Goal: Task Accomplishment & Management: Manage account settings

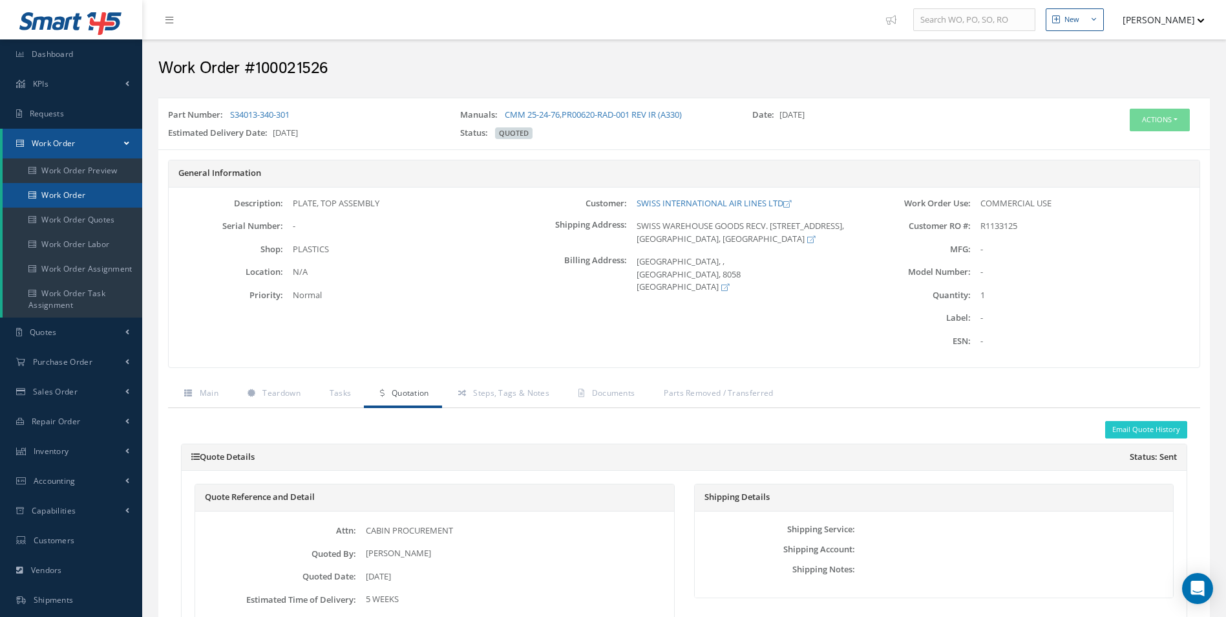
click at [45, 201] on link "Work Order" at bounding box center [73, 195] width 140 height 25
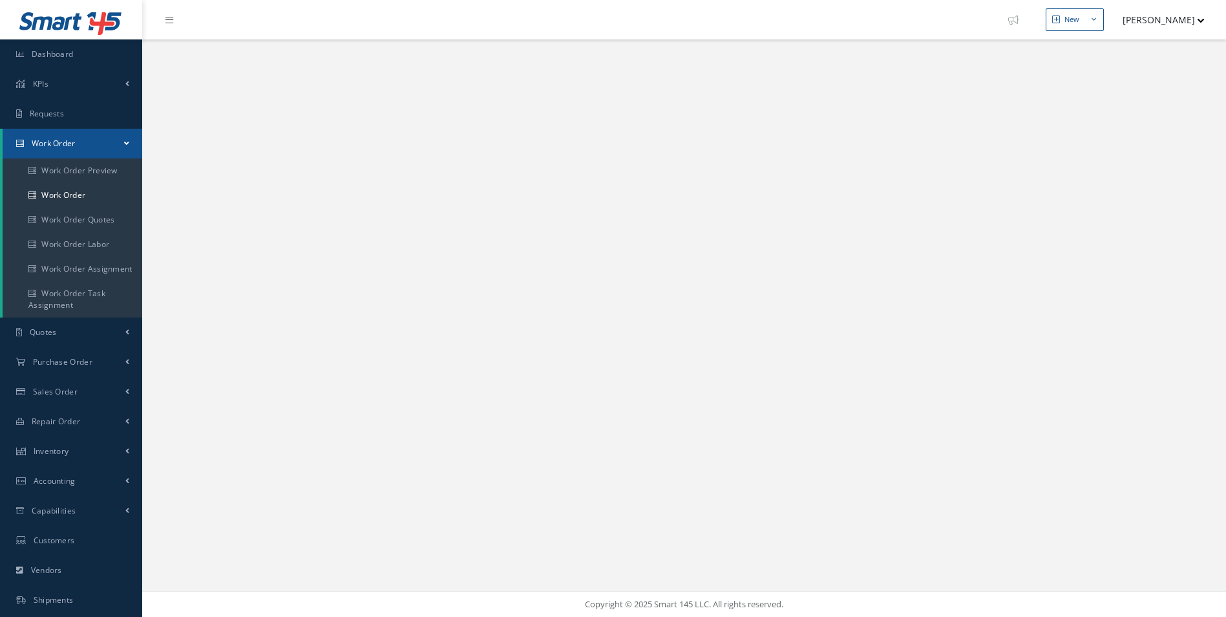
select select "25"
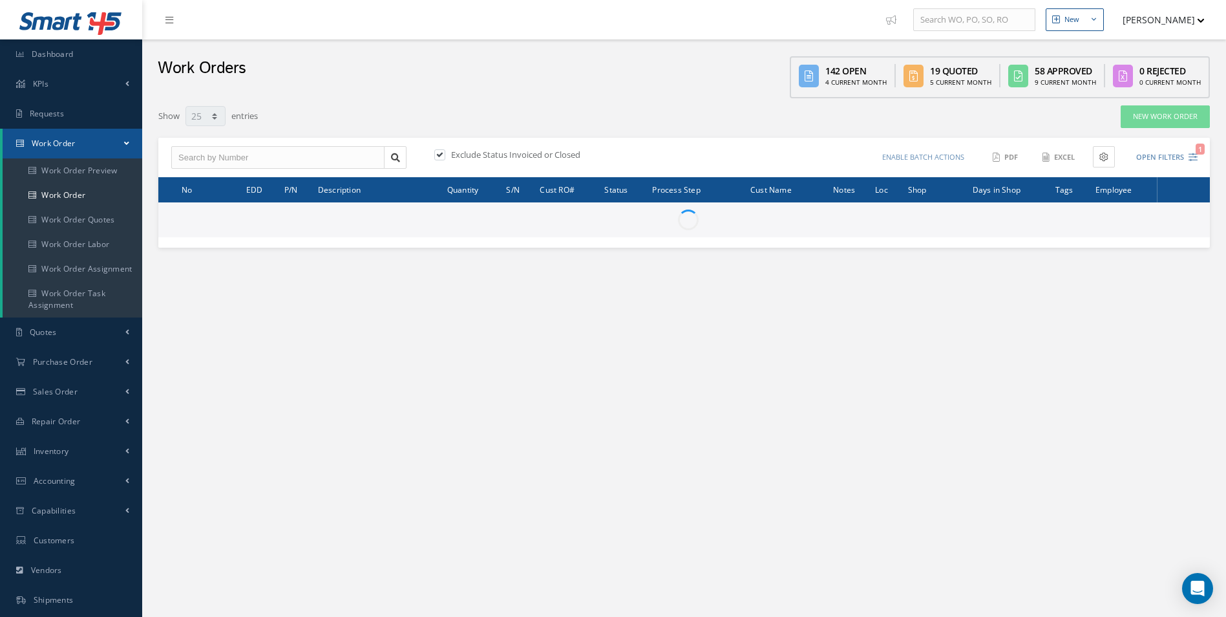
type input "All Work Request"
type input "All Work Performed"
type input "All Status"
type input "WO Part Status"
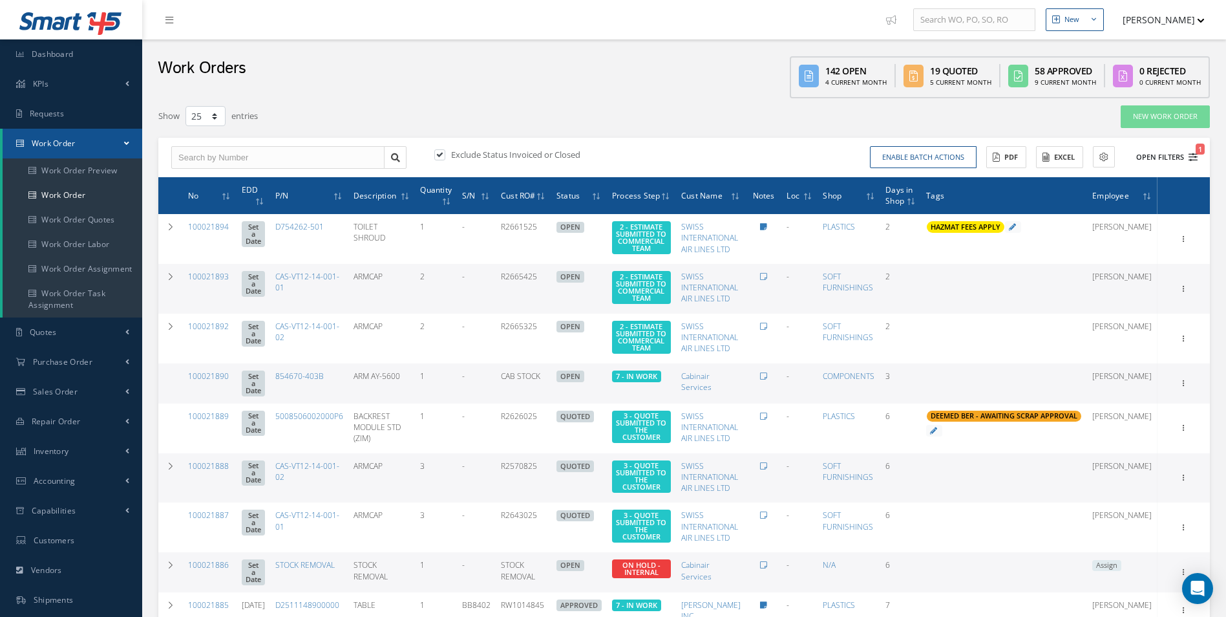
click at [1196, 157] on icon "1" at bounding box center [1192, 157] width 9 height 9
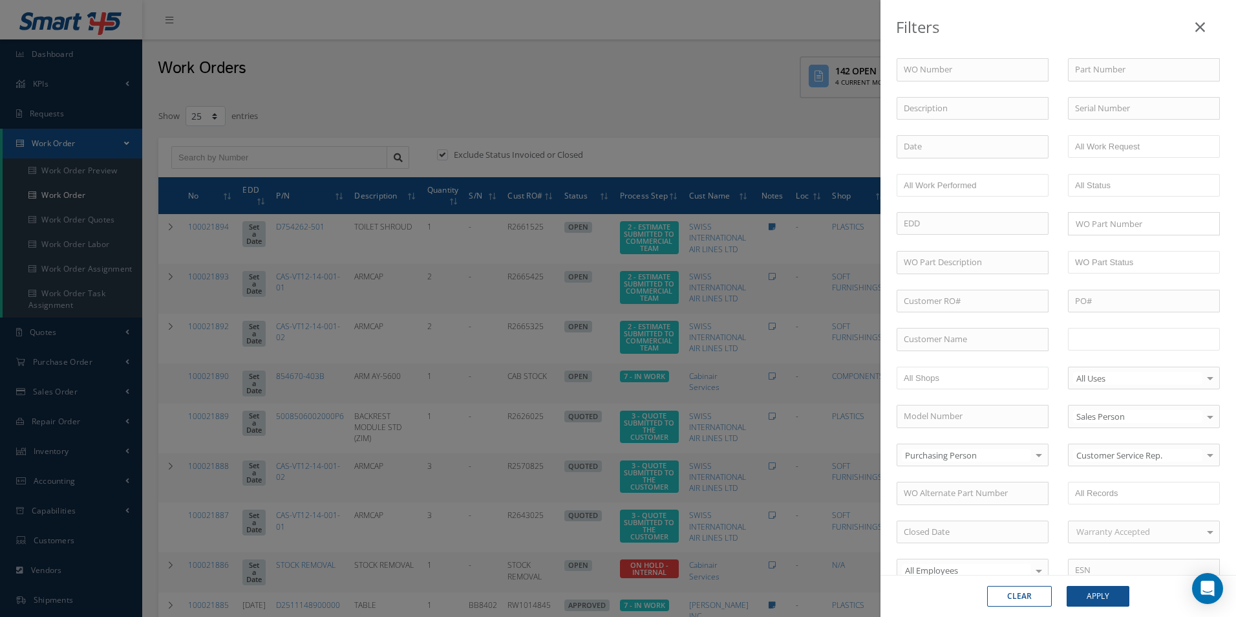
click at [1117, 340] on input "text" at bounding box center [1116, 339] width 82 height 16
click at [1095, 598] on button "Apply" at bounding box center [1097, 596] width 63 height 21
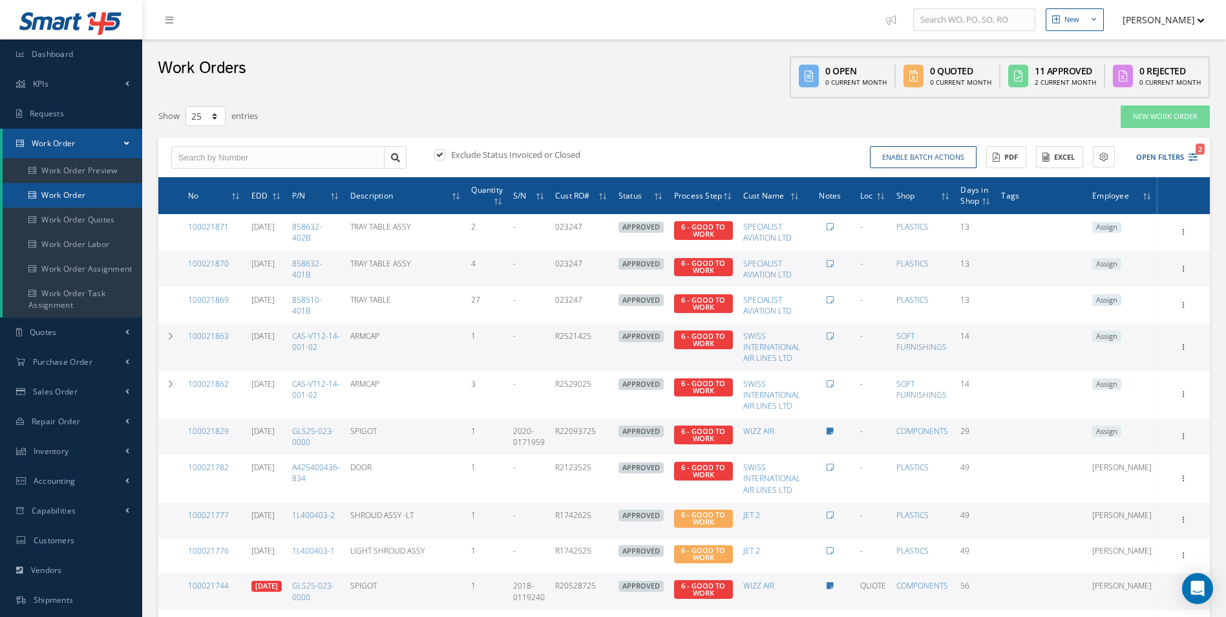
click at [75, 195] on link "Work Order" at bounding box center [73, 195] width 140 height 25
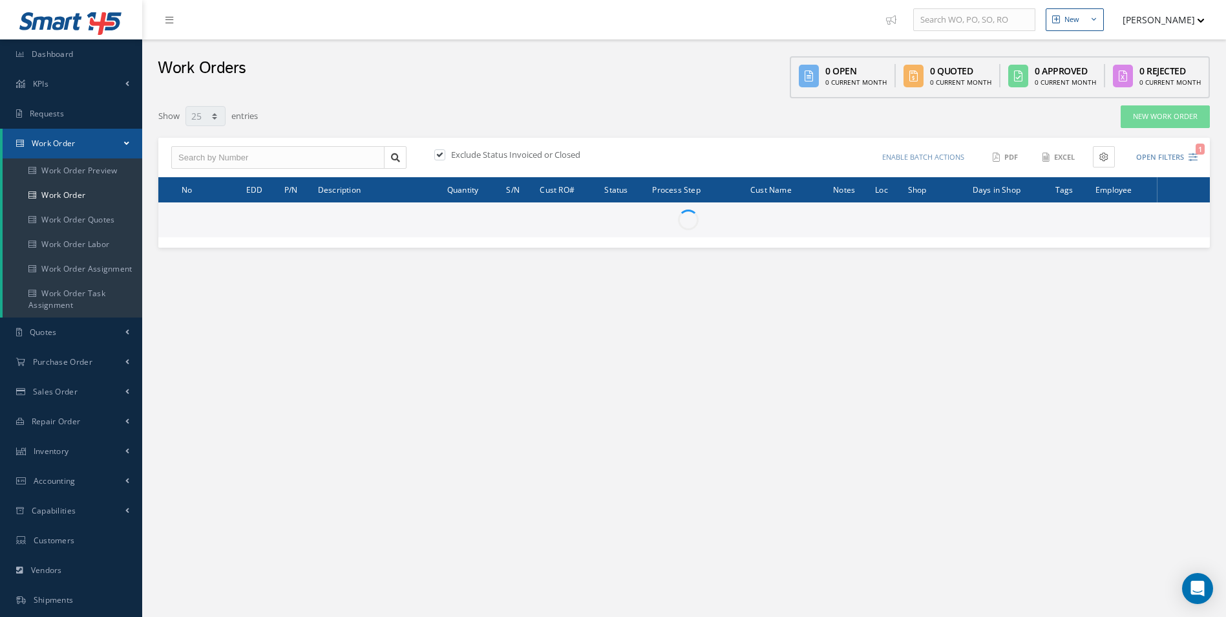
select select "25"
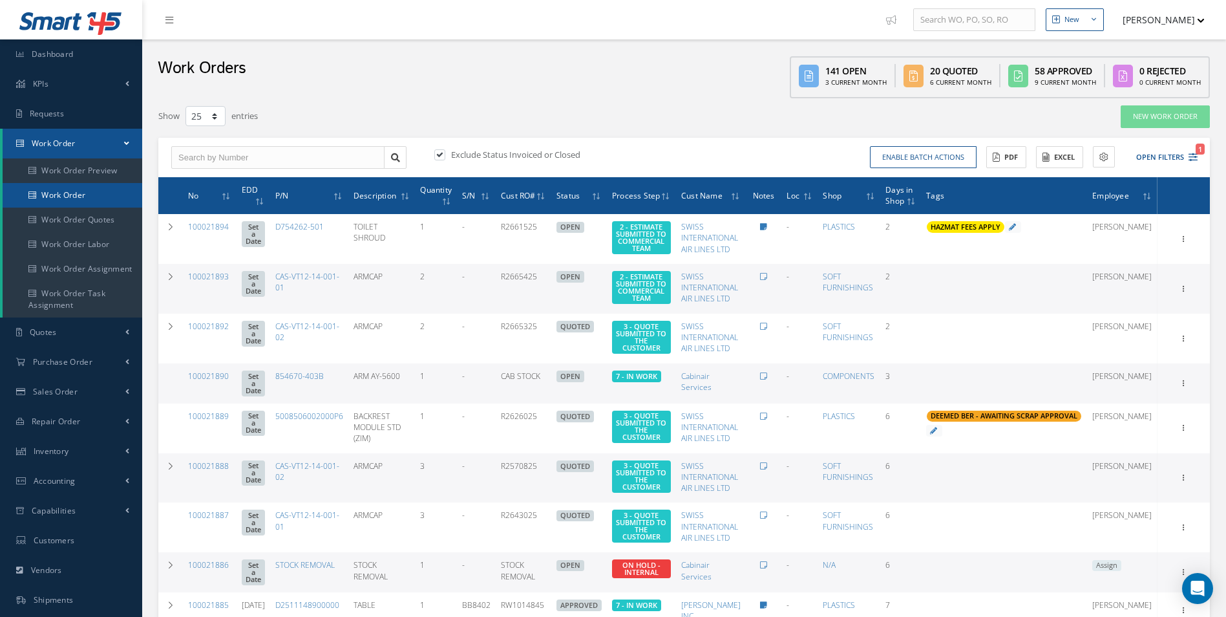
click at [81, 194] on link "Work Order" at bounding box center [73, 195] width 140 height 25
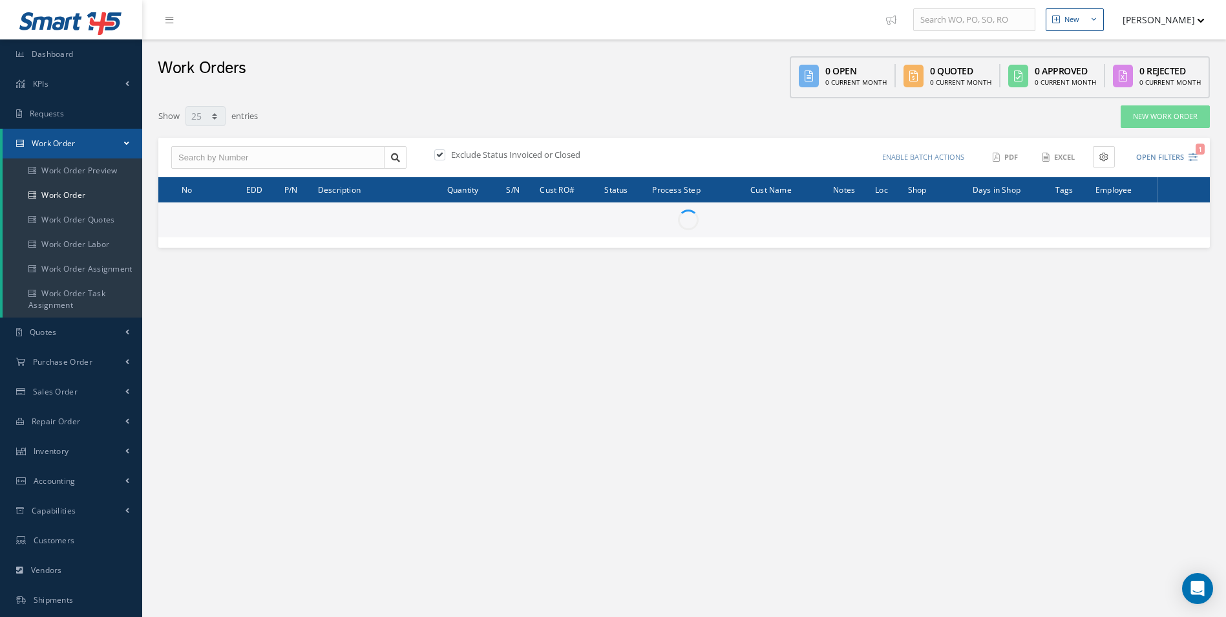
select select "25"
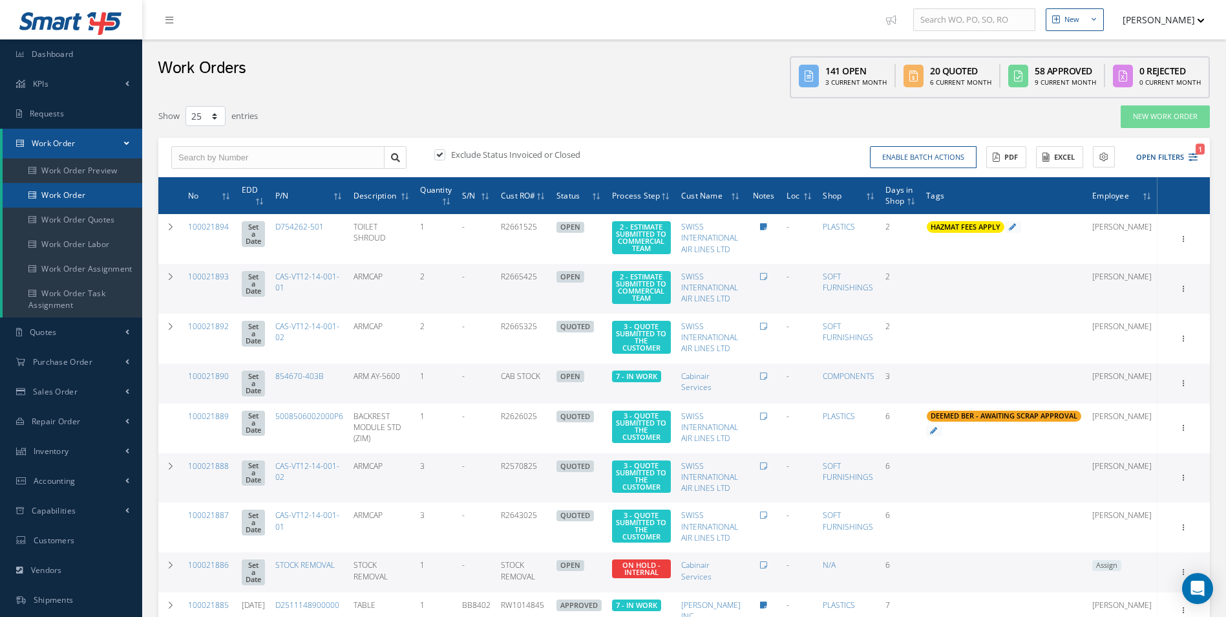
click at [90, 201] on link "Work Order" at bounding box center [73, 195] width 140 height 25
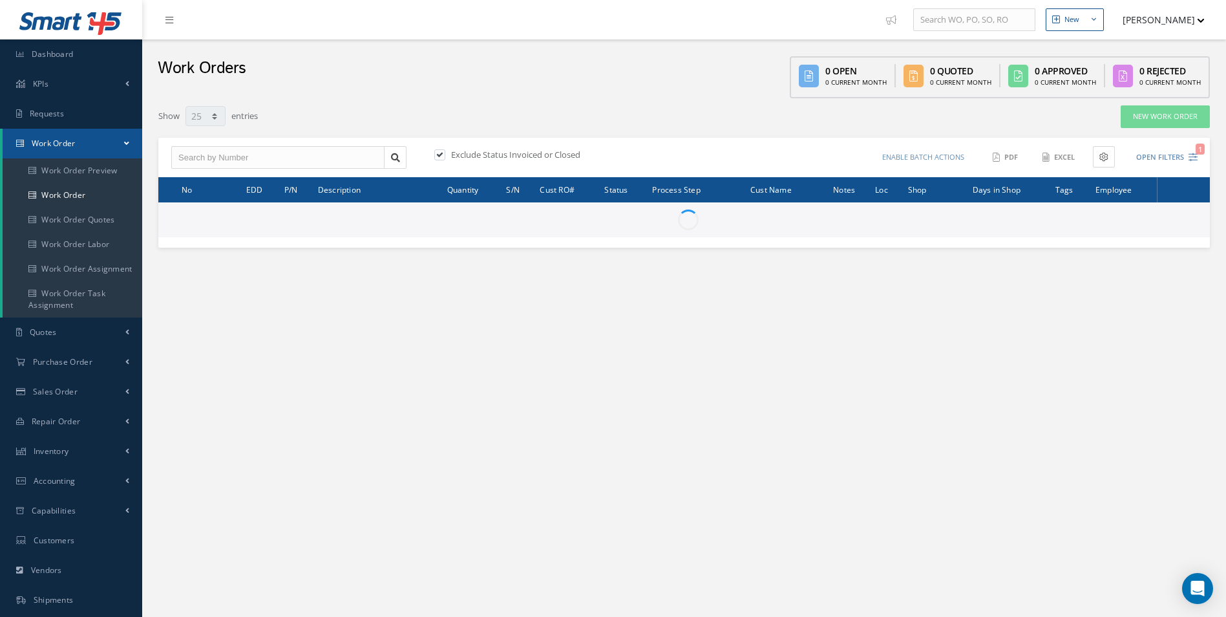
select select "25"
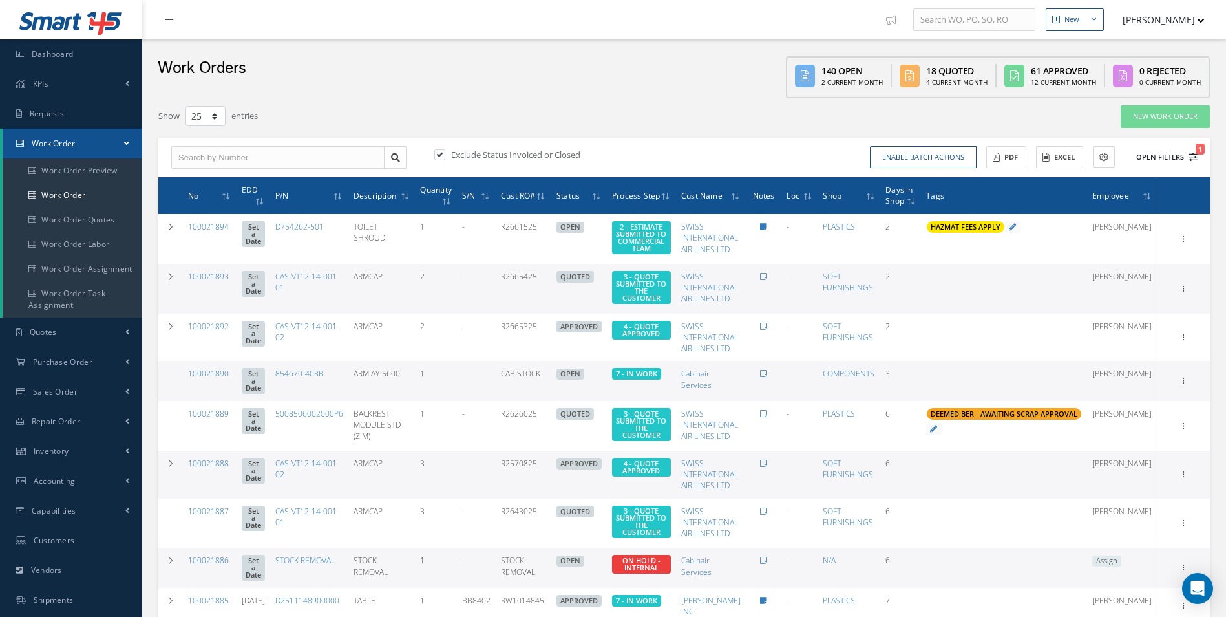
click at [1190, 163] on button "Open Filters 1" at bounding box center [1160, 157] width 73 height 21
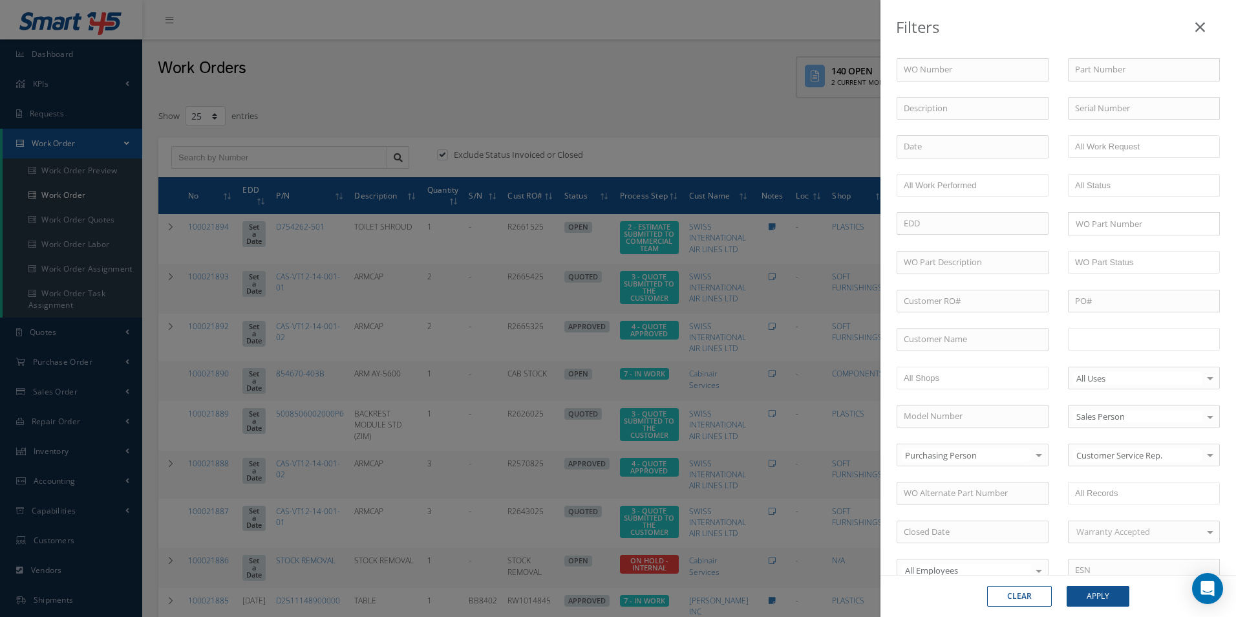
click at [1126, 333] on input "text" at bounding box center [1116, 339] width 82 height 16
click at [1104, 599] on button "Apply" at bounding box center [1097, 596] width 63 height 21
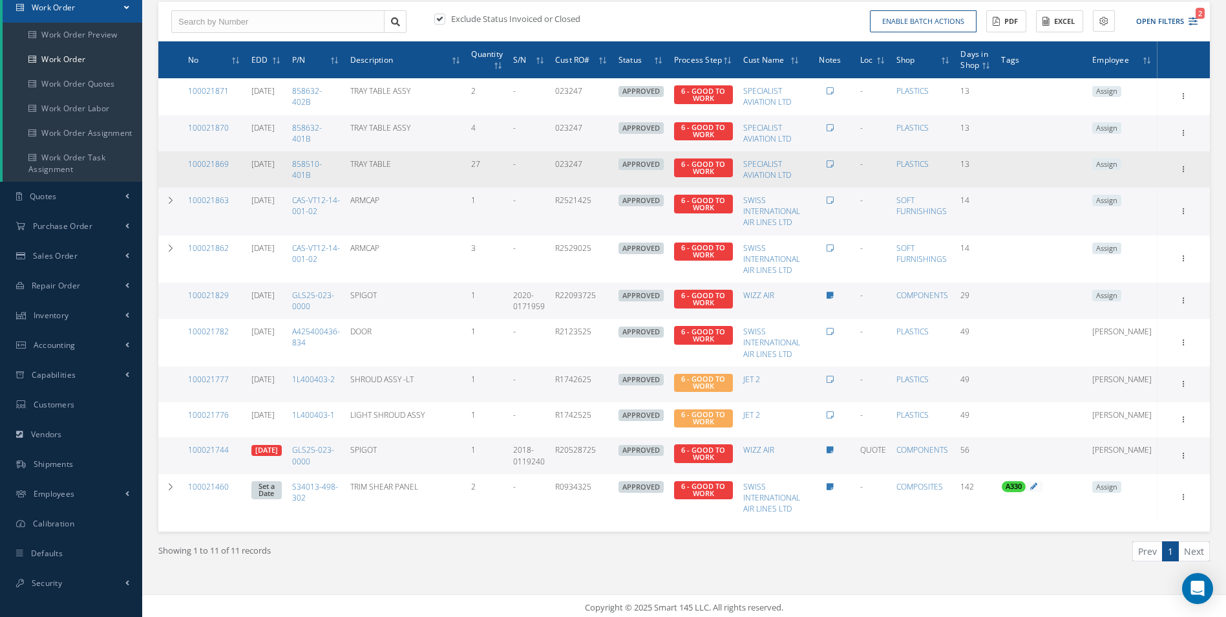
scroll to position [141, 0]
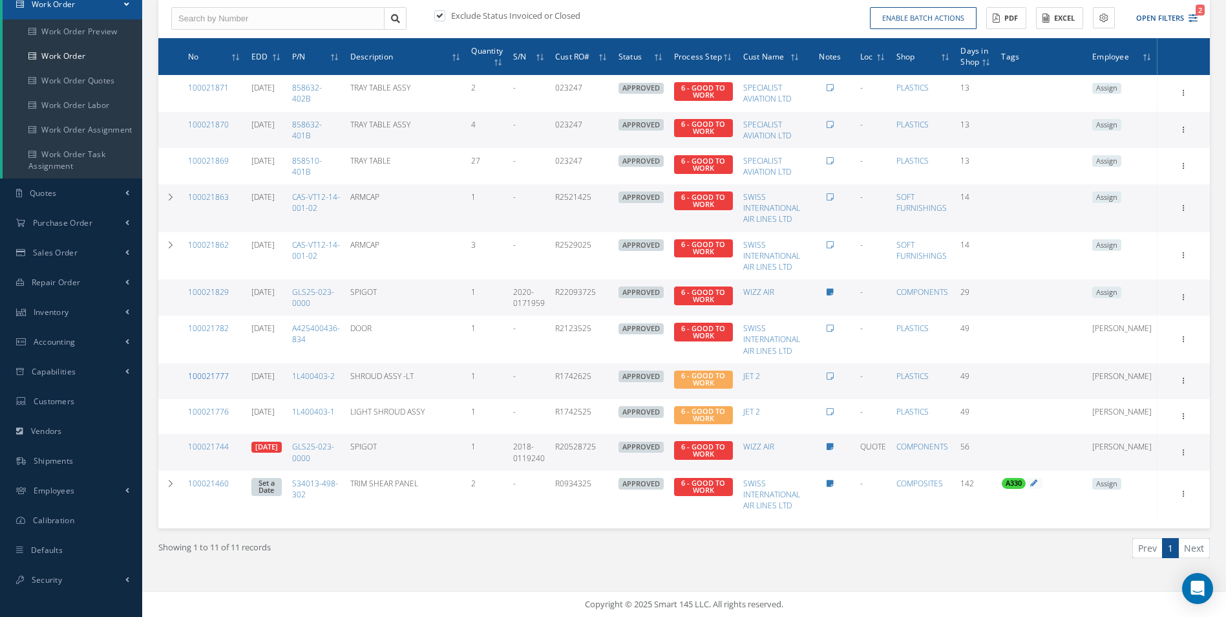
click at [206, 375] on link "100021777" at bounding box center [208, 375] width 41 height 11
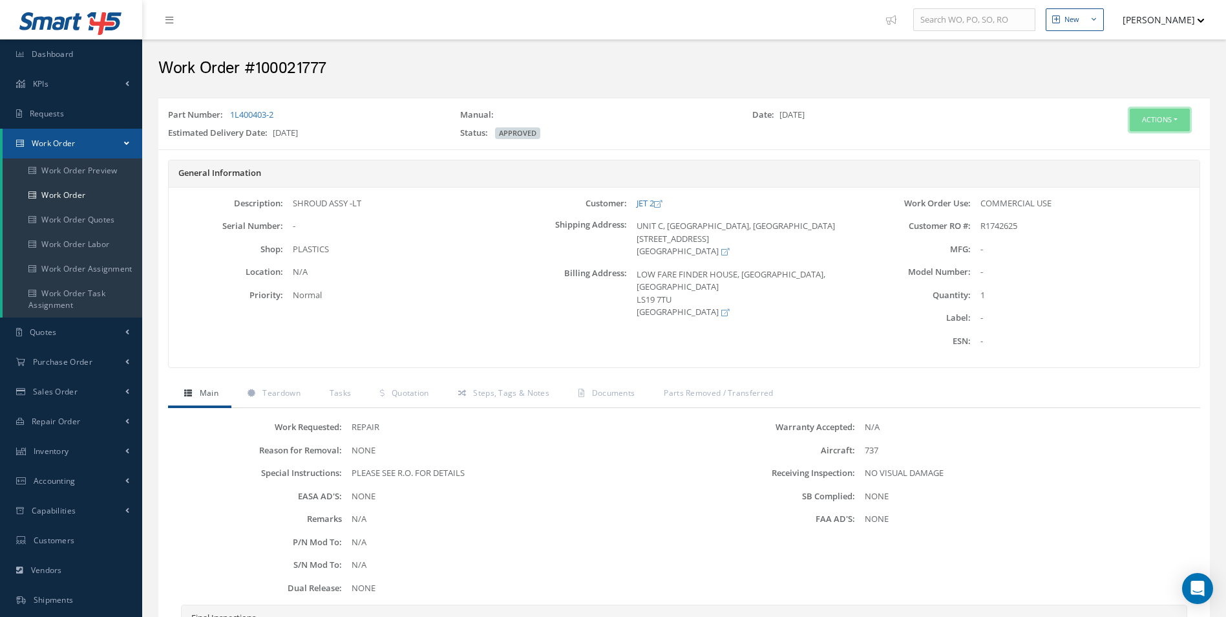
click at [1169, 124] on button "Actions" at bounding box center [1160, 120] width 60 height 23
click at [1120, 144] on link "Edit" at bounding box center [1139, 144] width 103 height 17
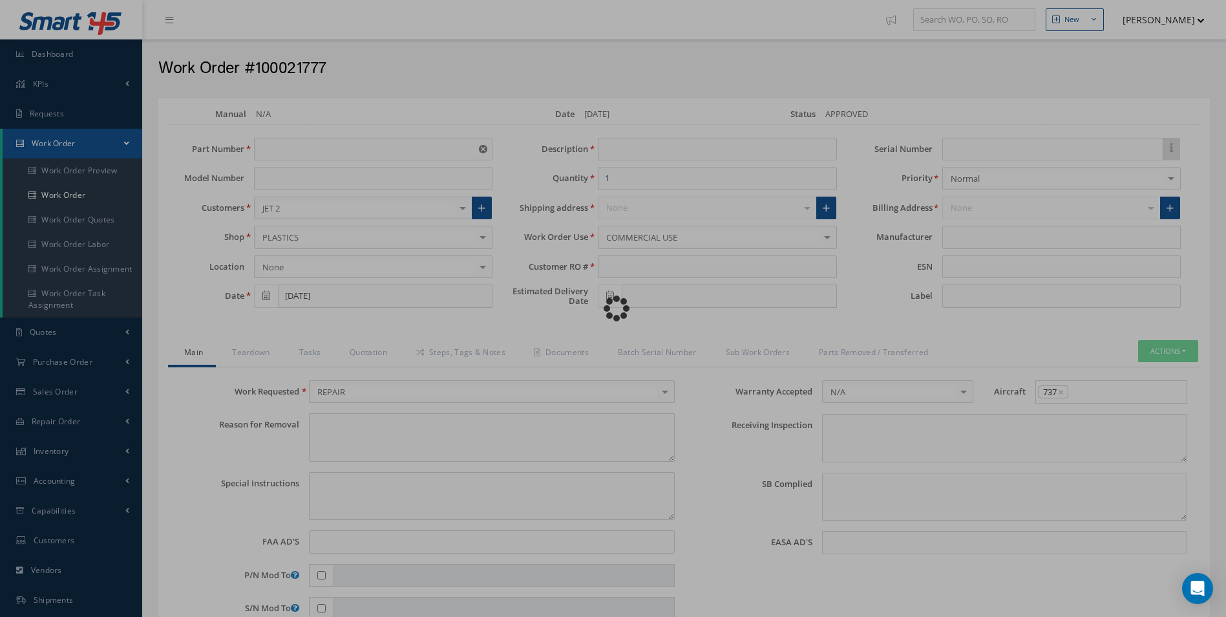
type input "1L400403-2"
type input "07/17/2025"
type input "SHROUD ASSY -LT"
type input "R1742625"
type input "[DATE]"
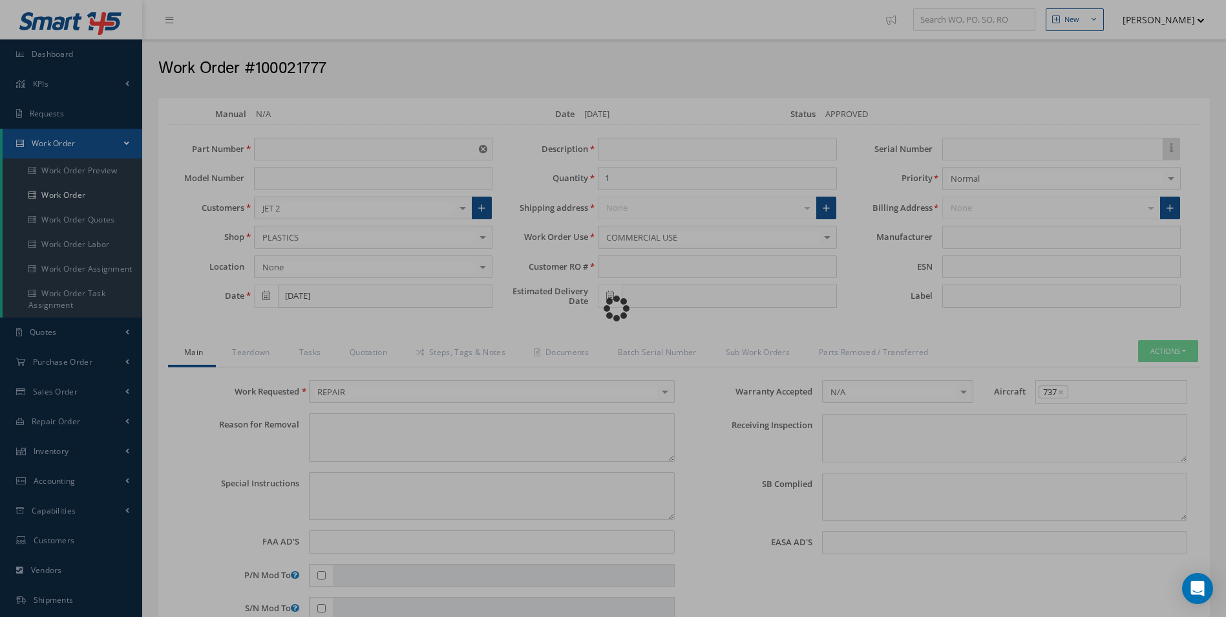
type textarea "NONE"
type textarea "PLEASE SEE R.O. FOR DETAILS"
type input "NONE"
type textarea "NO VISUAL DAMAGE"
type textarea "NONE"
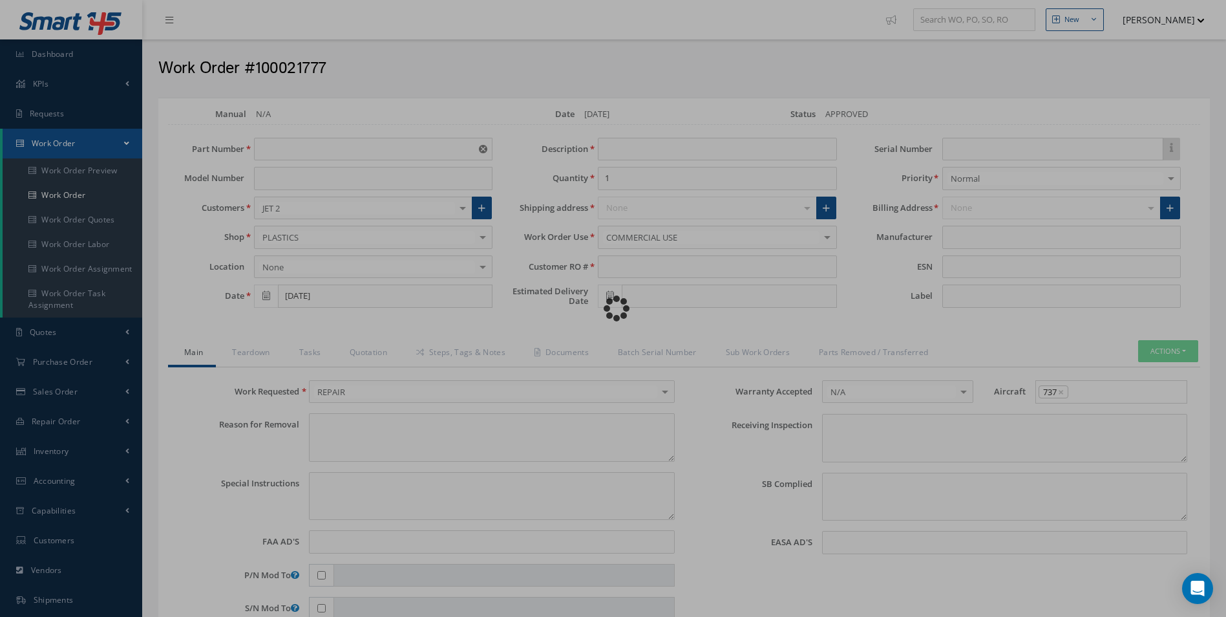
type input "NONE"
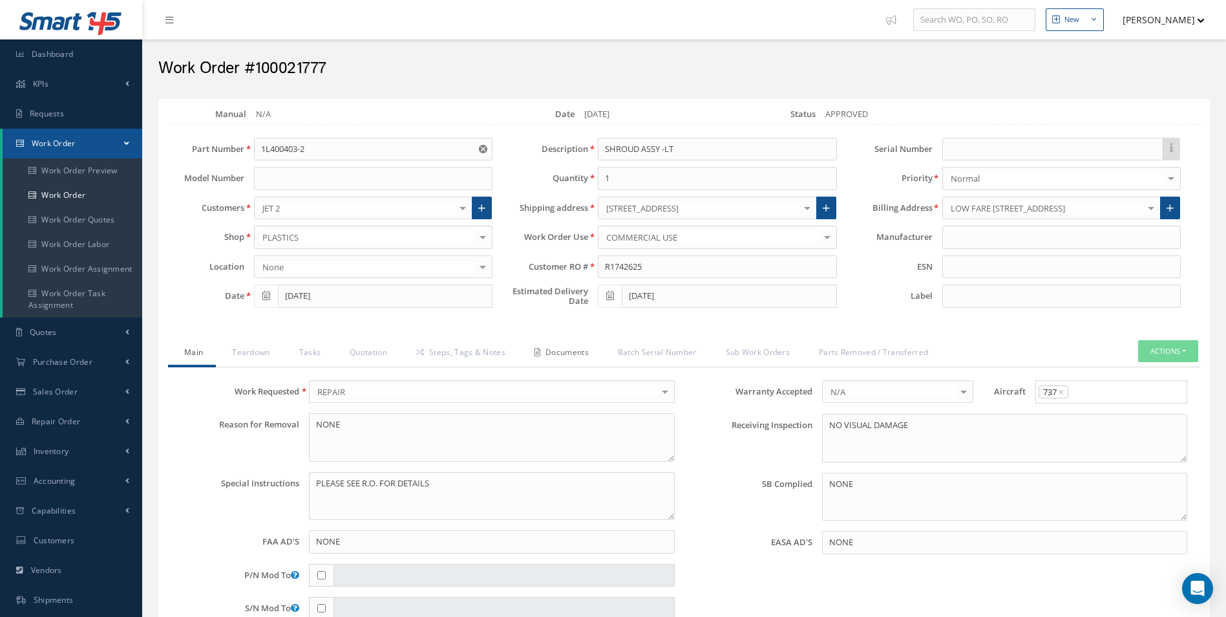
click at [582, 347] on link "Documents" at bounding box center [559, 353] width 83 height 27
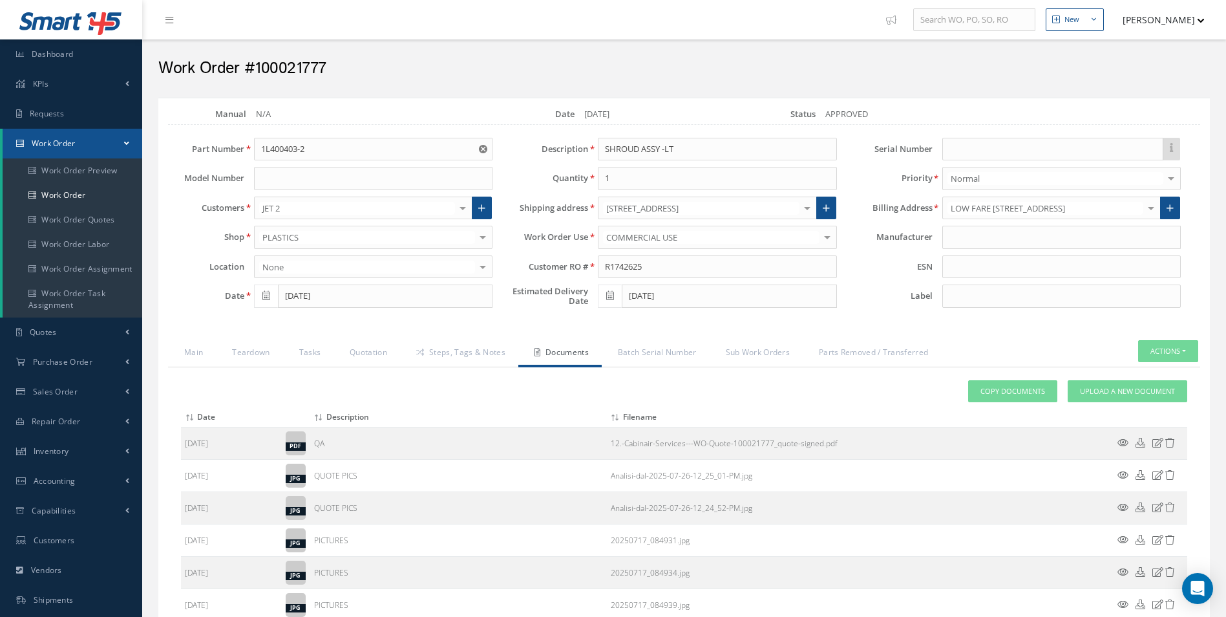
click at [308, 59] on h2 "Work Order #100021777" at bounding box center [683, 68] width 1051 height 19
copy h2 "100021777"
drag, startPoint x: 631, startPoint y: 271, endPoint x: 533, endPoint y: 273, distance: 98.2
click at [533, 273] on div "Customer RO # R1742625" at bounding box center [674, 266] width 344 height 23
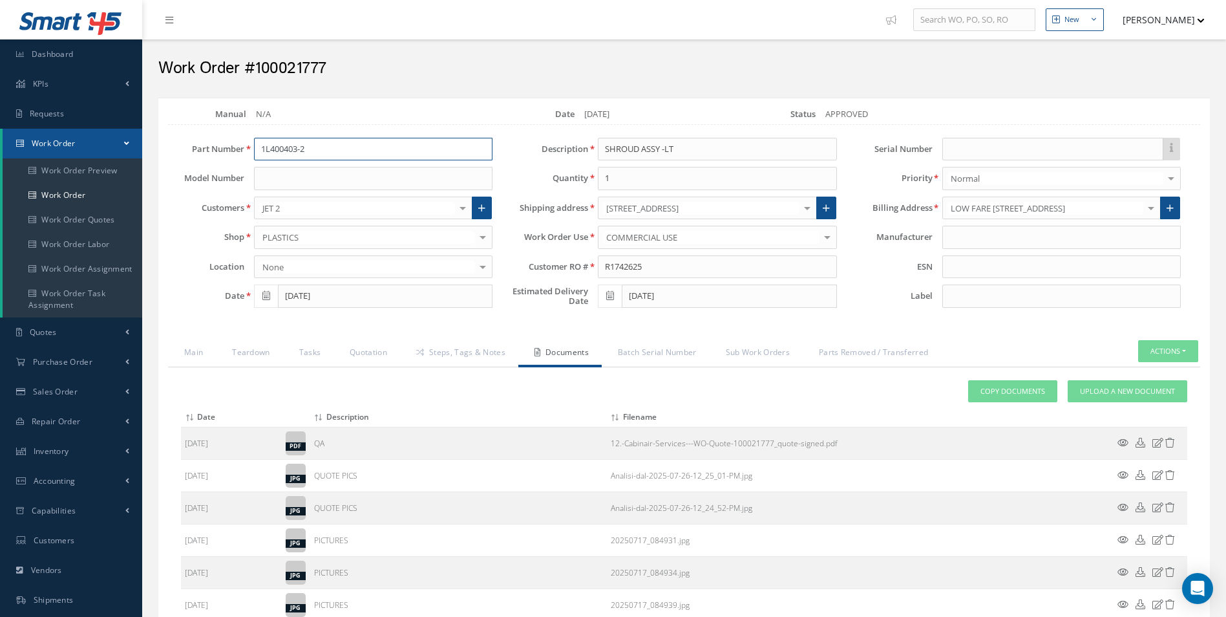
drag, startPoint x: 321, startPoint y: 158, endPoint x: 149, endPoint y: 149, distance: 171.5
click at [149, 149] on div "Part Number 1L400403-2 Model Number Customers JET 2 1ST CHOICE AEROSPACE 25 REP…" at bounding box center [674, 226] width 1051 height 176
drag, startPoint x: 693, startPoint y: 149, endPoint x: 485, endPoint y: 146, distance: 207.5
click at [487, 146] on div "Part Number 1L400403-2 1L400403-2 1L400403-28 Model Number Customers JET 2 1ST …" at bounding box center [674, 226] width 1051 height 176
drag, startPoint x: 335, startPoint y: 360, endPoint x: 346, endPoint y: 358, distance: 11.2
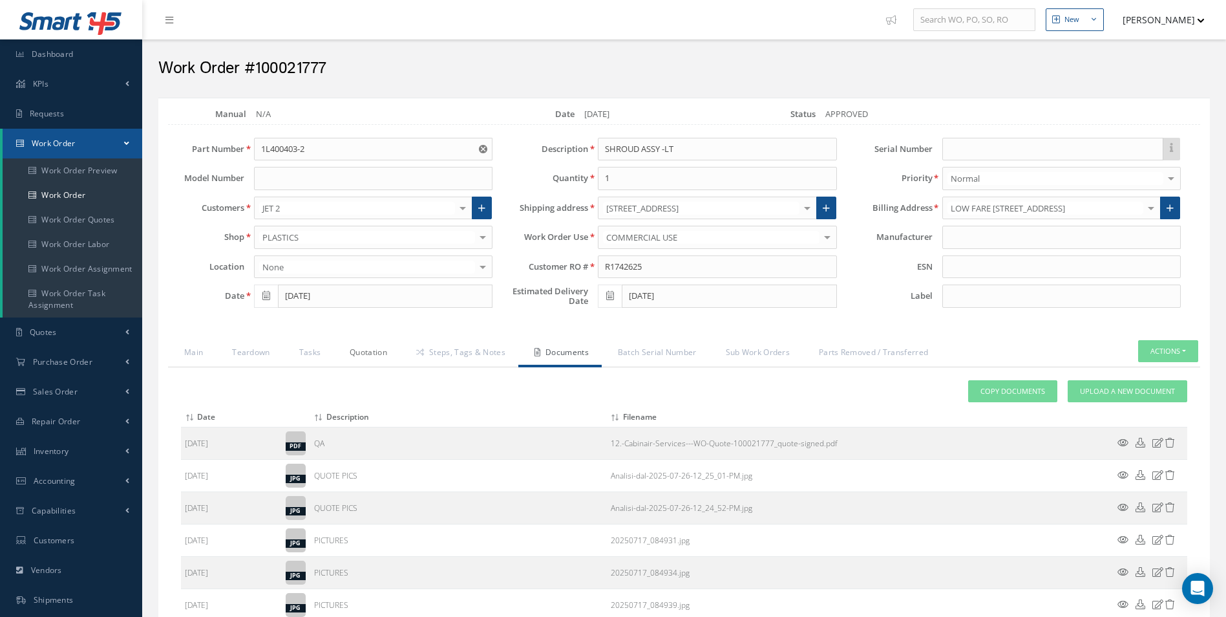
click at [337, 360] on link "Quotation" at bounding box center [366, 353] width 67 height 27
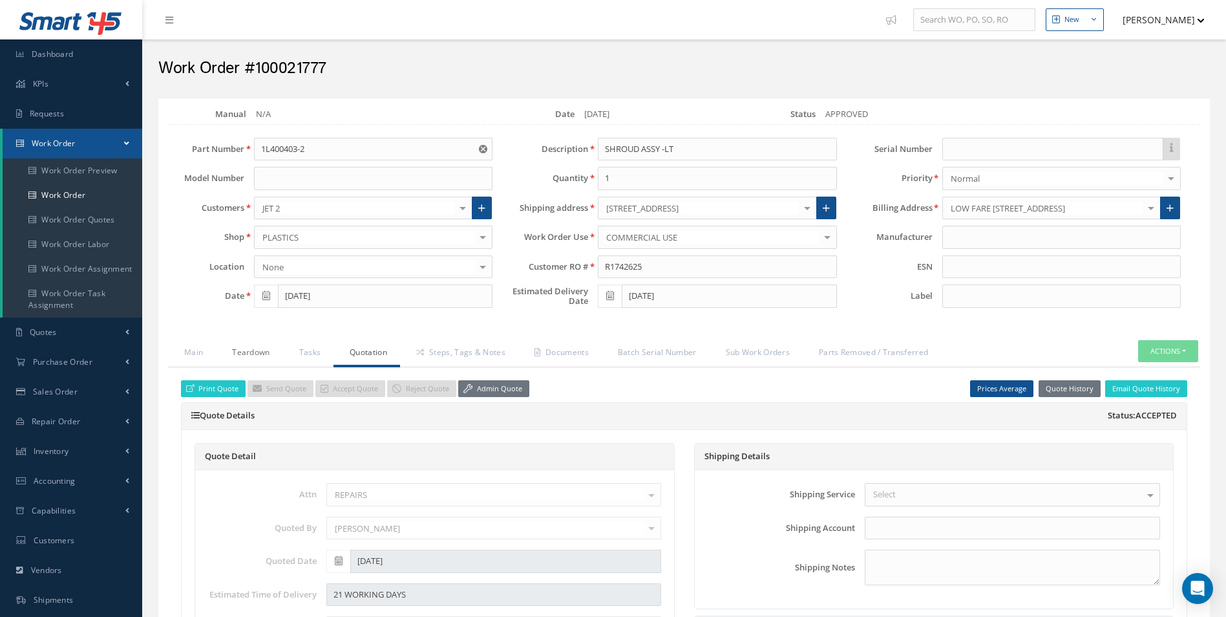
click at [260, 345] on link "Teardown" at bounding box center [249, 353] width 67 height 27
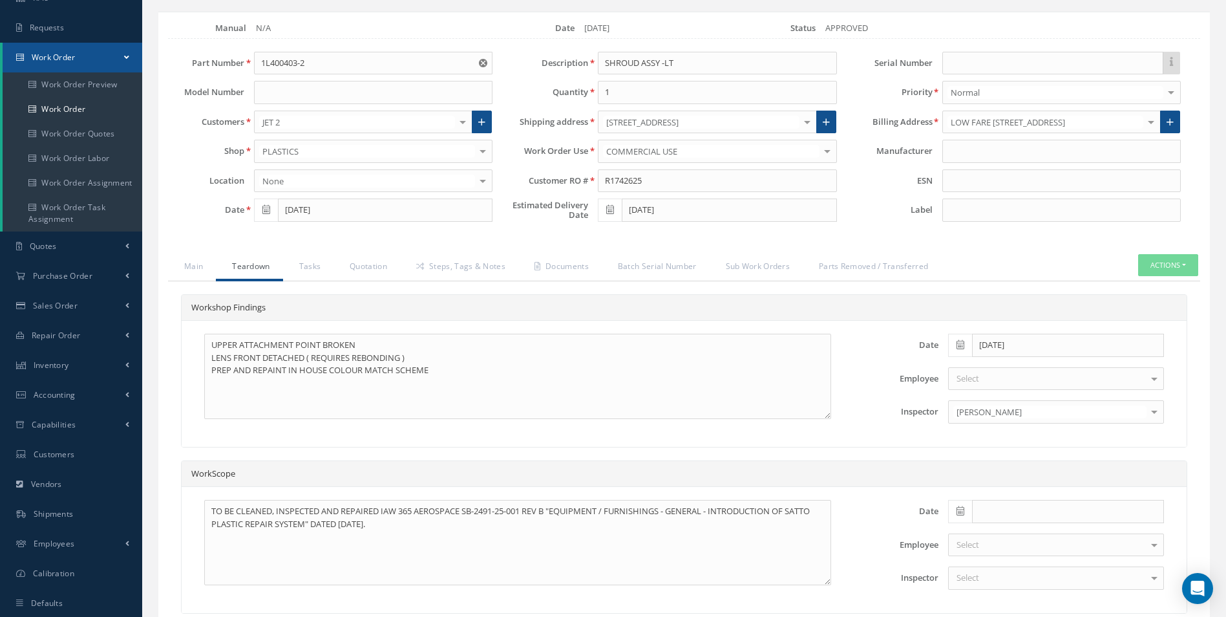
scroll to position [199, 0]
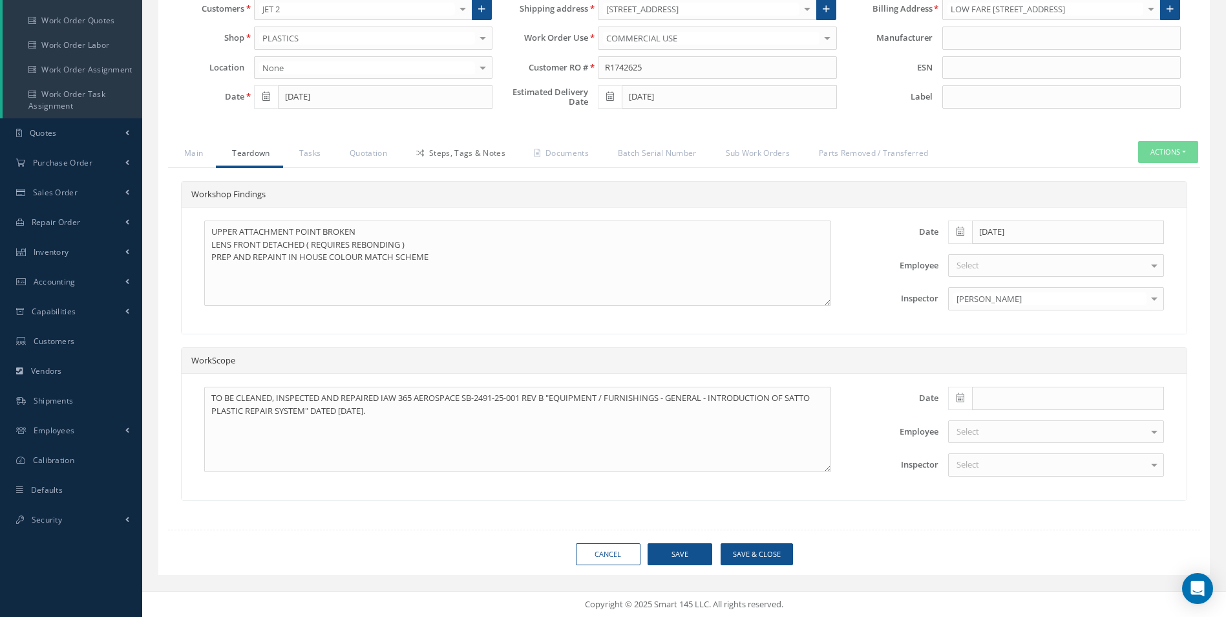
click at [477, 151] on link "Steps, Tags & Notes" at bounding box center [459, 154] width 118 height 27
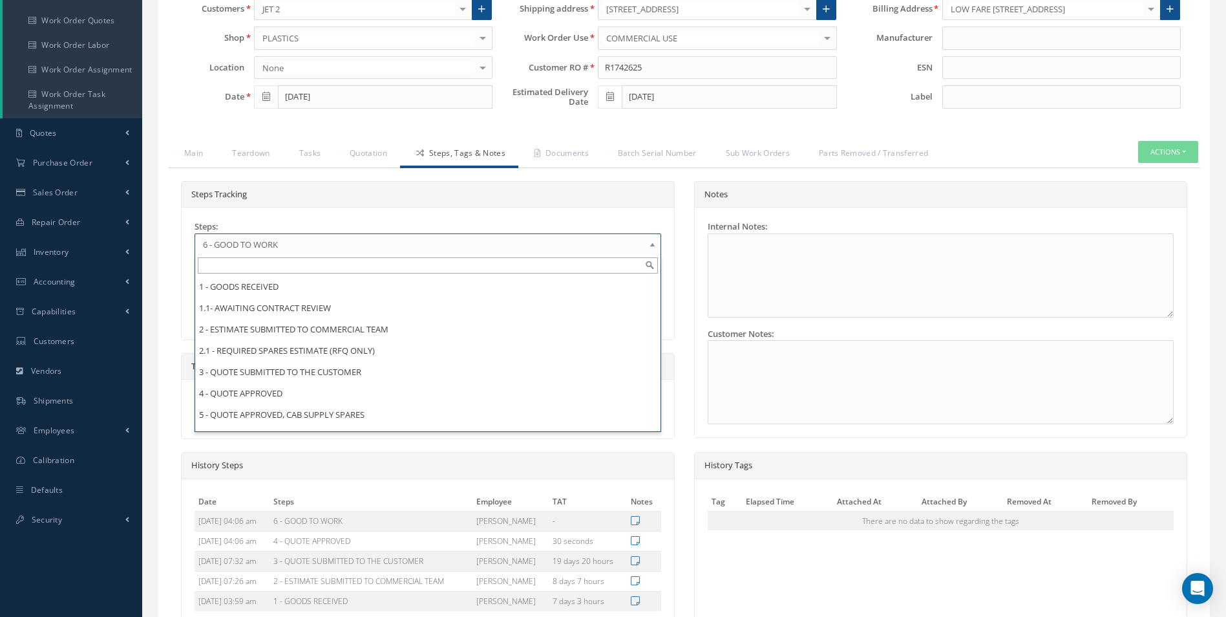
click at [273, 242] on span "6 - GOOD TO WORK" at bounding box center [423, 245] width 441 height 16
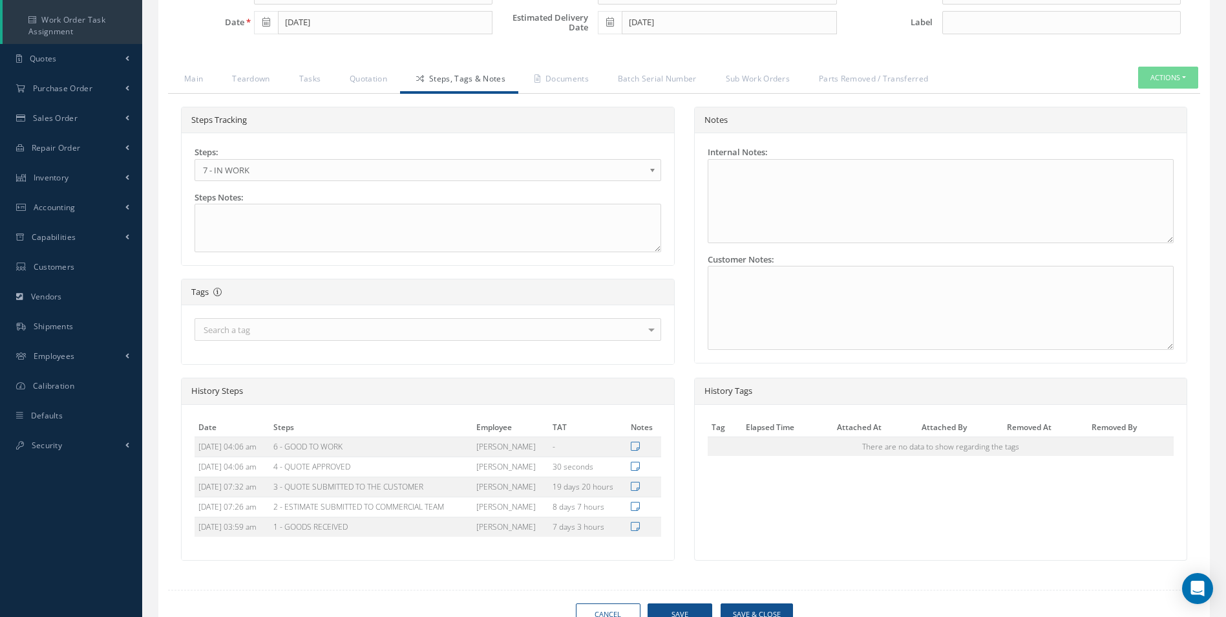
scroll to position [334, 0]
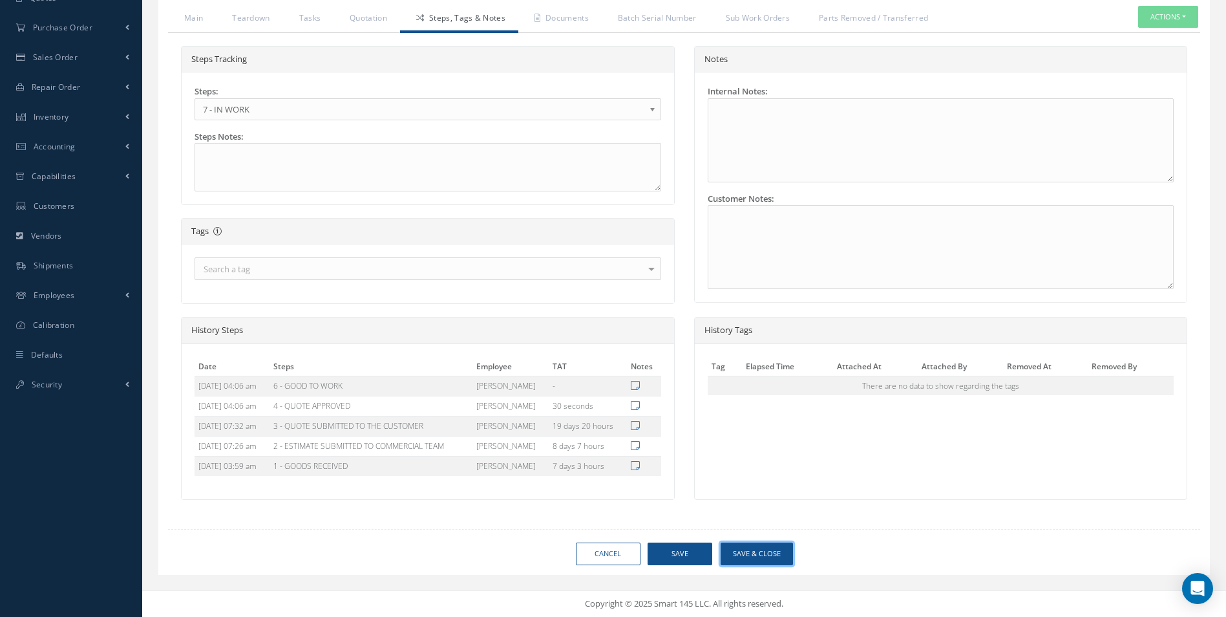
click at [774, 553] on button "Save & Close" at bounding box center [757, 553] width 72 height 23
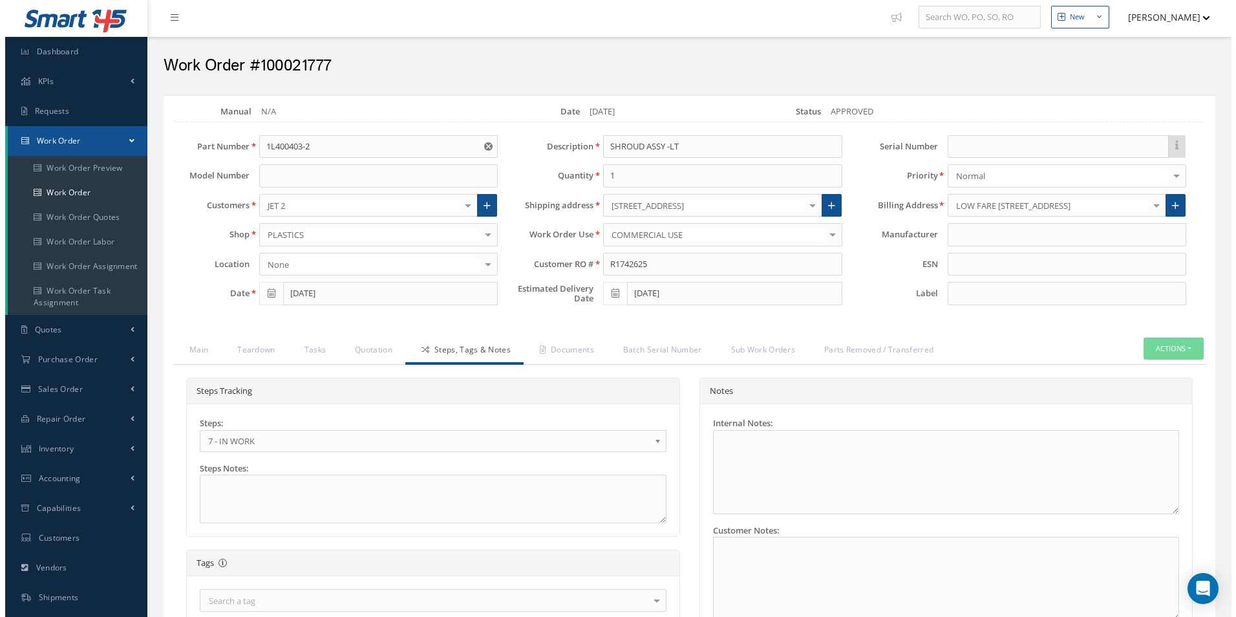
scroll to position [0, 0]
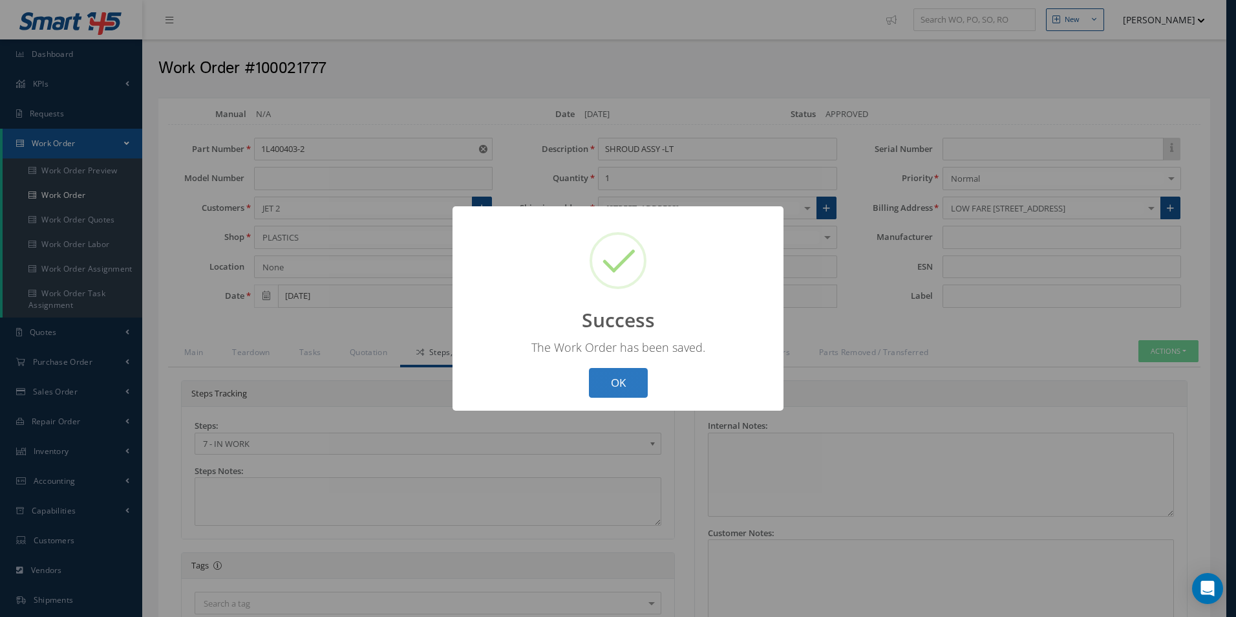
click at [627, 383] on button "OK" at bounding box center [618, 383] width 59 height 30
select select "25"
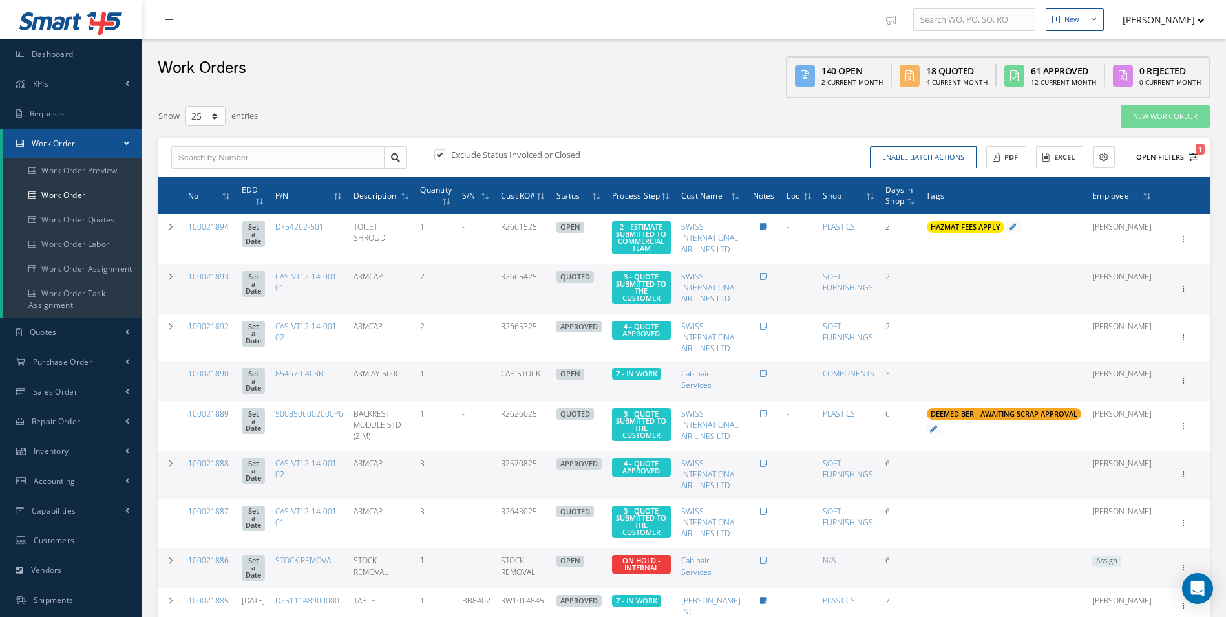
click at [1191, 159] on icon "1" at bounding box center [1192, 157] width 9 height 9
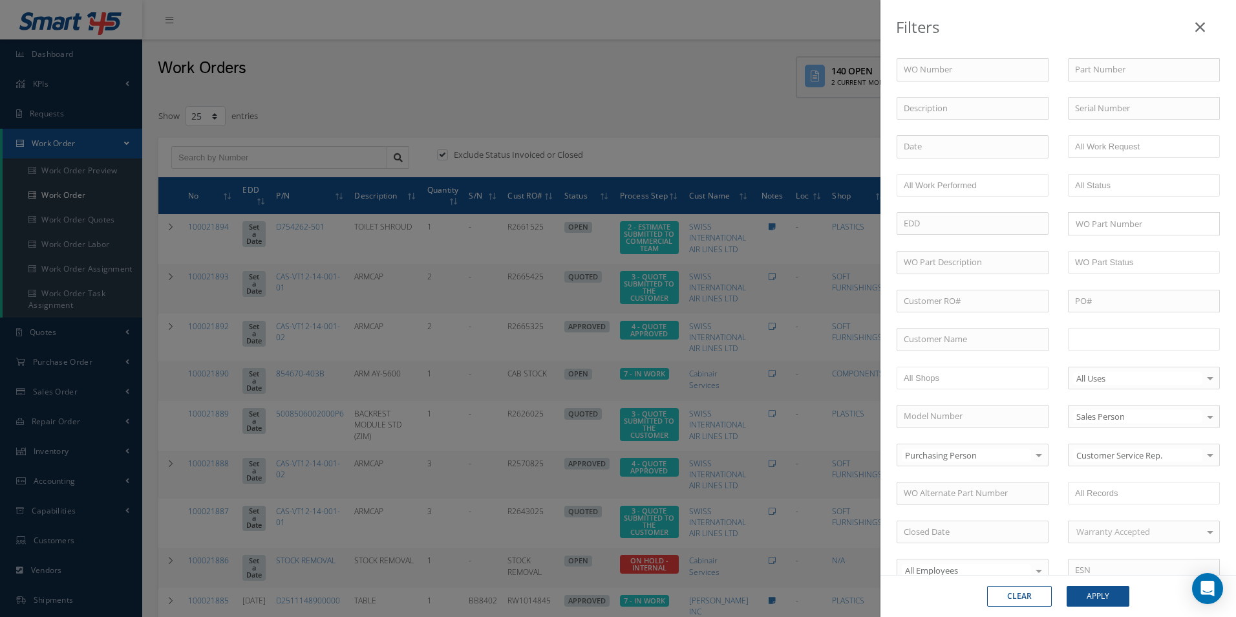
click at [1119, 336] on input "text" at bounding box center [1116, 339] width 82 height 16
click at [1160, 339] on link at bounding box center [1164, 339] width 8 height 8
click at [1159, 339] on ul "1 - GOODS RECEIVED" at bounding box center [1144, 339] width 152 height 23
click at [1113, 595] on button "Apply" at bounding box center [1097, 596] width 63 height 21
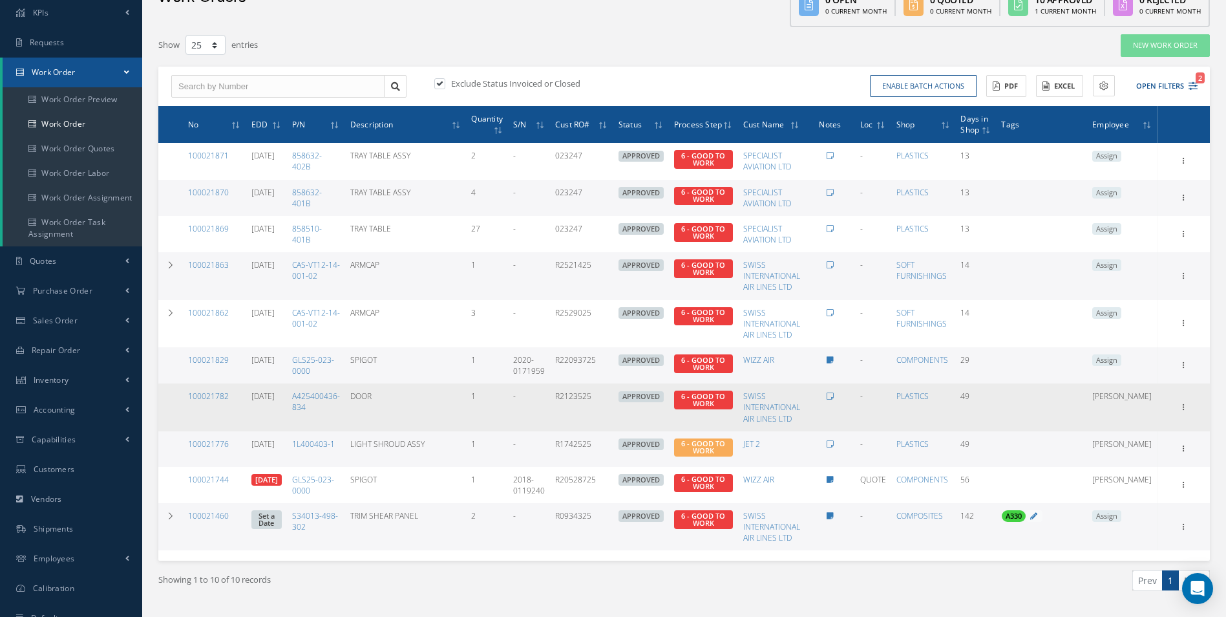
scroll to position [117, 0]
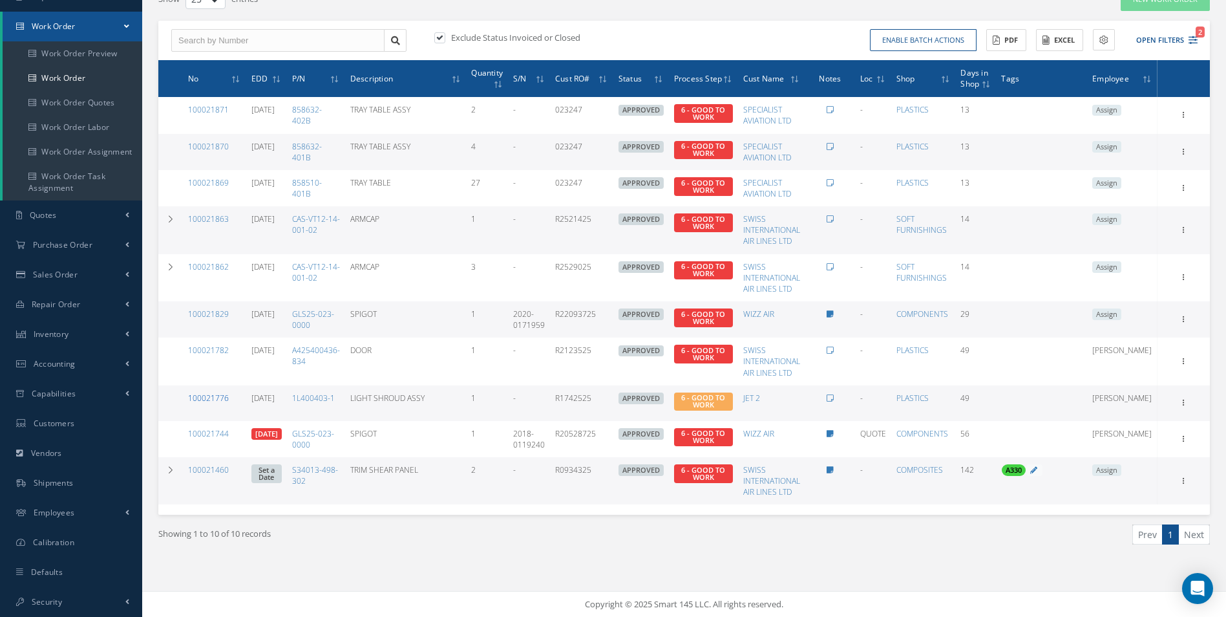
click at [206, 397] on link "100021776" at bounding box center [208, 397] width 41 height 11
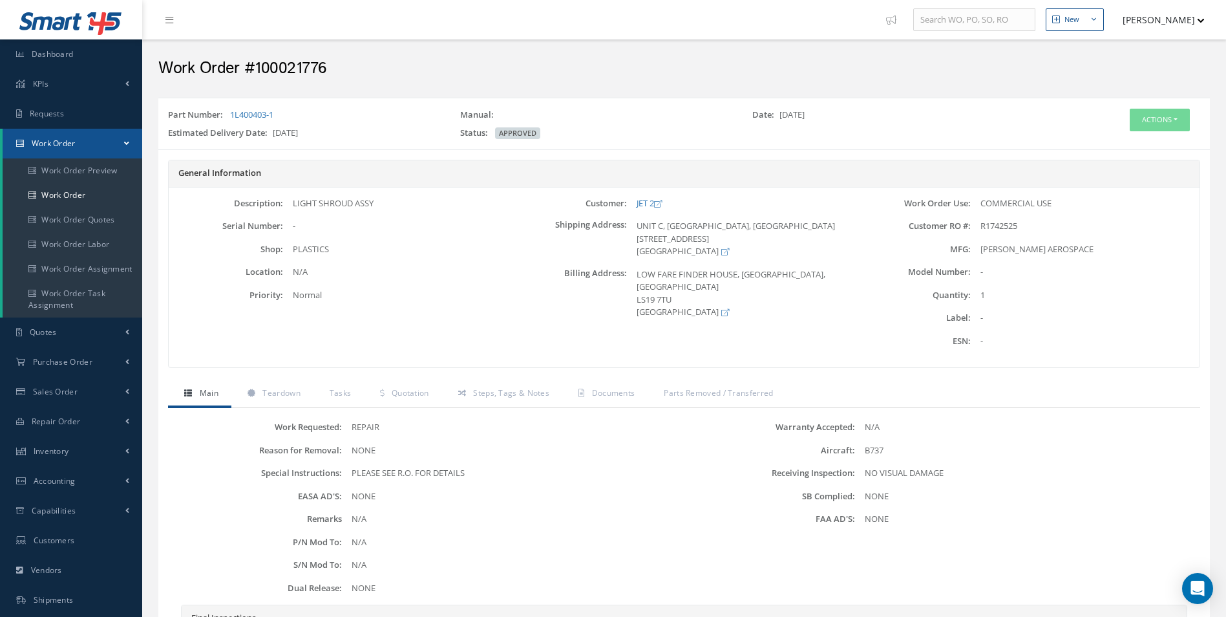
click at [296, 67] on h2 "Work Order #100021776" at bounding box center [683, 68] width 1051 height 19
copy h2 "100021776"
click at [1005, 222] on span "R1742525" at bounding box center [998, 226] width 37 height 12
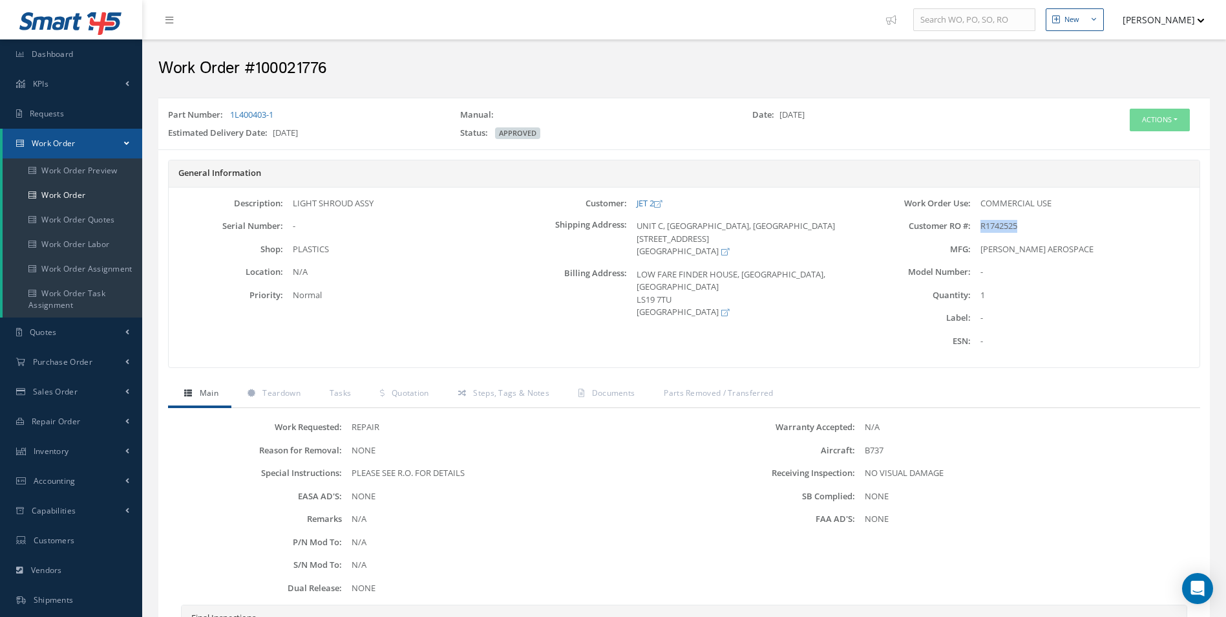
copy span "R1742525"
drag, startPoint x: 288, startPoint y: 116, endPoint x: 230, endPoint y: 113, distance: 58.2
click at [230, 113] on div "Part Number: 1L400403-1" at bounding box center [304, 118] width 292 height 18
copy link "1L400403-1"
drag, startPoint x: 378, startPoint y: 206, endPoint x: 294, endPoint y: 206, distance: 84.0
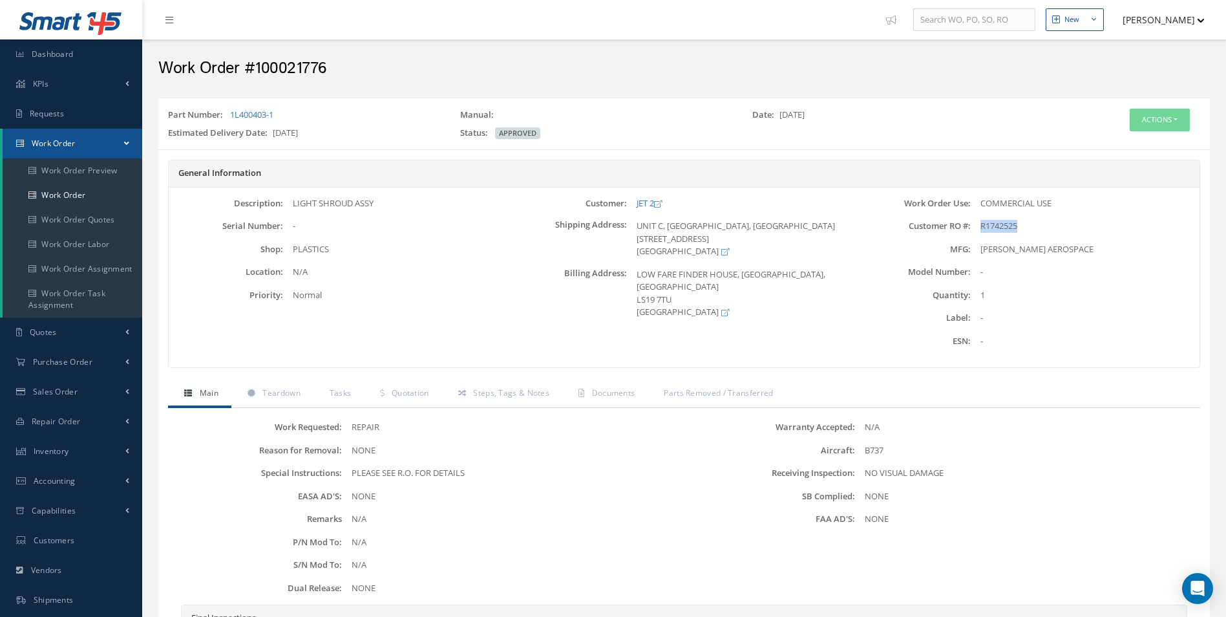
click at [294, 206] on div "LIGHT SHROUD ASSY" at bounding box center [397, 203] width 229 height 13
copy div "LIGHT SHROUD ASSY"
click at [1188, 125] on button "Actions" at bounding box center [1160, 120] width 60 height 23
click at [1137, 139] on link "Edit" at bounding box center [1139, 144] width 103 height 17
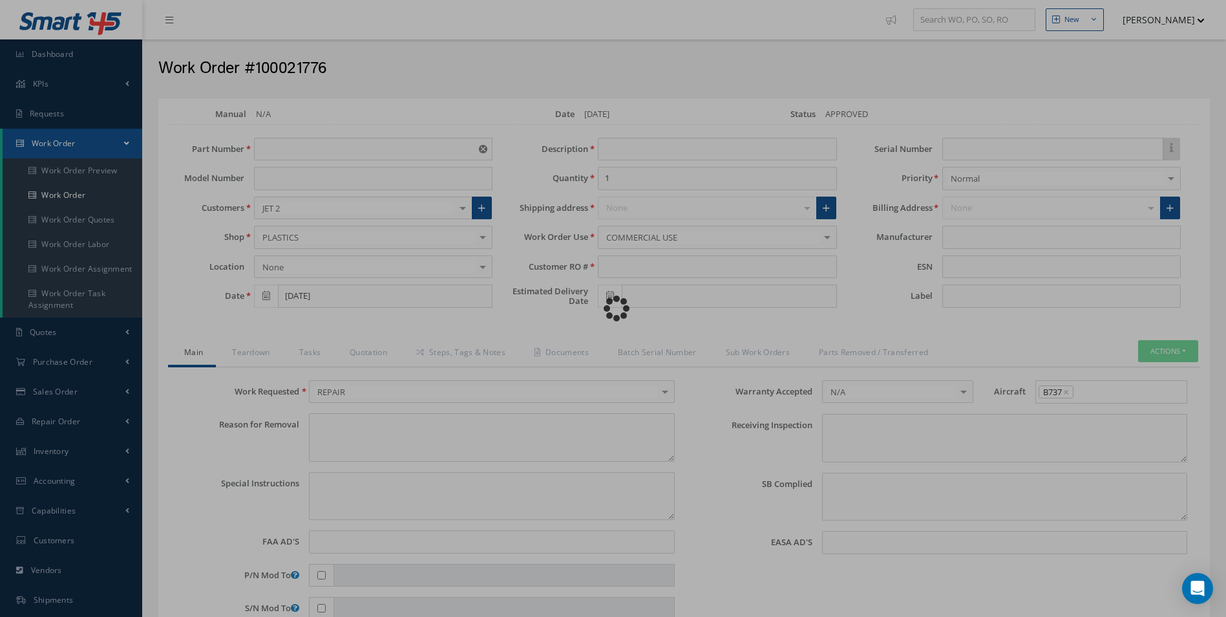
type input "1L400403-1"
type input "07/17/2025"
type input "LIGHT SHROUD ASSY"
type input "R1742525"
type input "10/03/2025"
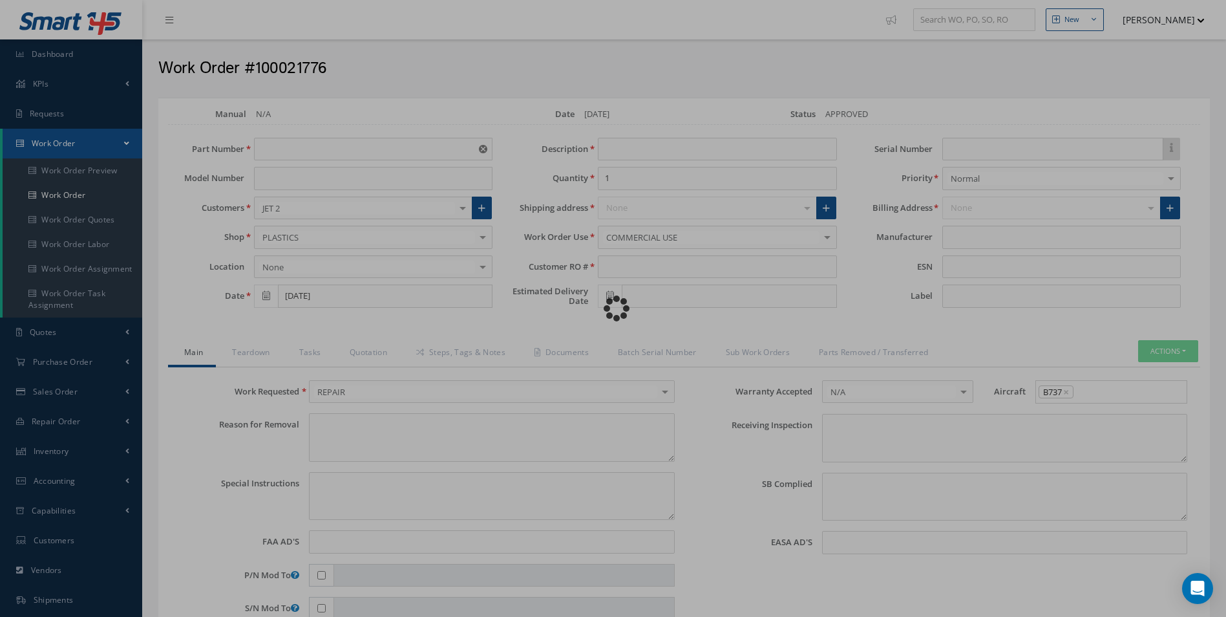
type textarea "NONE"
type textarea "PLEASE SEE R.O. FOR DETAILS"
type input "NONE"
type textarea "NO VISUAL DAMAGE"
type textarea "NONE"
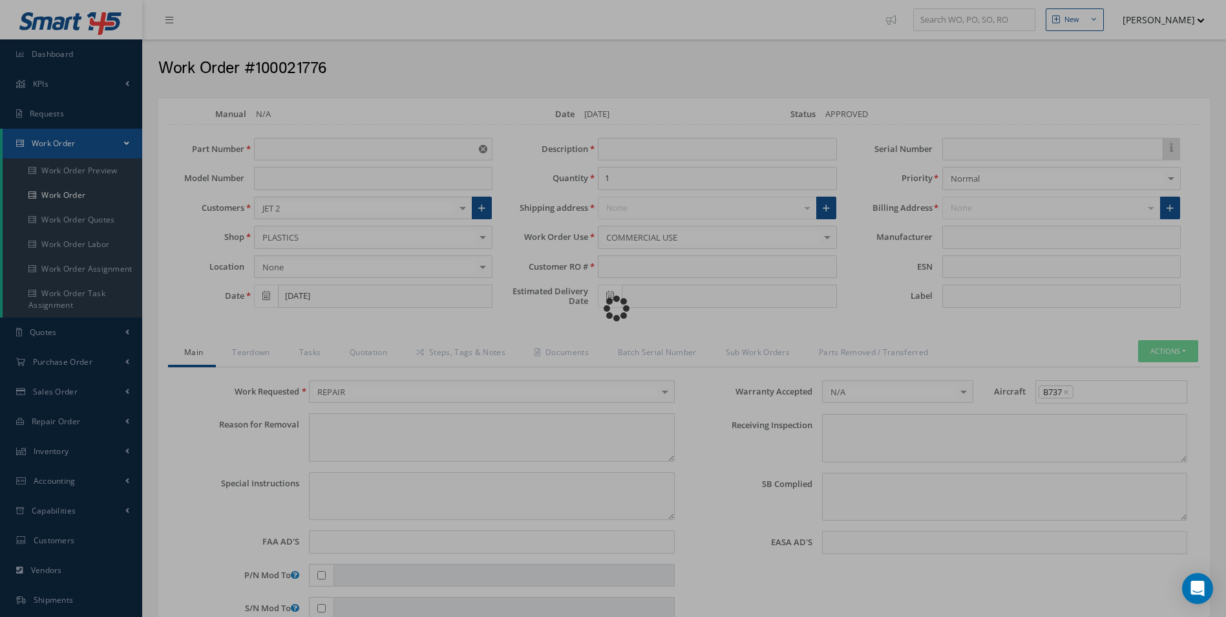
type input "NONE"
type input "COLLINS AEROSPACE"
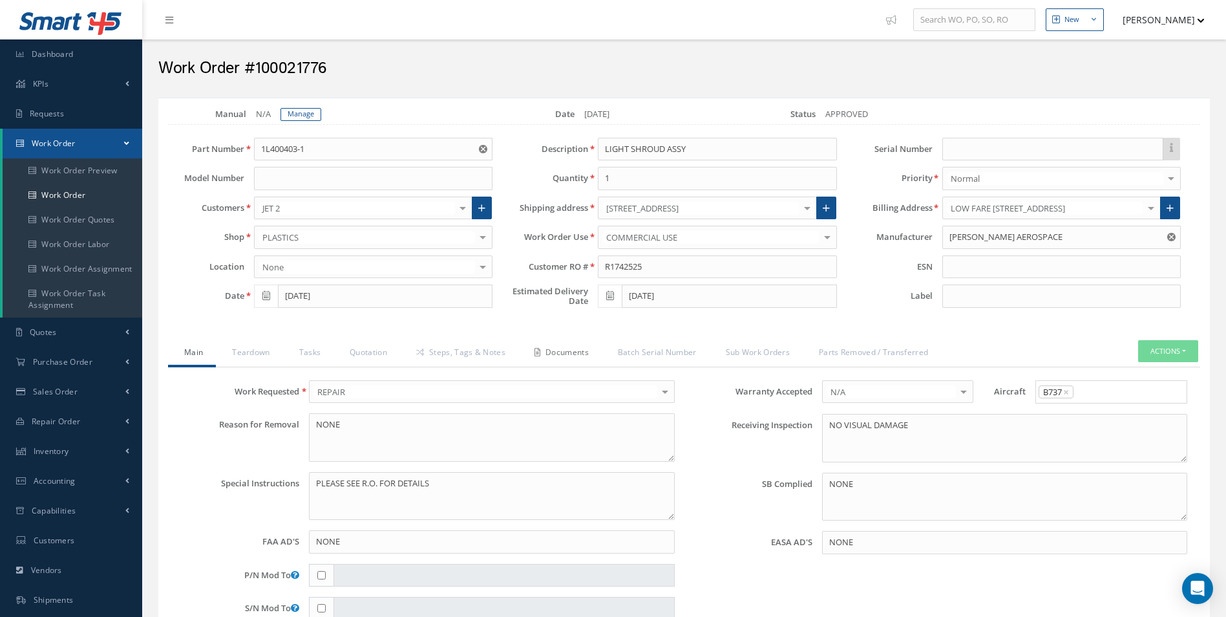
click at [564, 354] on link "Documents" at bounding box center [559, 353] width 83 height 27
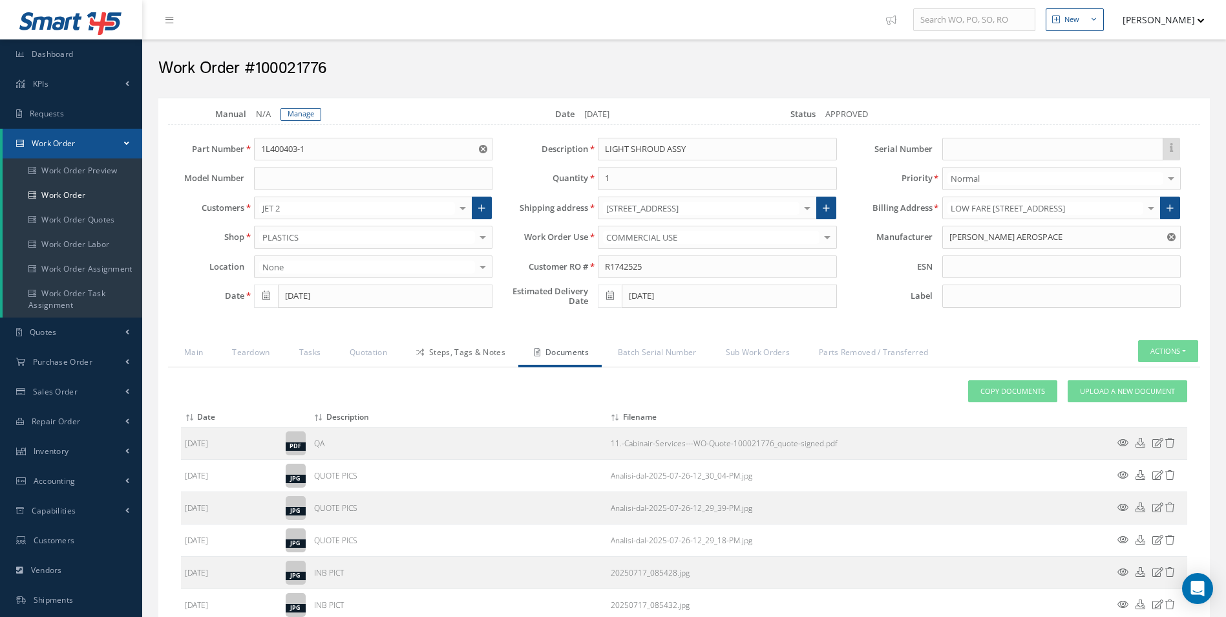
click at [487, 343] on link "Steps, Tags & Notes" at bounding box center [459, 353] width 118 height 27
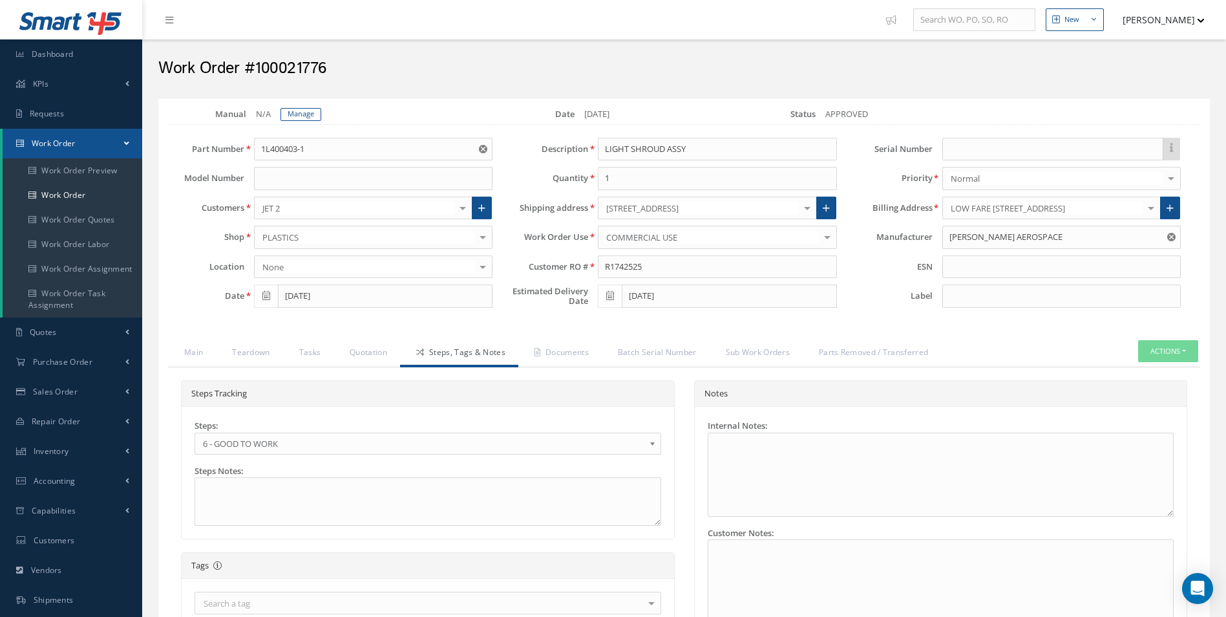
click at [291, 441] on span "6 - GOOD TO WORK" at bounding box center [423, 444] width 441 height 16
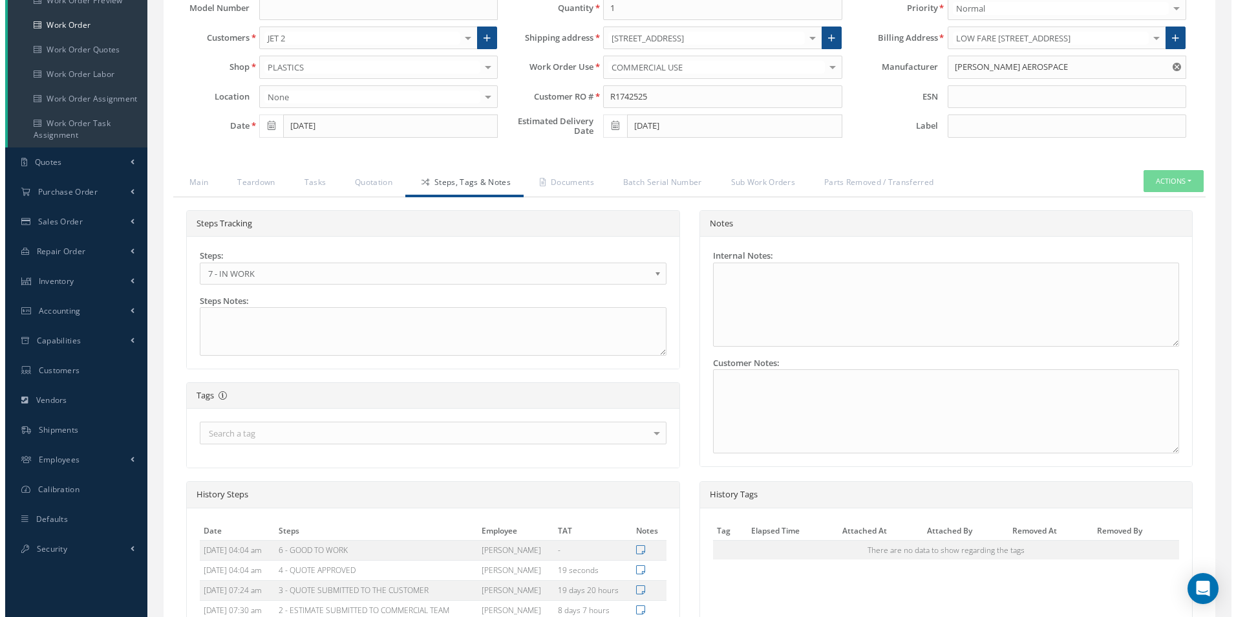
scroll to position [334, 0]
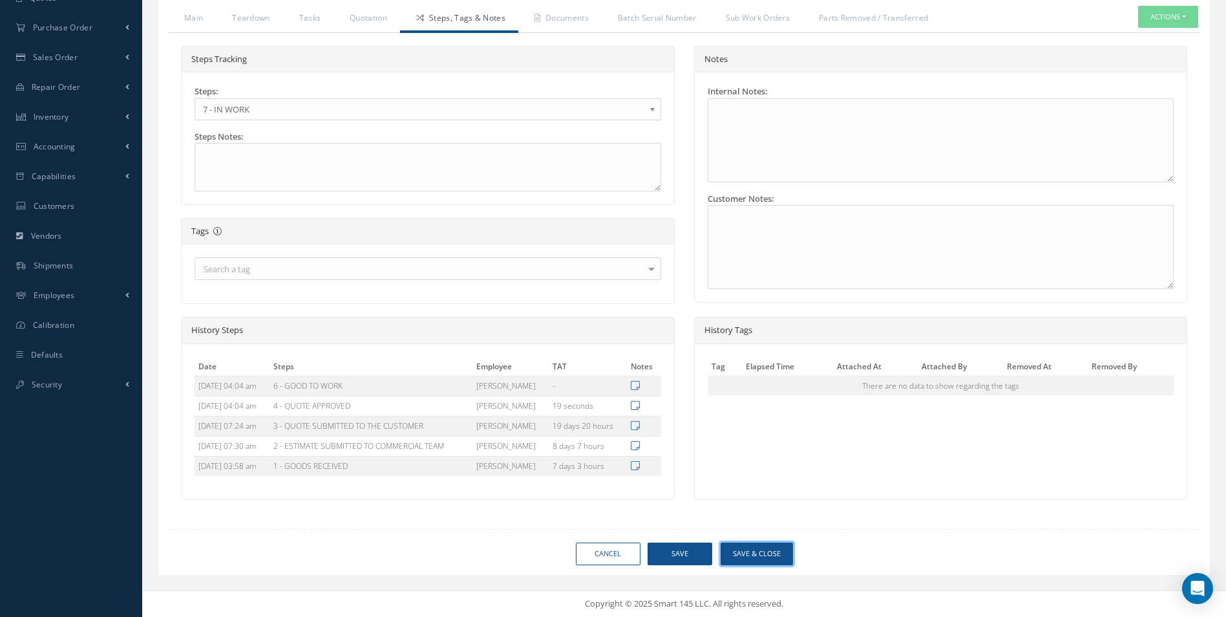
click at [752, 553] on button "Save & Close" at bounding box center [757, 553] width 72 height 23
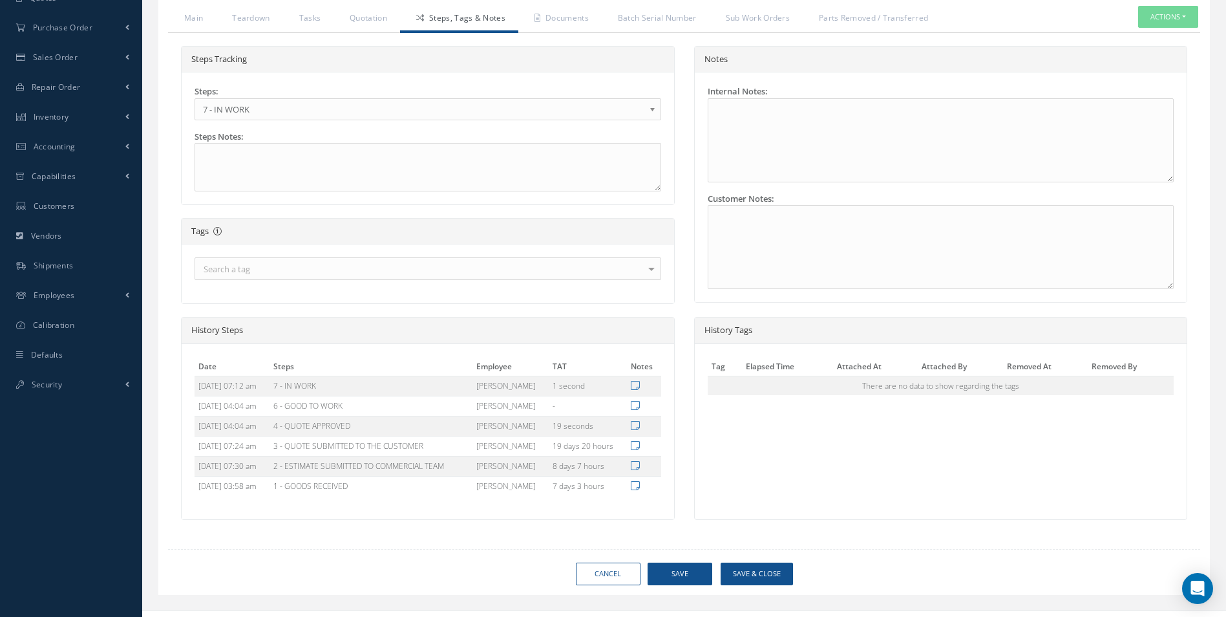
type input "COLLINS AEROSPACE"
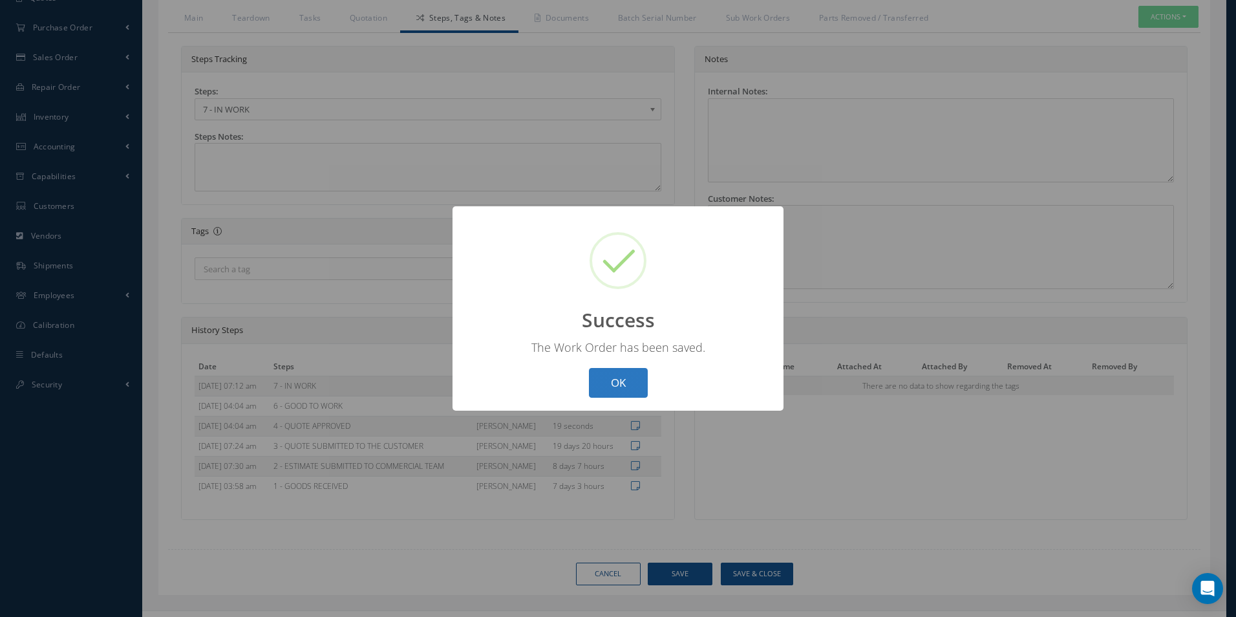
click at [624, 375] on button "OK" at bounding box center [618, 383] width 59 height 30
select select "25"
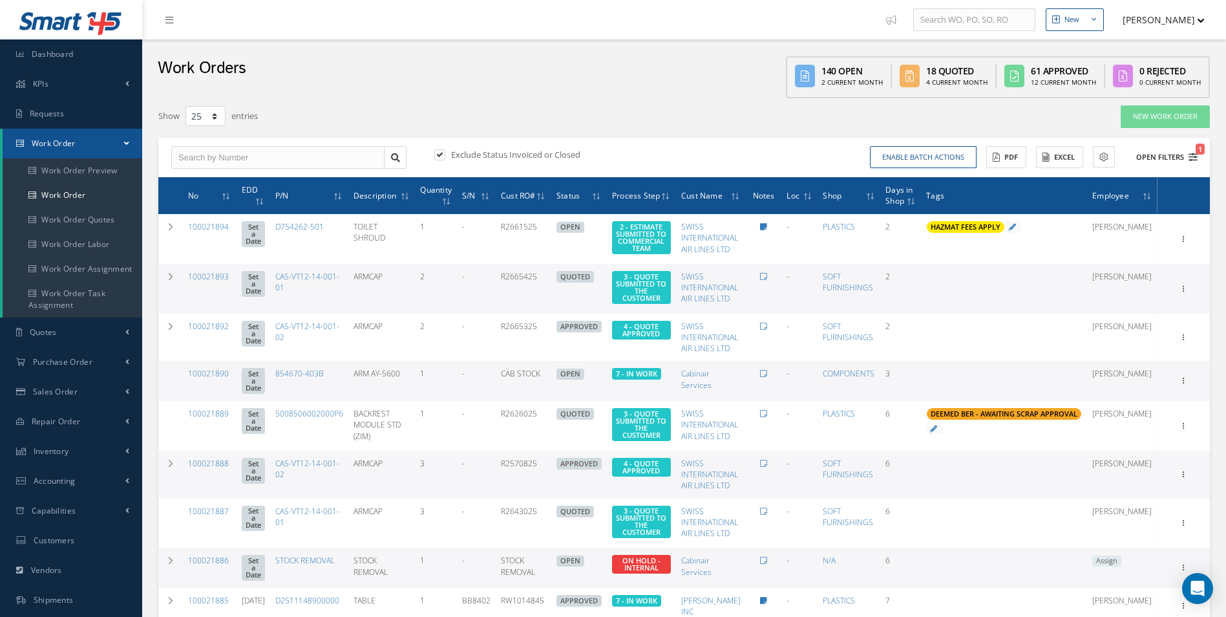
click at [1196, 155] on icon "1" at bounding box center [1192, 157] width 9 height 9
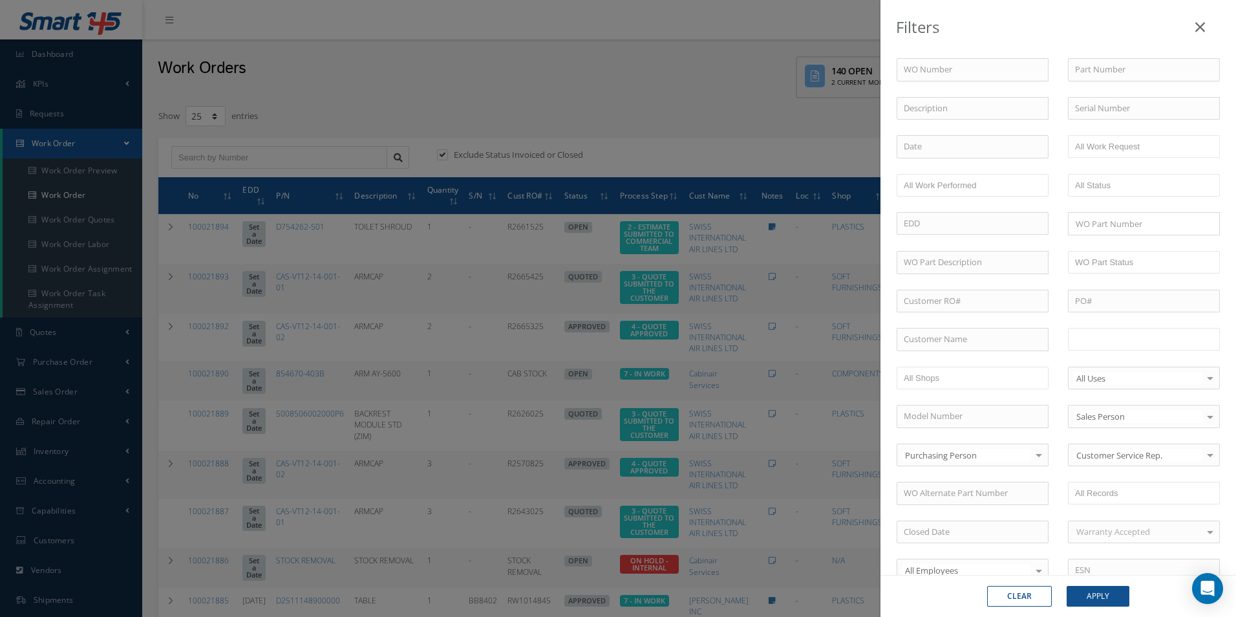
click at [1124, 337] on input "text" at bounding box center [1116, 339] width 82 height 16
click at [1112, 596] on button "Apply" at bounding box center [1097, 596] width 63 height 21
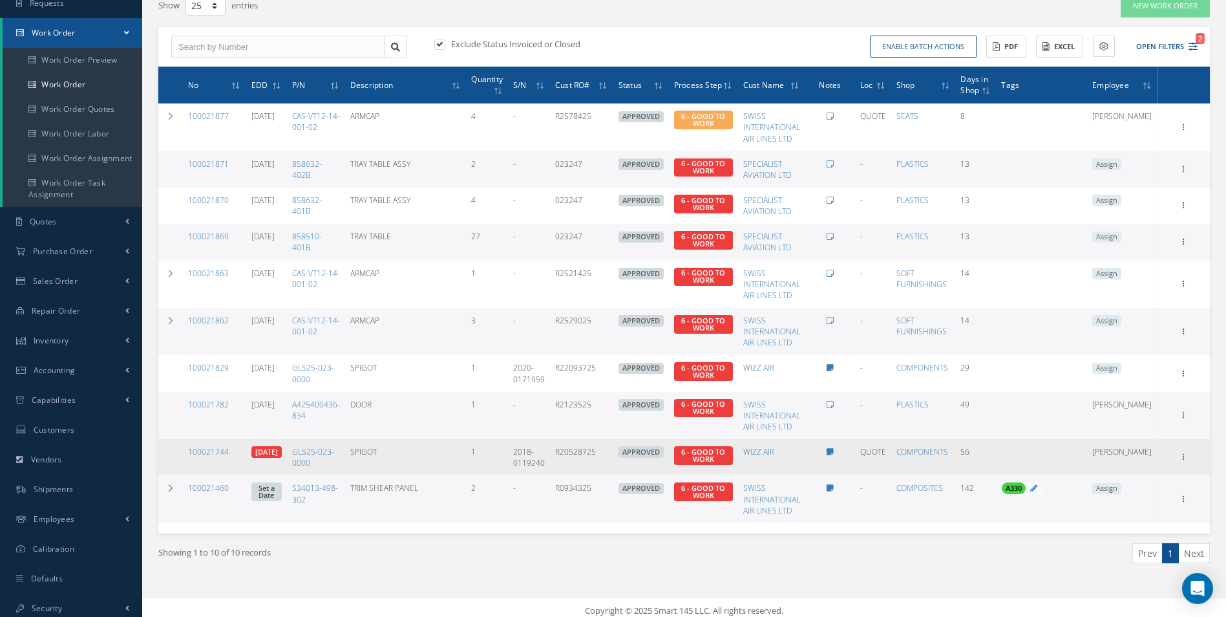
scroll to position [117, 0]
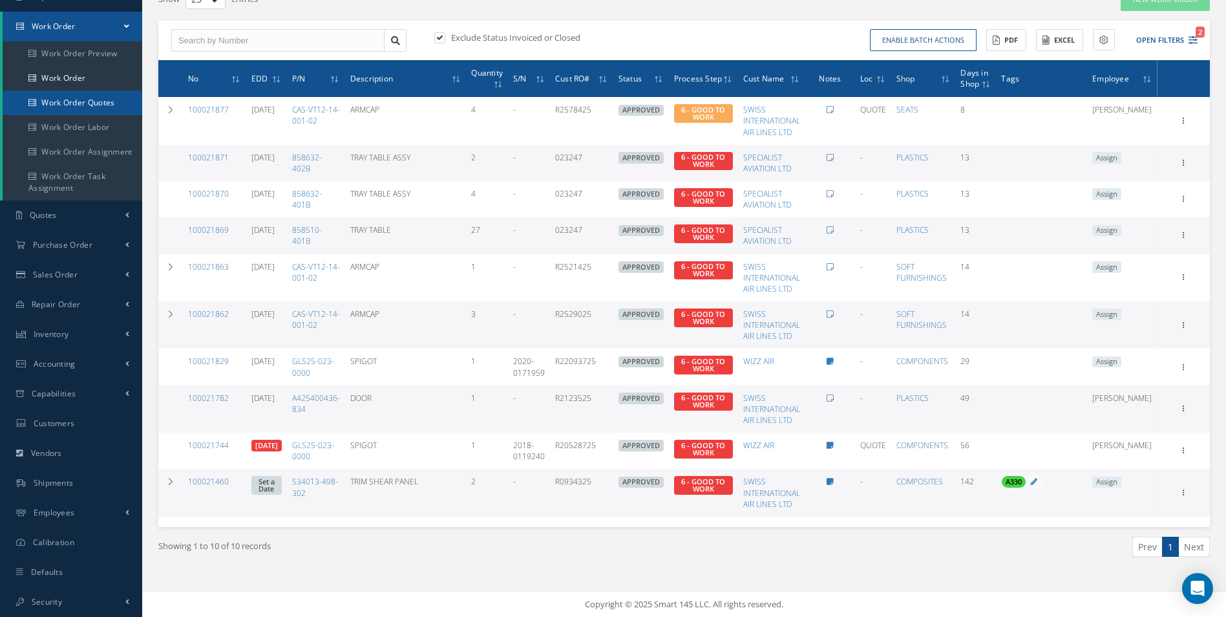
click at [56, 93] on link "Work Order Quotes" at bounding box center [73, 102] width 140 height 25
click at [54, 87] on link "Work Order" at bounding box center [73, 78] width 140 height 25
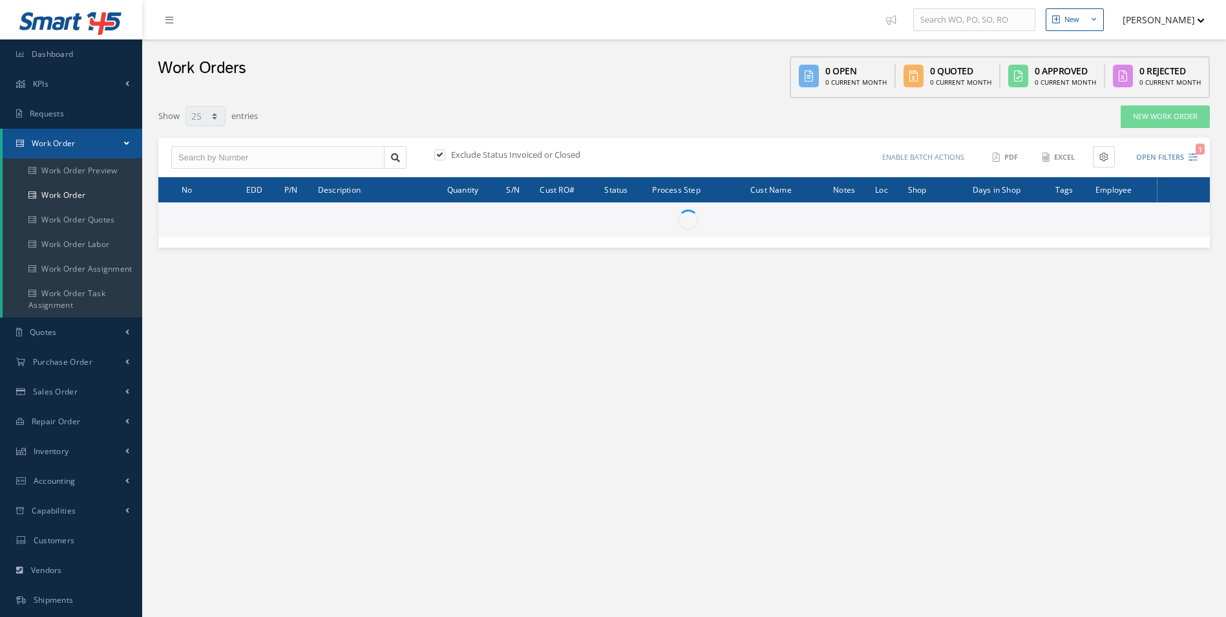
select select "25"
type input "All Work Request"
type input "All Work Performed"
type input "All Status"
type input "WO Part Status"
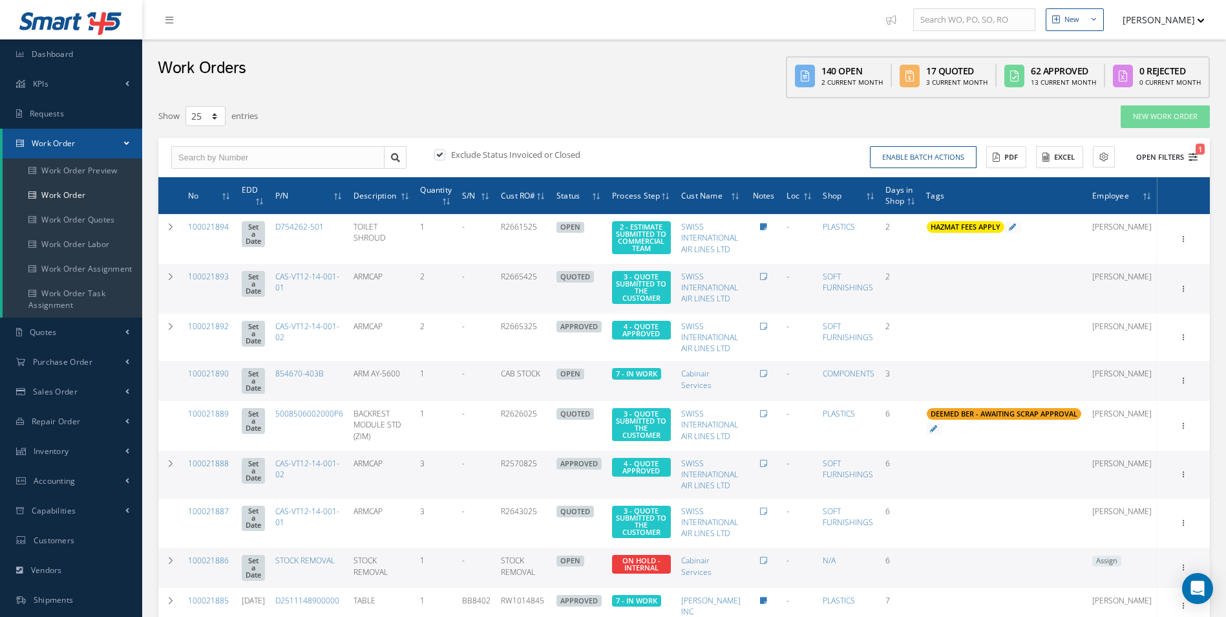
click at [1189, 154] on icon "1" at bounding box center [1192, 157] width 9 height 9
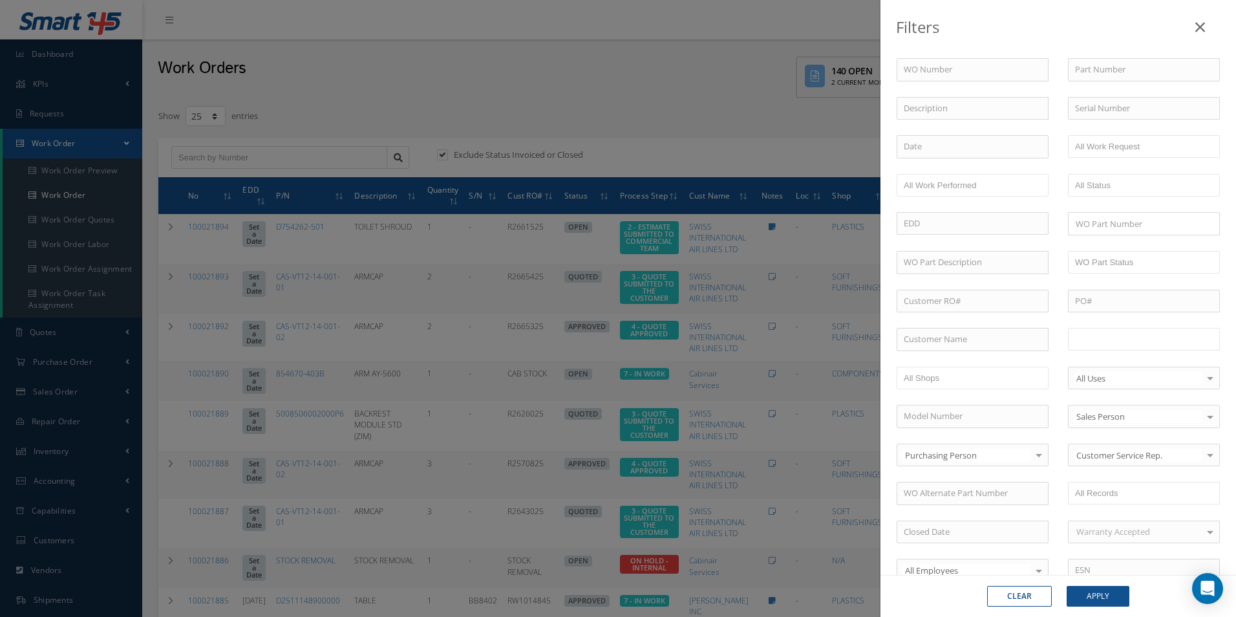
click at [1133, 342] on input "text" at bounding box center [1116, 339] width 82 height 16
click at [1101, 582] on div "Clear Apply" at bounding box center [1057, 596] width 355 height 42
click at [1102, 593] on button "Apply" at bounding box center [1097, 596] width 63 height 21
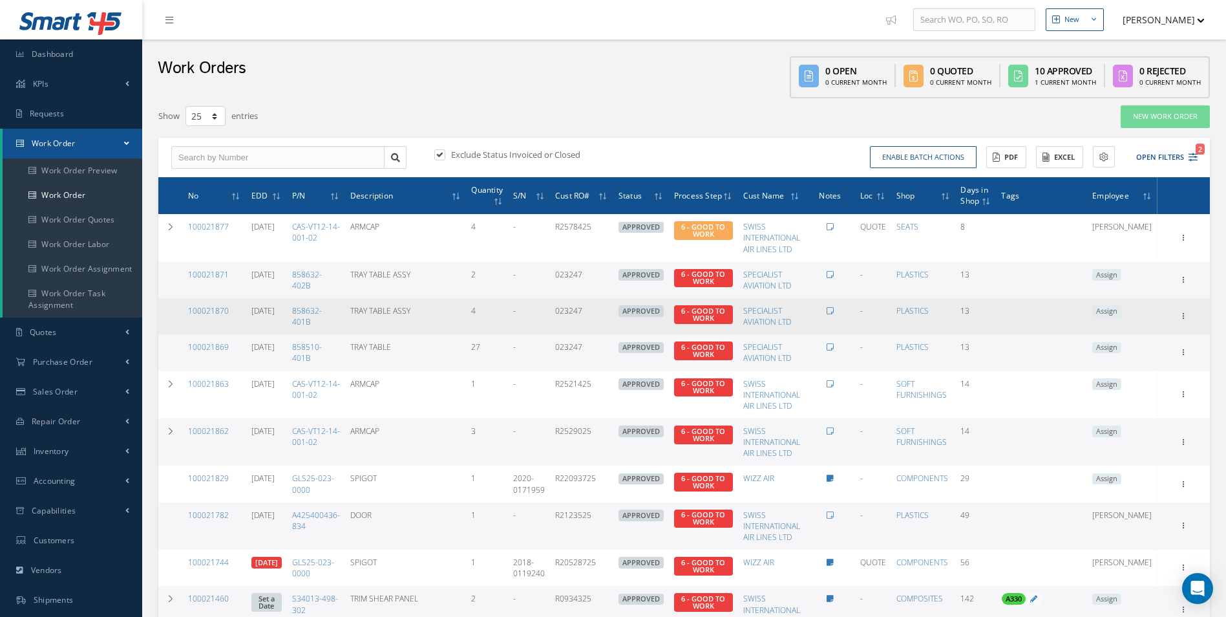
scroll to position [117, 0]
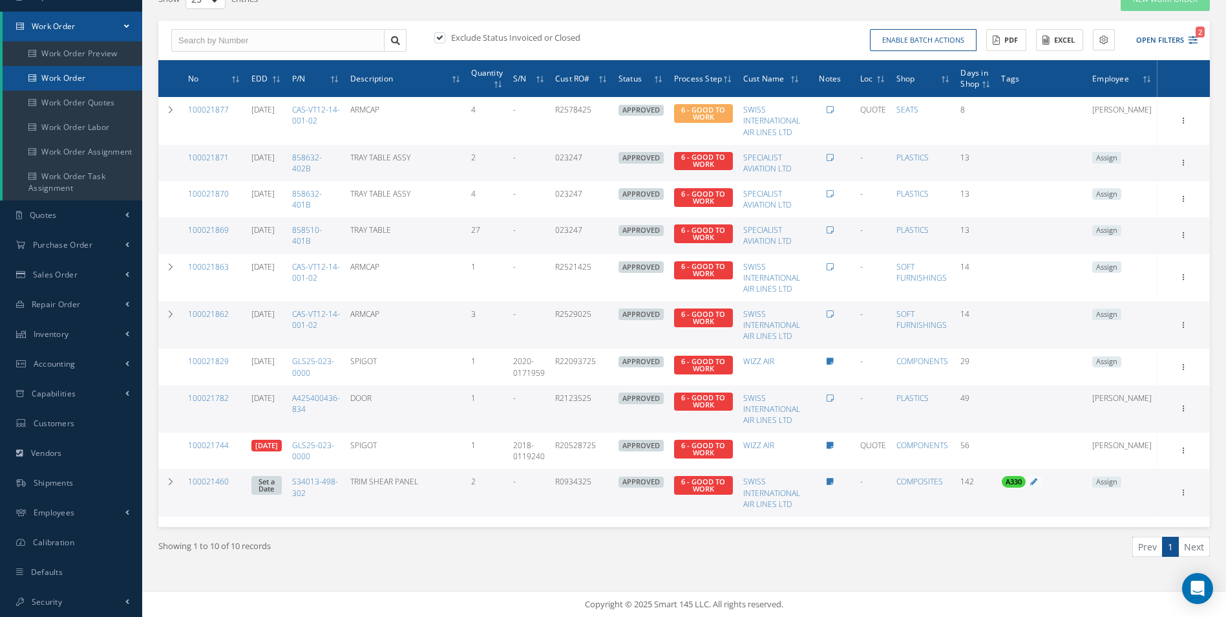
click at [48, 72] on link "Work Order" at bounding box center [73, 78] width 140 height 25
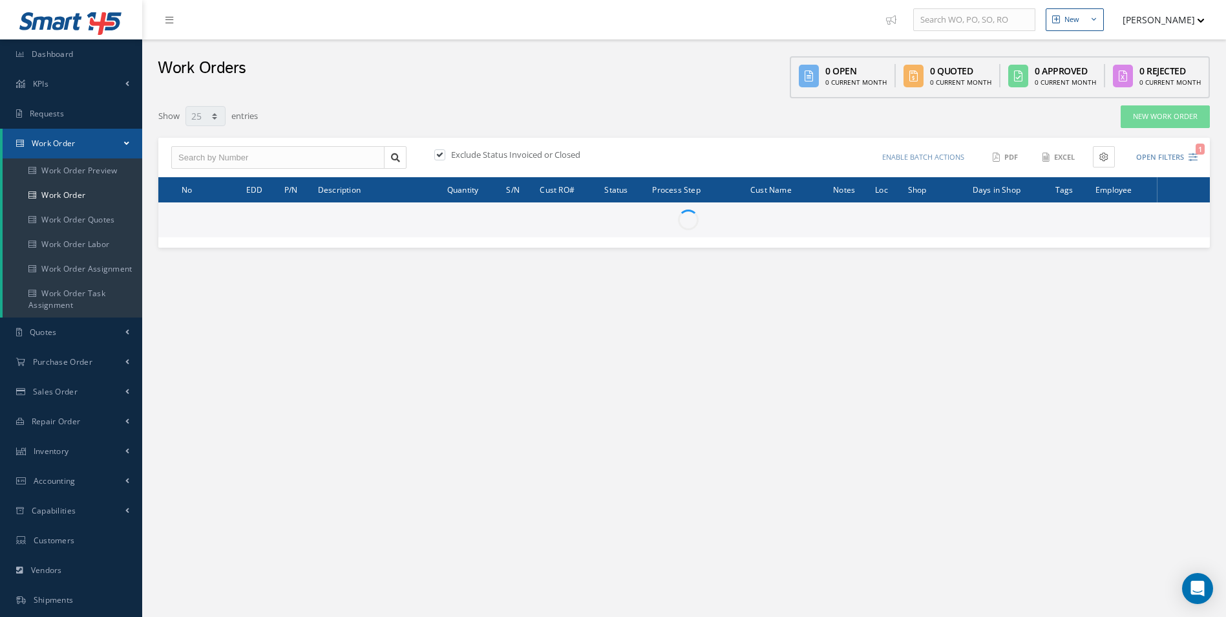
select select "25"
type input "All Work Request"
type input "All Work Performed"
type input "All Status"
type input "WO Part Status"
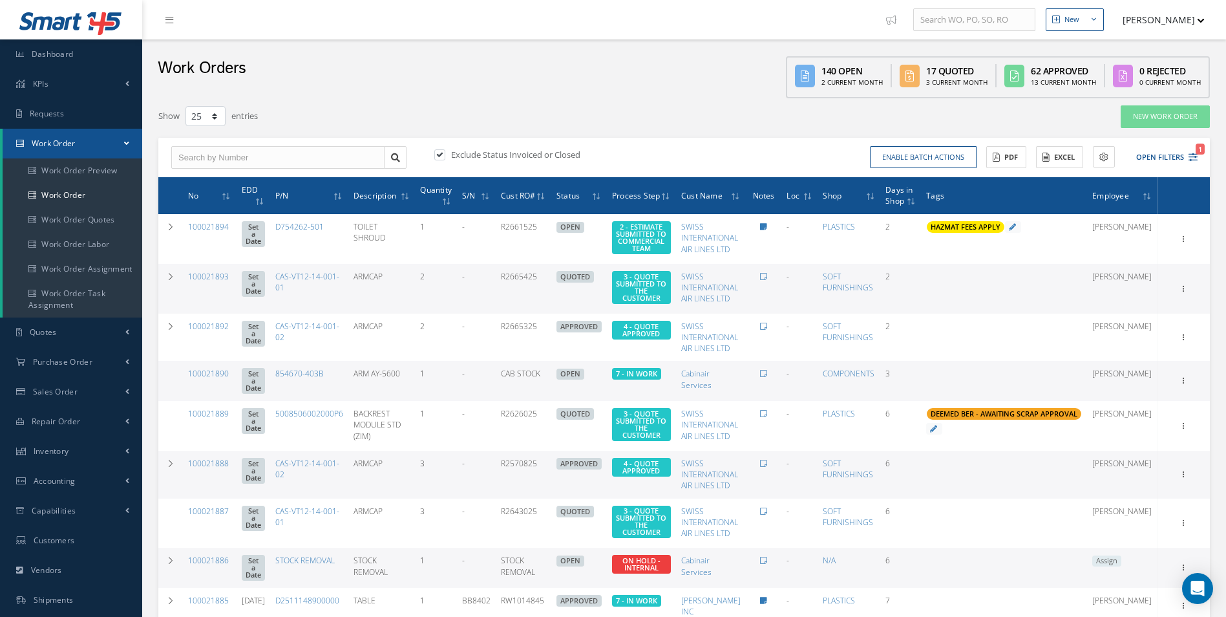
click at [1198, 156] on div "Enable batch actions Update Work Orders Close Work Orders ACTIONS Receive Payme…" at bounding box center [943, 157] width 518 height 23
click at [1195, 160] on icon "1" at bounding box center [1192, 157] width 9 height 9
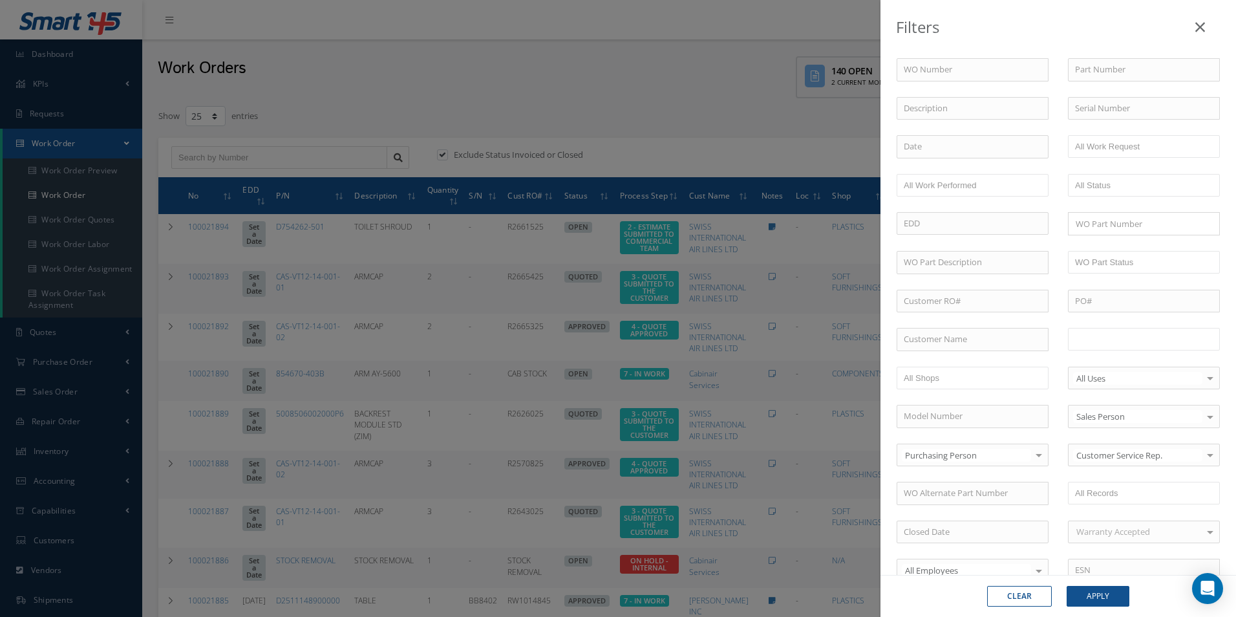
click at [1134, 338] on input "text" at bounding box center [1116, 339] width 82 height 16
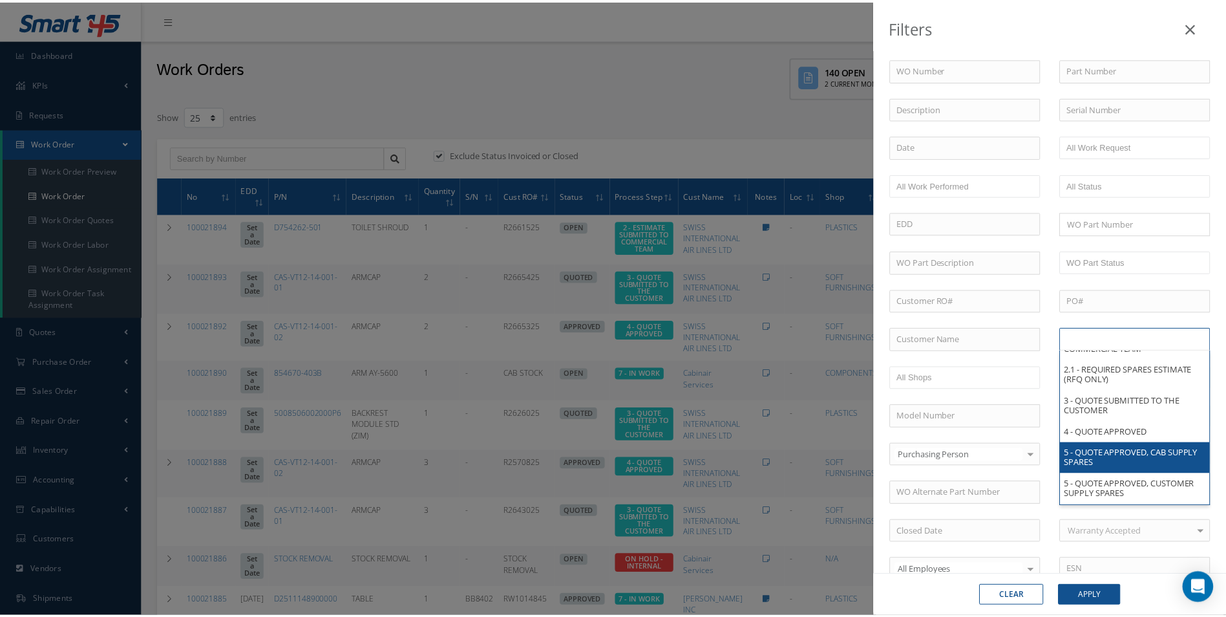
scroll to position [129, 0]
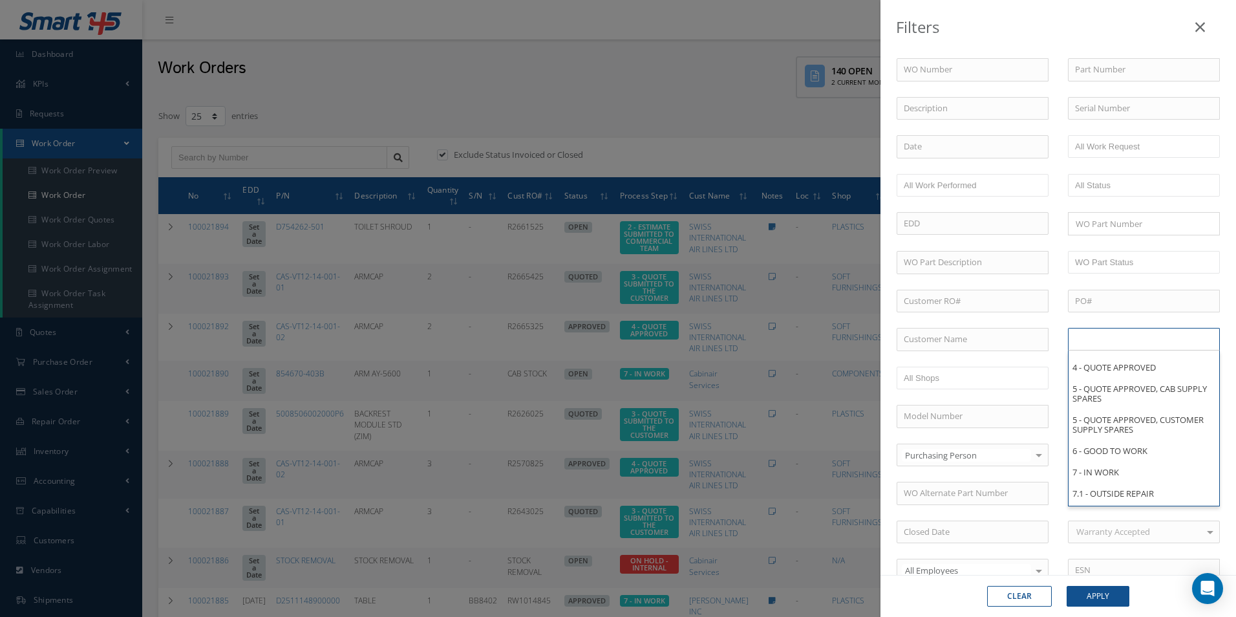
type input "All Proccess Step"
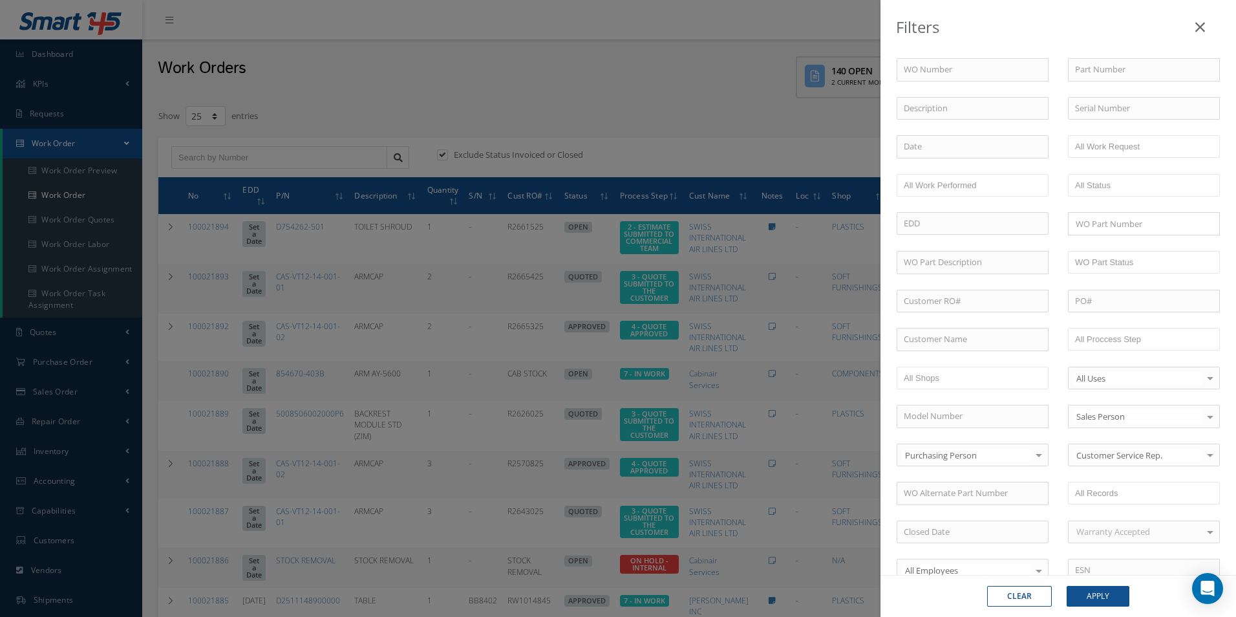
click at [714, 47] on div "Filters WO Number Part Number Description Serial Number - BER CERTIFICATION FIL…" at bounding box center [618, 308] width 1236 height 617
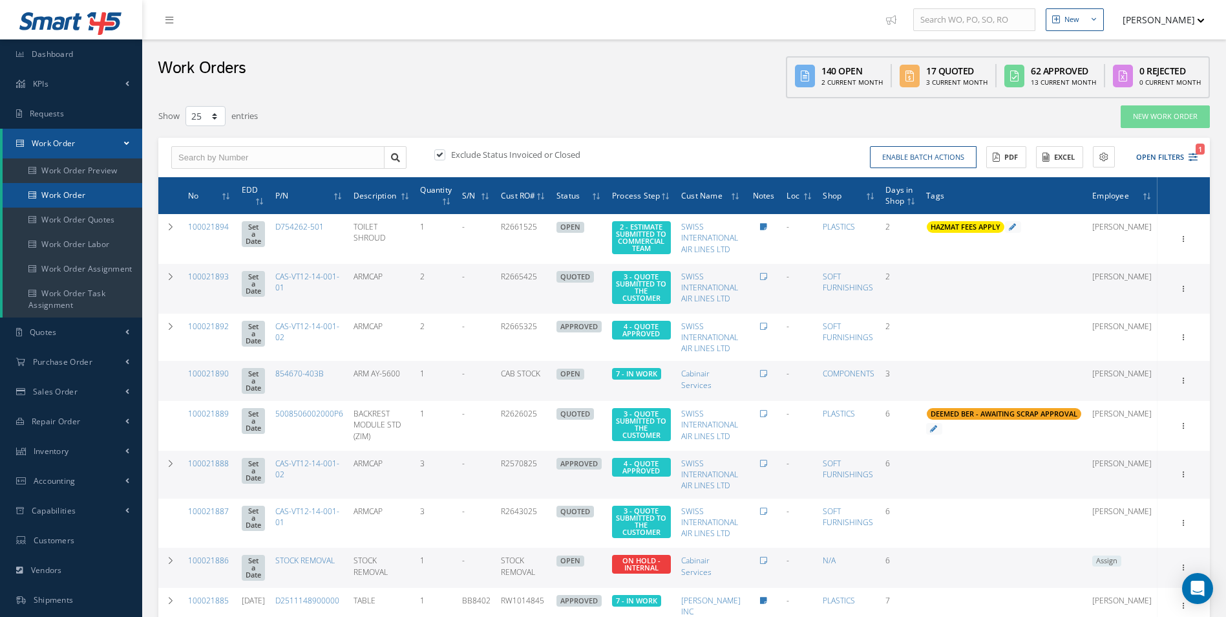
click at [61, 200] on link "Work Order" at bounding box center [73, 195] width 140 height 25
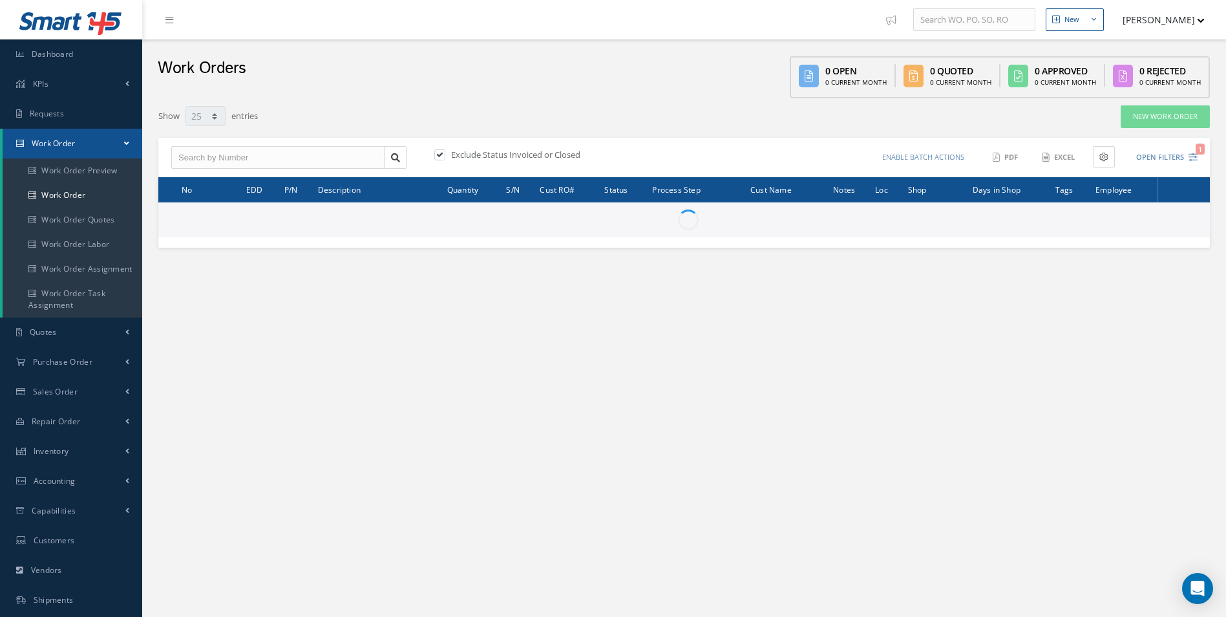
select select "25"
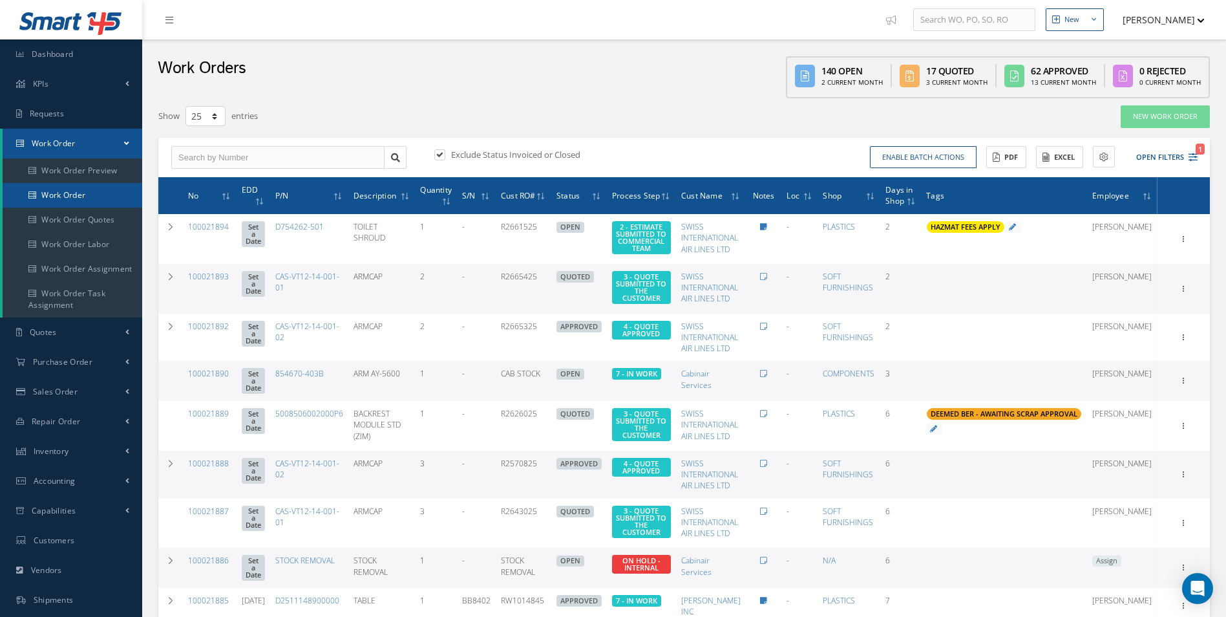
click at [62, 184] on link "Work Order" at bounding box center [73, 195] width 140 height 25
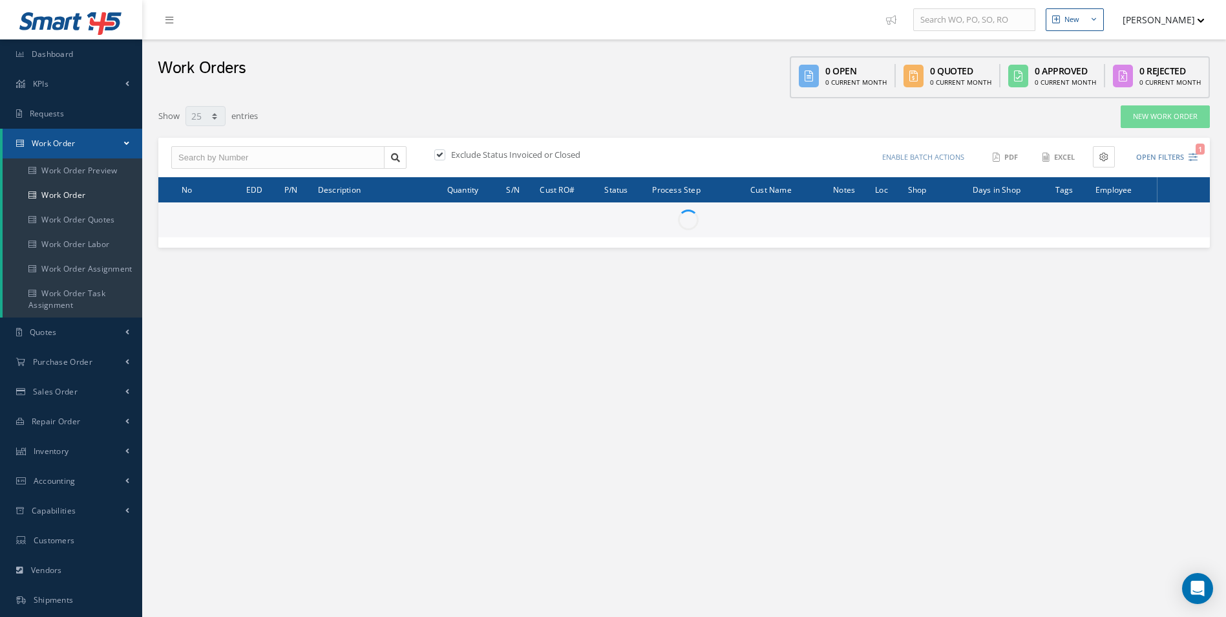
select select "25"
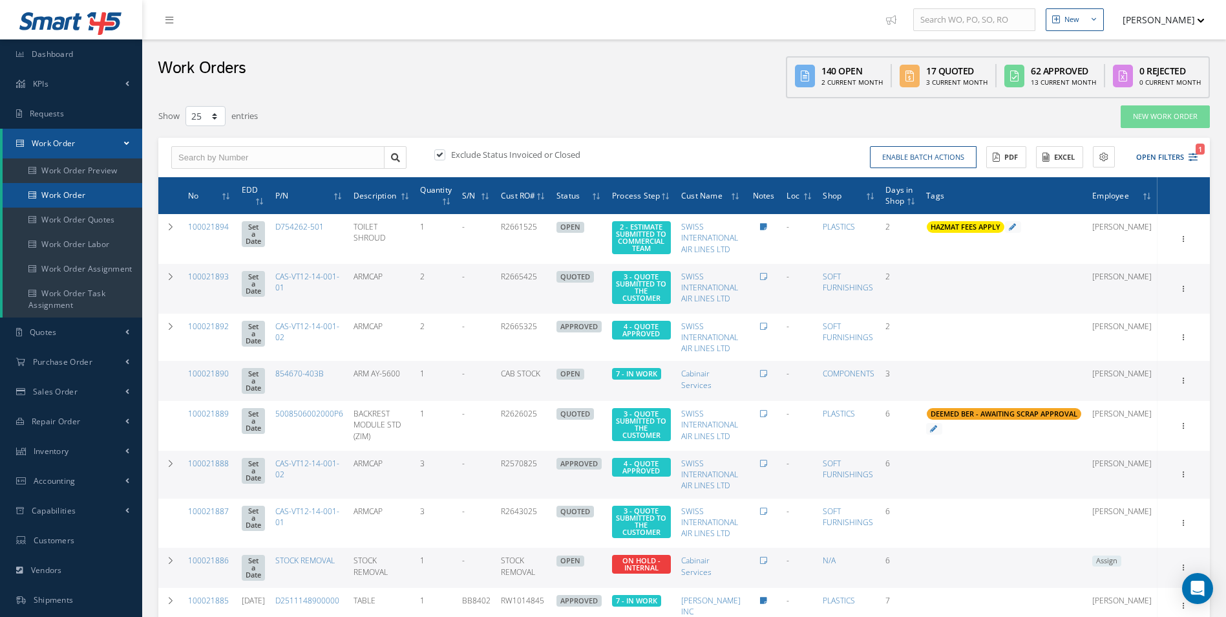
click at [58, 190] on link "Work Order" at bounding box center [73, 195] width 140 height 25
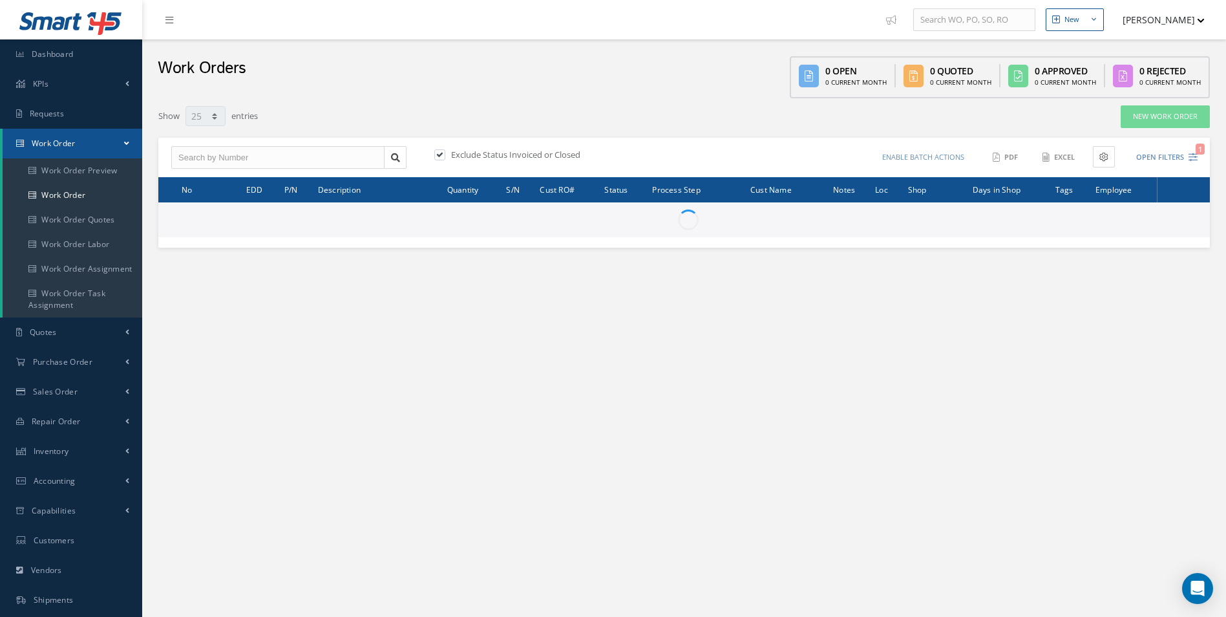
select select "25"
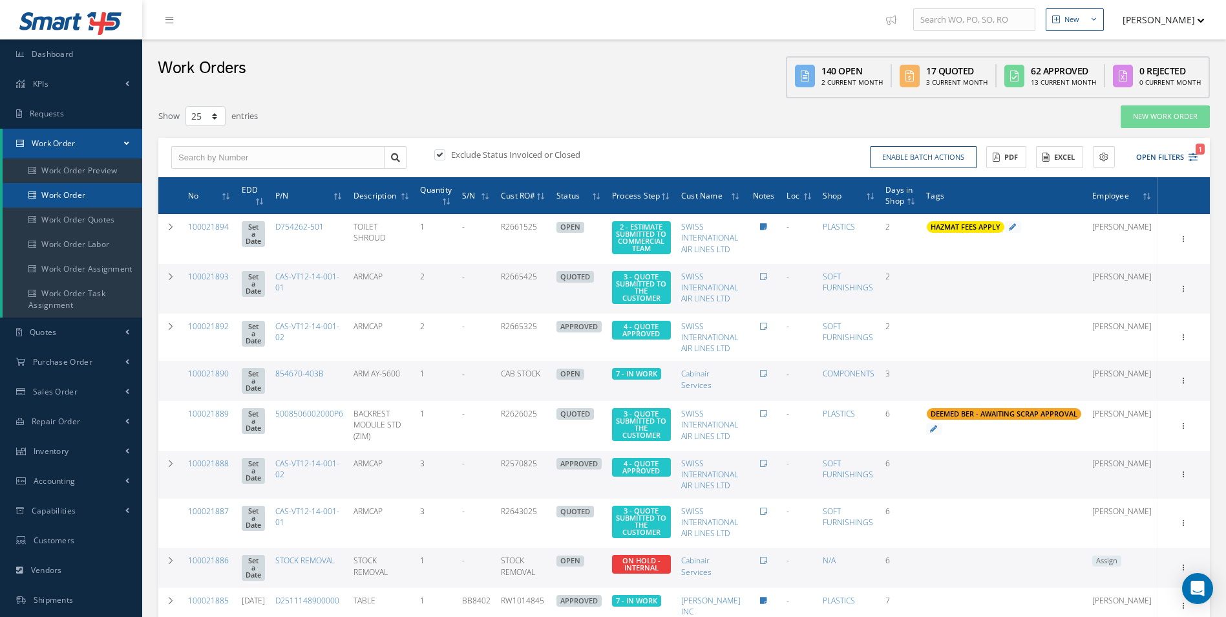
click at [85, 204] on link "Work Order" at bounding box center [73, 195] width 140 height 25
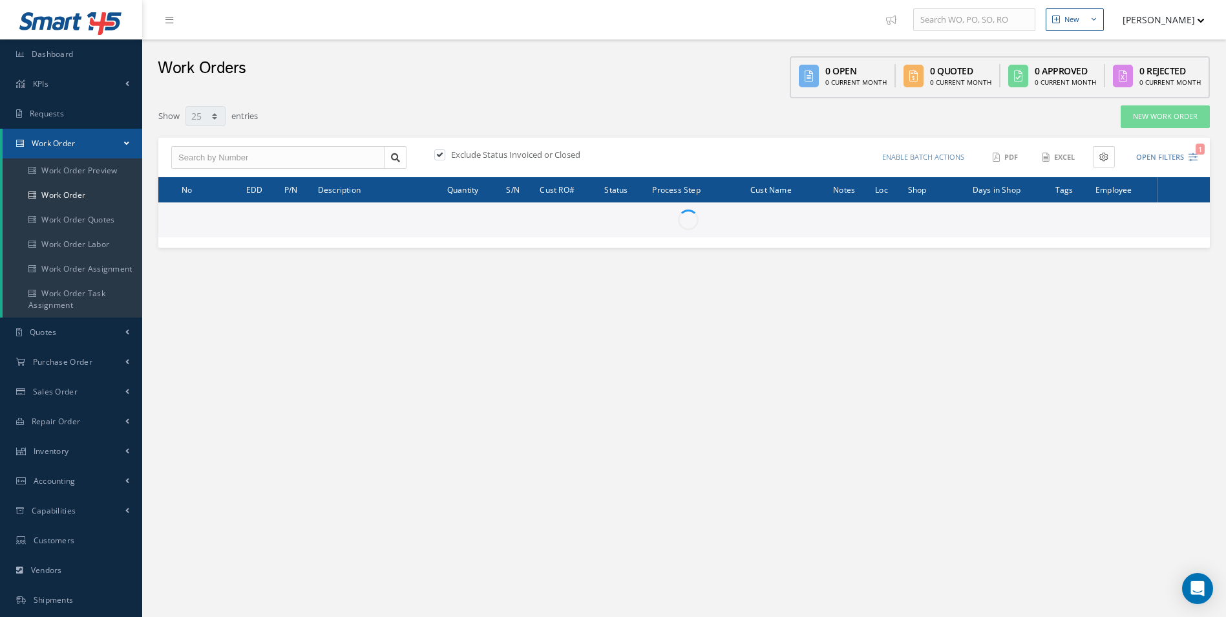
select select "25"
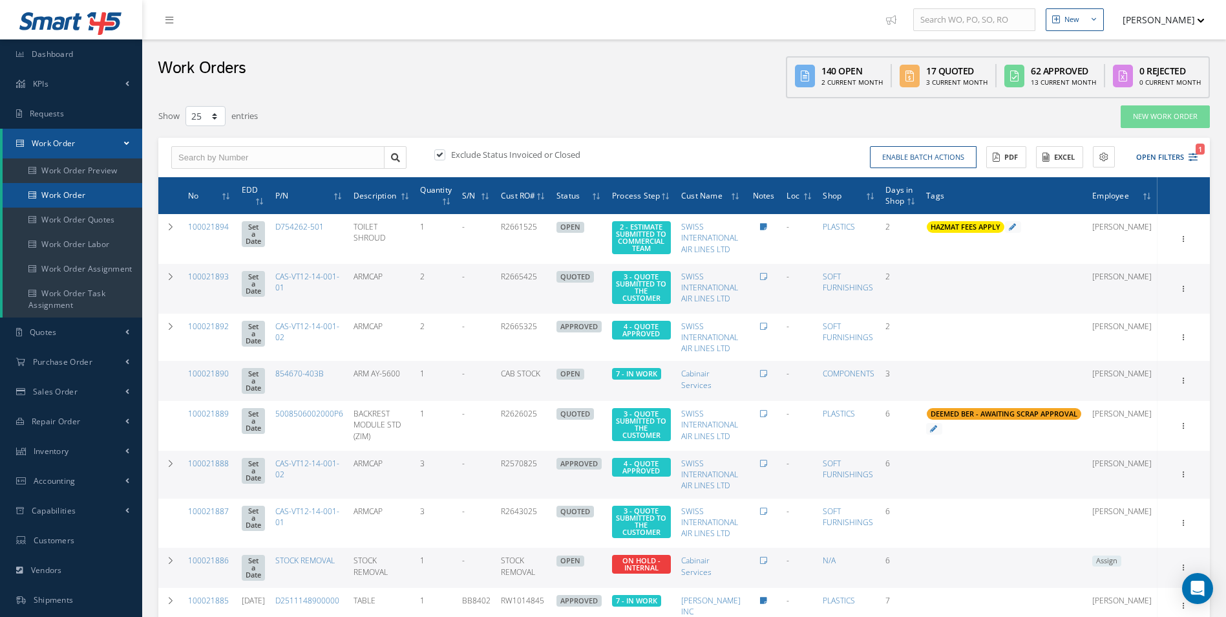
click at [47, 202] on link "Work Order" at bounding box center [73, 195] width 140 height 25
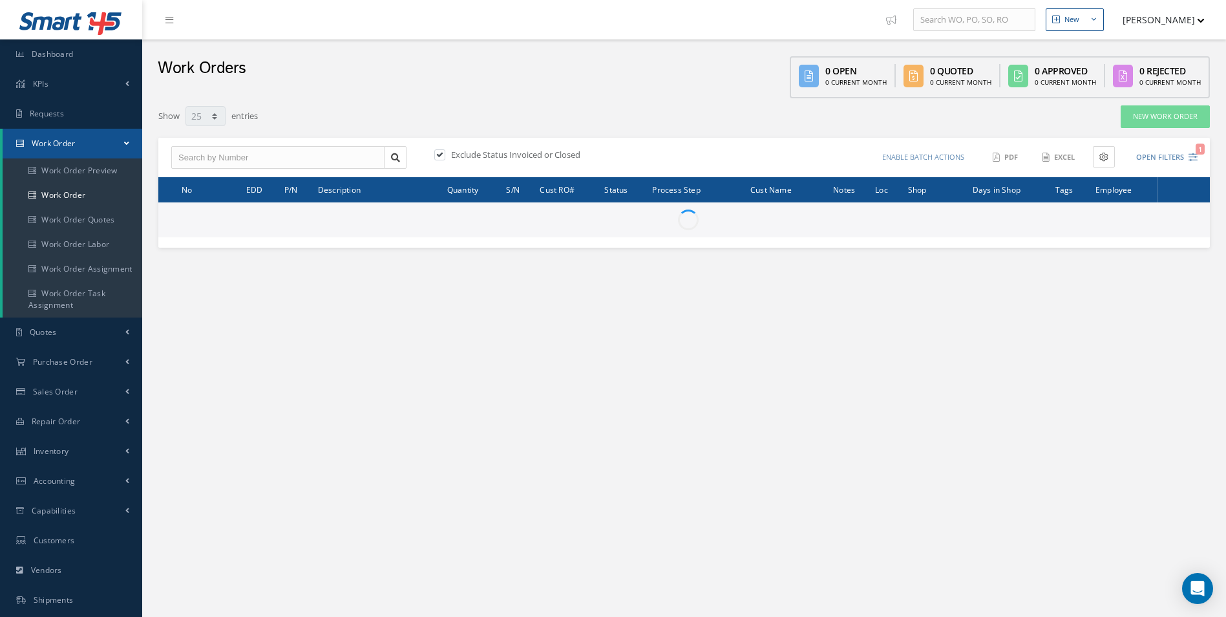
select select "25"
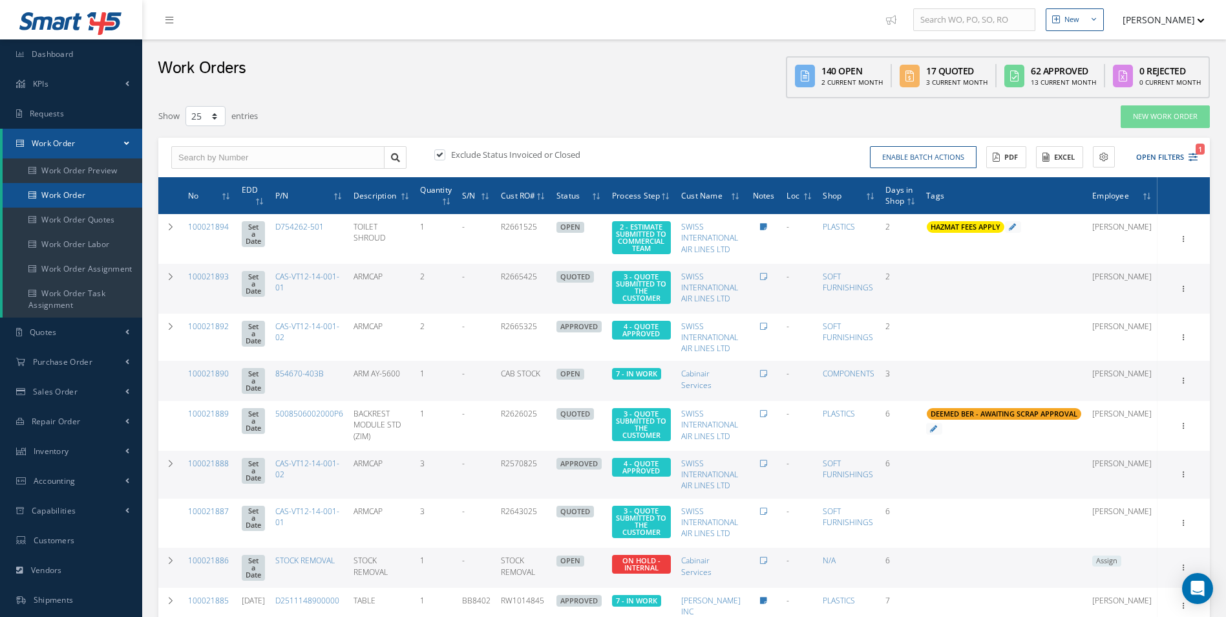
click at [65, 199] on link "Work Order" at bounding box center [73, 195] width 140 height 25
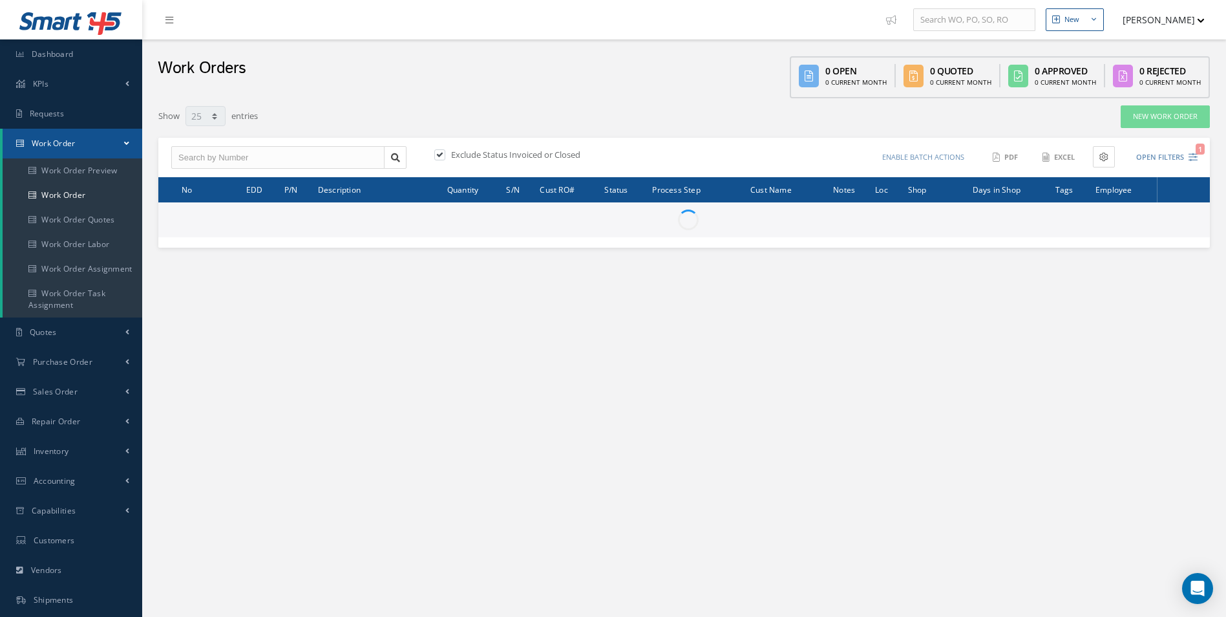
select select "25"
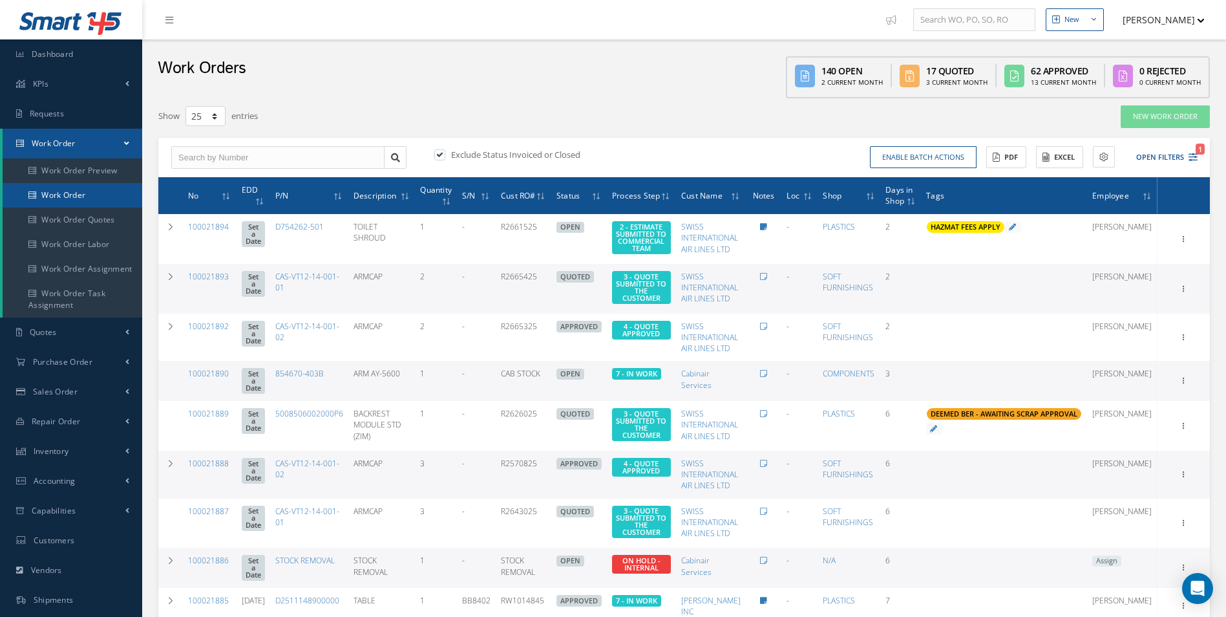
click at [67, 206] on link "Work Order" at bounding box center [73, 195] width 140 height 25
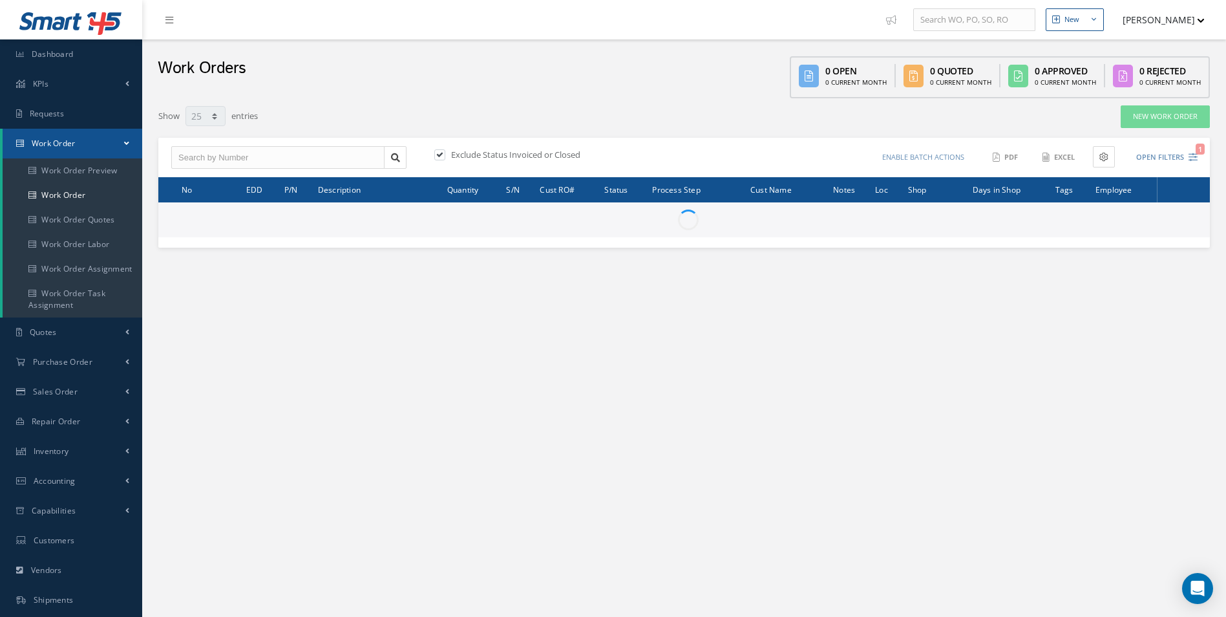
select select "25"
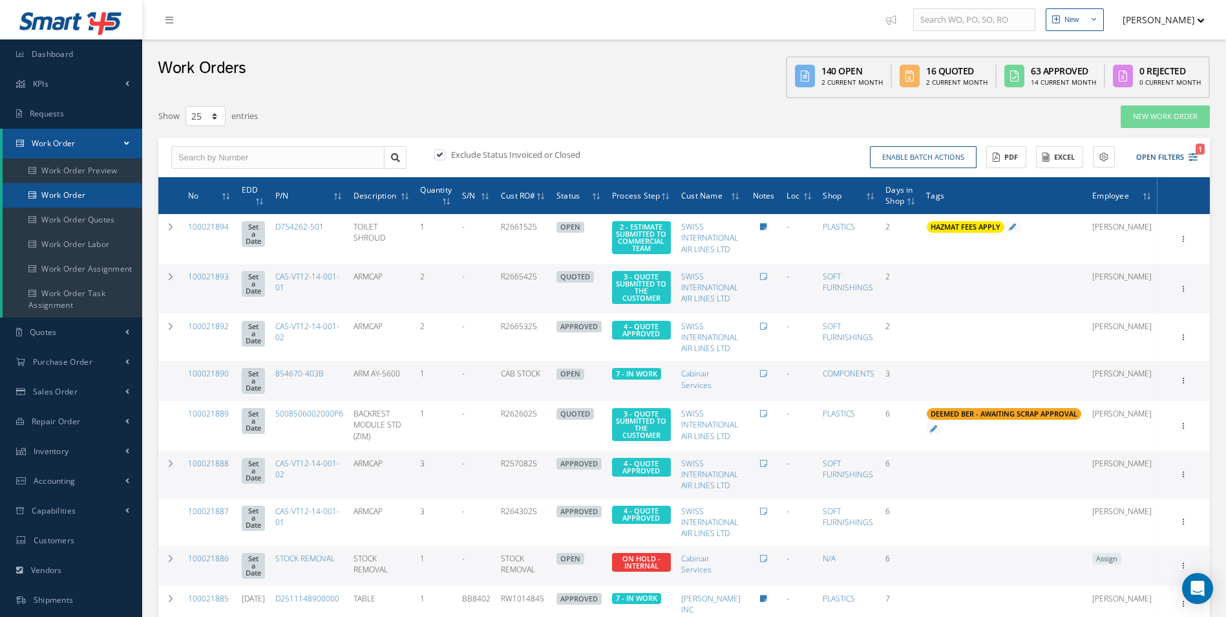
click at [59, 204] on link "Work Order" at bounding box center [73, 195] width 140 height 25
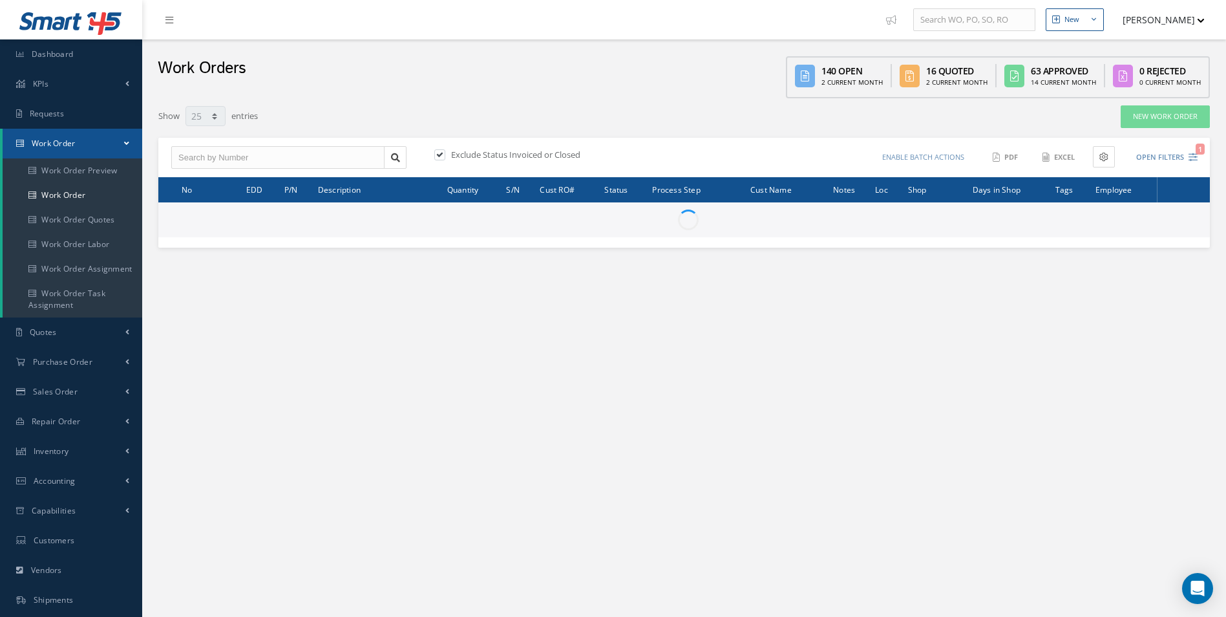
select select "25"
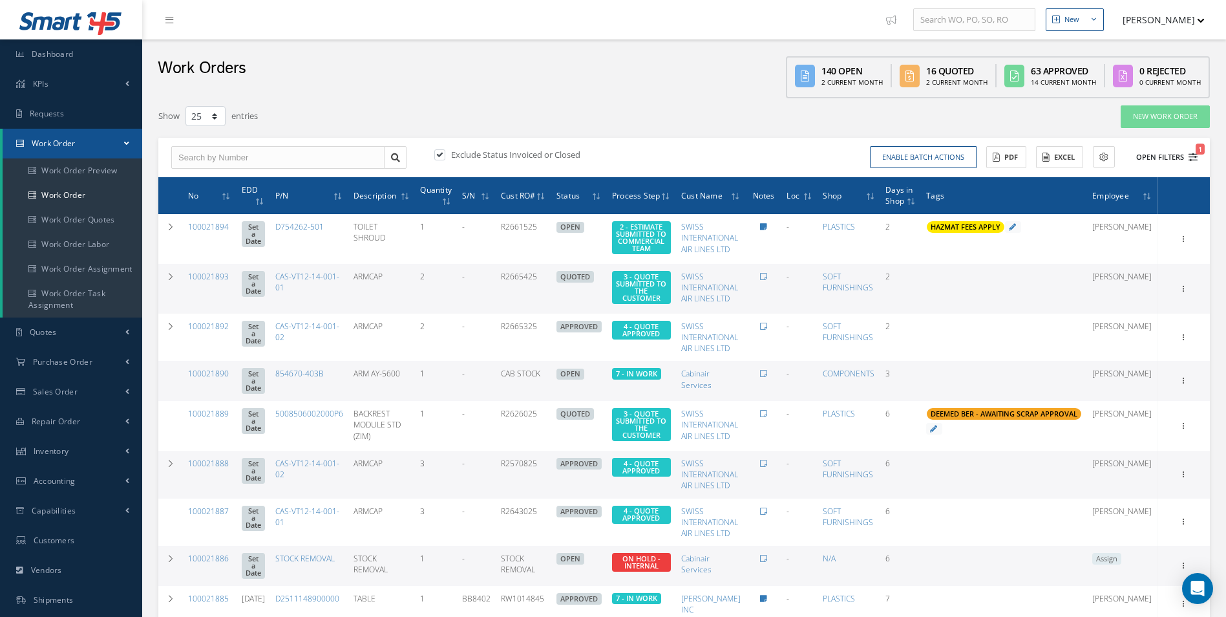
click at [1192, 153] on icon "1" at bounding box center [1192, 157] width 9 height 9
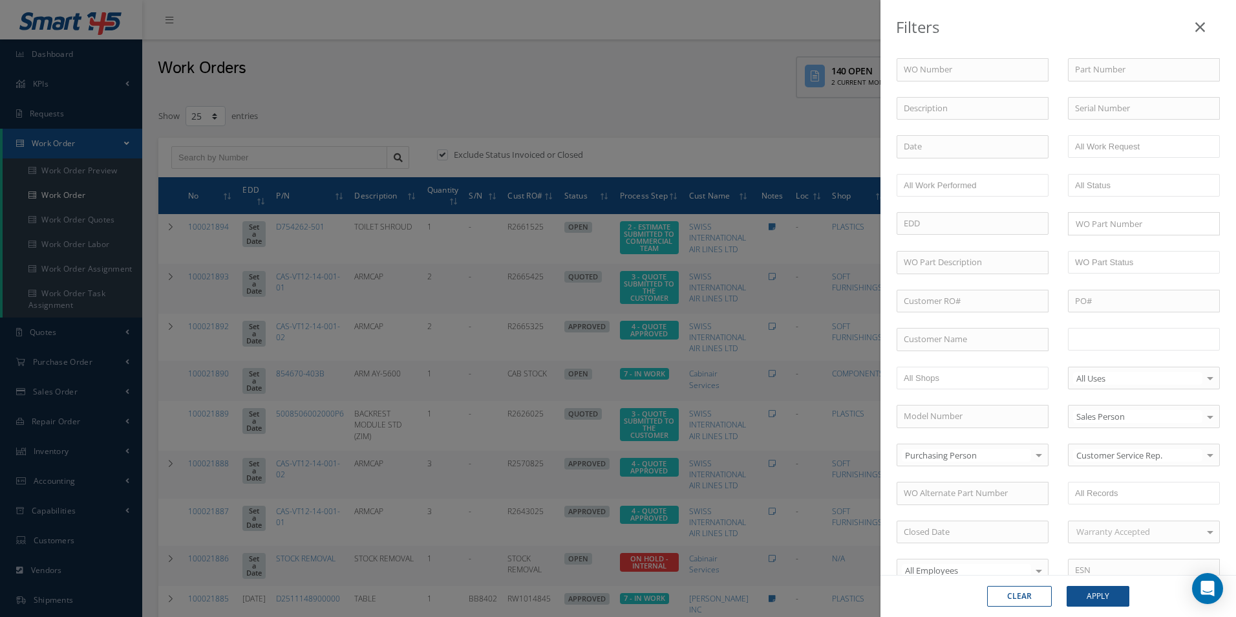
click at [1152, 338] on li at bounding box center [1115, 338] width 91 height 17
click at [1099, 597] on button "Apply" at bounding box center [1097, 596] width 63 height 21
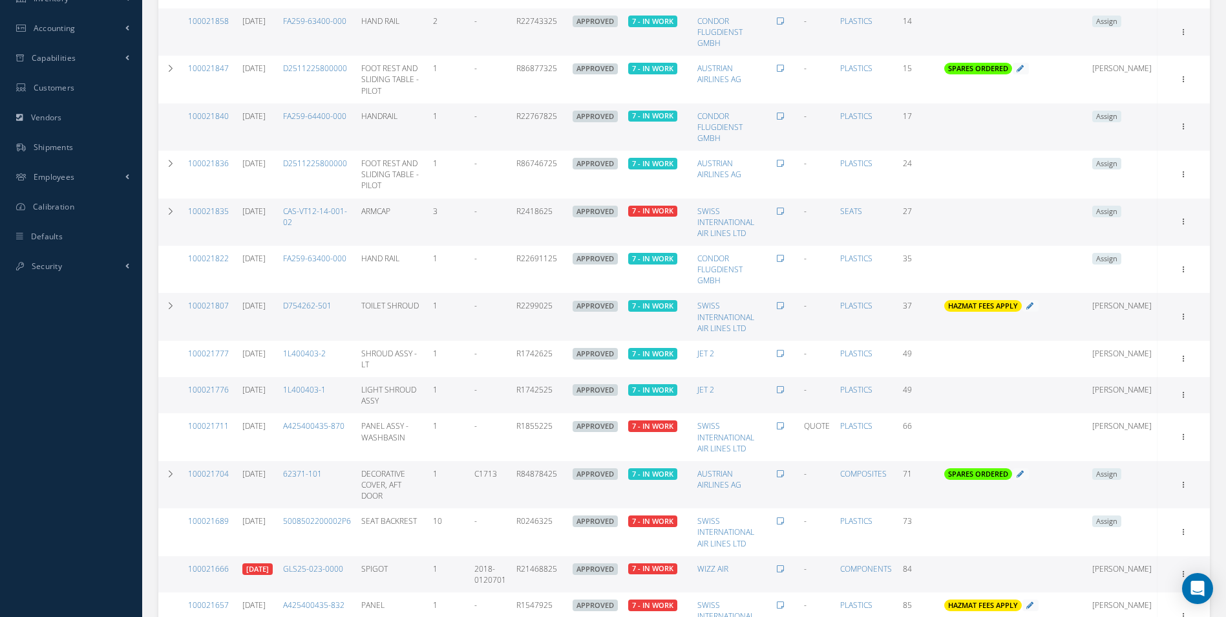
scroll to position [717, 0]
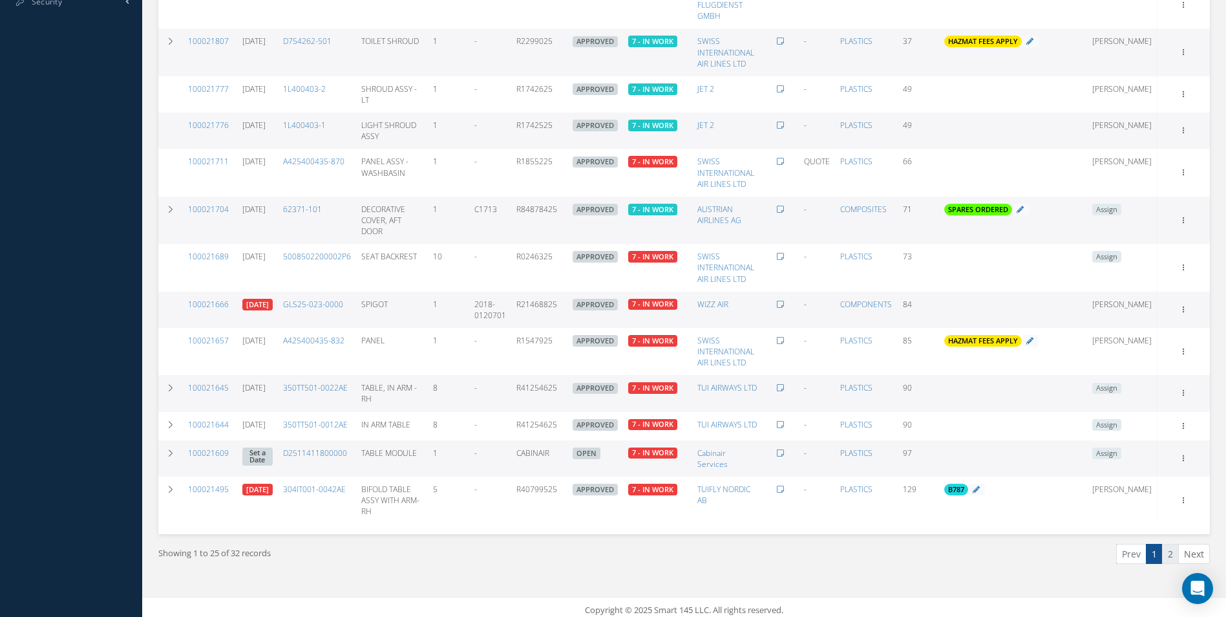
click at [1172, 548] on link "2" at bounding box center [1170, 554] width 17 height 20
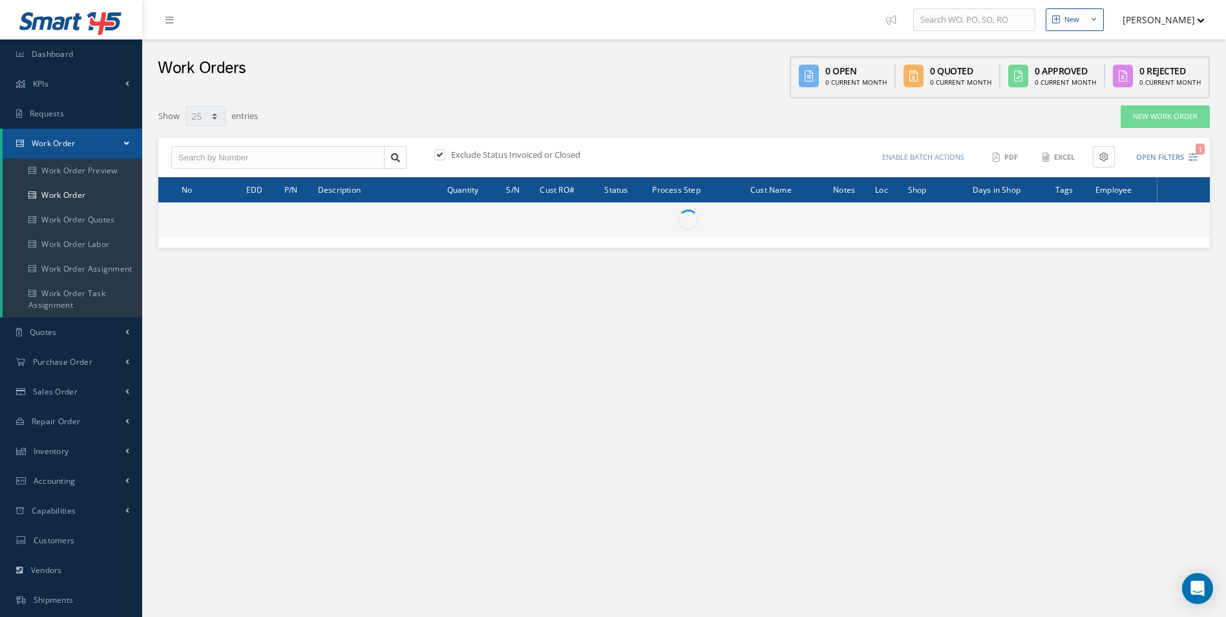
select select "25"
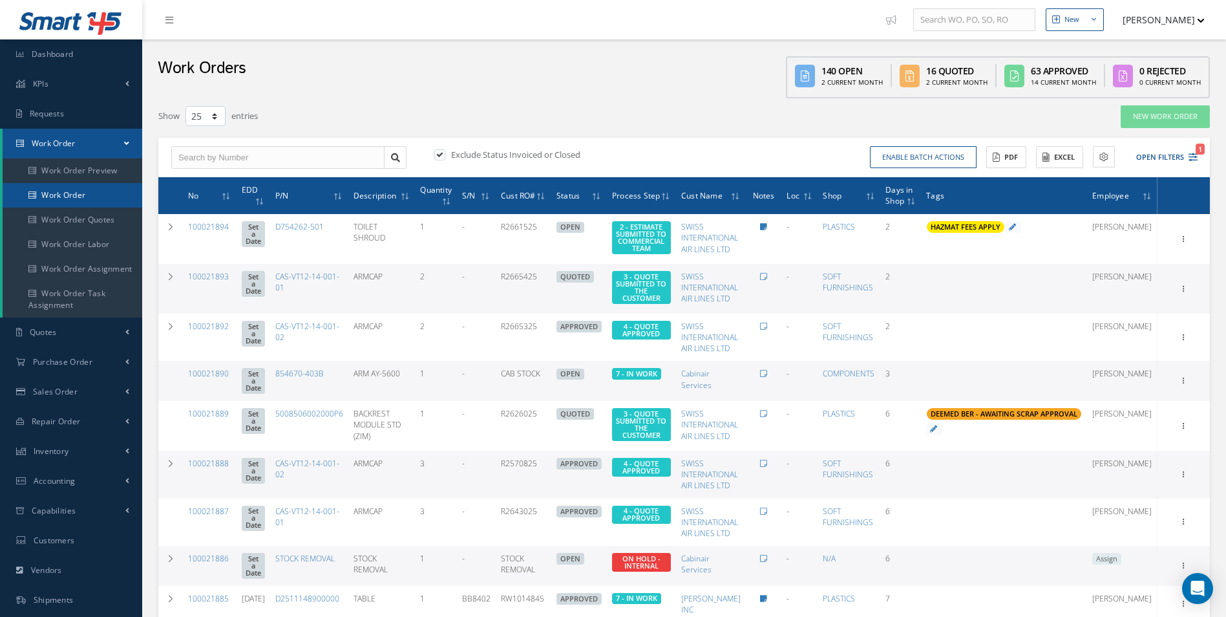
click at [109, 202] on link "Work Order" at bounding box center [73, 195] width 140 height 25
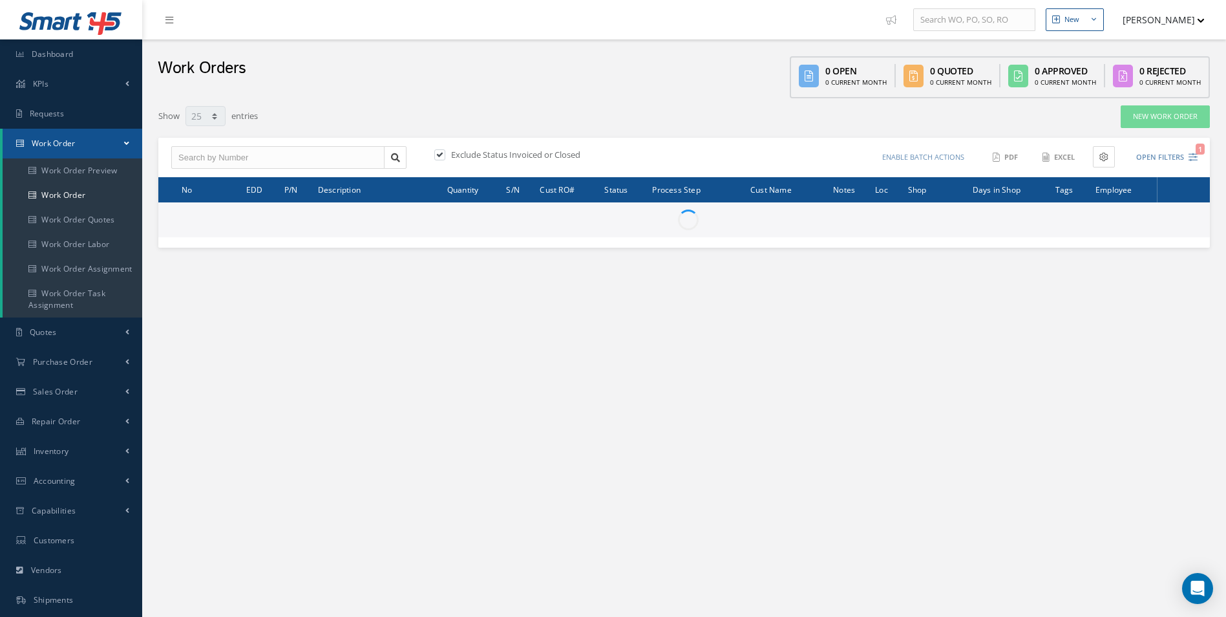
select select "25"
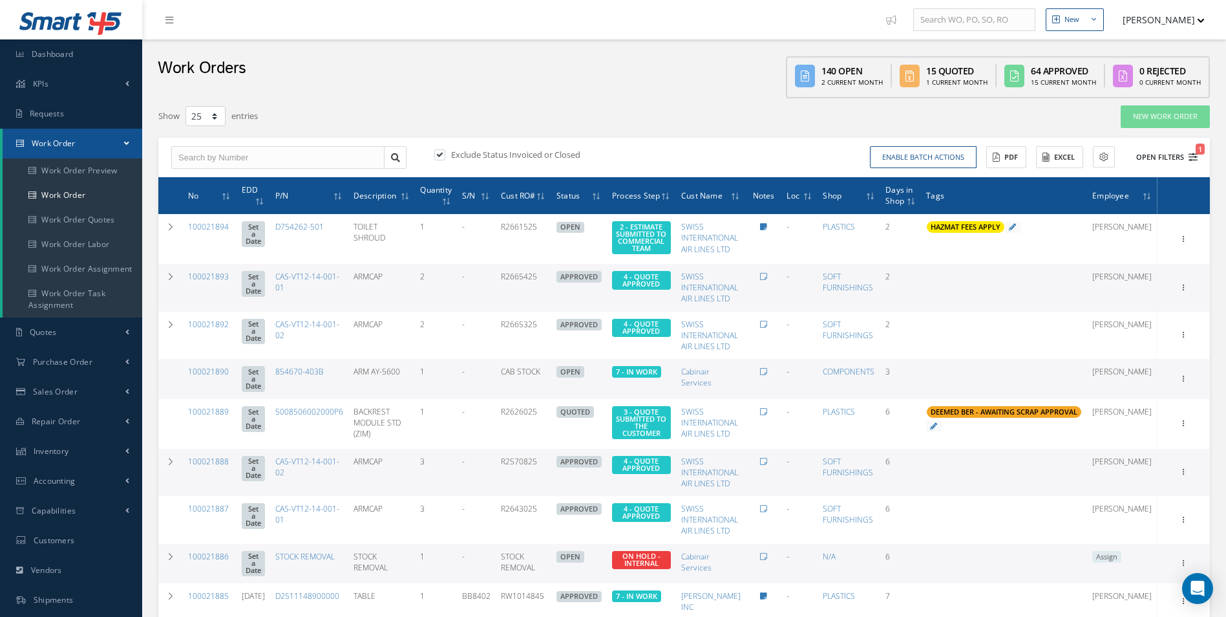
click at [1193, 158] on icon "1" at bounding box center [1192, 157] width 9 height 9
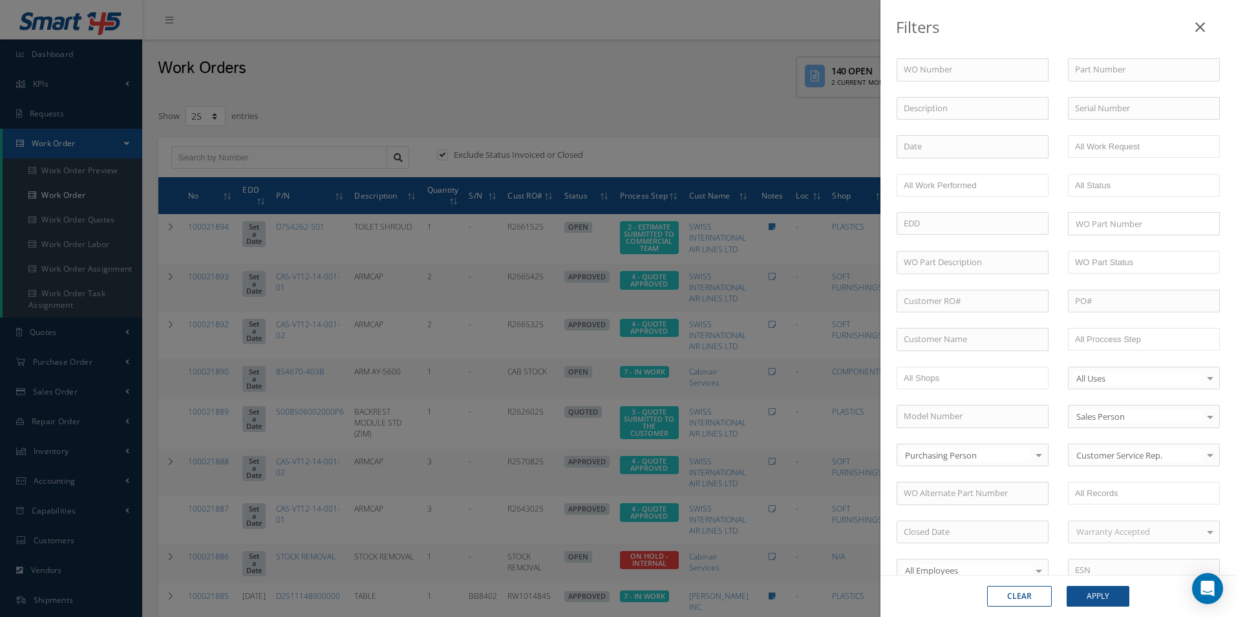
click at [1124, 352] on div "WO Number Part Number Description Serial Number - BER CERTIFICATION FILE ONLY D…" at bounding box center [1058, 440] width 343 height 765
click at [1129, 343] on input "text" at bounding box center [1116, 339] width 82 height 16
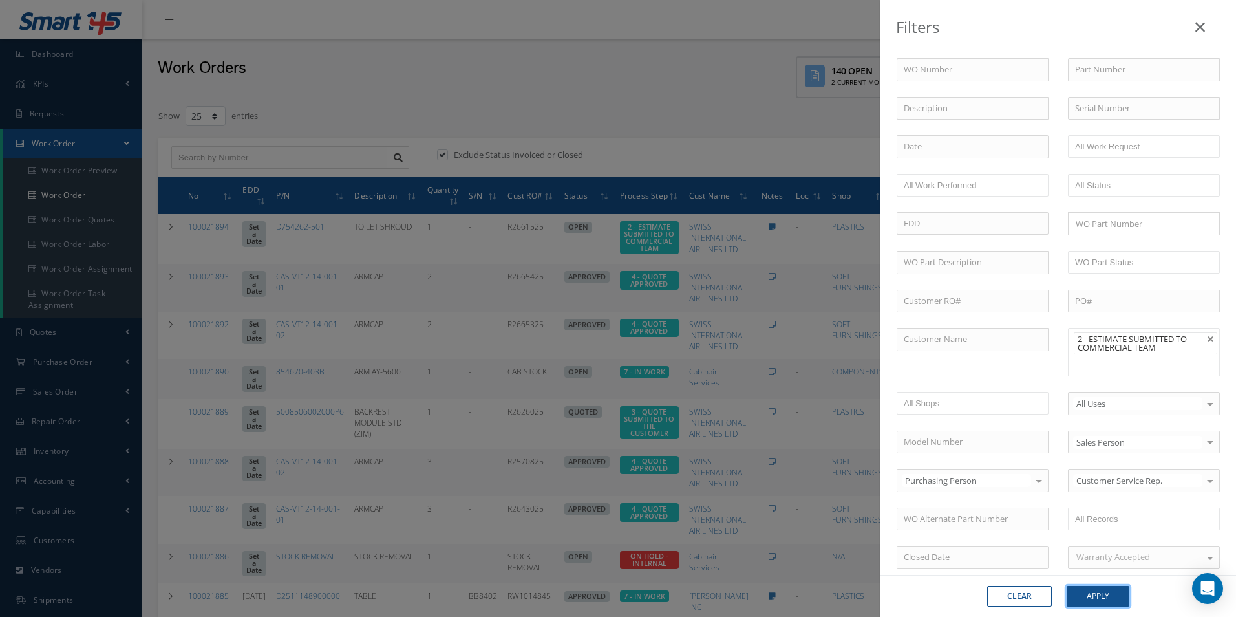
click at [1106, 587] on button "Apply" at bounding box center [1097, 596] width 63 height 21
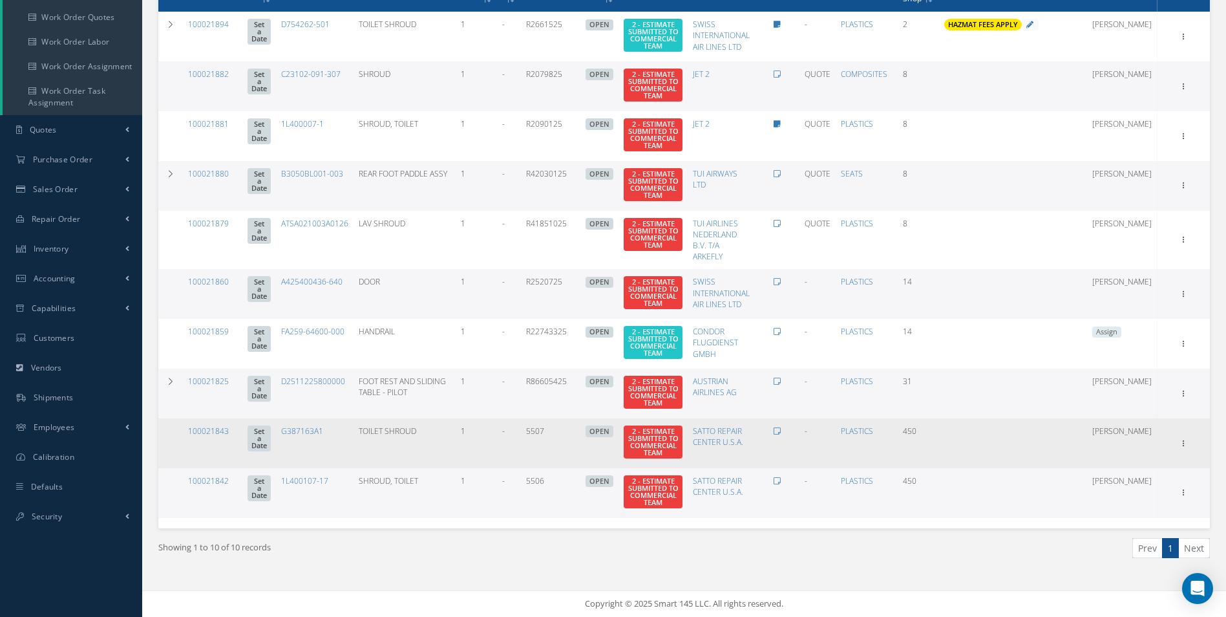
scroll to position [8, 0]
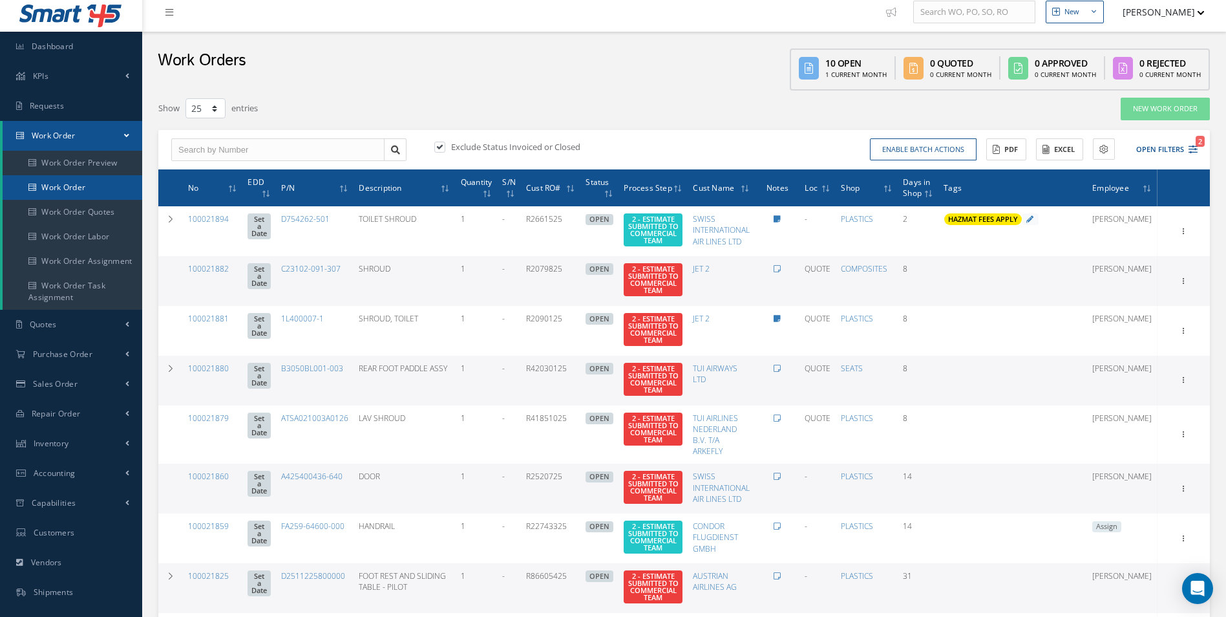
click at [52, 182] on link "Work Order" at bounding box center [73, 187] width 140 height 25
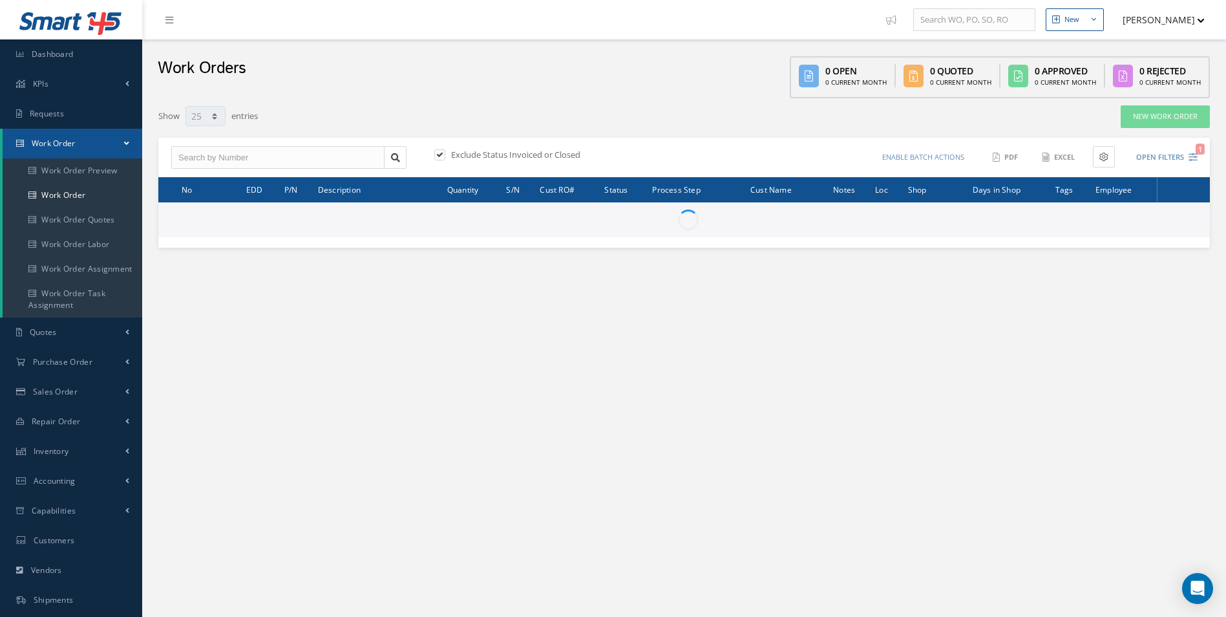
select select "25"
type input "All Work Request"
type input "All Work Performed"
type input "All Status"
type input "WO Part Status"
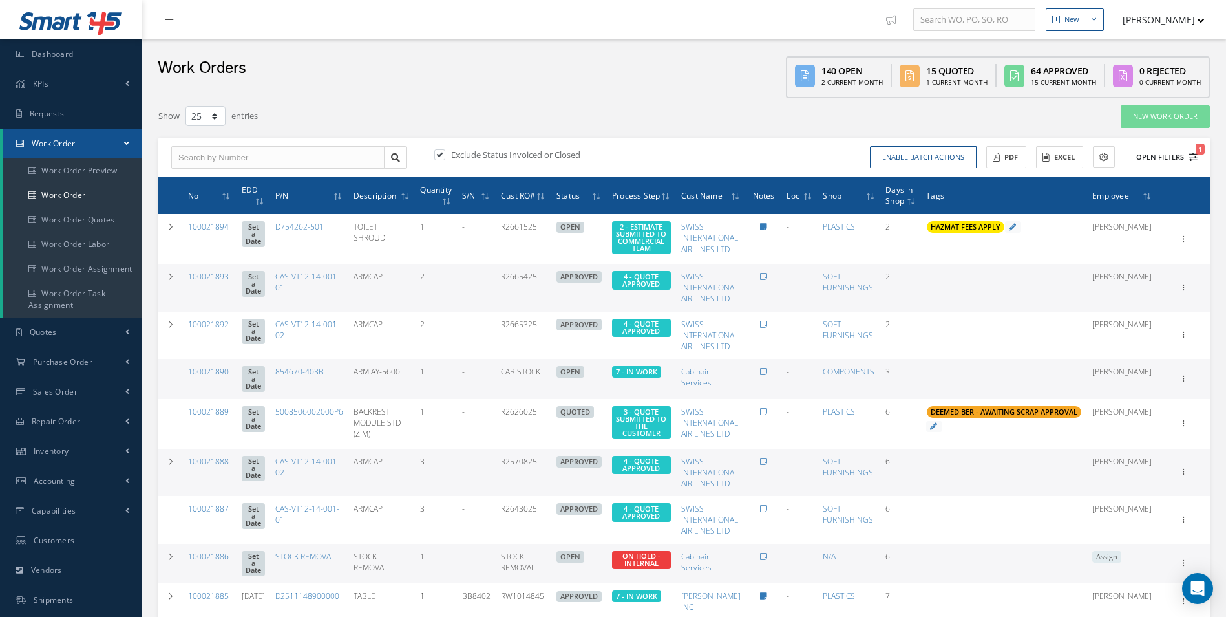
click at [1188, 154] on icon "1" at bounding box center [1192, 157] width 9 height 9
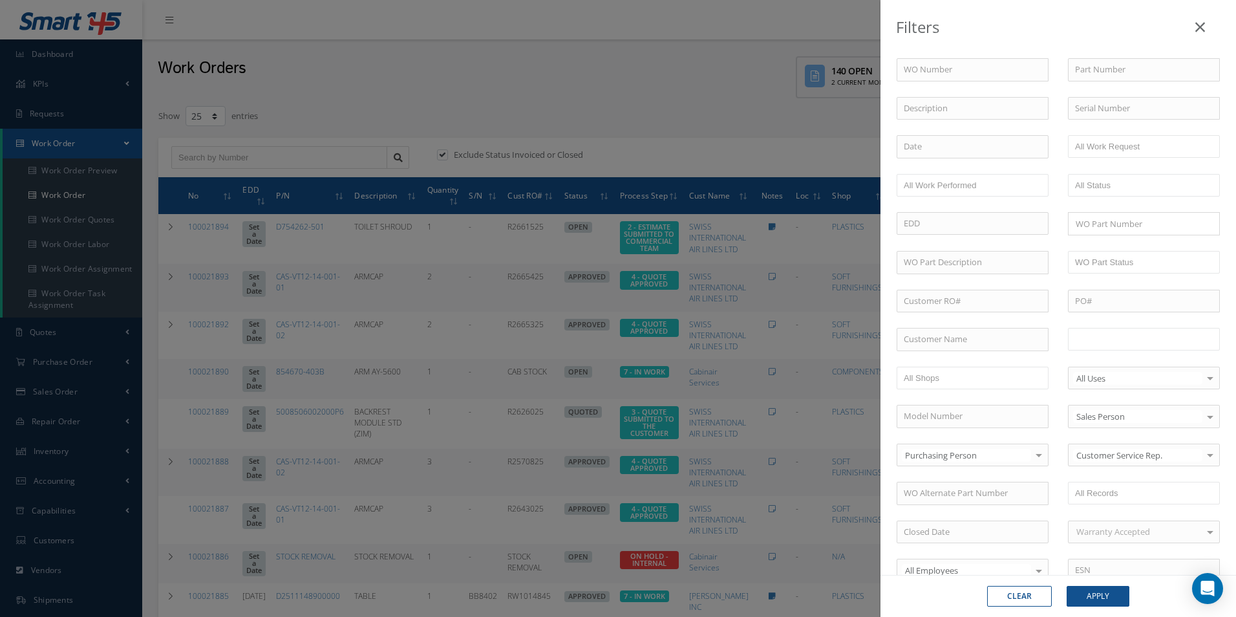
click at [1129, 337] on input "text" at bounding box center [1116, 339] width 82 height 16
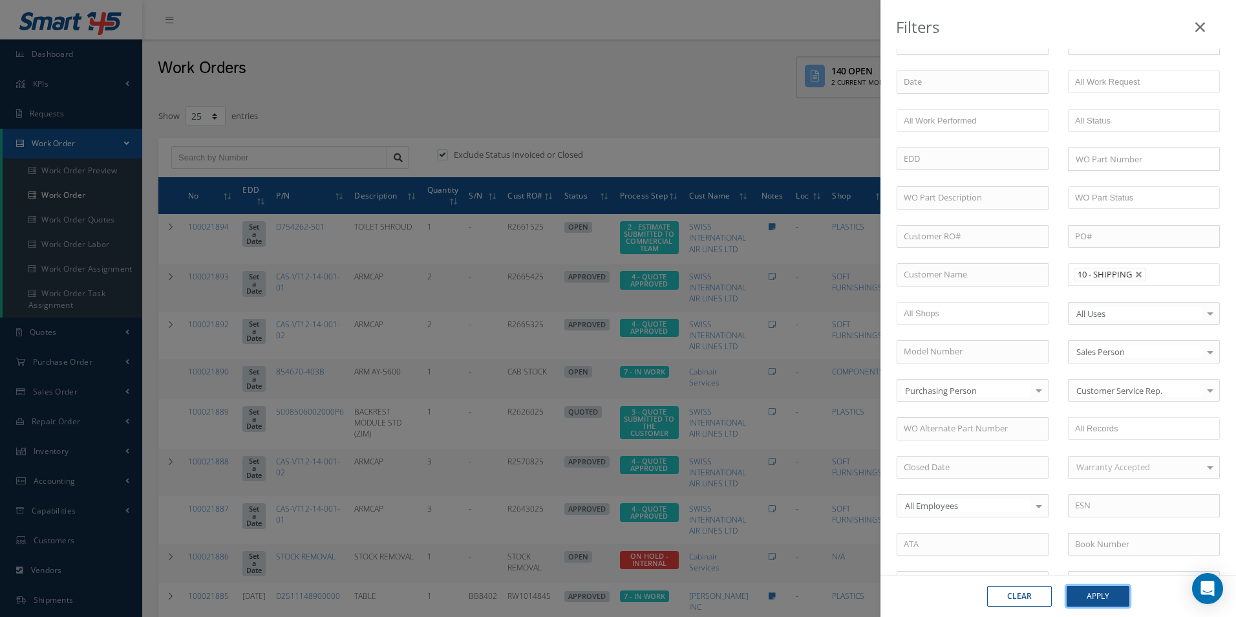
click at [1097, 597] on button "Apply" at bounding box center [1097, 596] width 63 height 21
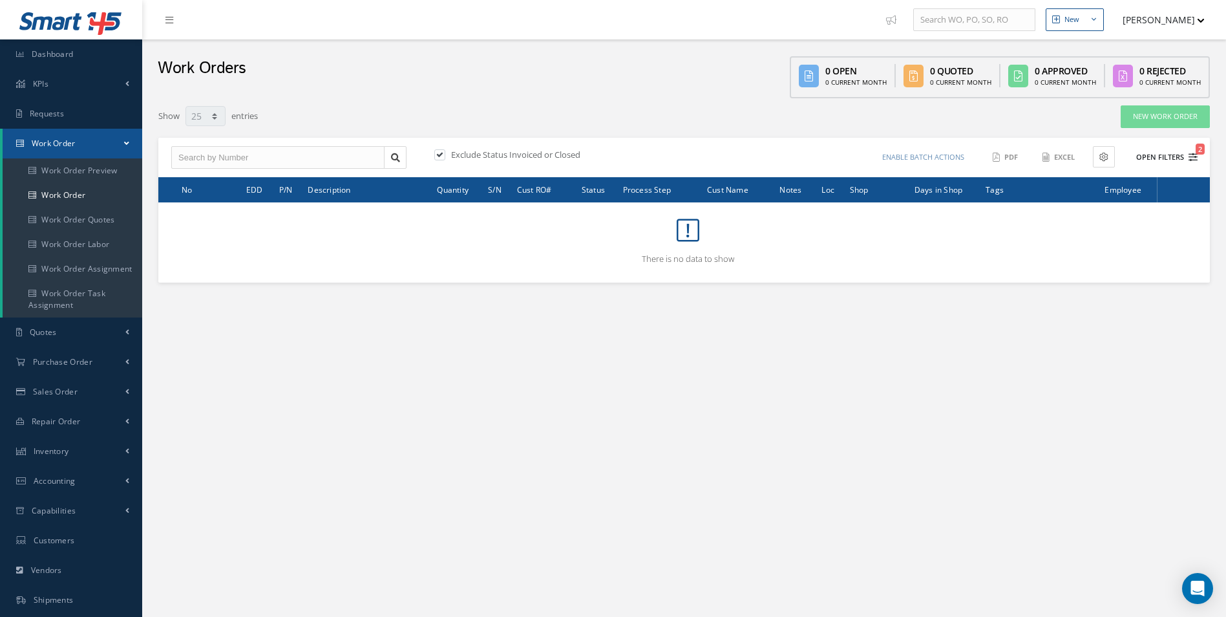
click at [1185, 156] on button "Open Filters 2" at bounding box center [1160, 157] width 73 height 21
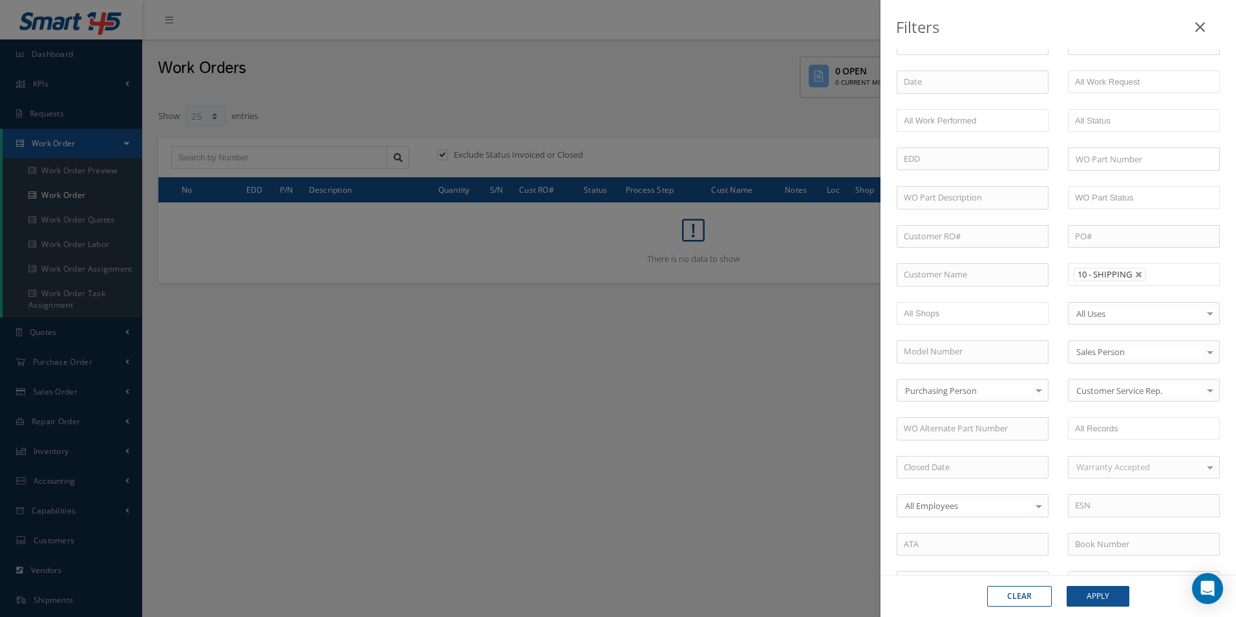
click at [1150, 268] on input "text" at bounding box center [1158, 274] width 16 height 16
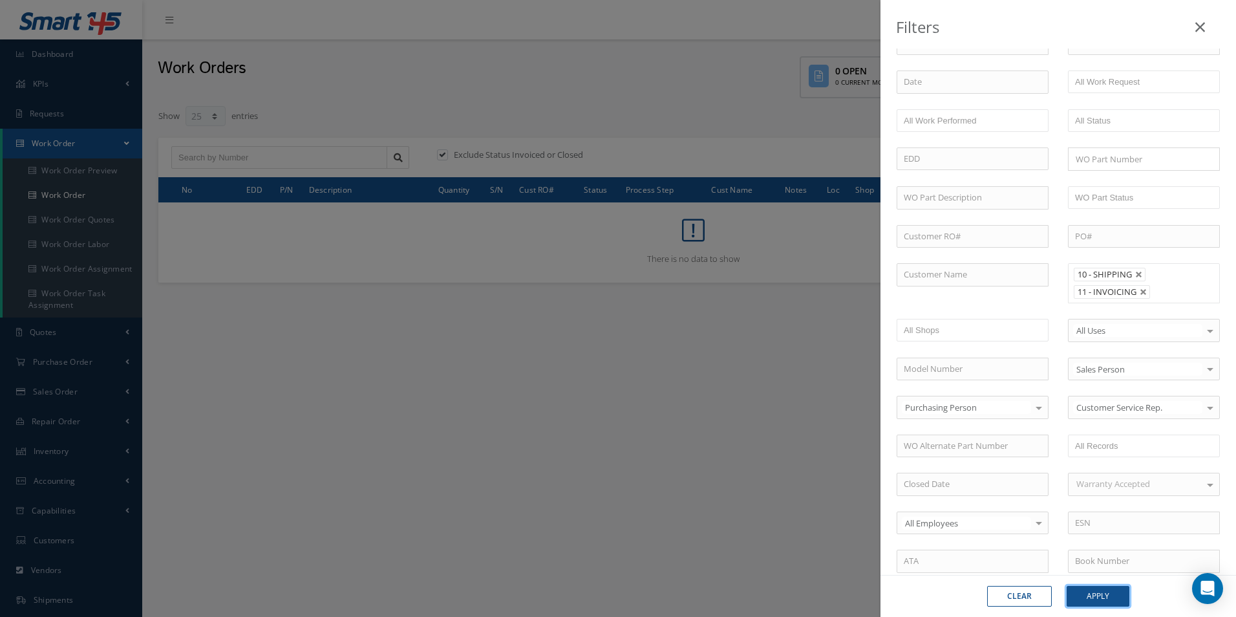
click at [1105, 602] on button "Apply" at bounding box center [1097, 596] width 63 height 21
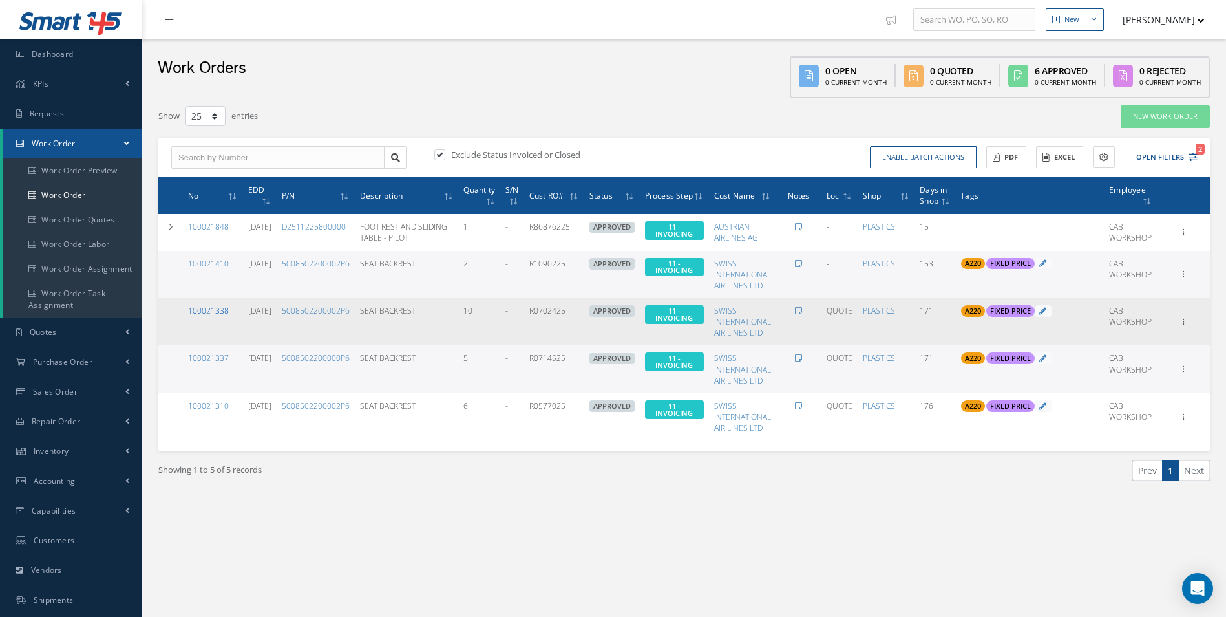
click at [216, 309] on link "100021338" at bounding box center [208, 310] width 41 height 11
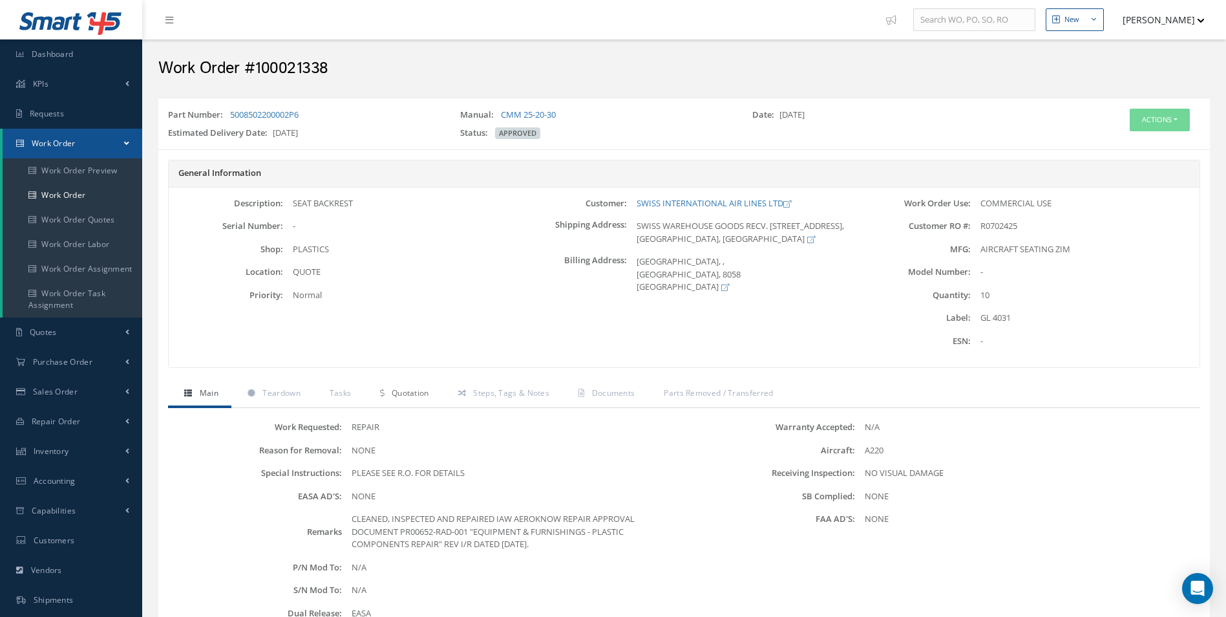
click at [412, 397] on span "Quotation" at bounding box center [410, 392] width 37 height 11
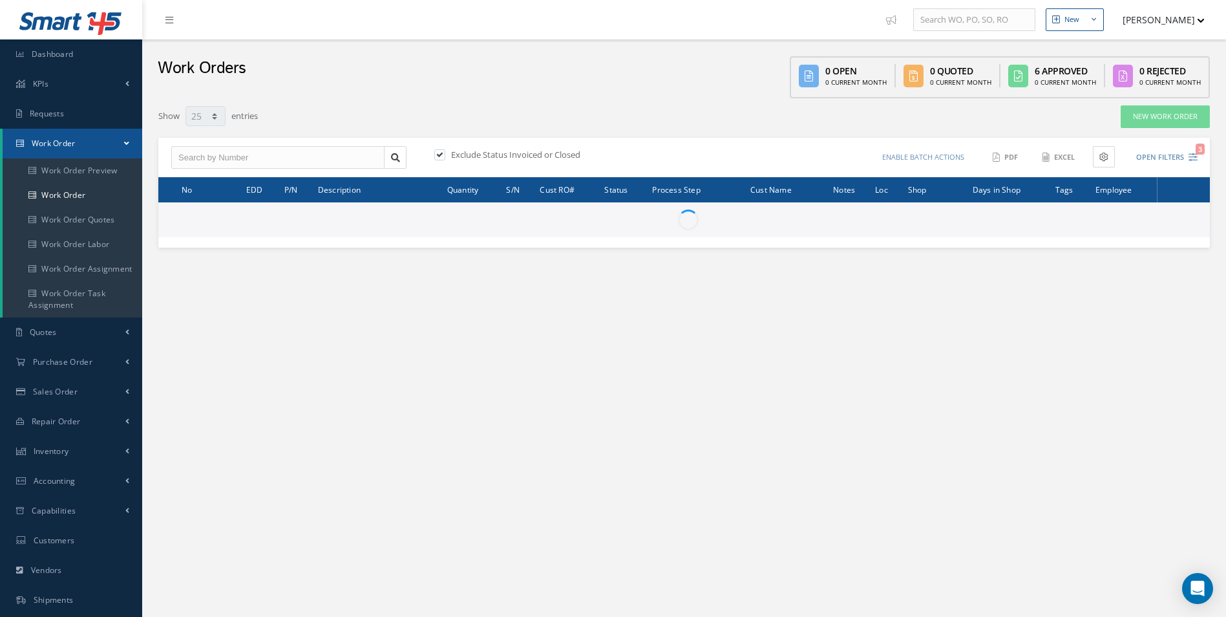
select select "25"
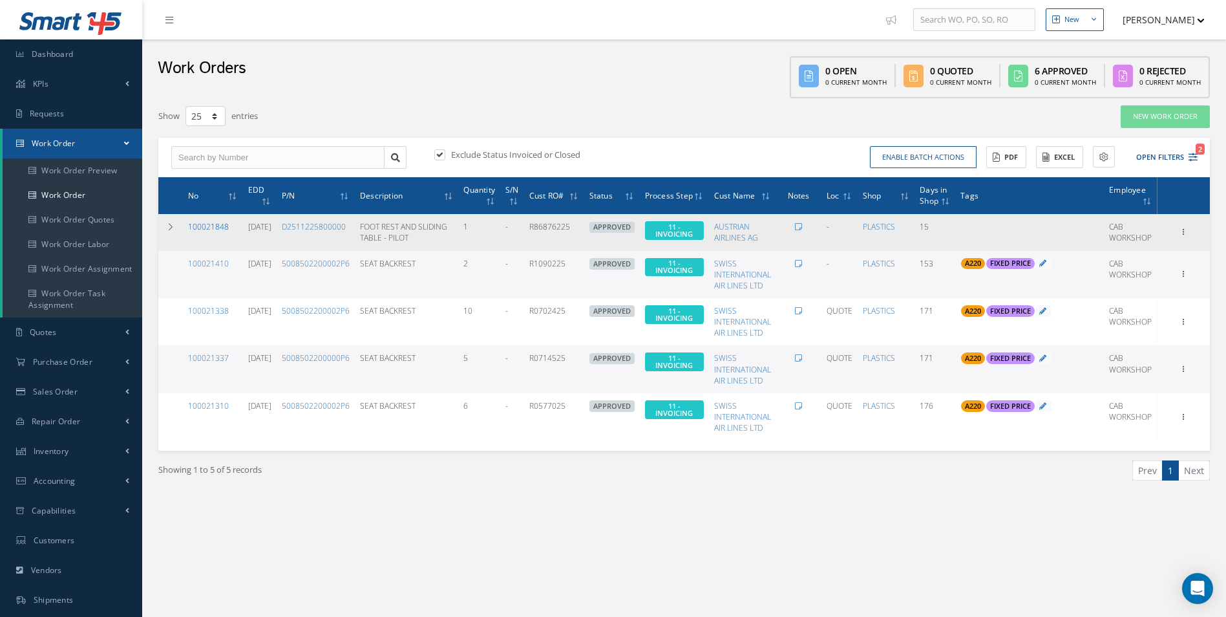
click at [213, 226] on link "100021848" at bounding box center [208, 226] width 41 height 11
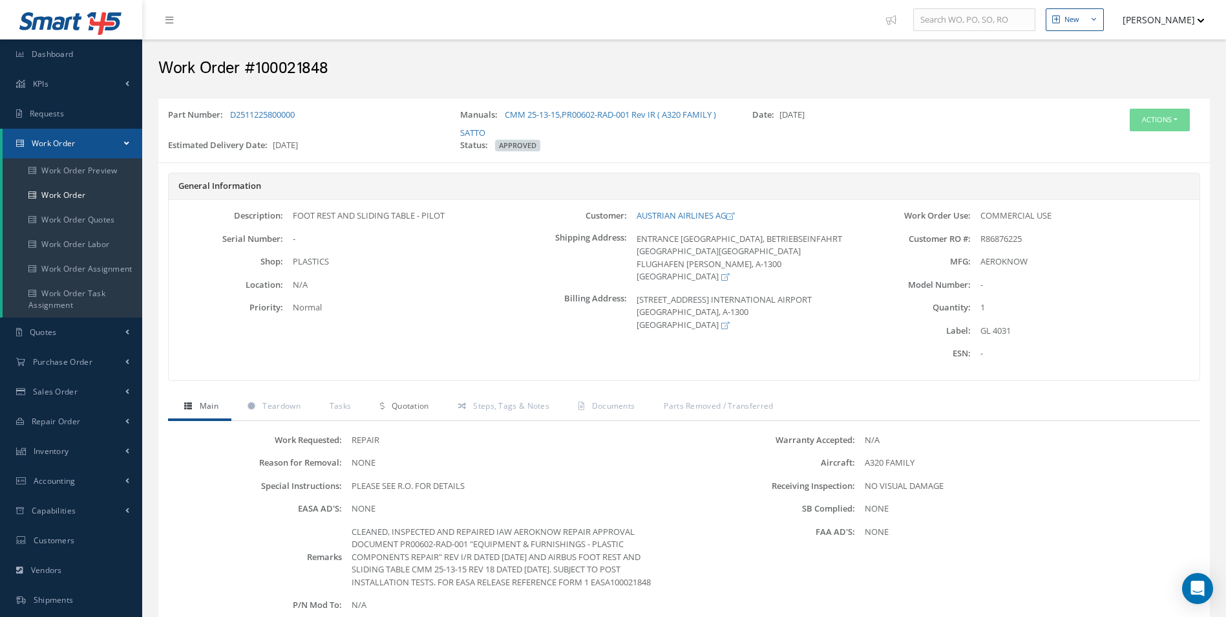
click at [401, 407] on span "Quotation" at bounding box center [410, 405] width 37 height 11
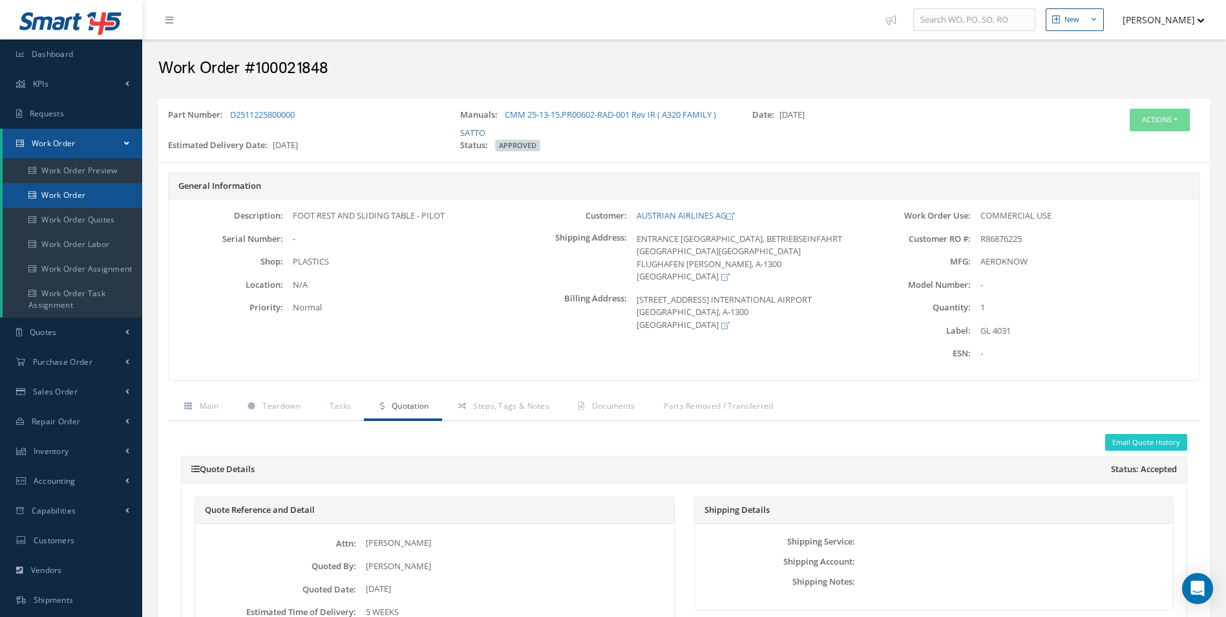
click at [74, 193] on link "Work Order" at bounding box center [73, 195] width 140 height 25
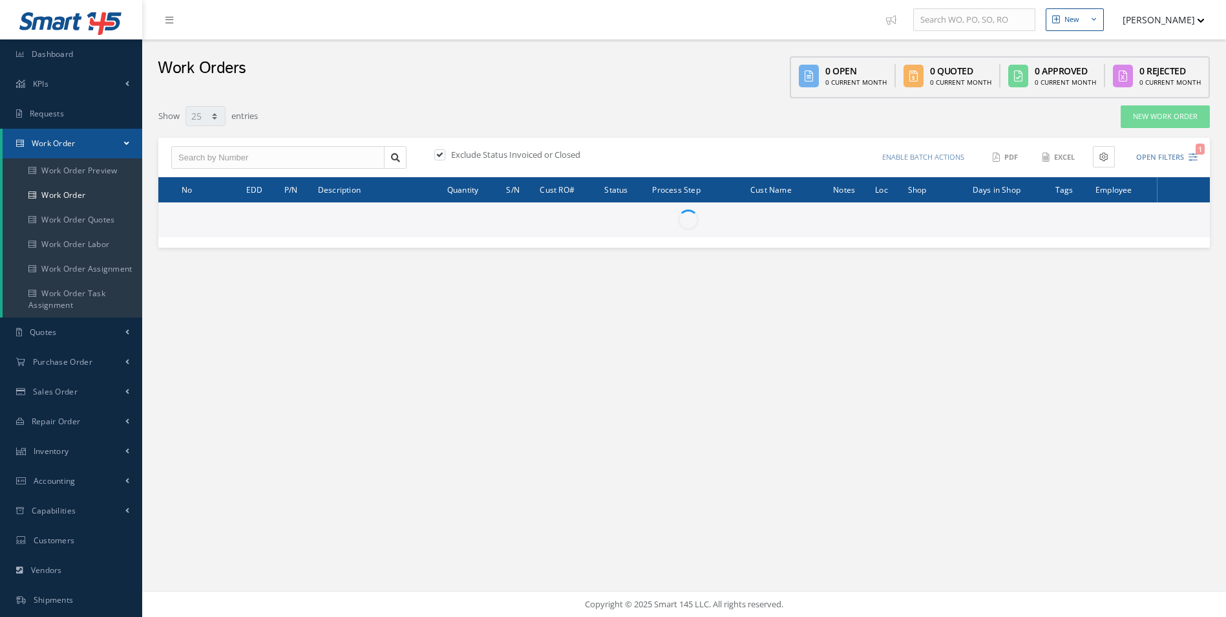
select select "25"
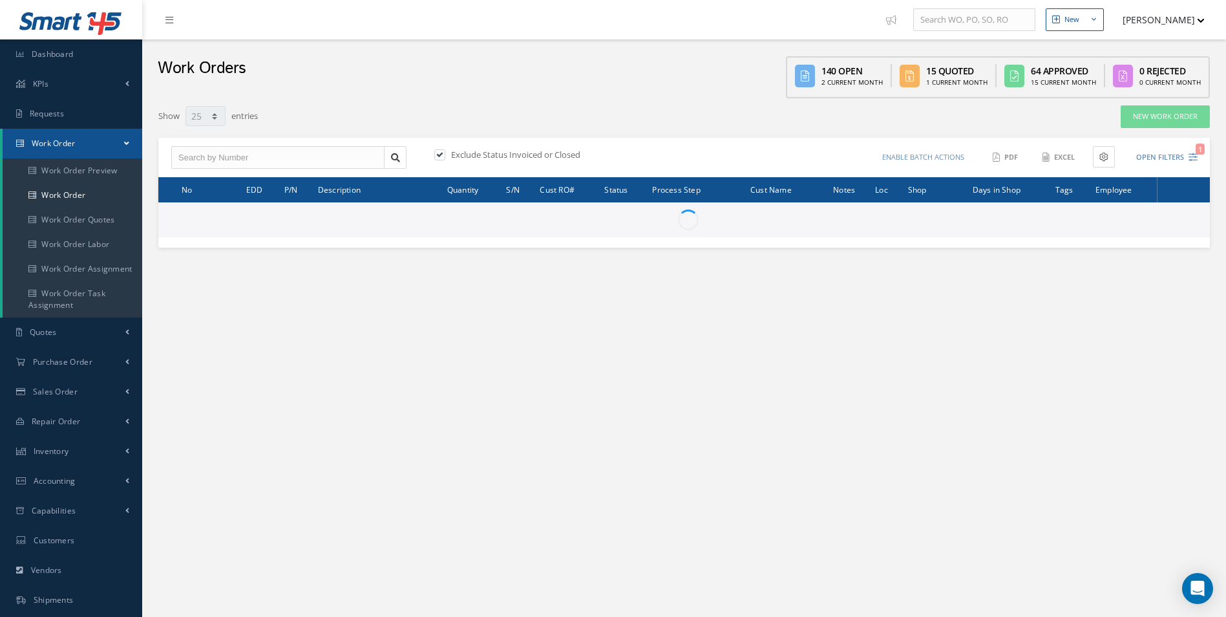
type input "All Work Request"
type input "All Work Performed"
type input "All Status"
type input "WO Part Status"
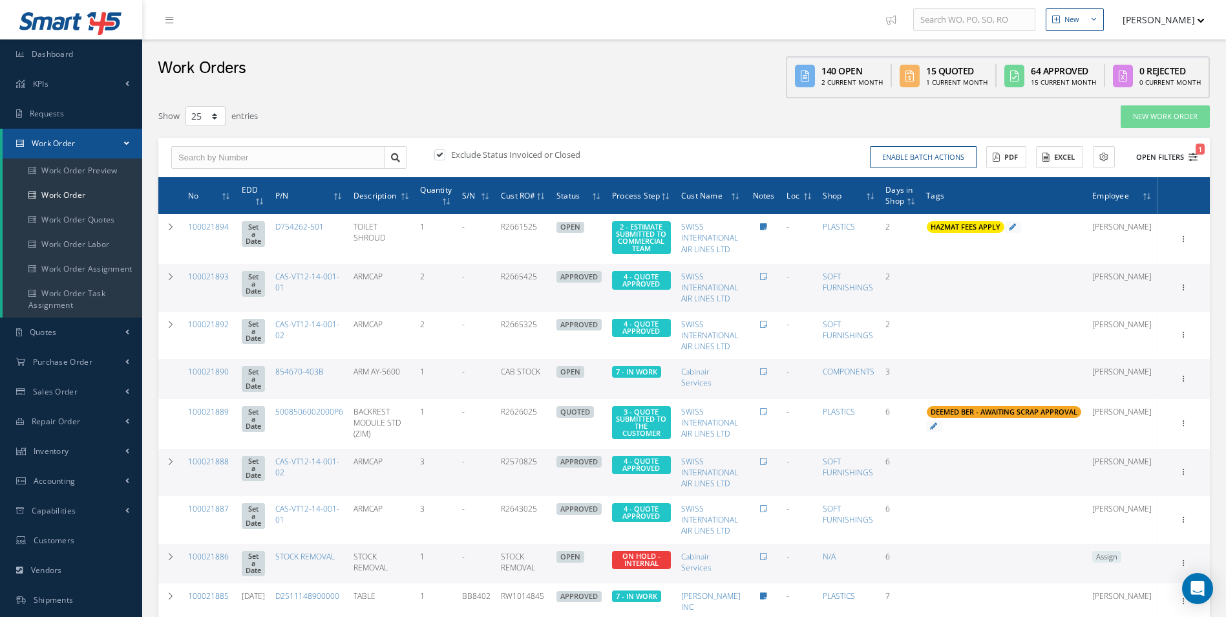
click at [1200, 149] on span "1" at bounding box center [1200, 148] width 9 height 11
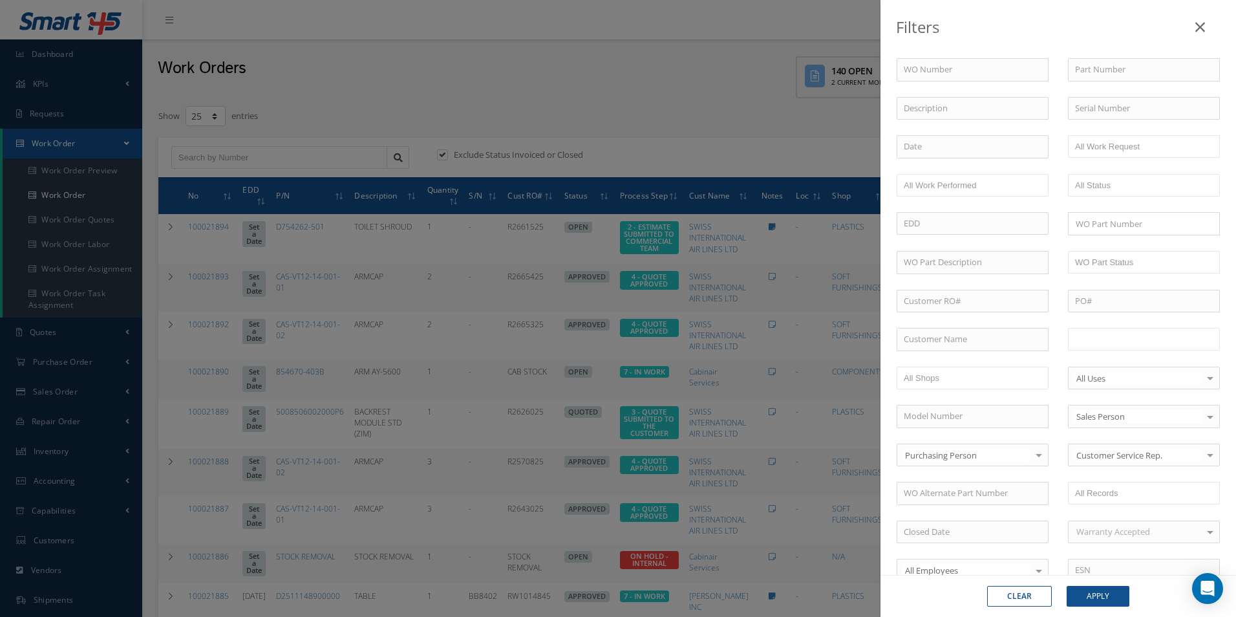
click at [1140, 343] on input "text" at bounding box center [1116, 339] width 82 height 16
click at [1110, 589] on button "Apply" at bounding box center [1097, 596] width 63 height 21
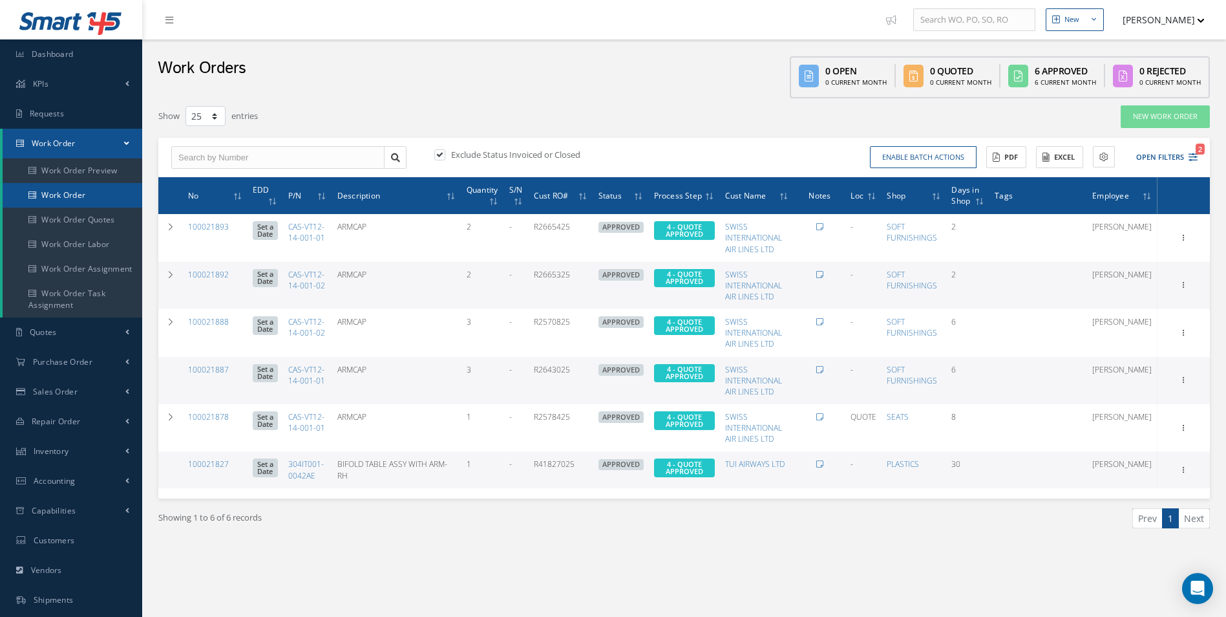
click at [53, 196] on link "Work Order" at bounding box center [73, 195] width 140 height 25
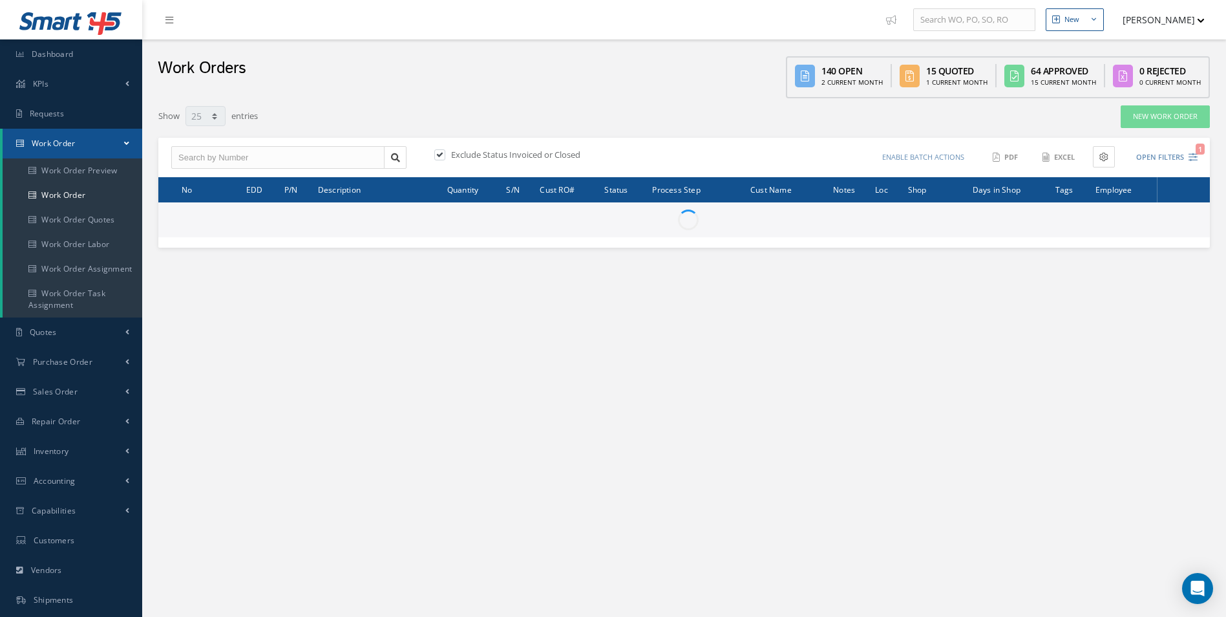
select select "25"
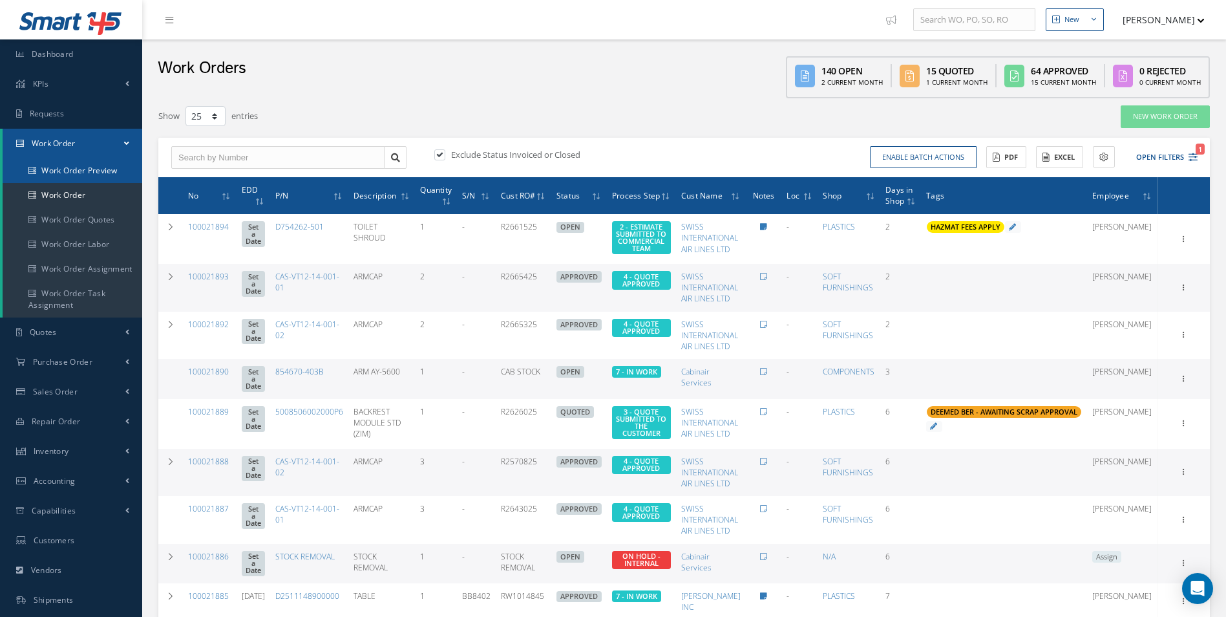
click at [108, 180] on link "Work Order Preview" at bounding box center [73, 170] width 140 height 25
click at [94, 195] on link "Work Order" at bounding box center [73, 195] width 140 height 25
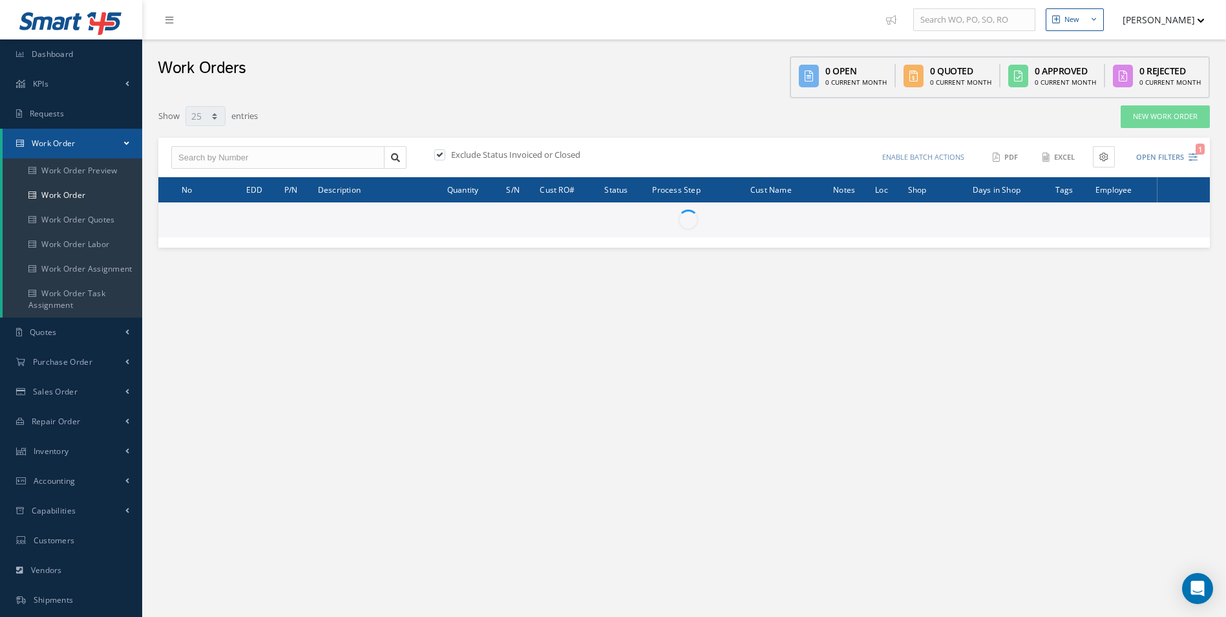
select select "25"
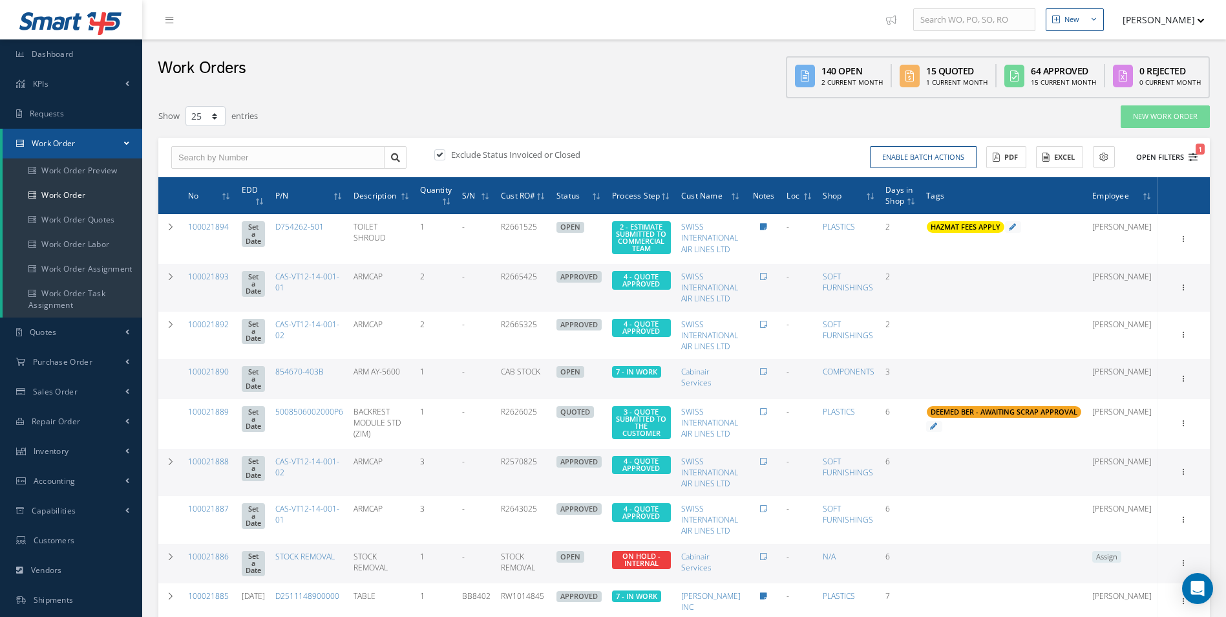
click at [1190, 156] on icon "1" at bounding box center [1192, 157] width 9 height 9
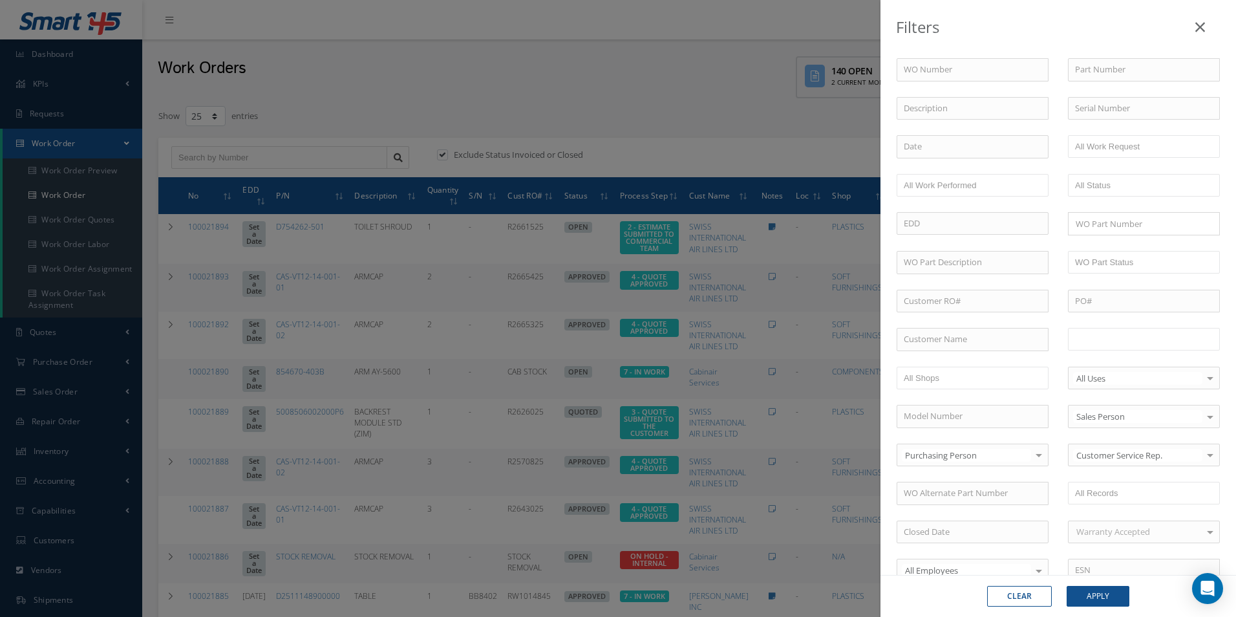
click at [1098, 337] on input "text" at bounding box center [1116, 339] width 82 height 16
click at [1102, 604] on button "Apply" at bounding box center [1097, 596] width 63 height 21
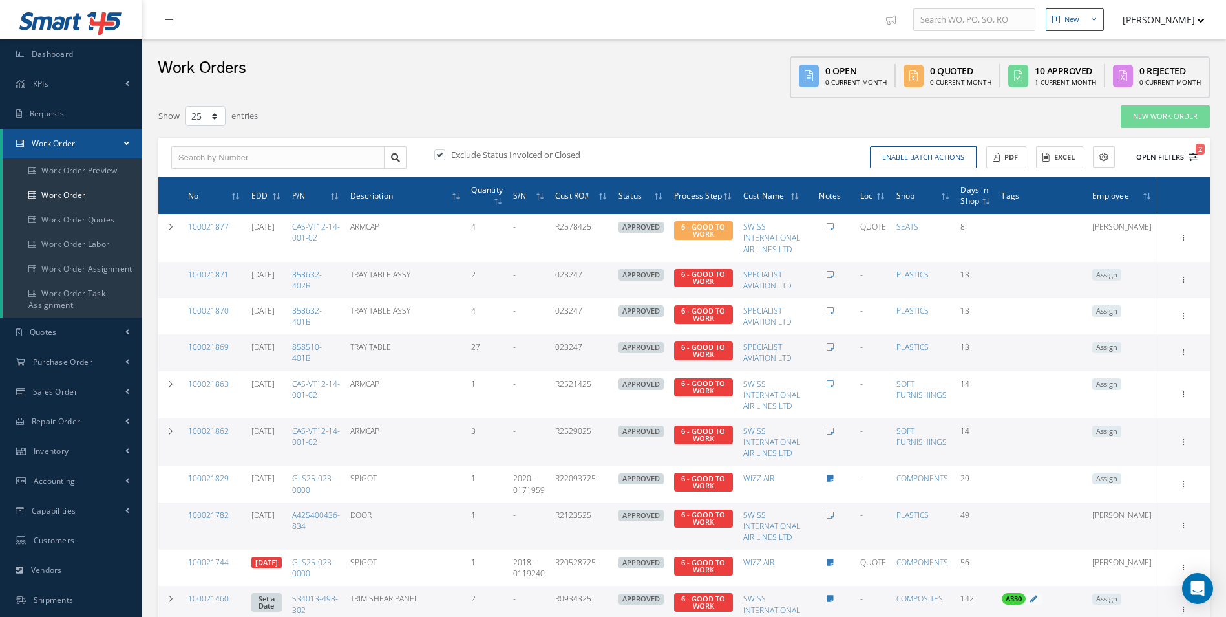
click at [1196, 160] on icon "2" at bounding box center [1192, 157] width 9 height 9
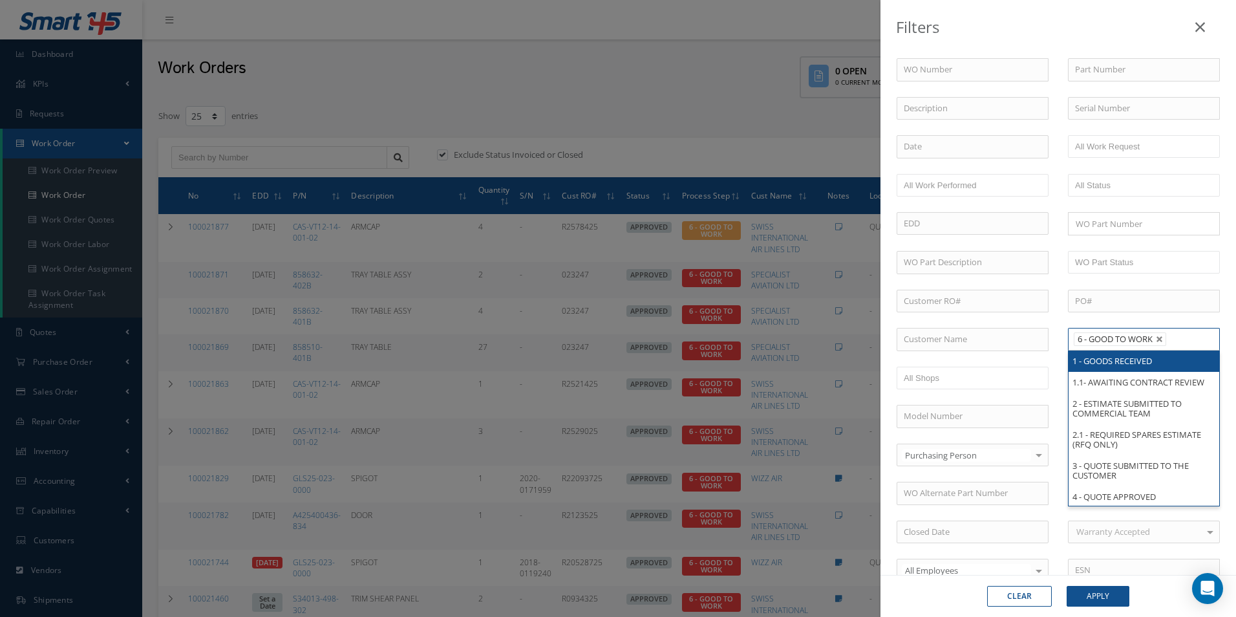
click at [1157, 335] on li "6 - GOOD TO WORK" at bounding box center [1119, 339] width 92 height 14
click at [1157, 341] on link at bounding box center [1160, 339] width 8 height 8
click at [989, 337] on input "text" at bounding box center [972, 339] width 152 height 23
type input "All Proccess Step"
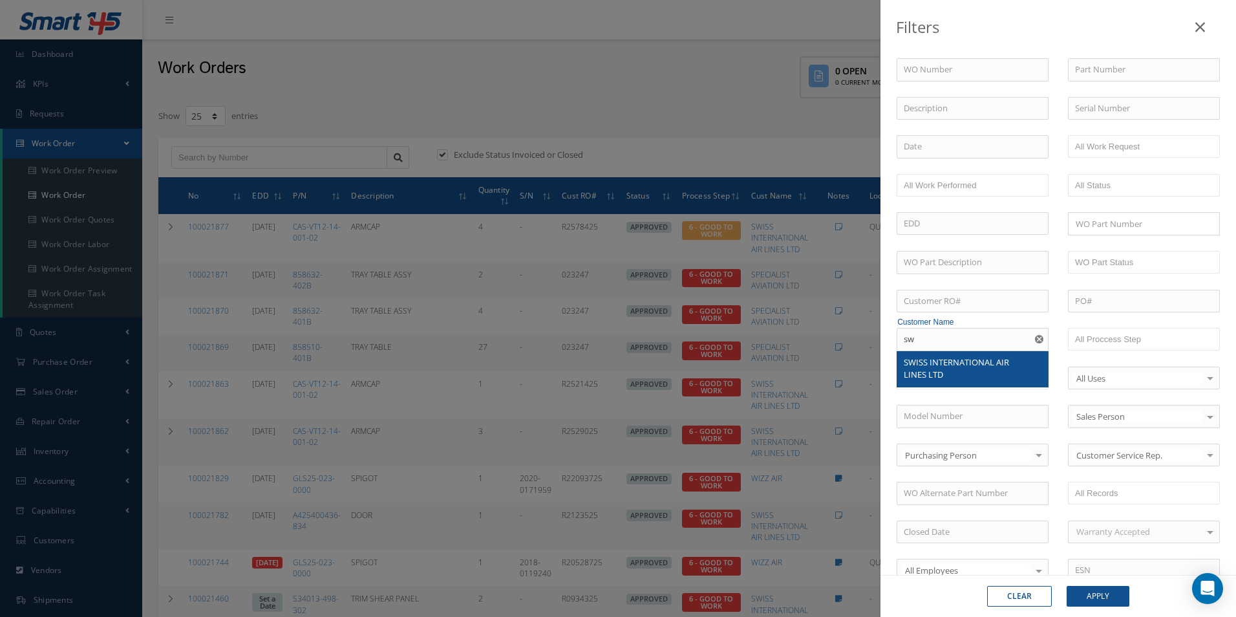
click at [947, 383] on div "SWISS INTERNATIONAL AIR LINES LTD" at bounding box center [972, 369] width 151 height 36
type input "SWISS INTERNATIONAL AIR LINES LTD"
click at [1108, 584] on div "Clear Apply" at bounding box center [1057, 596] width 355 height 42
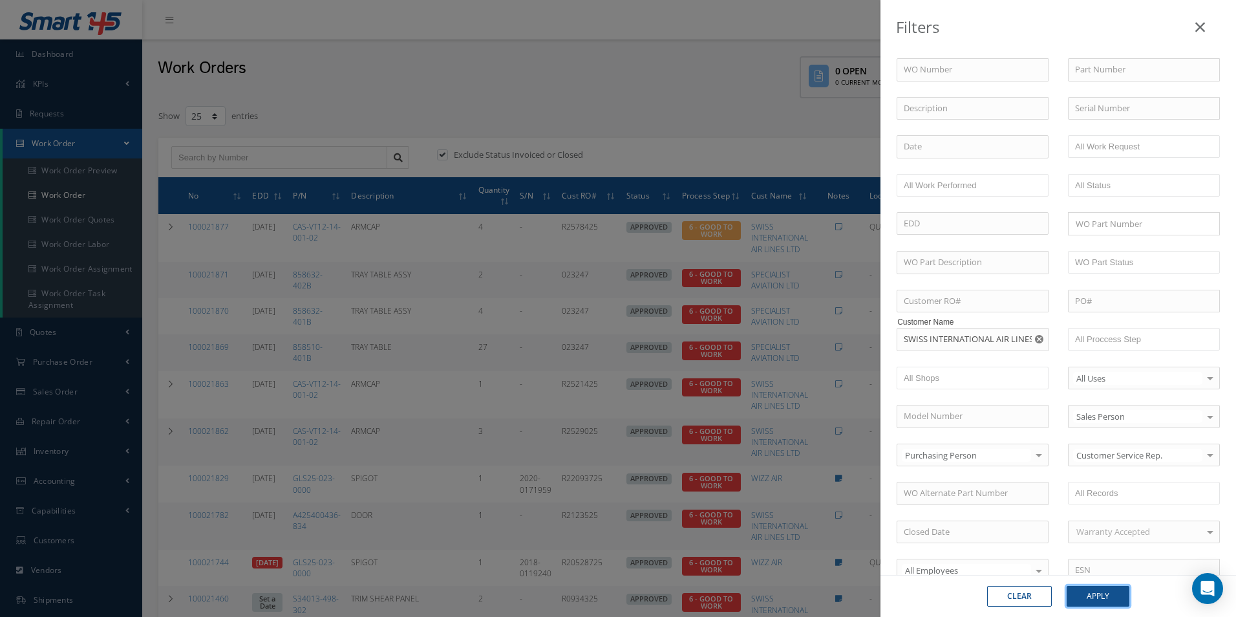
click at [1108, 595] on button "Apply" at bounding box center [1097, 596] width 63 height 21
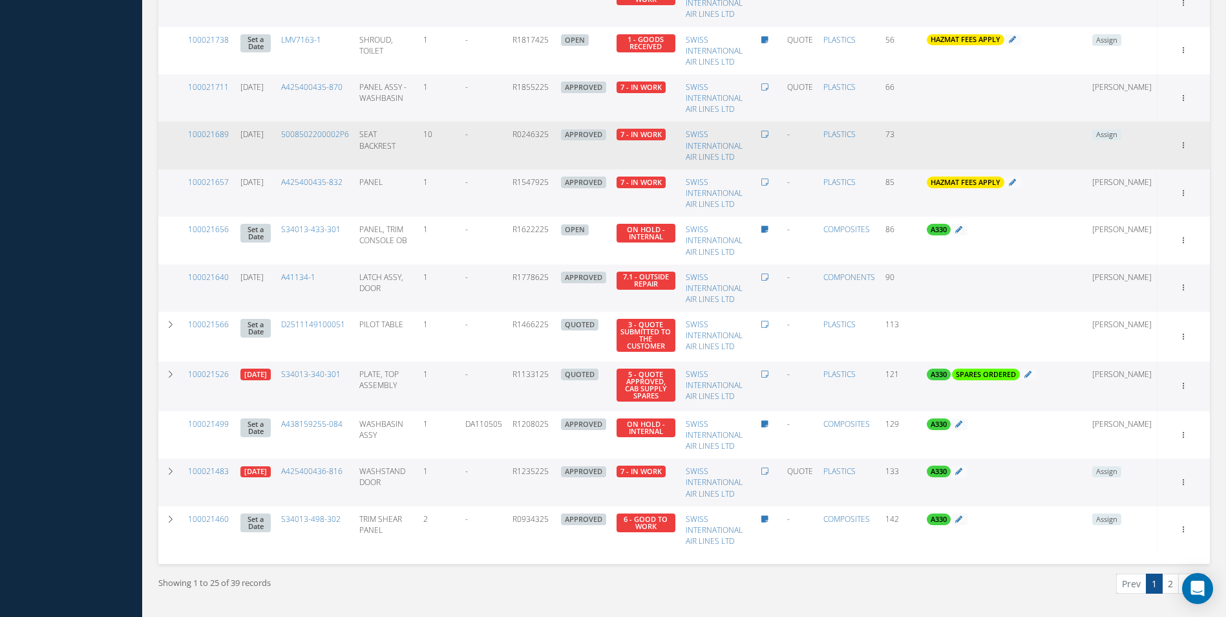
scroll to position [908, 0]
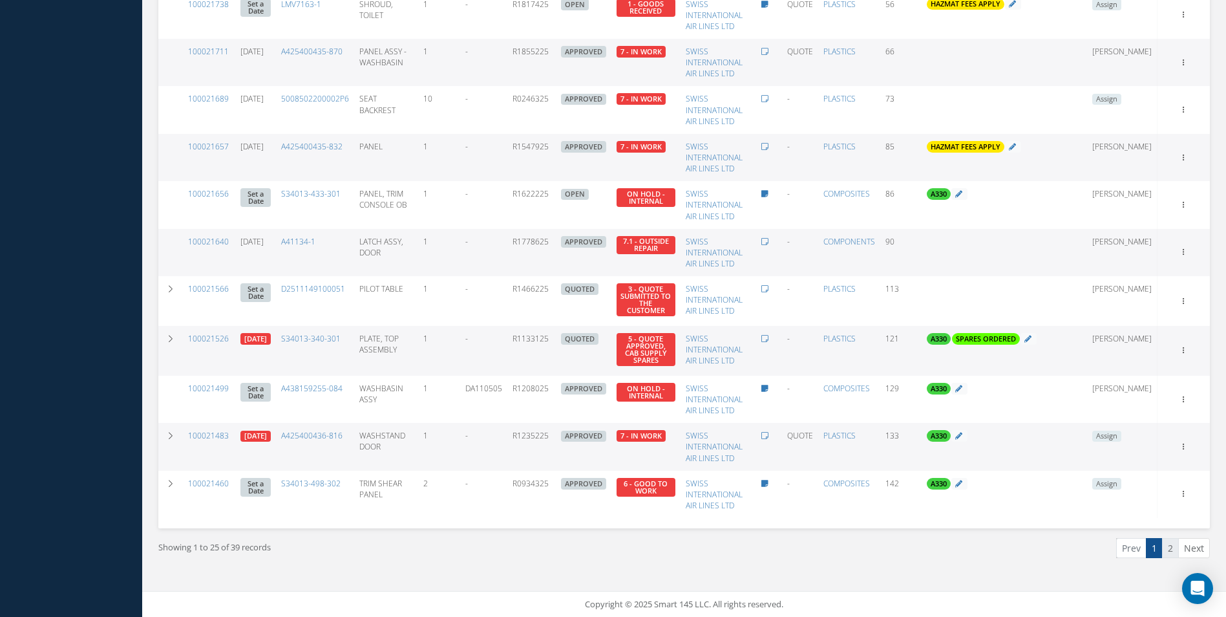
click at [1175, 547] on link "2" at bounding box center [1170, 548] width 17 height 20
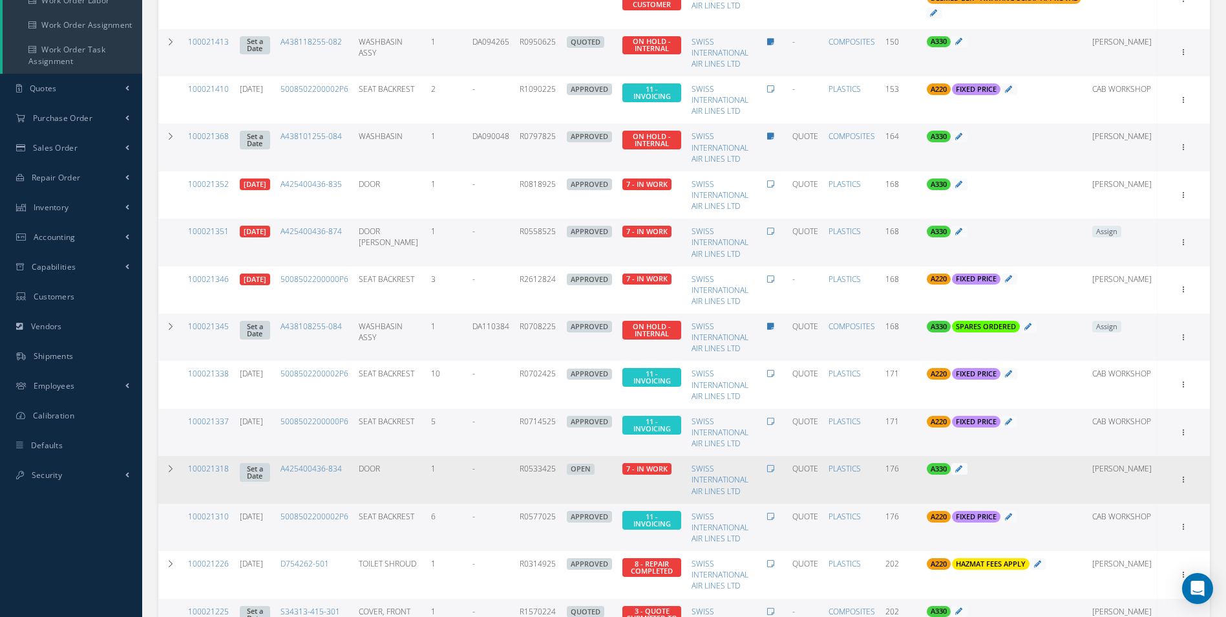
scroll to position [374, 0]
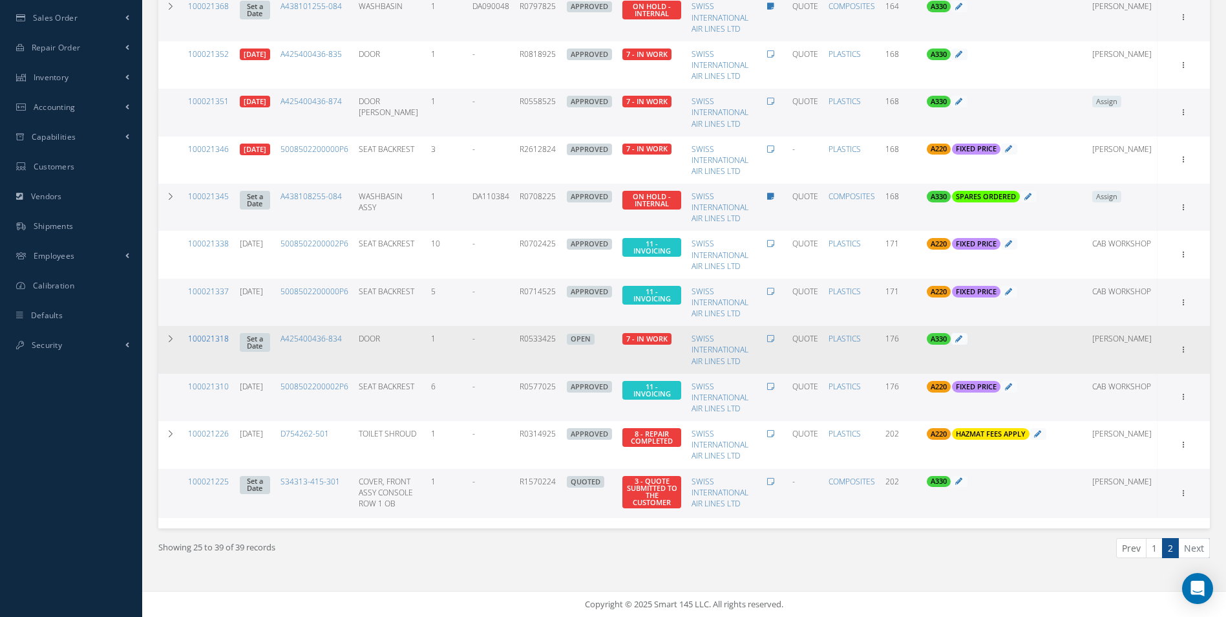
click at [210, 337] on link "100021318" at bounding box center [208, 338] width 41 height 11
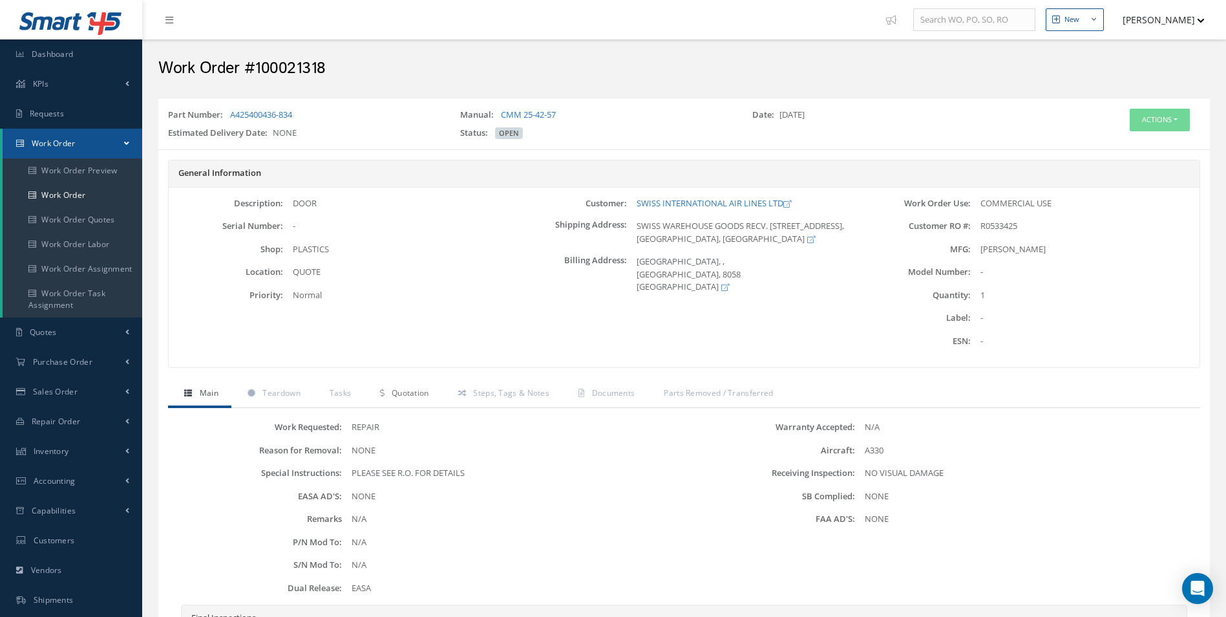
click at [422, 394] on span "Quotation" at bounding box center [410, 392] width 37 height 11
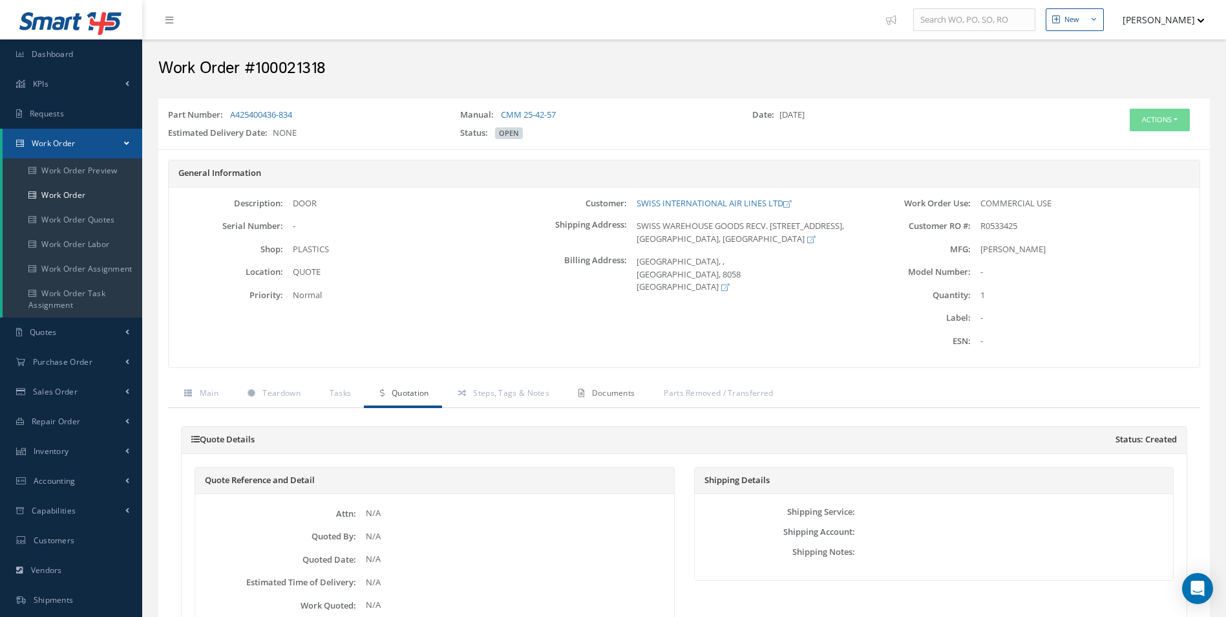
click at [608, 400] on link "Documents" at bounding box center [604, 394] width 85 height 27
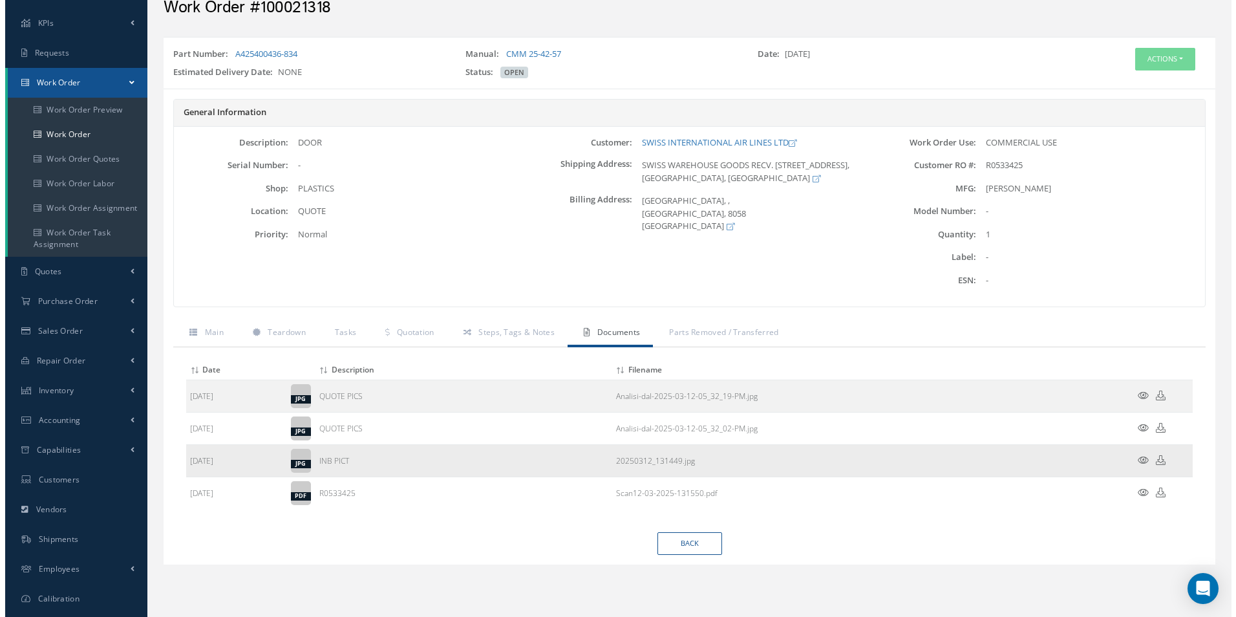
scroll to position [117, 0]
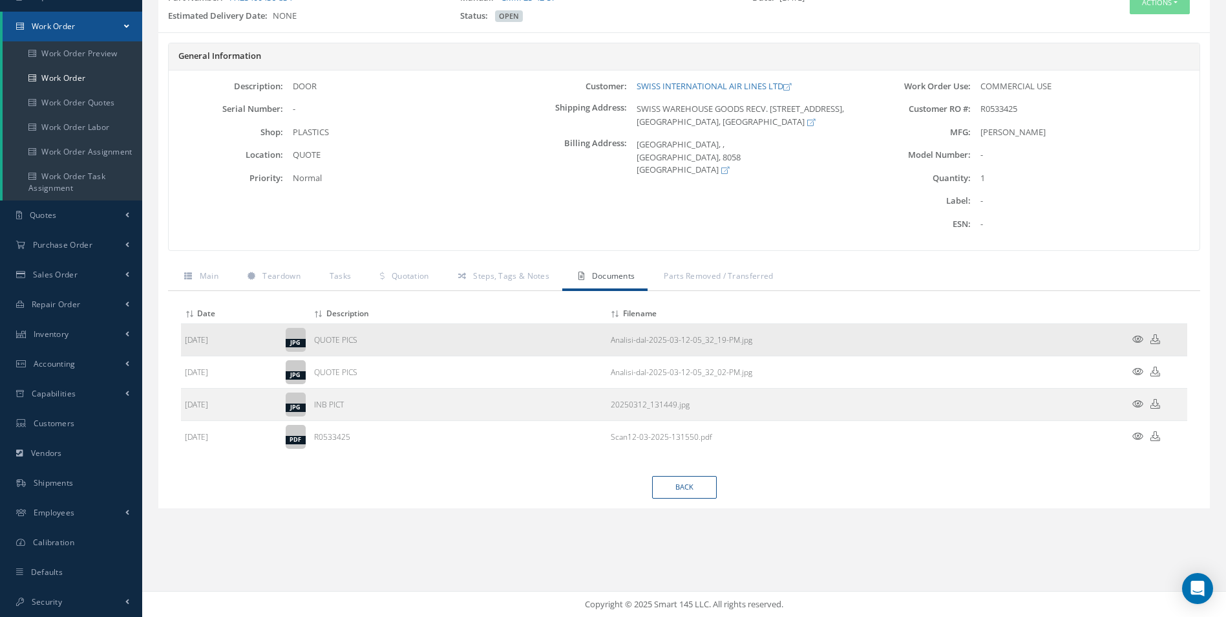
click at [1135, 342] on icon at bounding box center [1137, 339] width 11 height 10
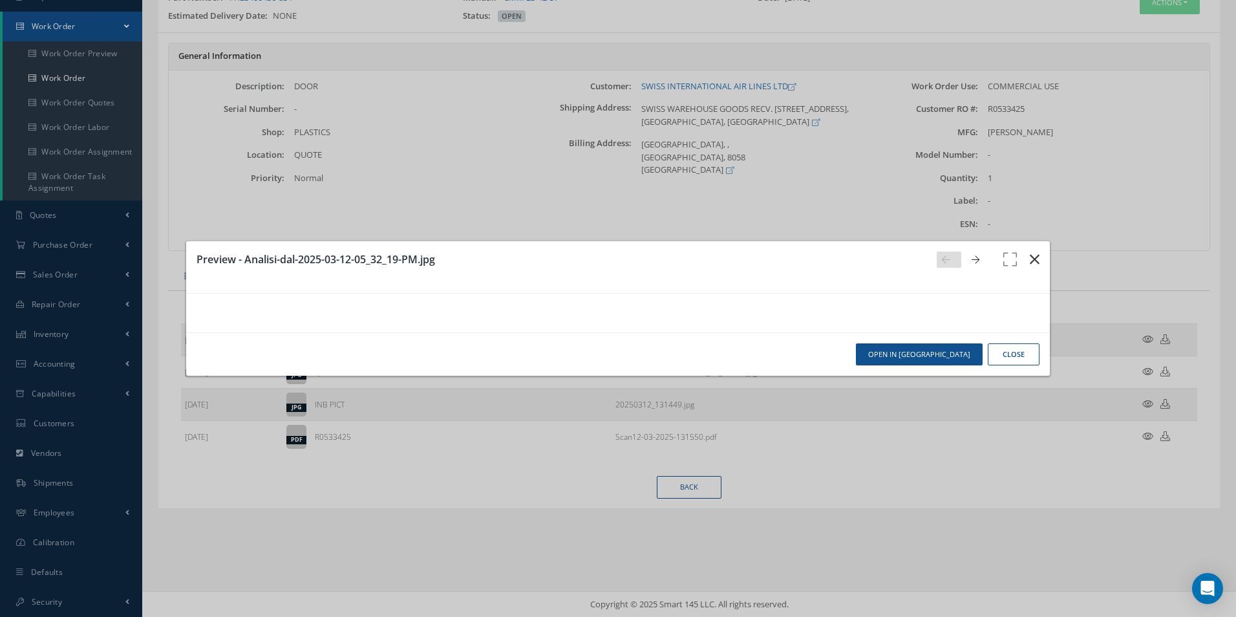
scroll to position [0, 0]
click at [1021, 241] on button "button" at bounding box center [1034, 259] width 30 height 36
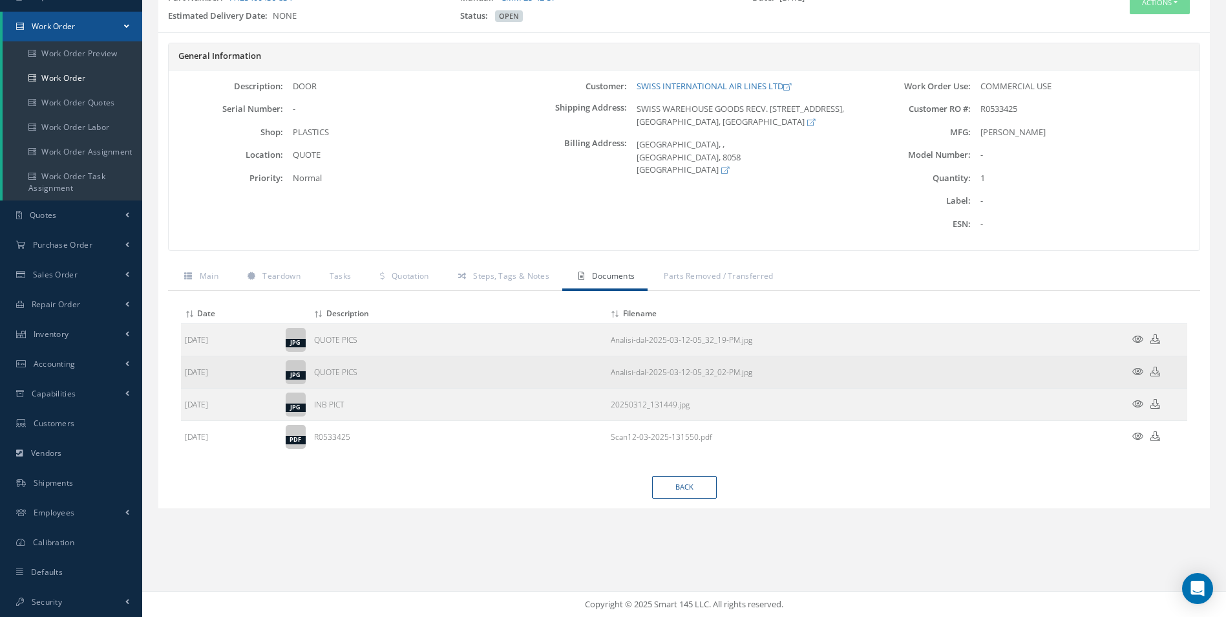
click at [1141, 372] on icon at bounding box center [1137, 371] width 11 height 10
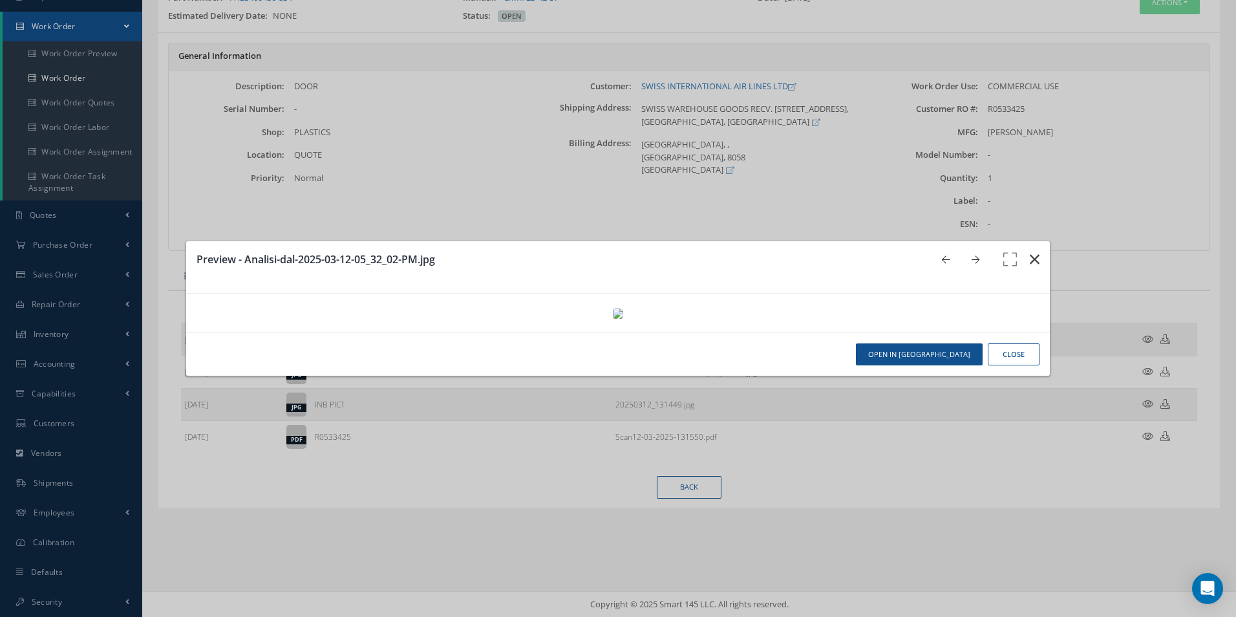
click at [1020, 241] on button "button" at bounding box center [1034, 259] width 30 height 36
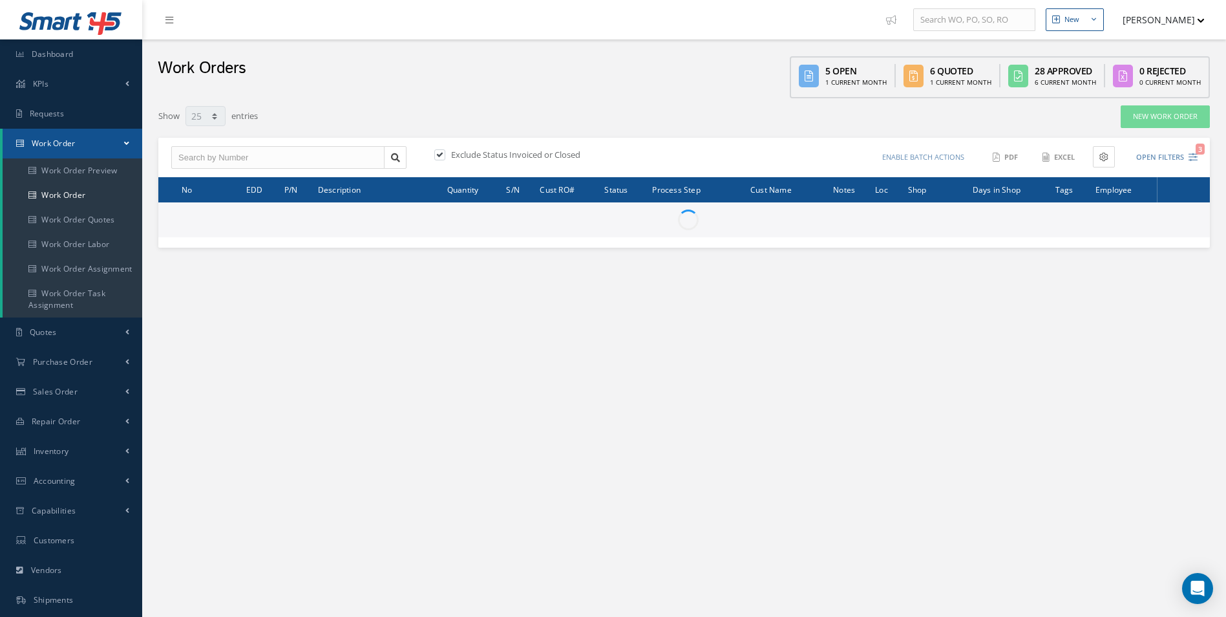
select select "25"
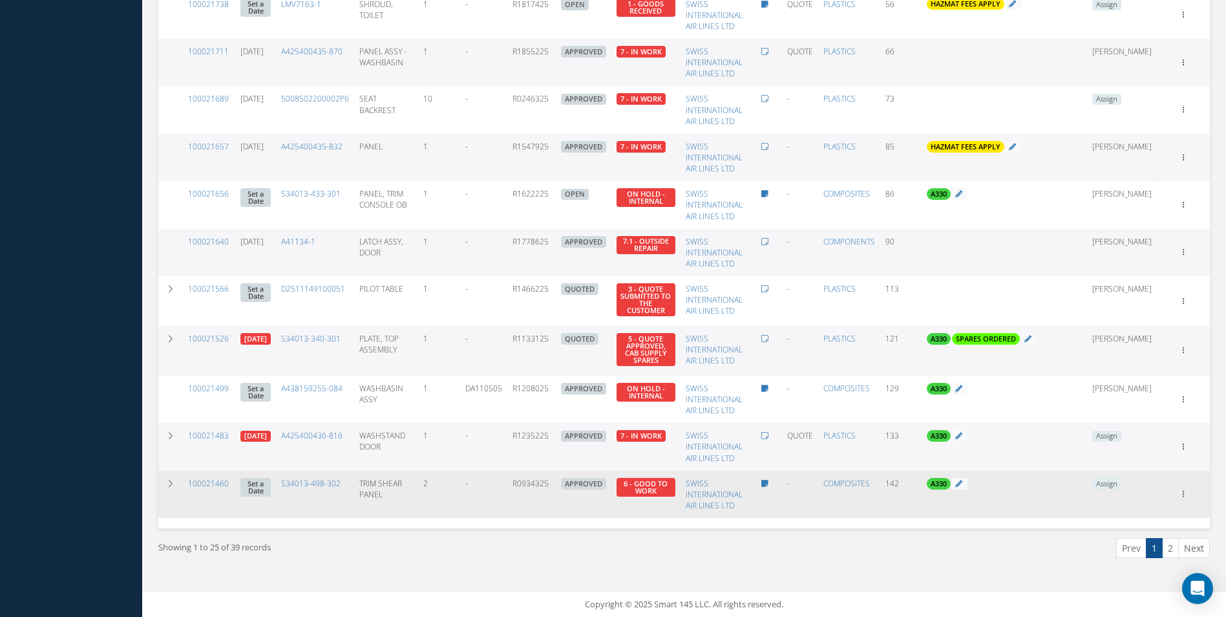
scroll to position [908, 0]
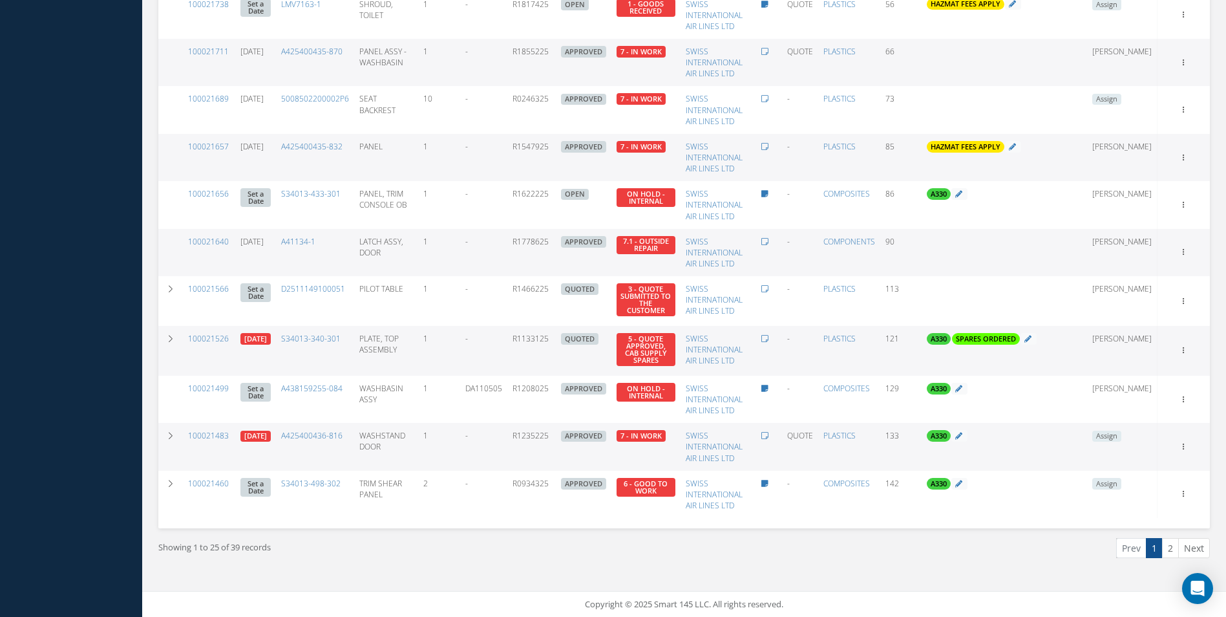
click at [1172, 547] on link "2" at bounding box center [1170, 548] width 17 height 20
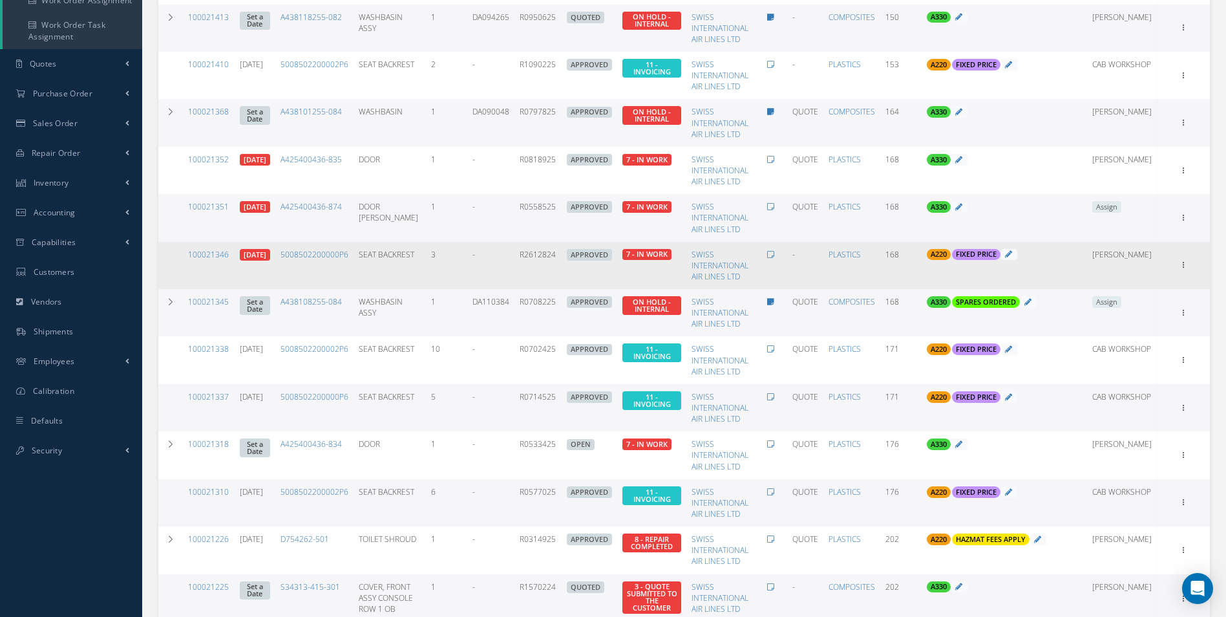
scroll to position [245, 0]
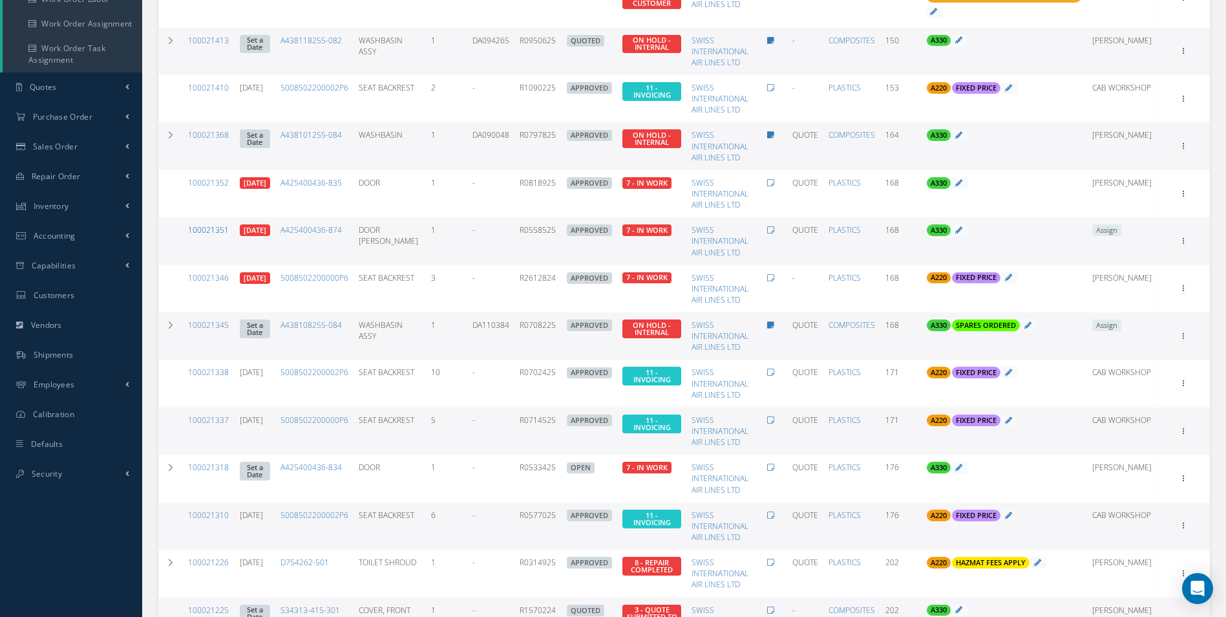
click at [222, 229] on link "100021351" at bounding box center [208, 229] width 41 height 11
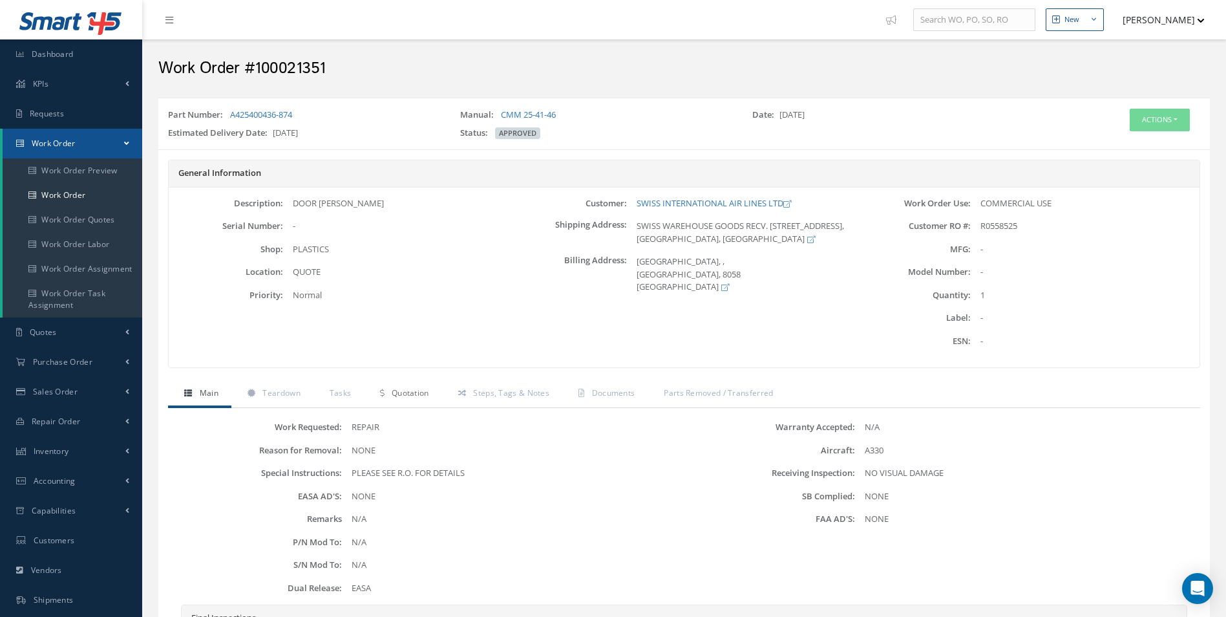
click at [399, 386] on link "Quotation" at bounding box center [403, 394] width 78 height 27
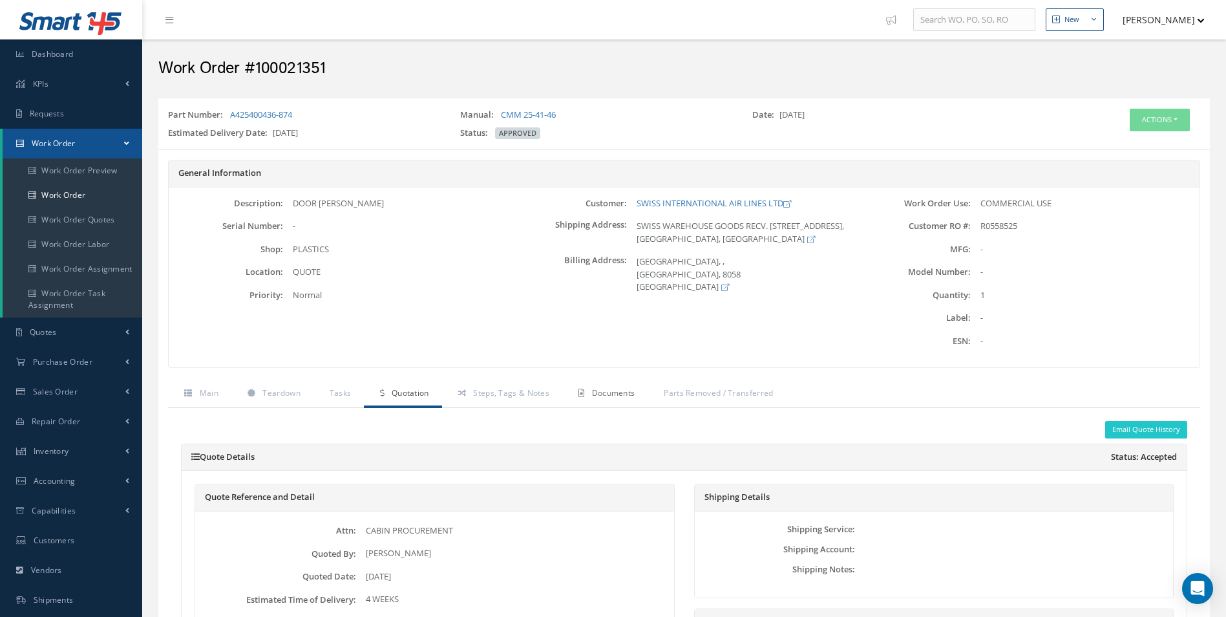
click at [588, 396] on link "Documents" at bounding box center [604, 394] width 85 height 27
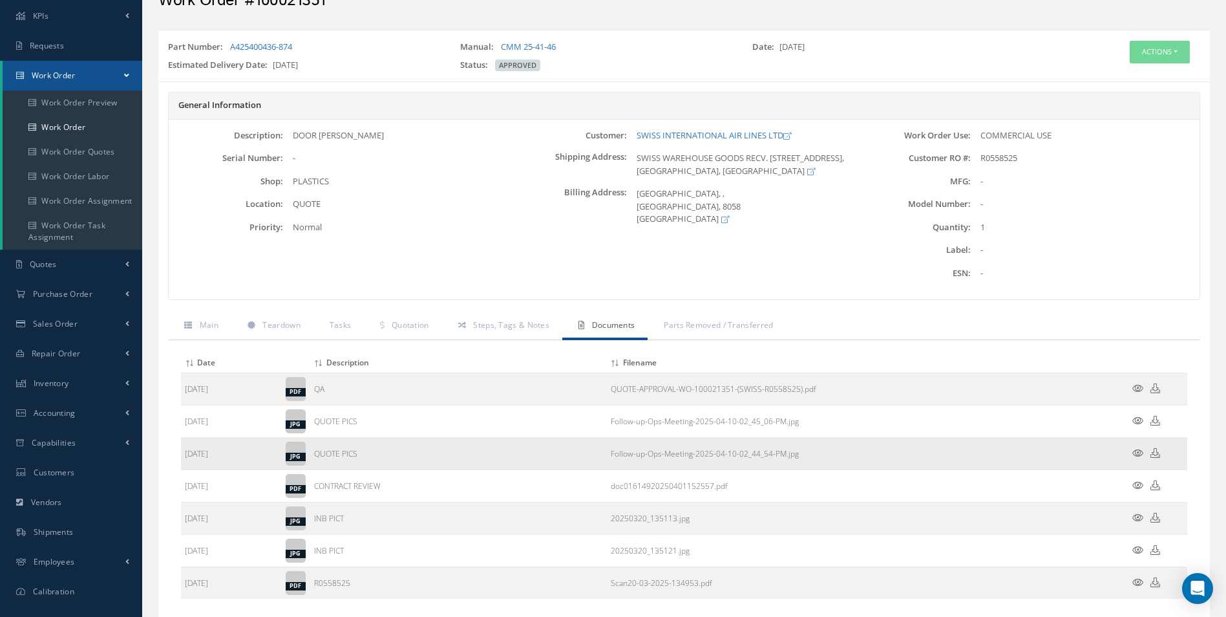
scroll to position [147, 0]
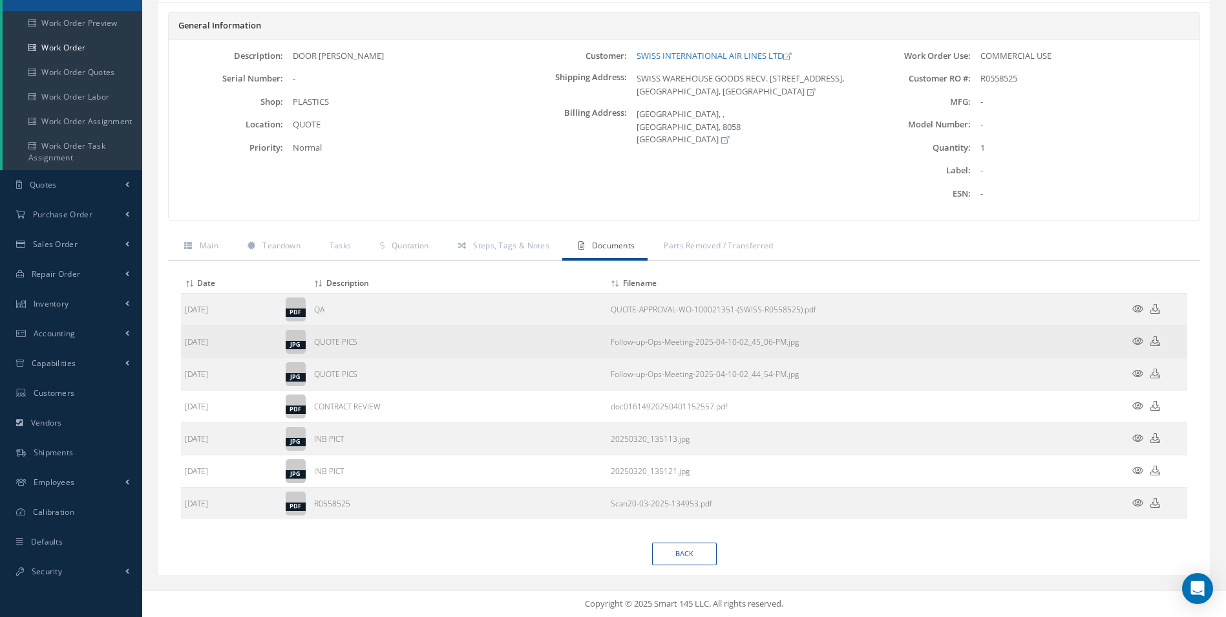
click at [1137, 337] on icon at bounding box center [1137, 341] width 11 height 10
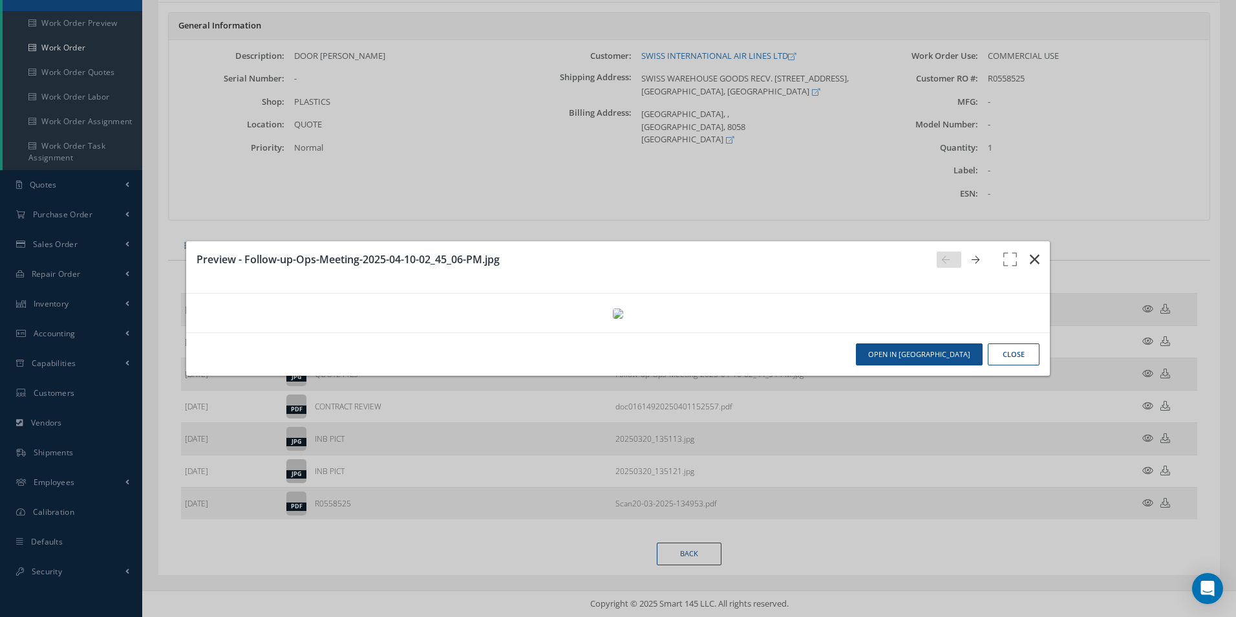
click at [1031, 251] on icon "button" at bounding box center [1034, 259] width 10 height 16
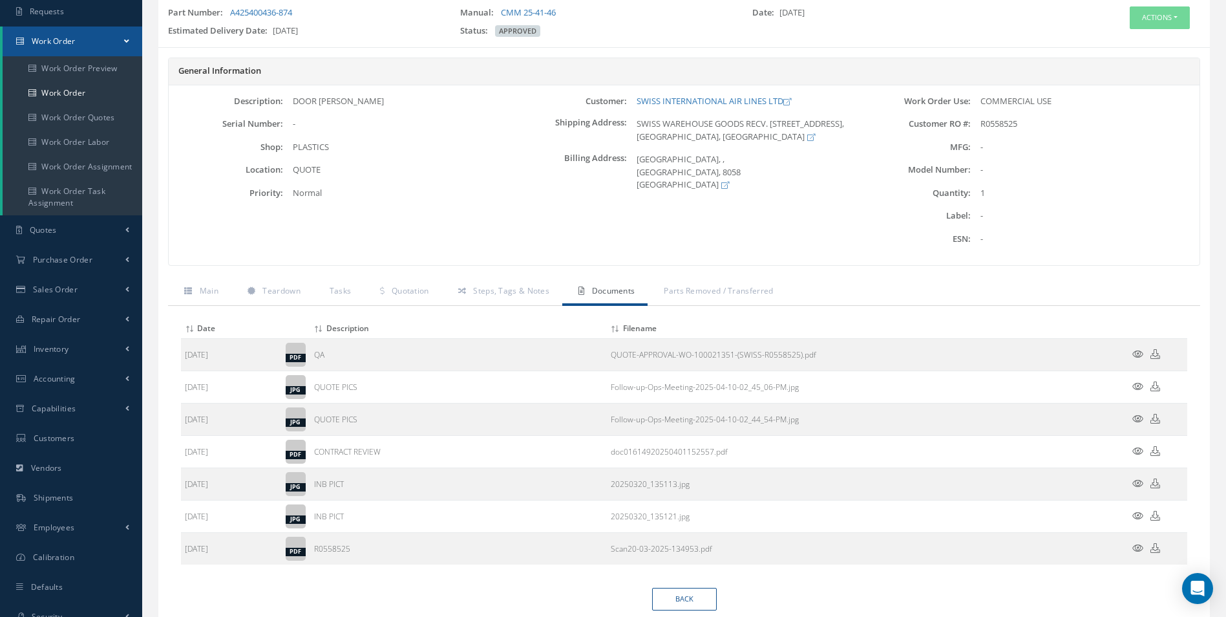
scroll to position [0, 0]
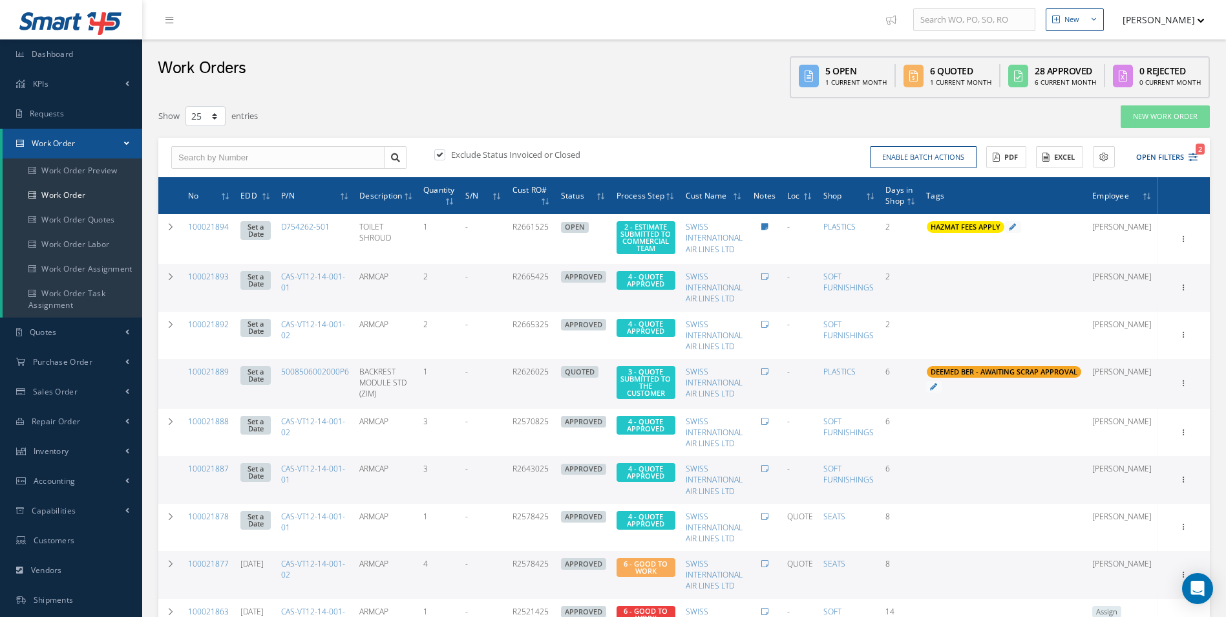
select select "25"
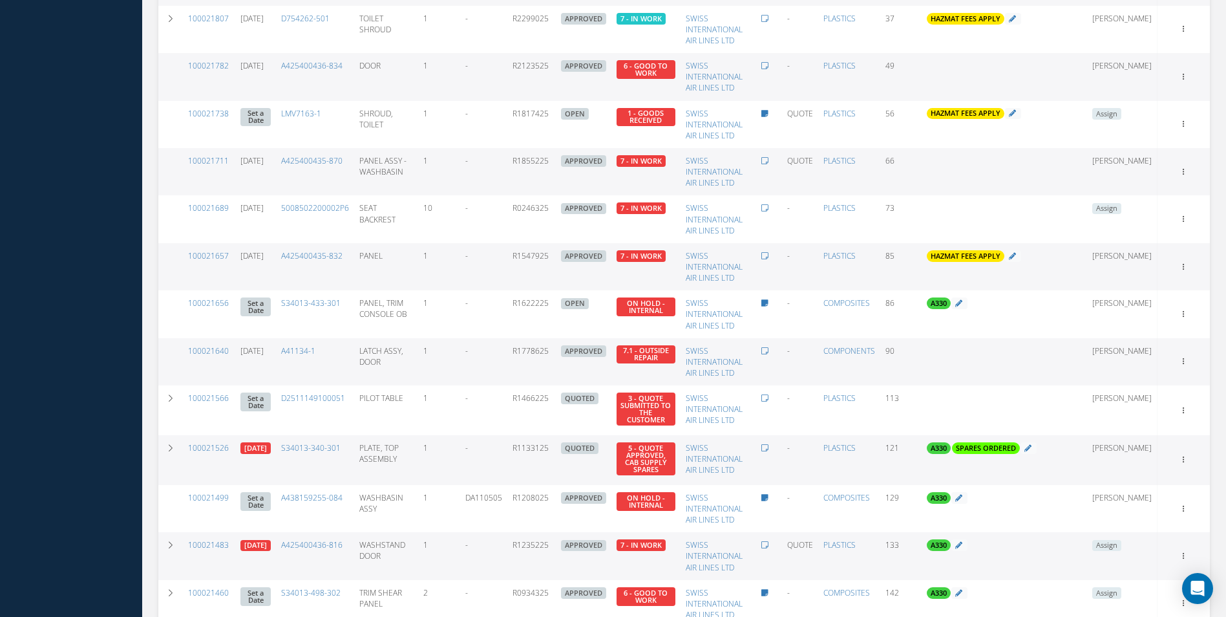
scroll to position [908, 0]
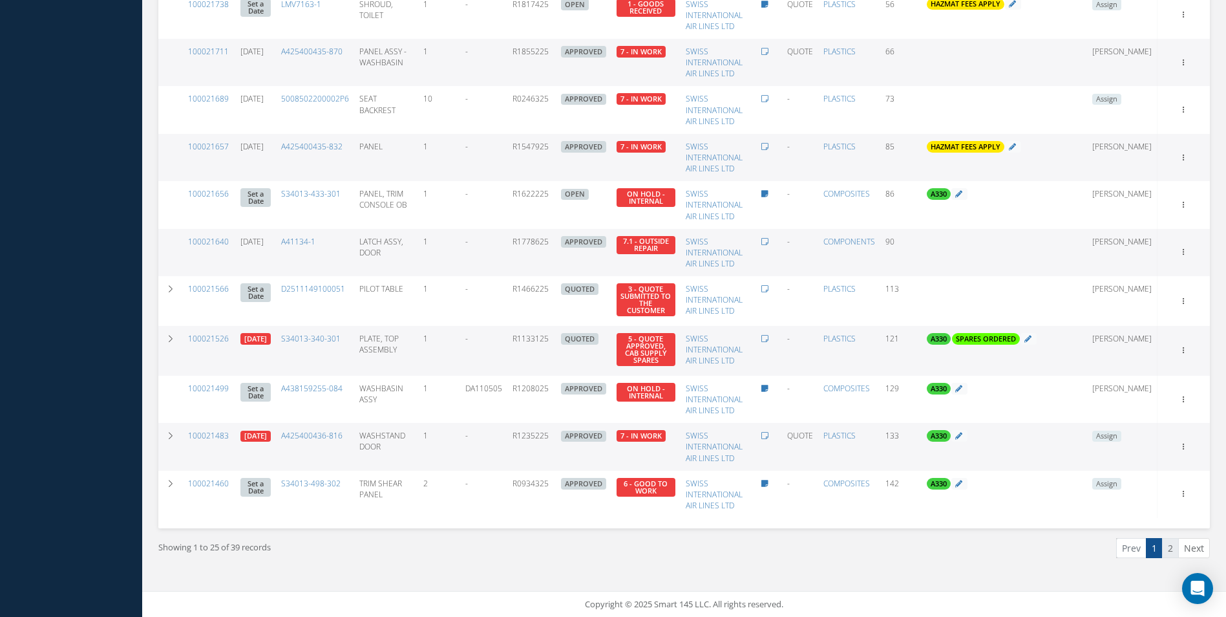
click at [1168, 548] on link "2" at bounding box center [1170, 548] width 17 height 20
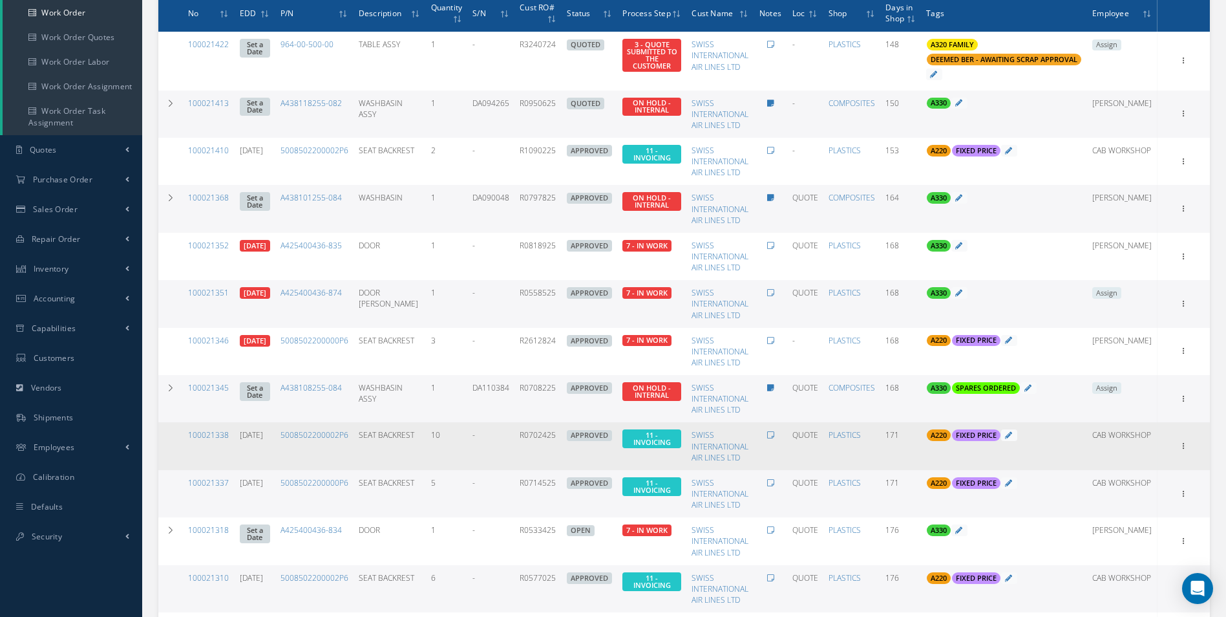
scroll to position [311, 0]
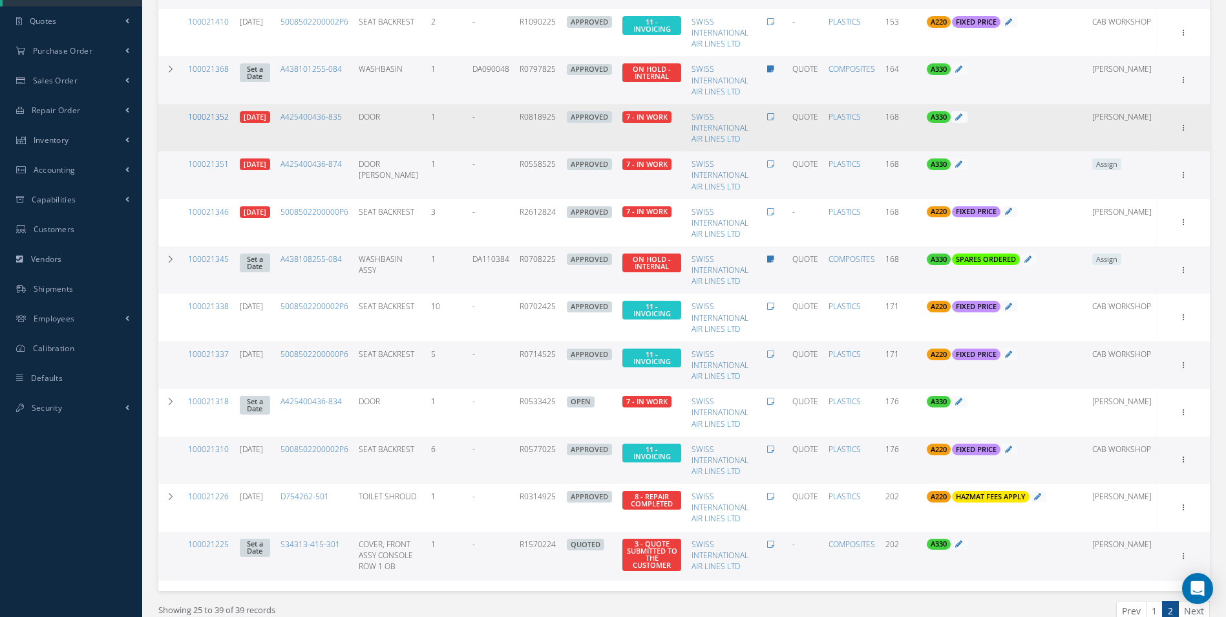
click at [213, 115] on link "100021352" at bounding box center [208, 116] width 41 height 11
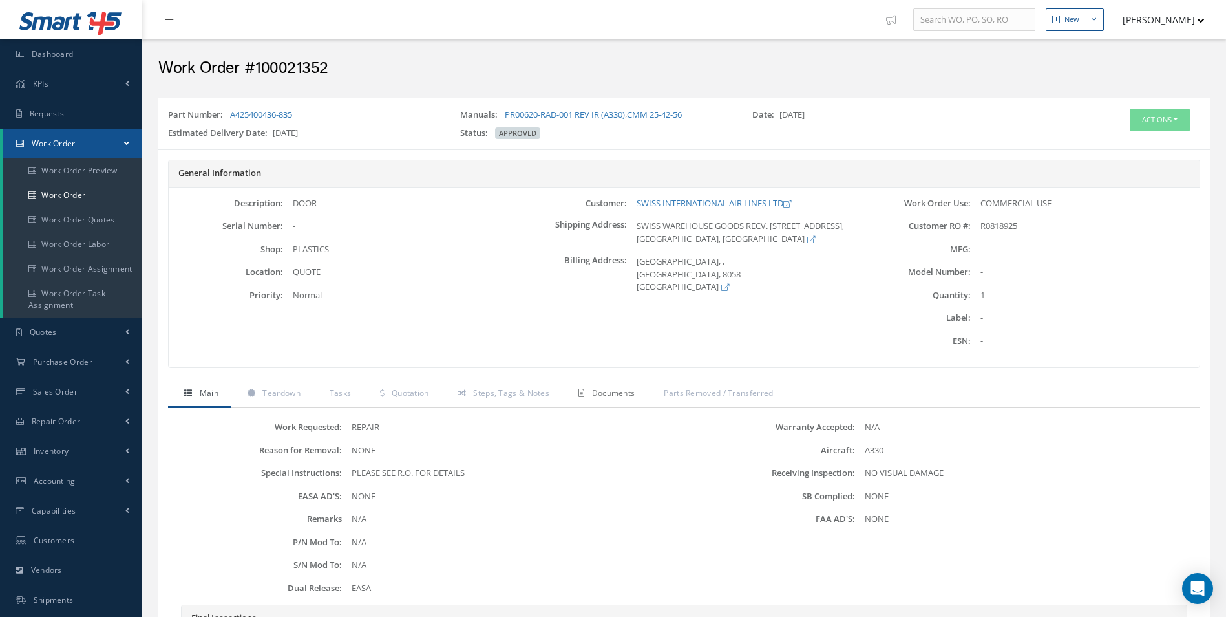
click at [585, 400] on link "Documents" at bounding box center [604, 394] width 85 height 27
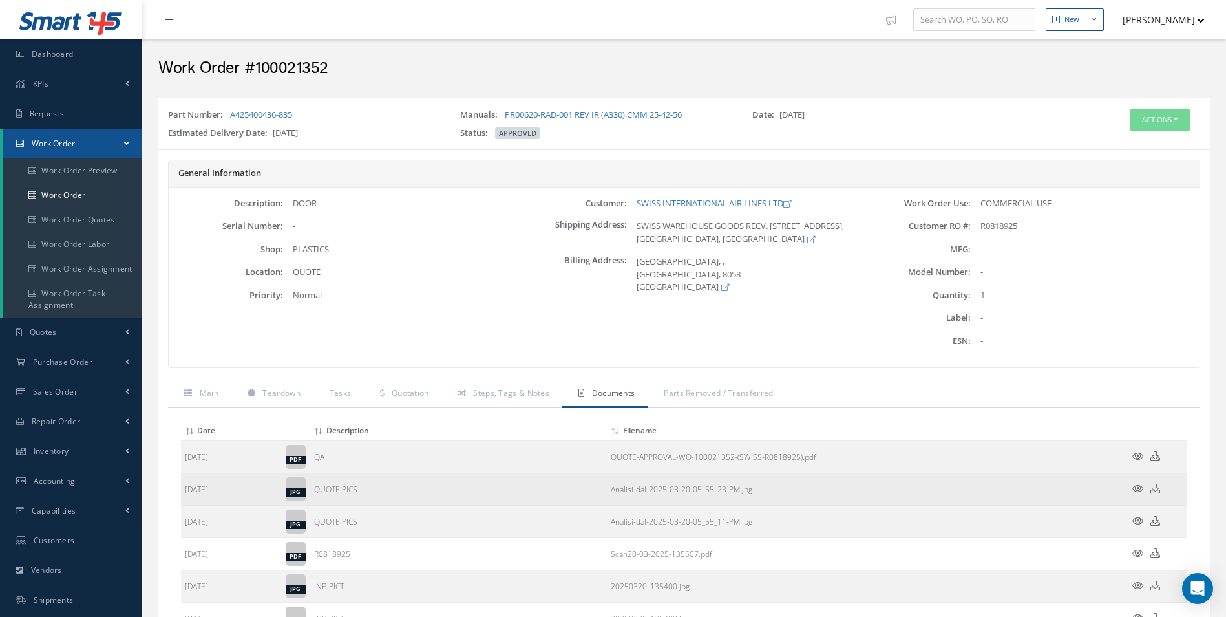
click at [1137, 489] on icon at bounding box center [1137, 488] width 11 height 10
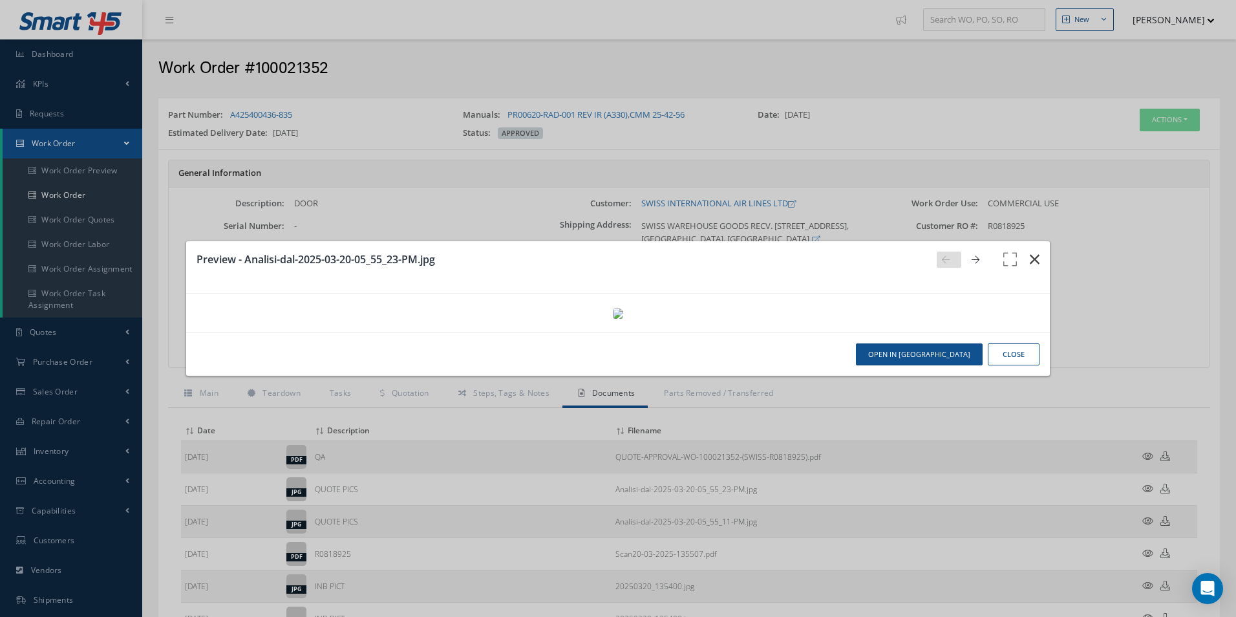
click at [1028, 241] on button "button" at bounding box center [1034, 259] width 30 height 36
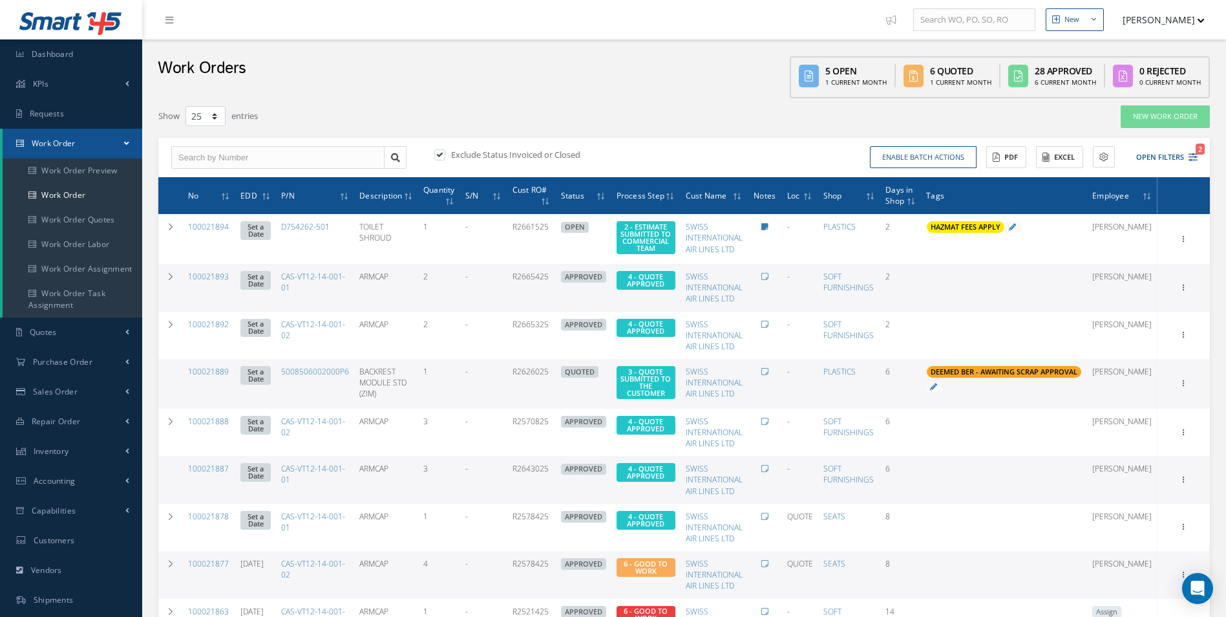
select select "25"
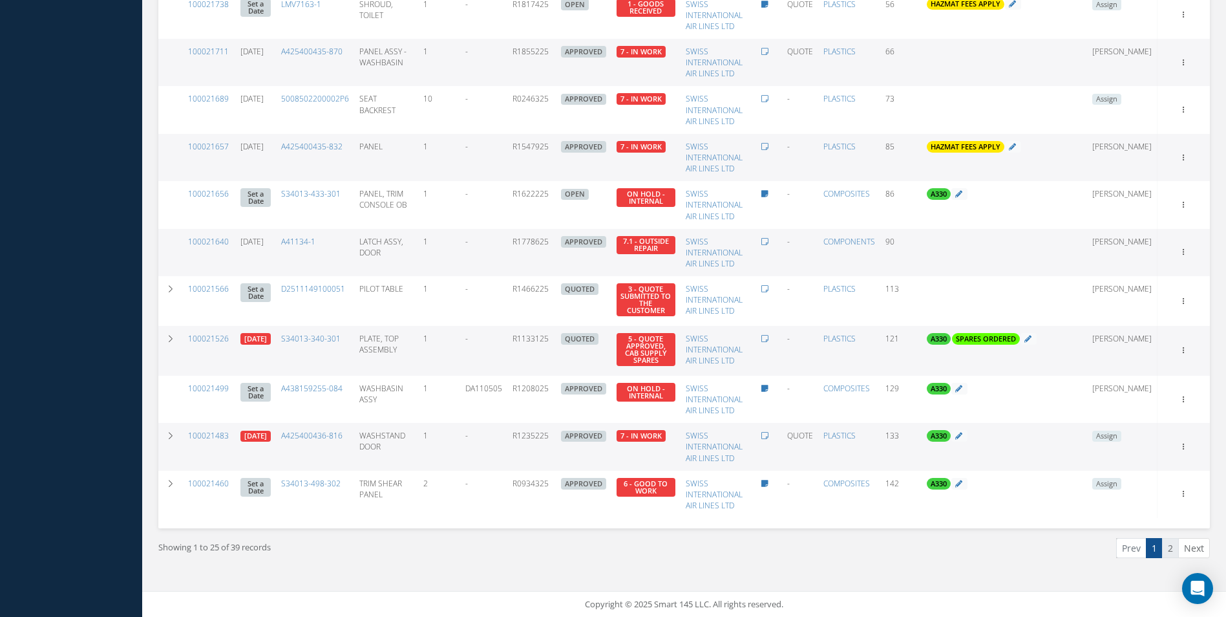
click at [1170, 540] on link "2" at bounding box center [1170, 548] width 17 height 20
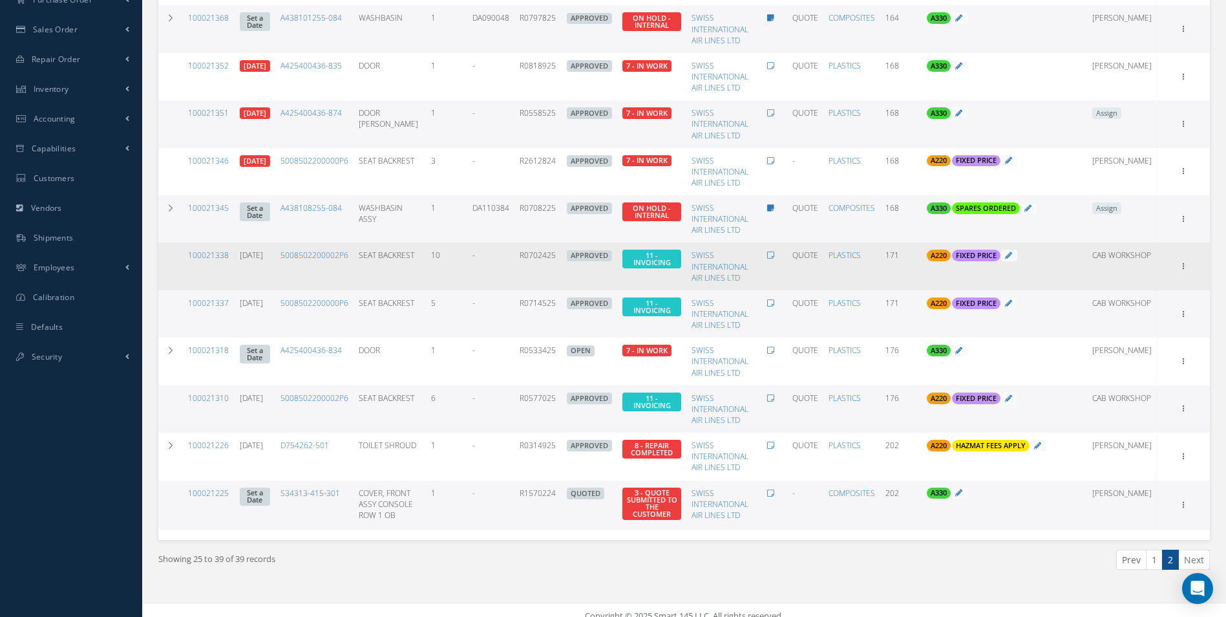
scroll to position [374, 0]
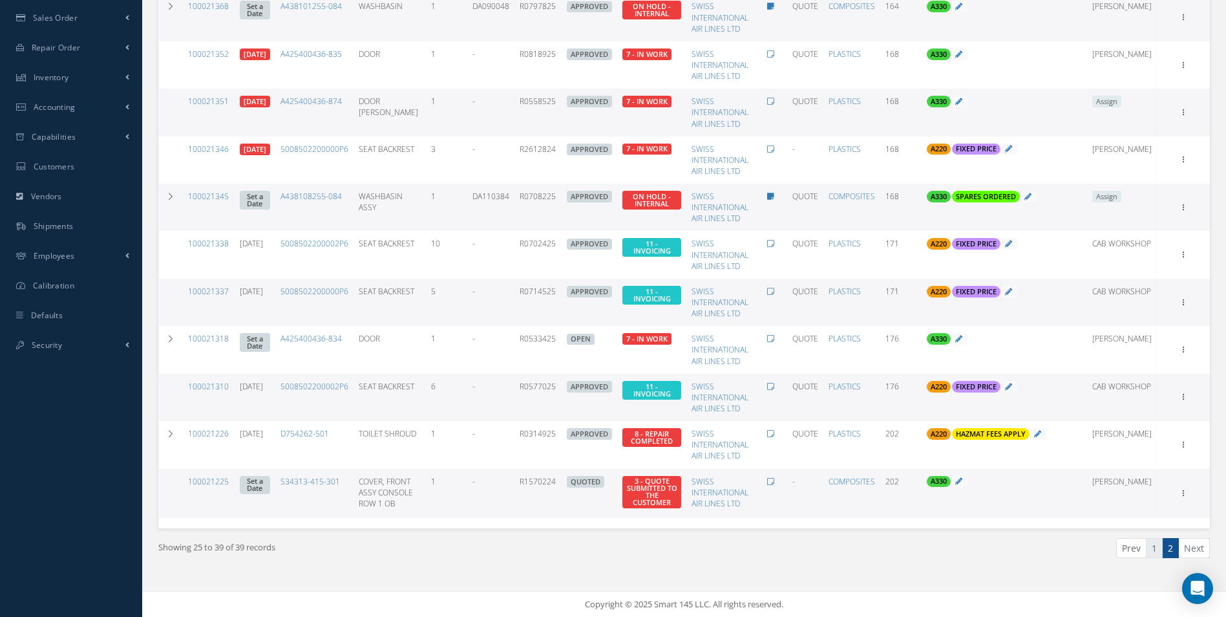
click at [1156, 547] on link "1" at bounding box center [1154, 548] width 17 height 20
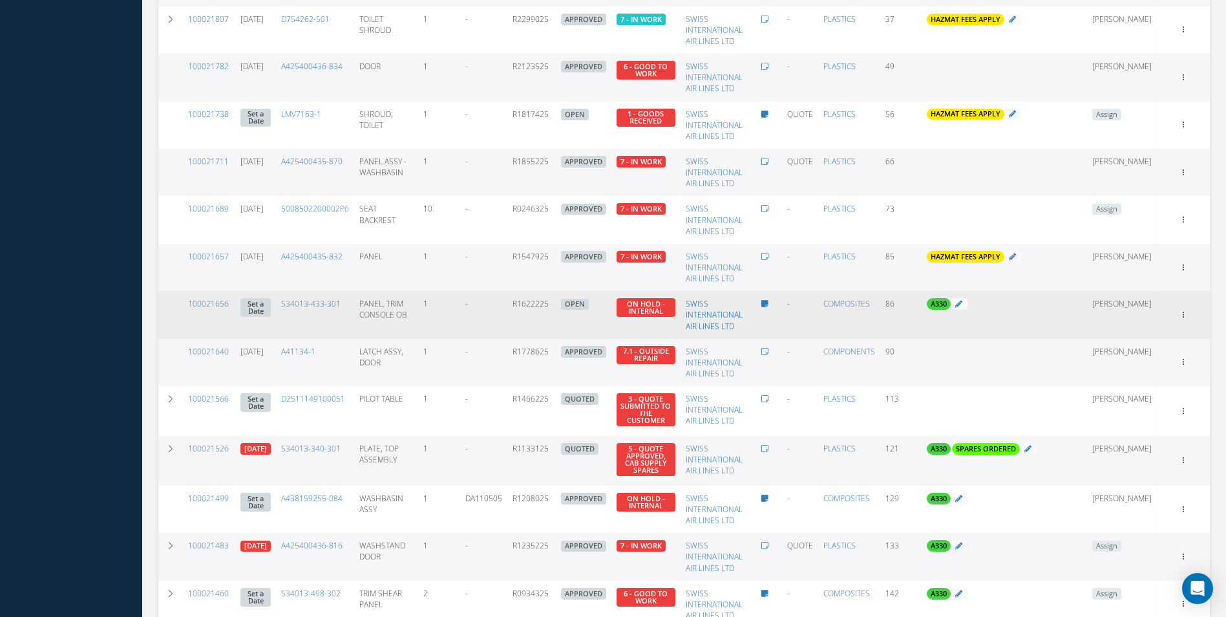
scroll to position [908, 0]
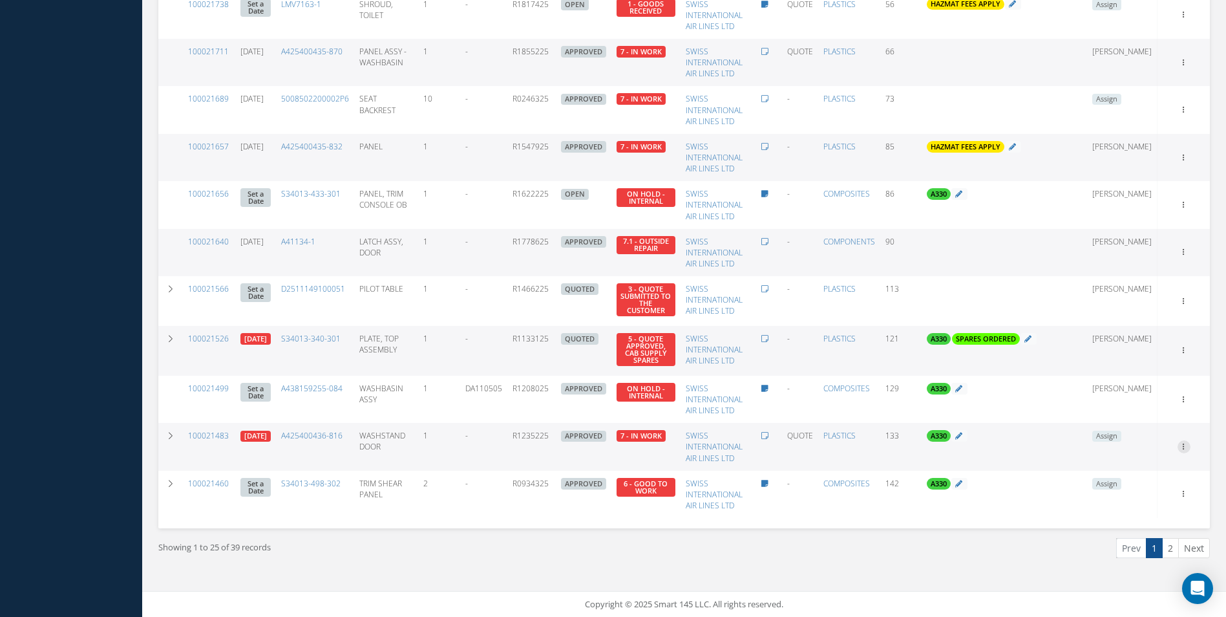
click at [1187, 445] on icon at bounding box center [1183, 445] width 13 height 10
click at [1130, 570] on link "Documents" at bounding box center [1124, 571] width 102 height 17
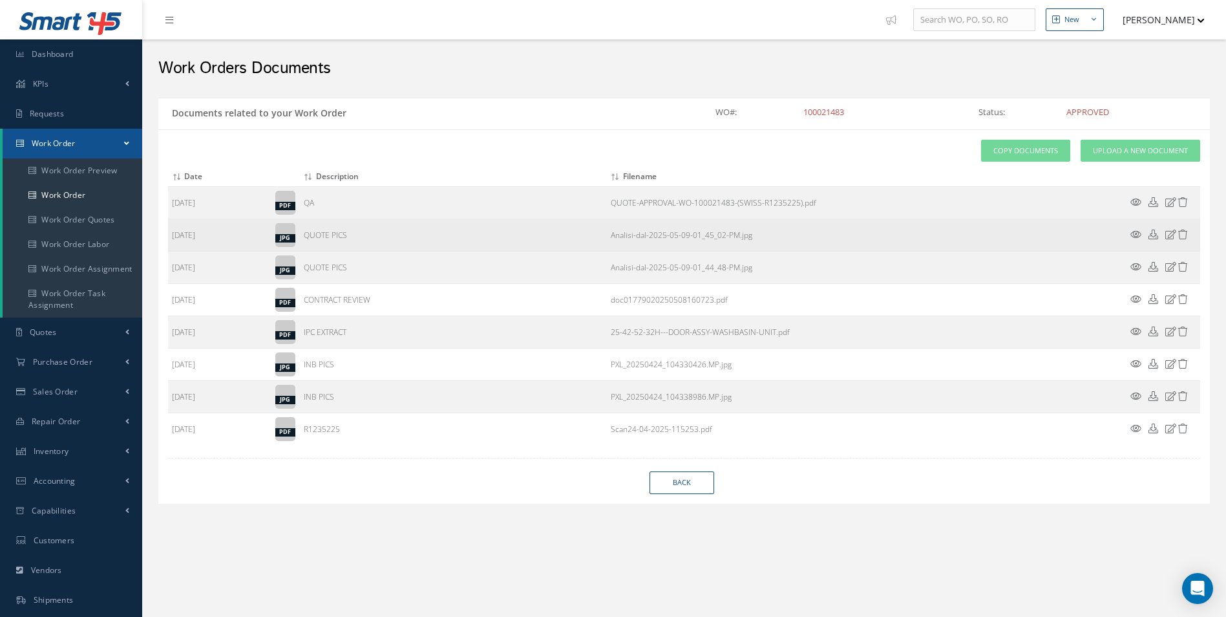
click at [1135, 235] on icon at bounding box center [1135, 234] width 11 height 10
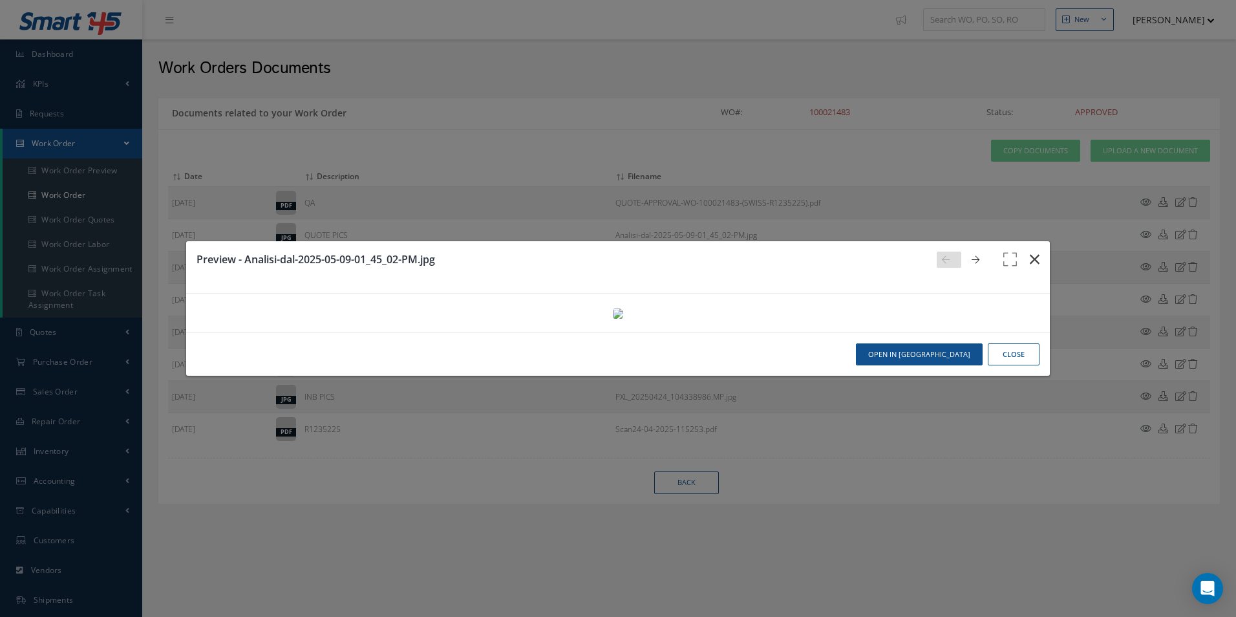
click at [1029, 251] on icon "button" at bounding box center [1034, 259] width 10 height 16
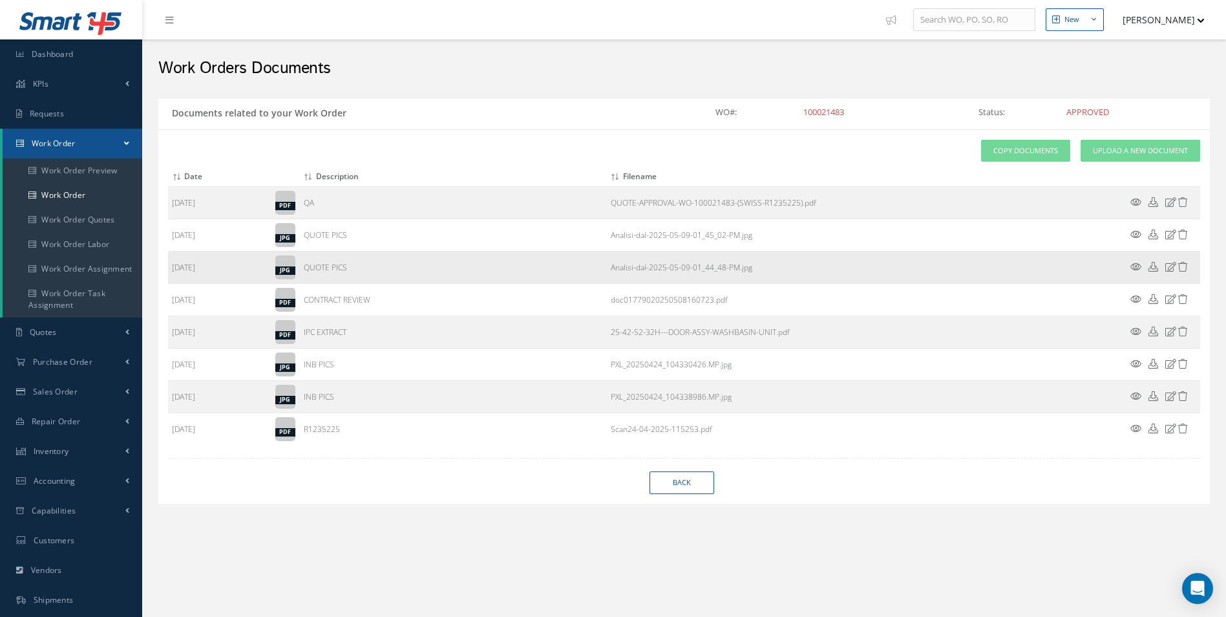
click at [1136, 266] on icon at bounding box center [1135, 267] width 11 height 10
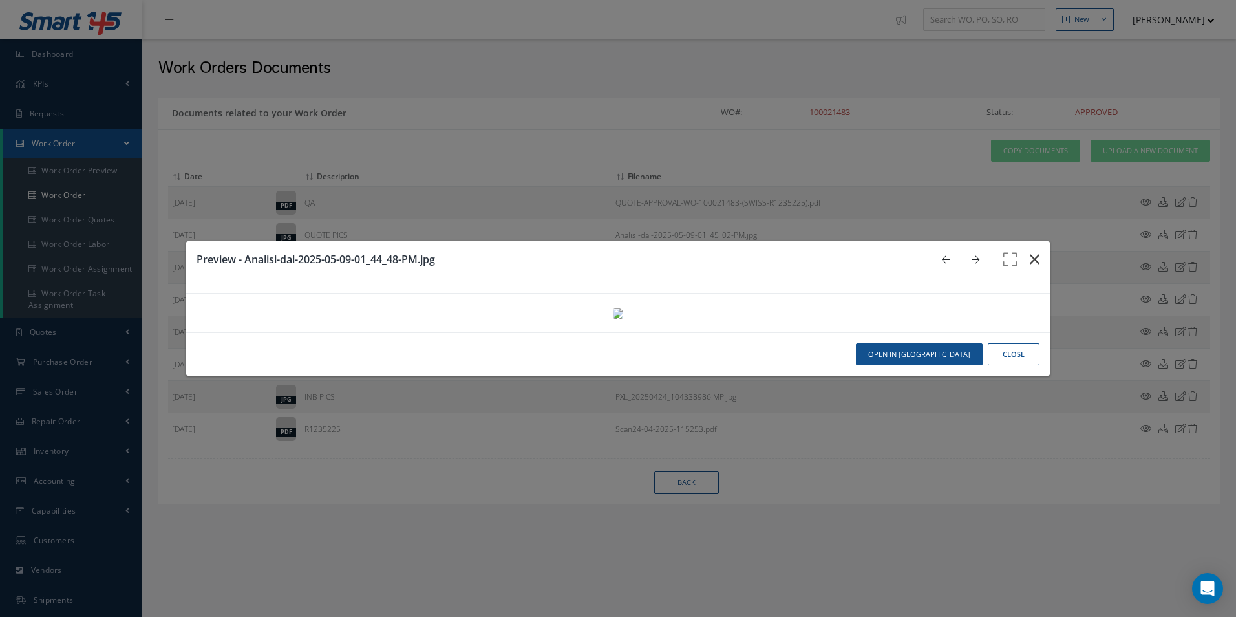
click at [1032, 241] on button "button" at bounding box center [1034, 259] width 30 height 36
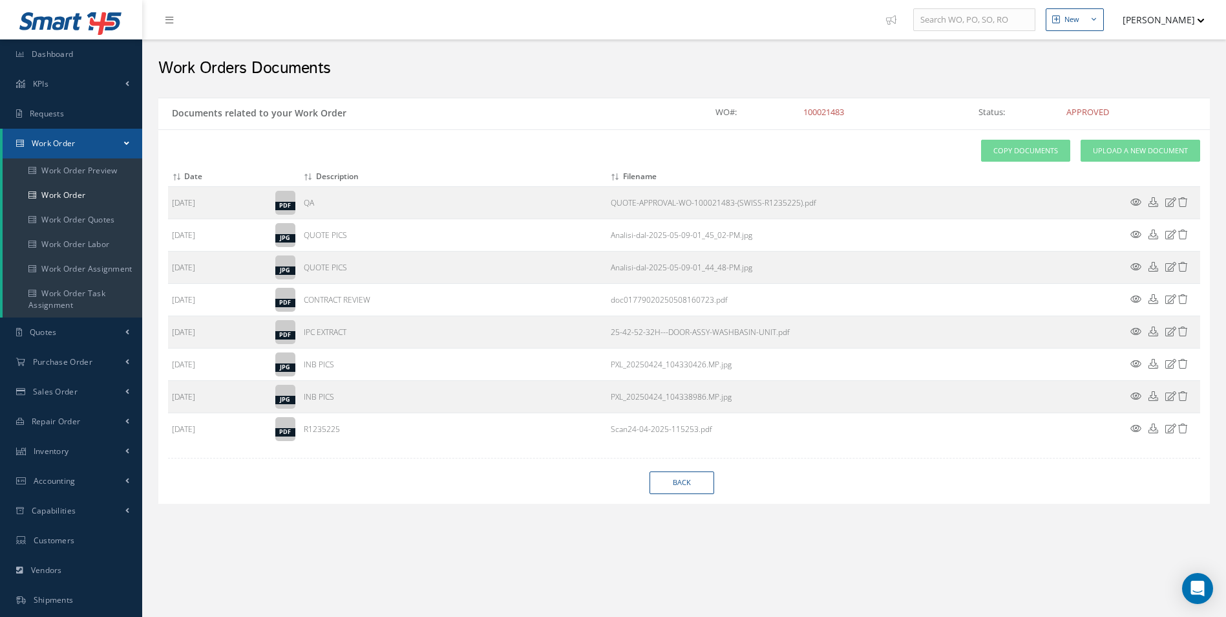
select select "25"
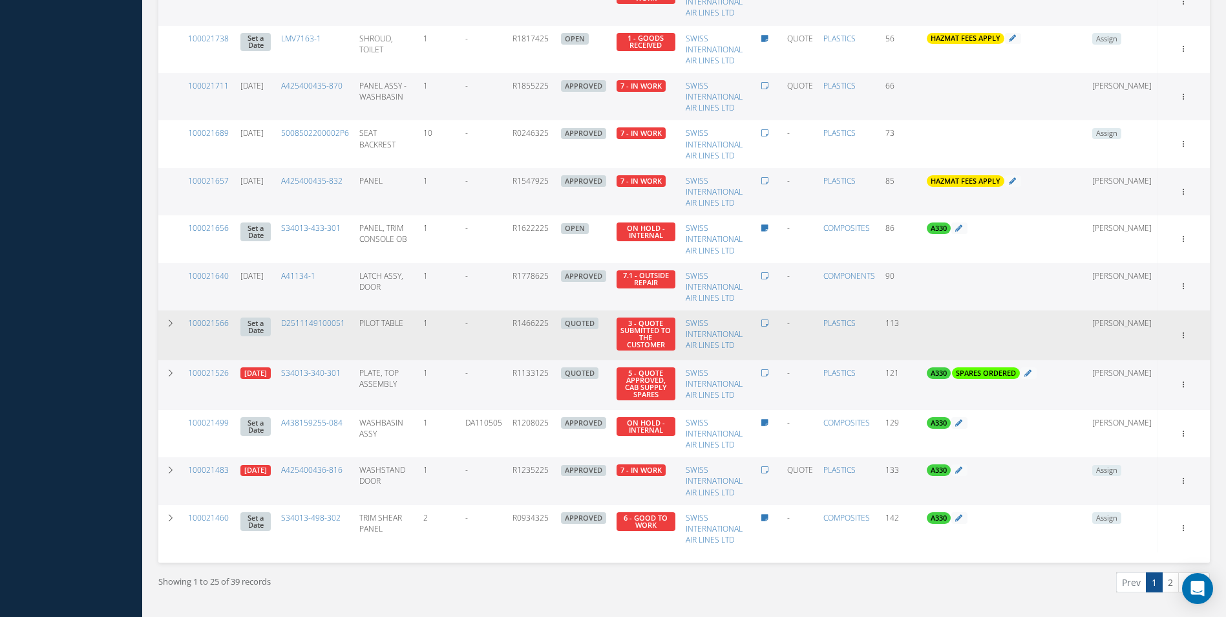
scroll to position [828, 0]
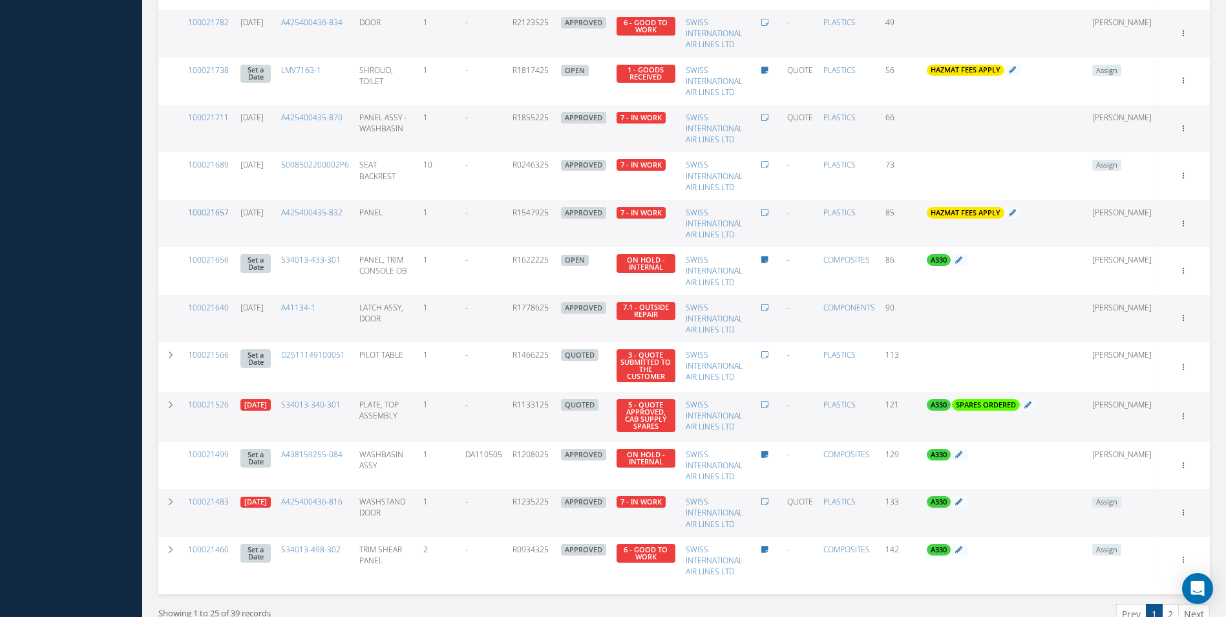
click at [210, 218] on link "100021657" at bounding box center [208, 212] width 41 height 11
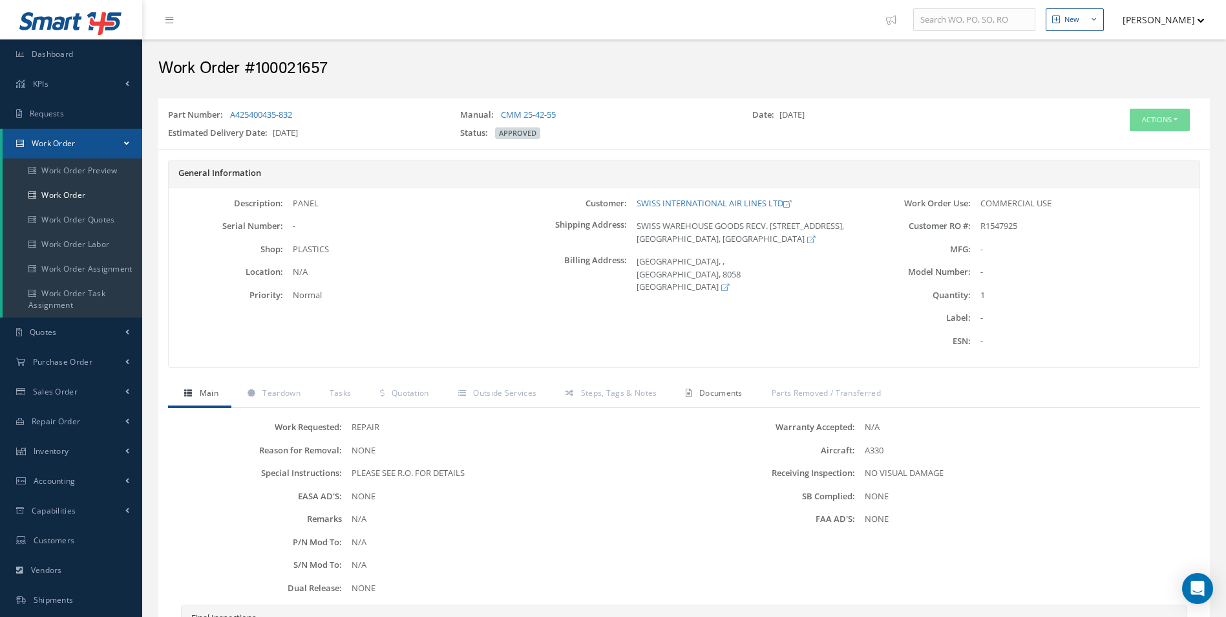
click at [737, 386] on link "Documents" at bounding box center [712, 394] width 85 height 27
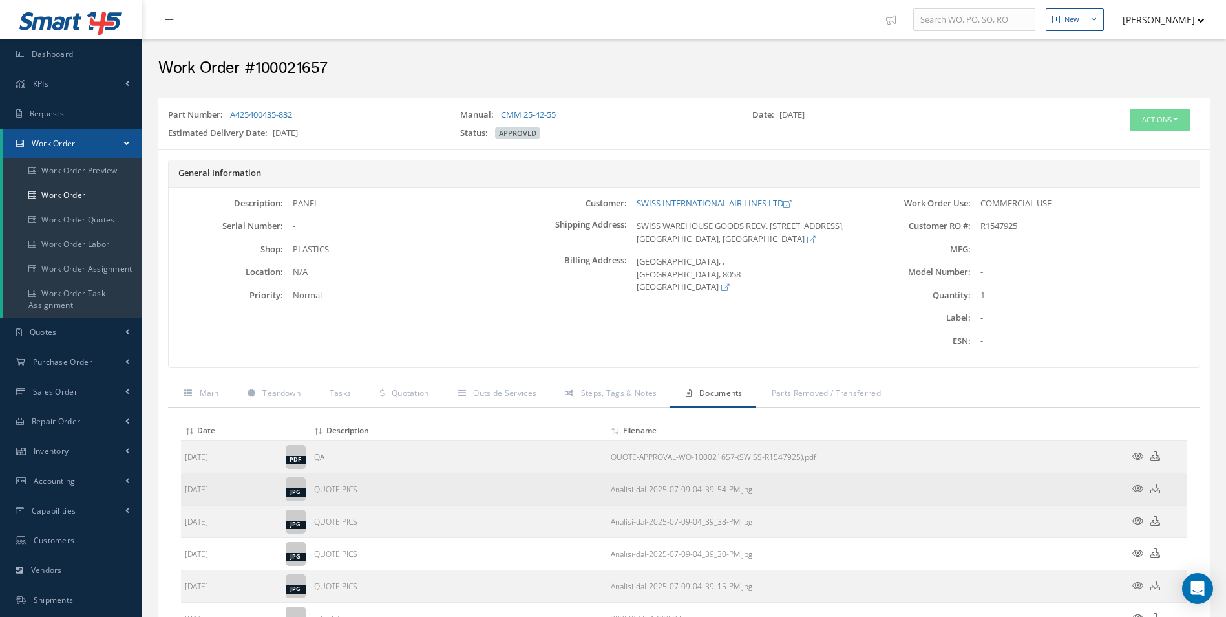
click at [1140, 489] on icon at bounding box center [1137, 488] width 11 height 10
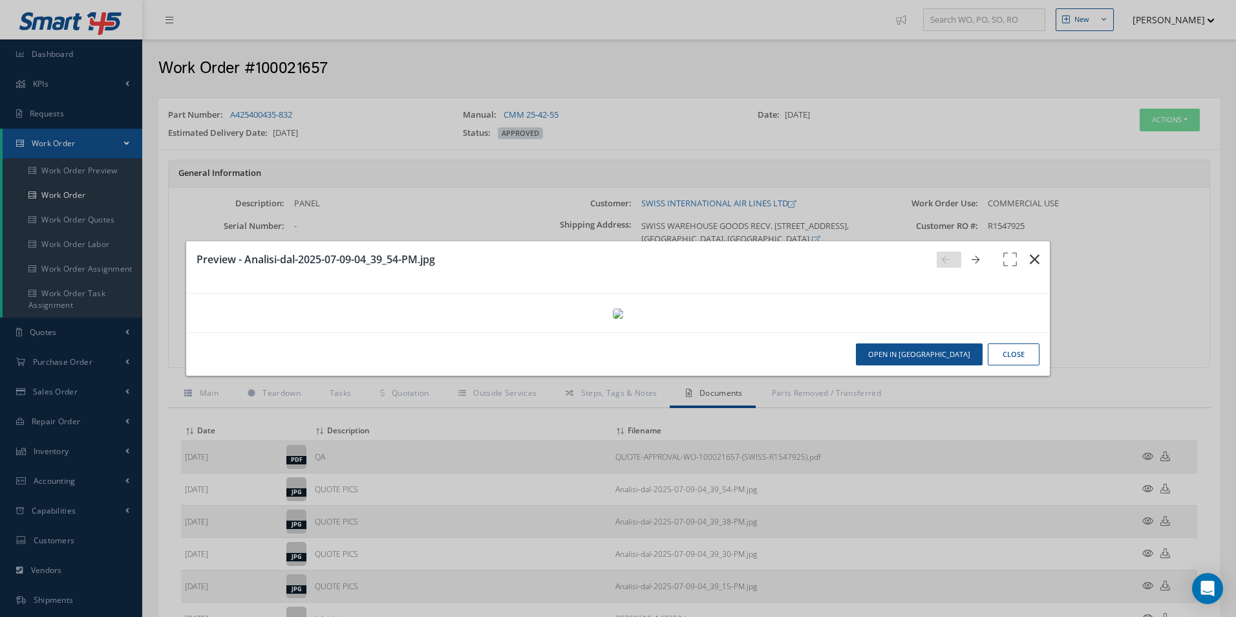
click at [1029, 251] on icon "button" at bounding box center [1034, 259] width 10 height 16
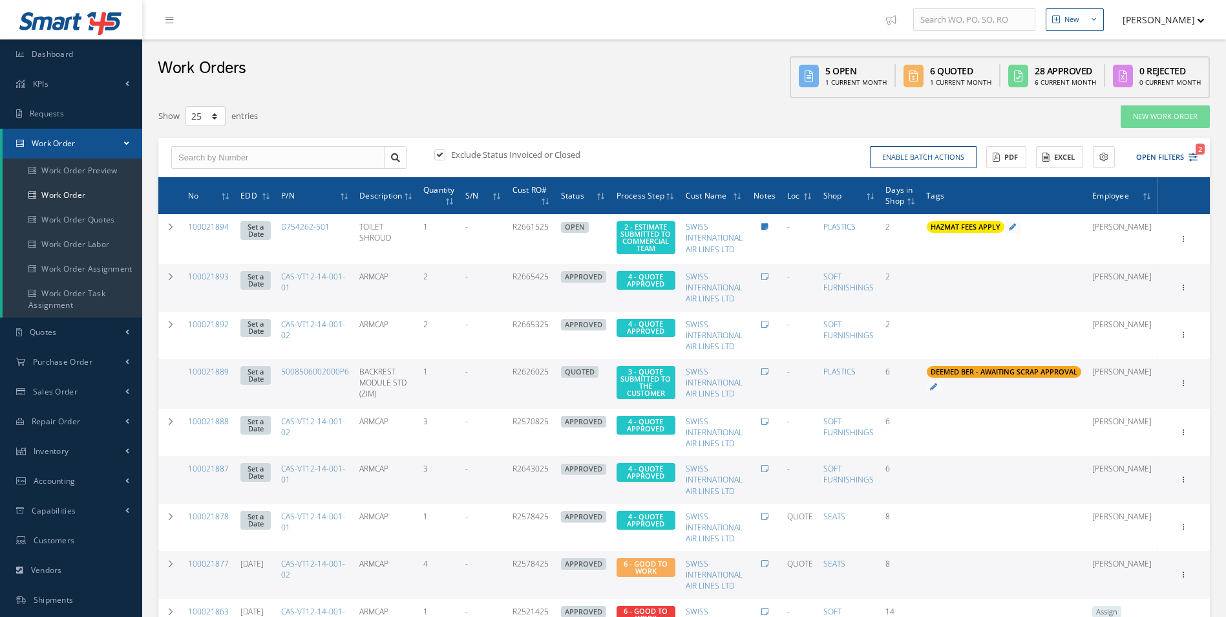
select select "25"
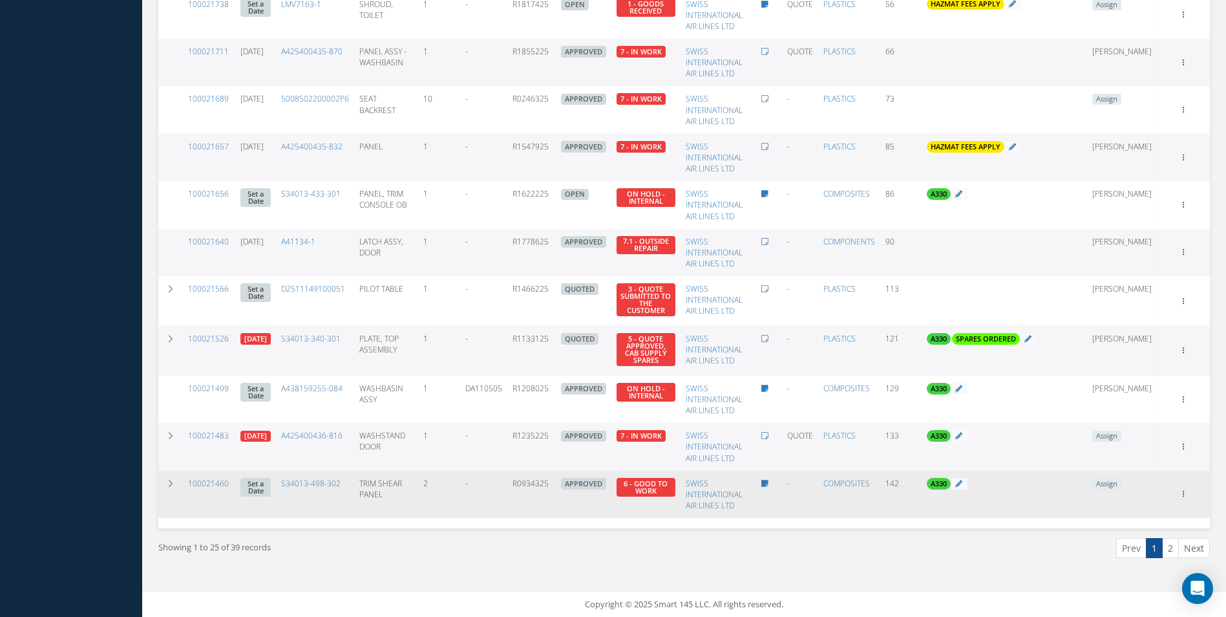
scroll to position [908, 0]
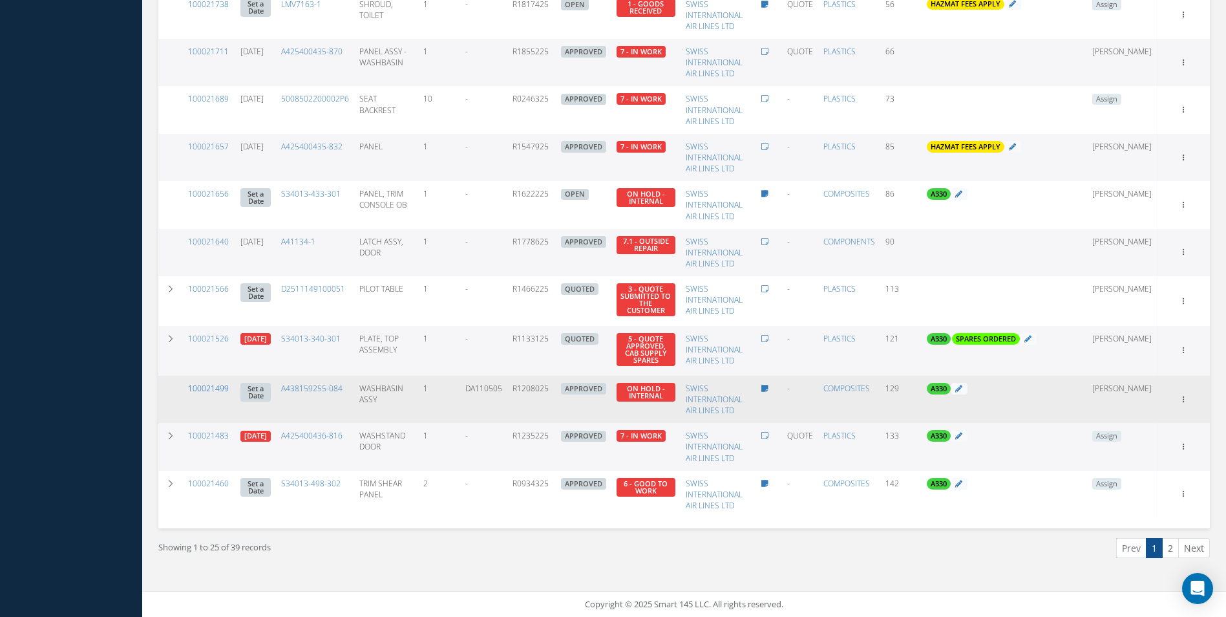
click at [218, 385] on link "100021499" at bounding box center [208, 388] width 41 height 11
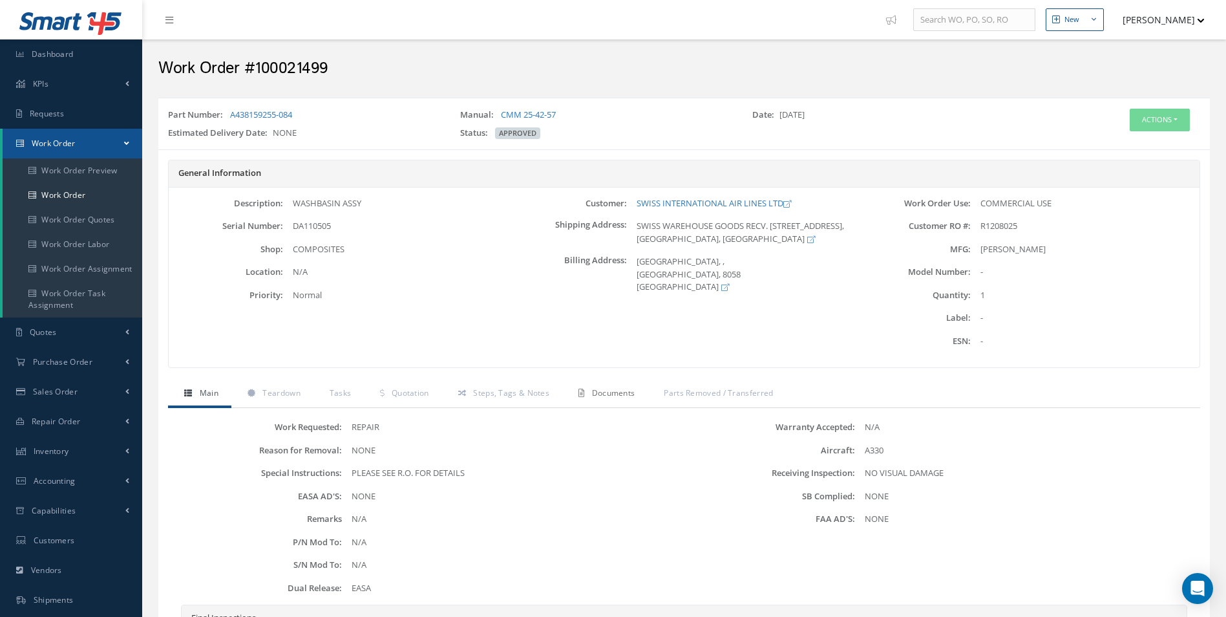
click at [595, 396] on span "Documents" at bounding box center [613, 392] width 43 height 11
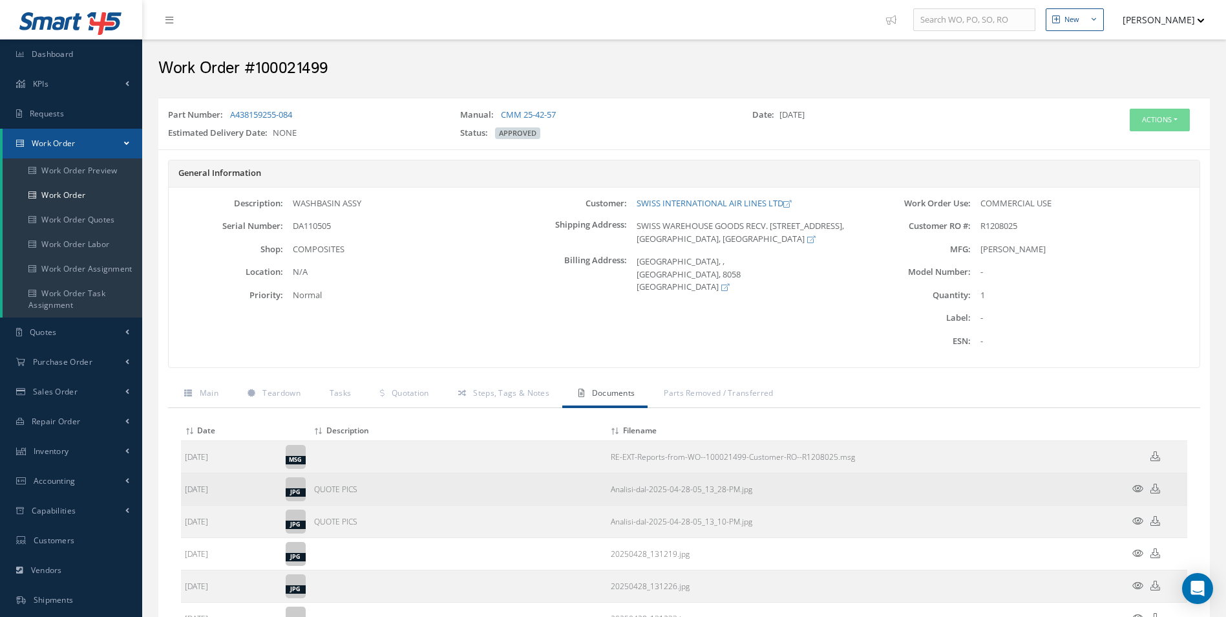
click at [1141, 487] on icon at bounding box center [1137, 488] width 11 height 10
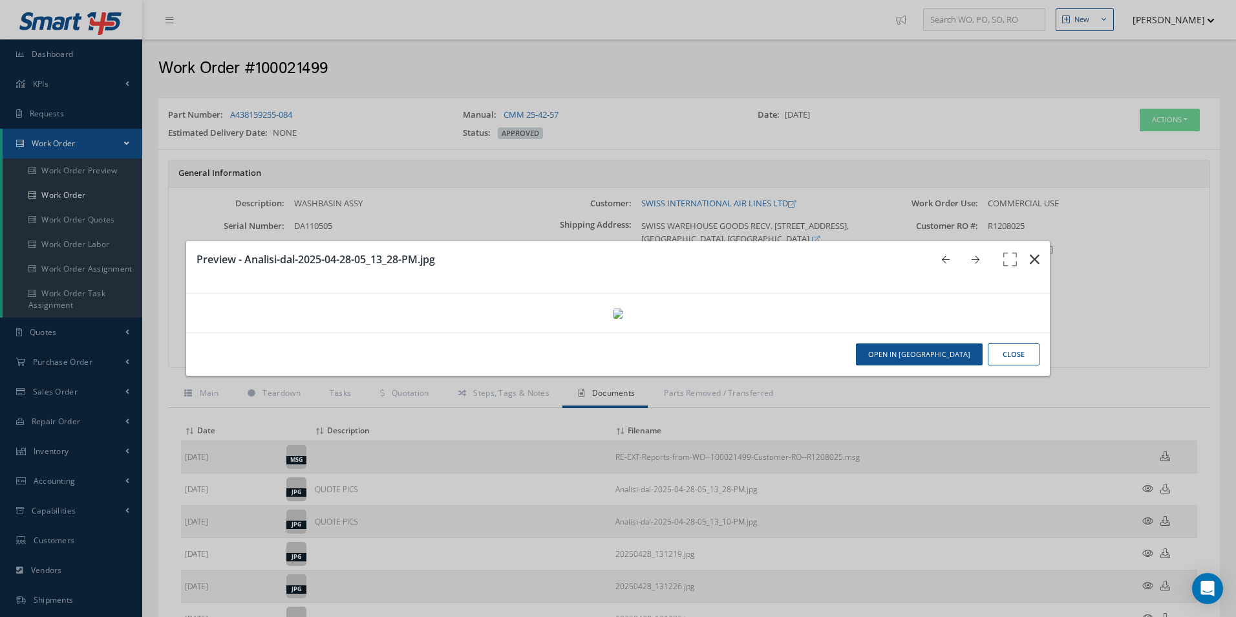
click at [1029, 251] on icon "button" at bounding box center [1034, 259] width 10 height 16
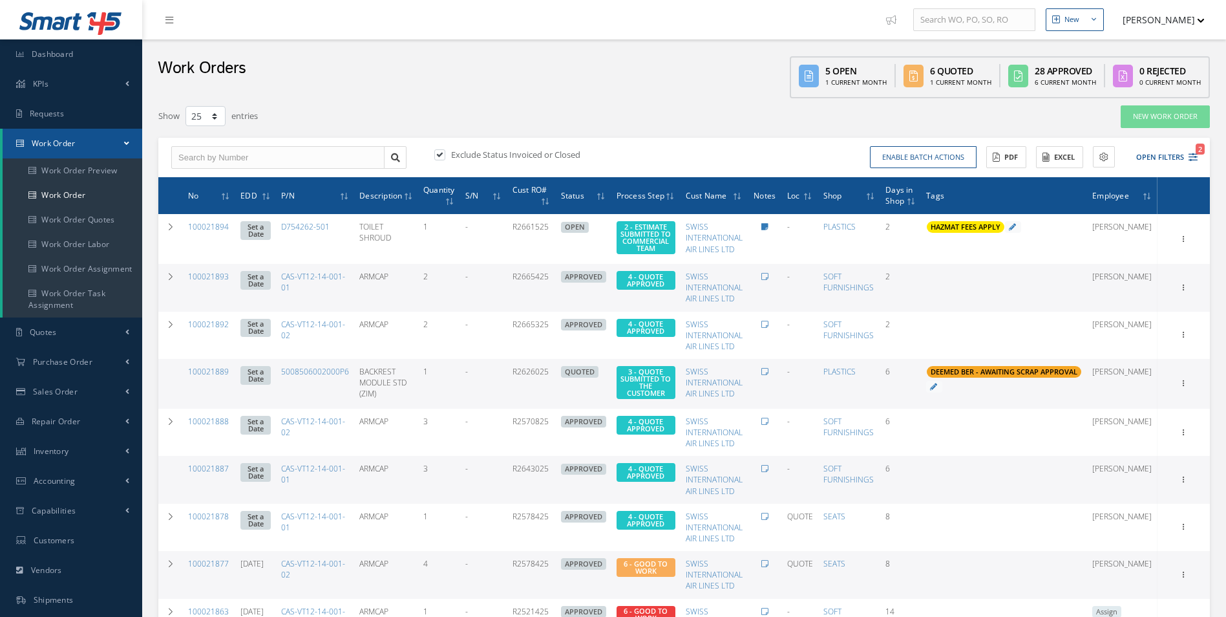
select select "25"
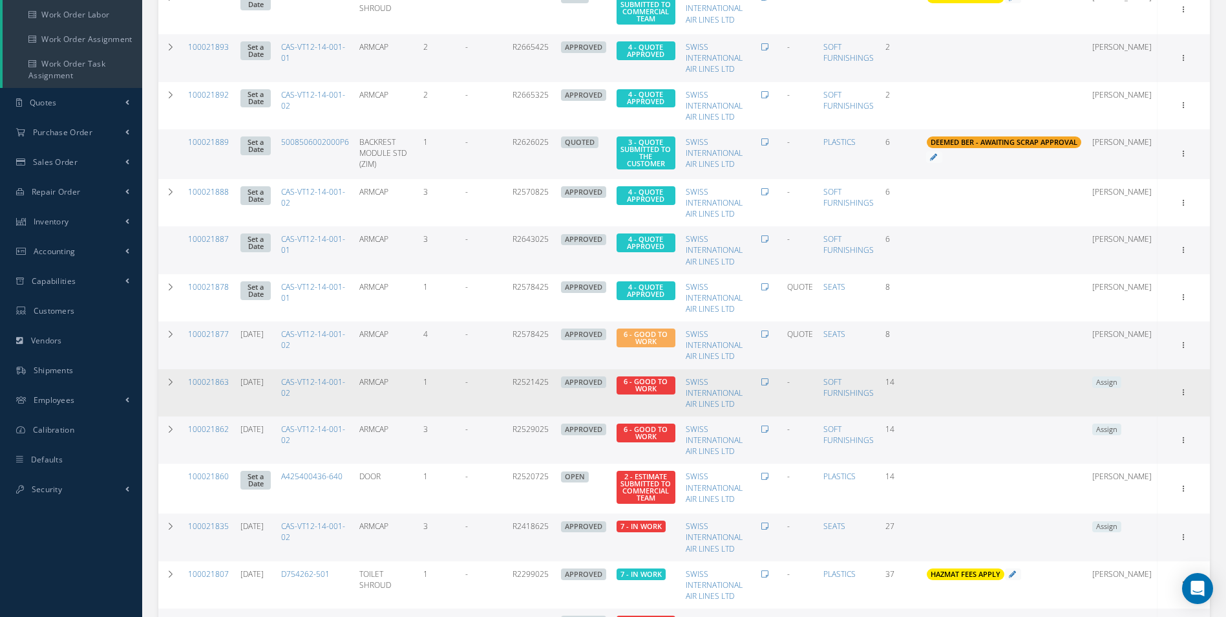
scroll to position [262, 0]
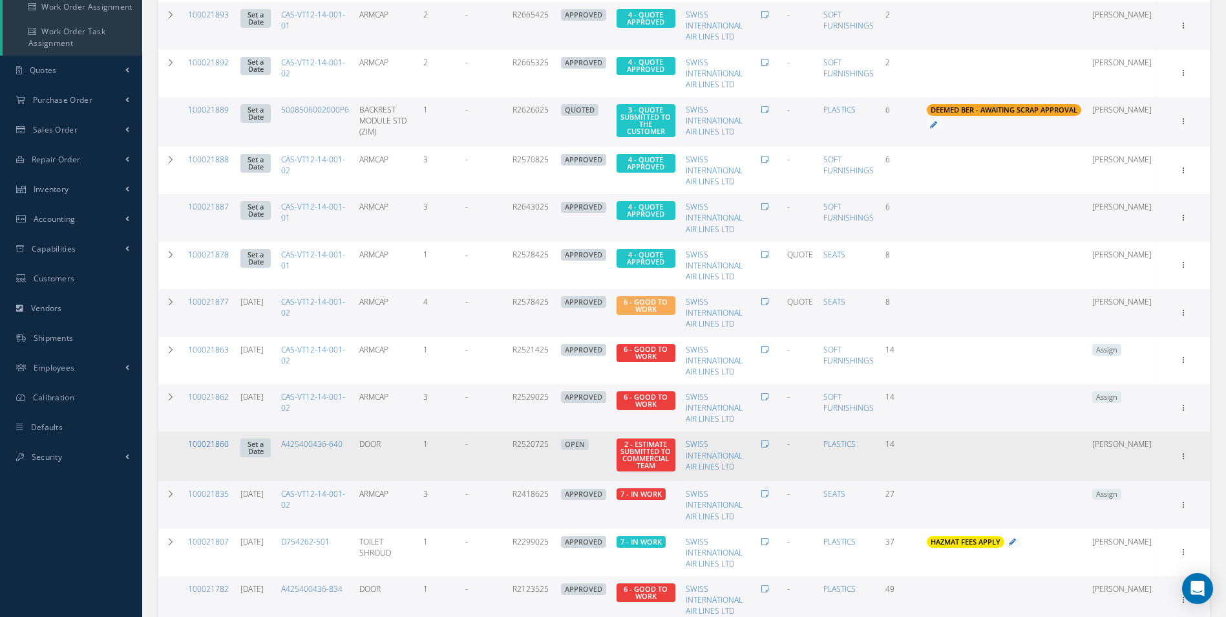
click at [208, 449] on link "100021860" at bounding box center [208, 443] width 41 height 11
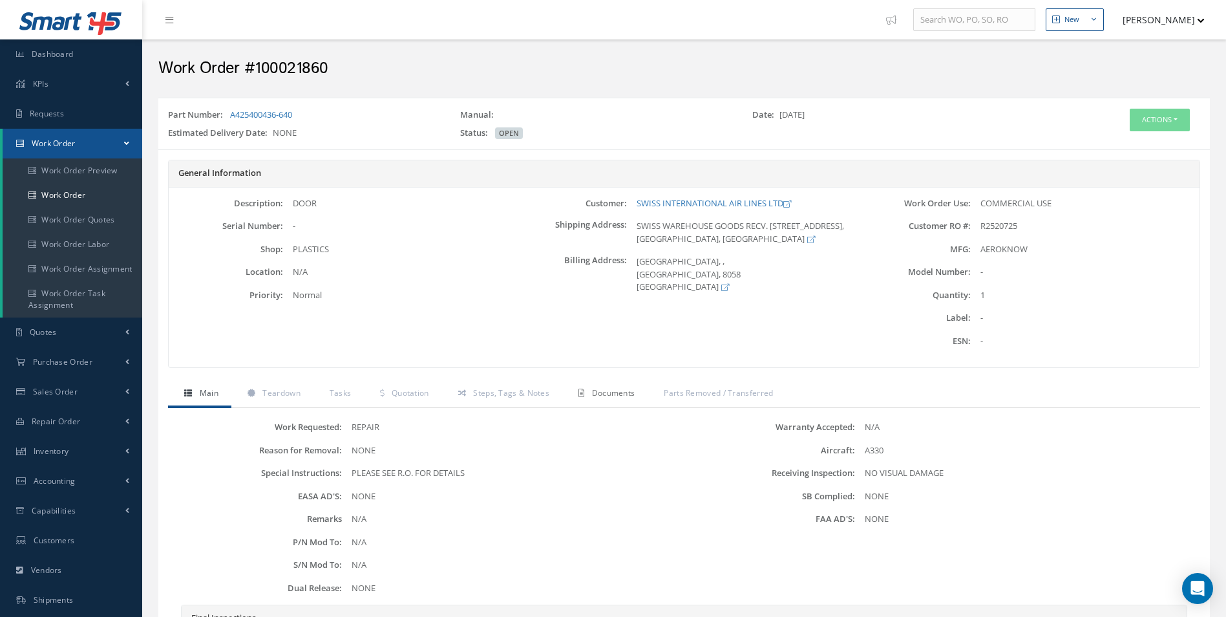
click at [607, 399] on link "Documents" at bounding box center [604, 394] width 85 height 27
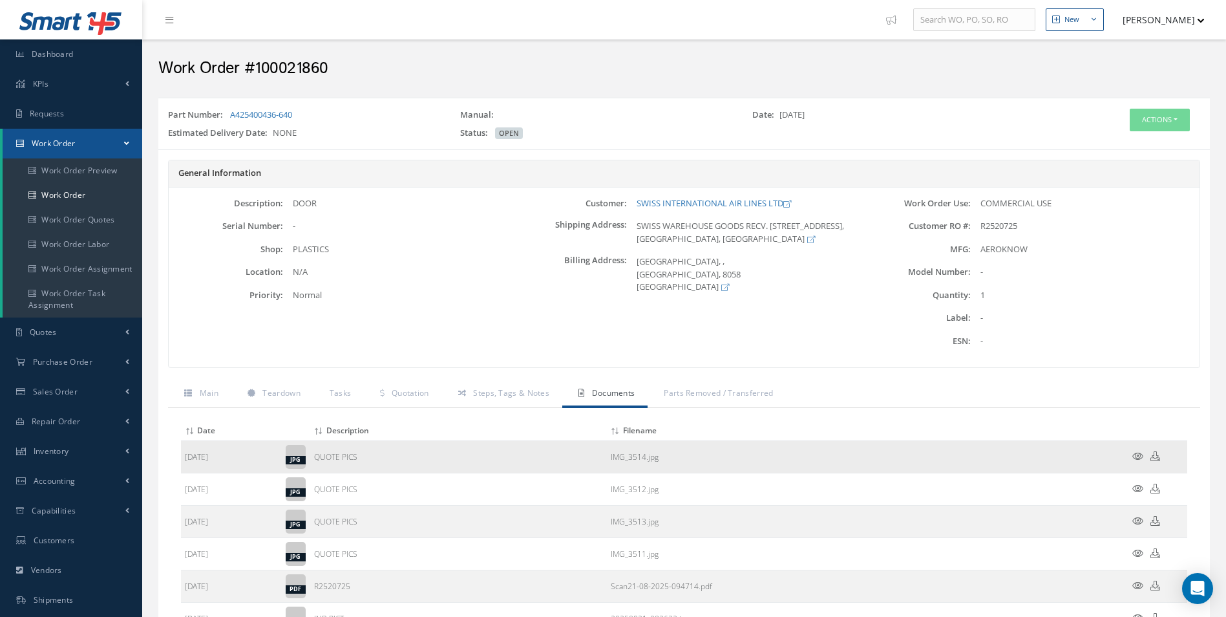
click at [1135, 456] on icon at bounding box center [1137, 456] width 11 height 10
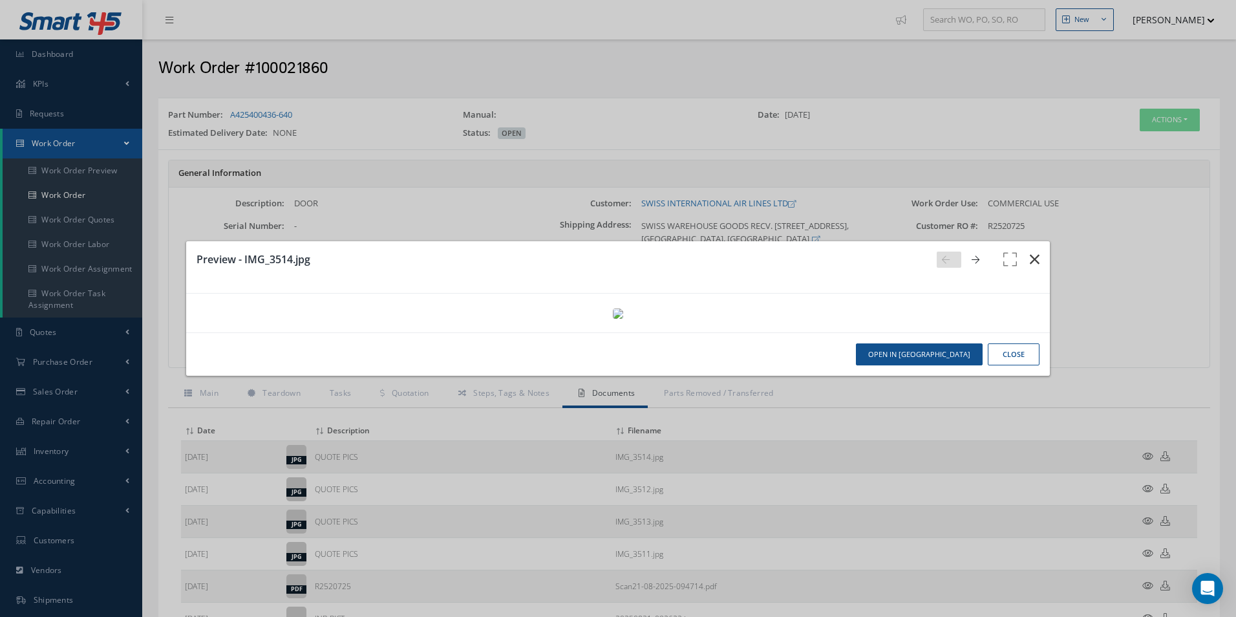
click at [1029, 251] on icon "button" at bounding box center [1034, 259] width 10 height 16
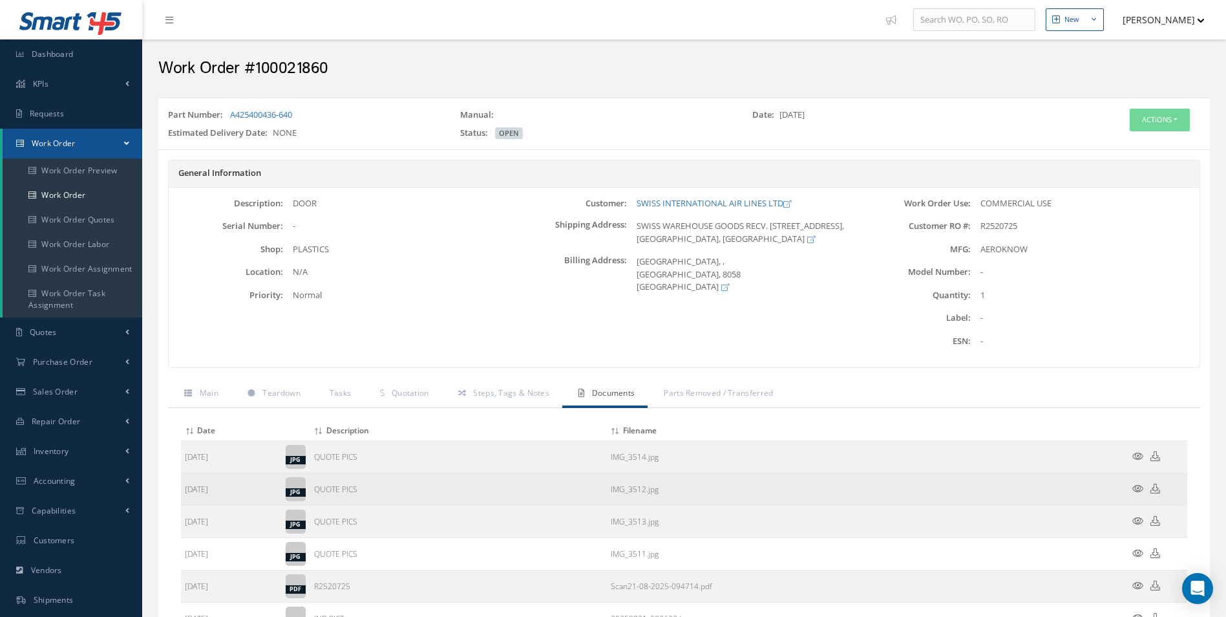
click at [1134, 492] on icon at bounding box center [1137, 488] width 11 height 10
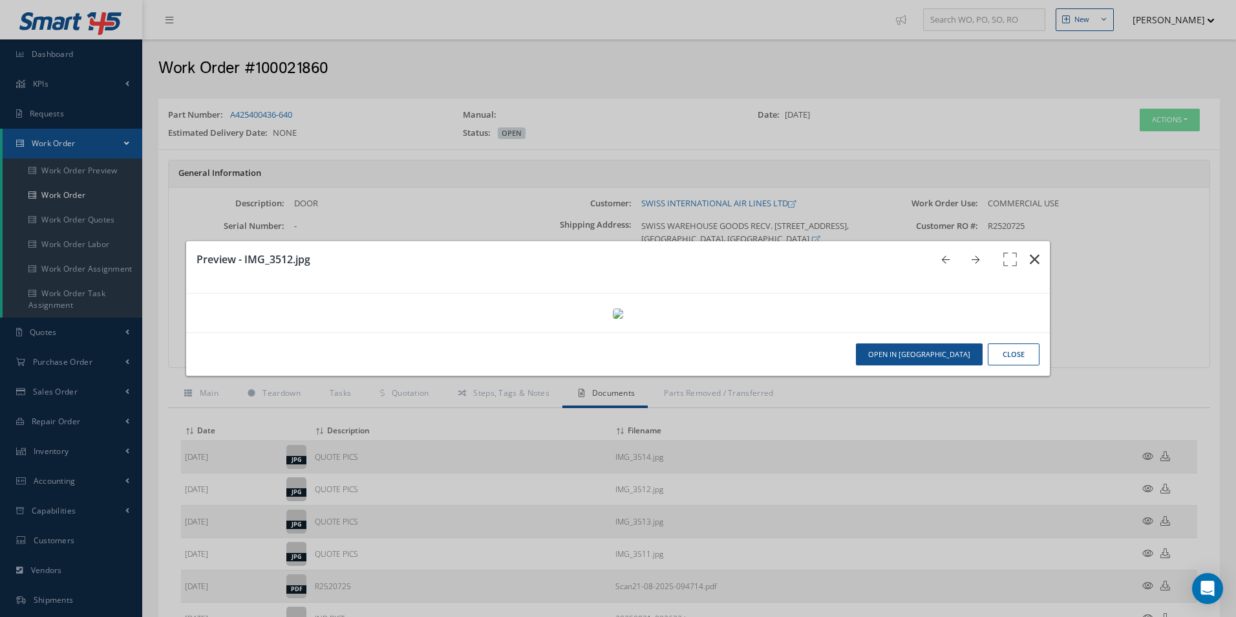
click at [1029, 251] on icon "button" at bounding box center [1034, 259] width 10 height 16
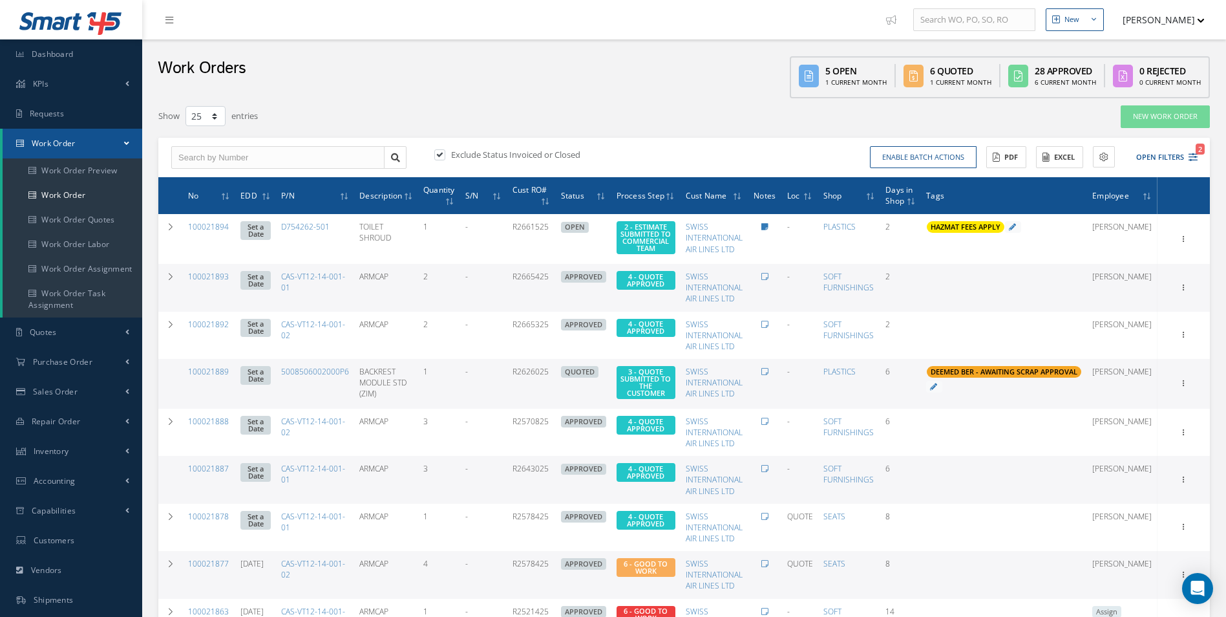
select select "25"
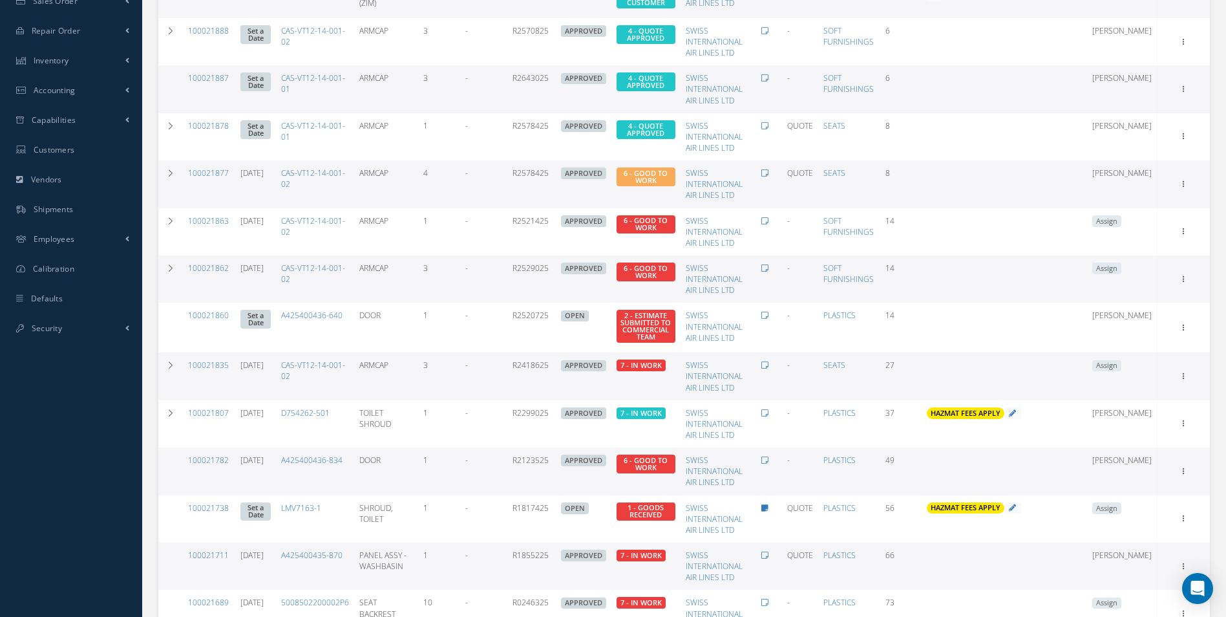
scroll to position [391, 0]
click at [200, 465] on link "100021782" at bounding box center [208, 459] width 41 height 11
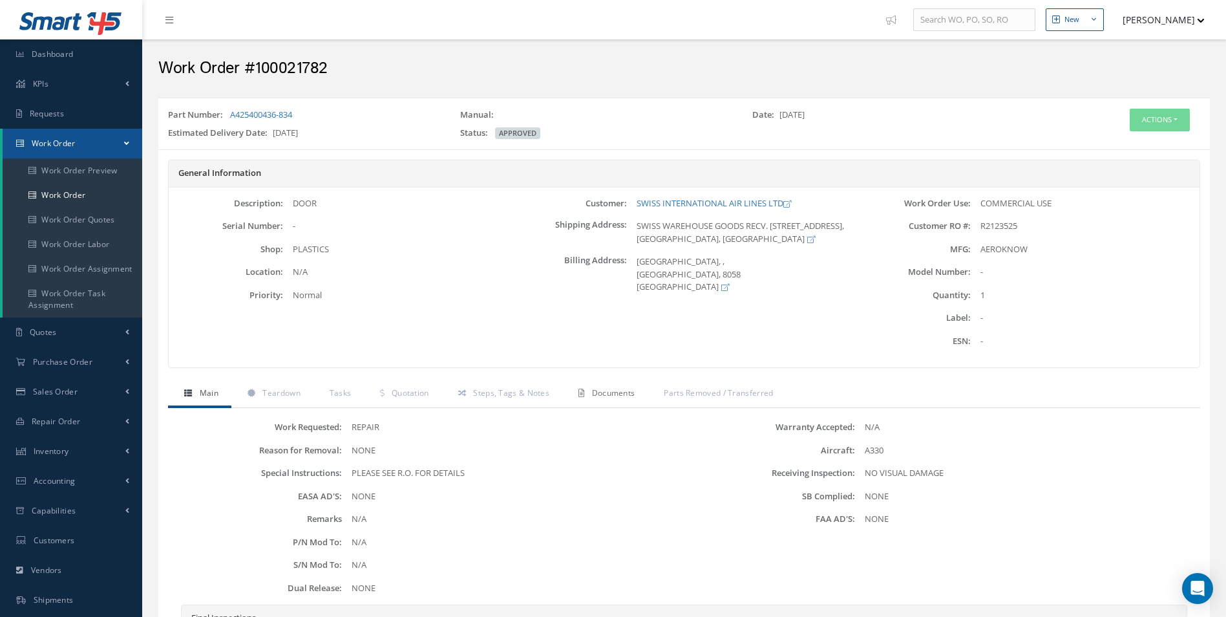
click at [572, 394] on link "Documents" at bounding box center [604, 394] width 85 height 27
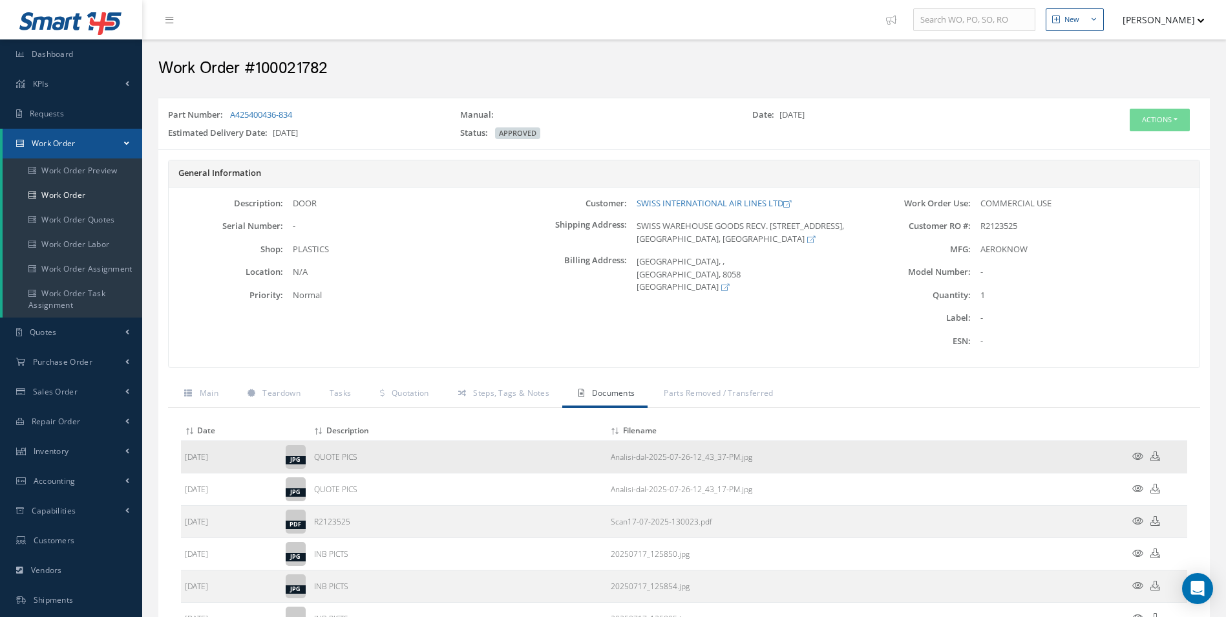
click at [1134, 456] on icon at bounding box center [1137, 456] width 11 height 10
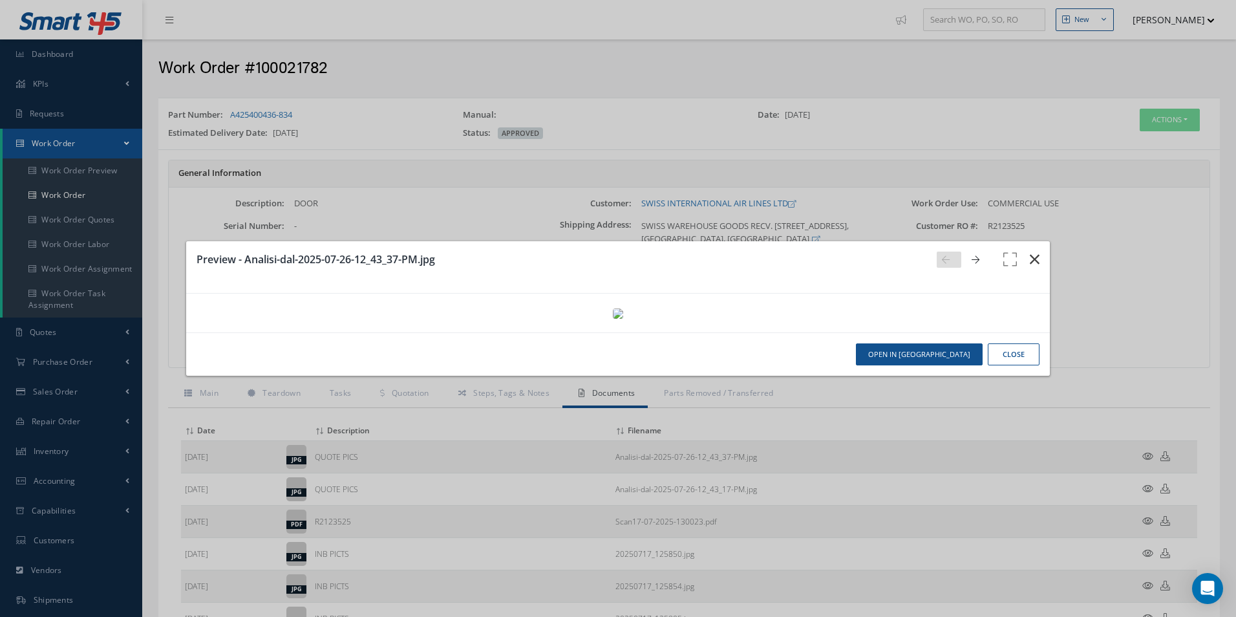
click at [1029, 251] on icon "button" at bounding box center [1034, 259] width 10 height 16
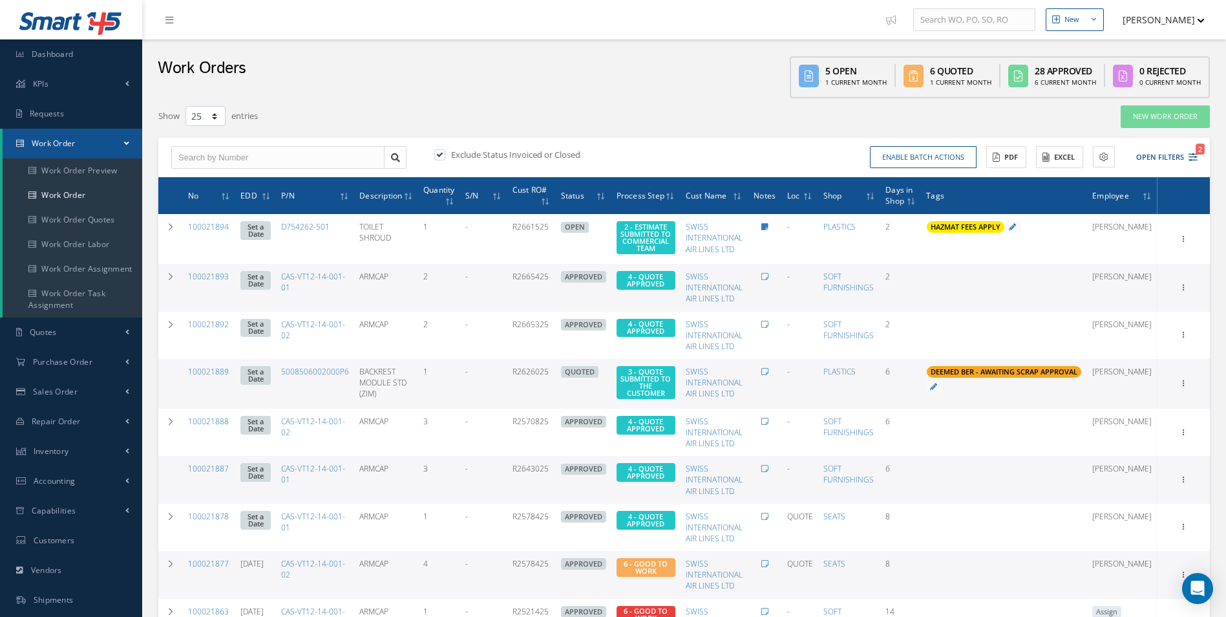
select select "25"
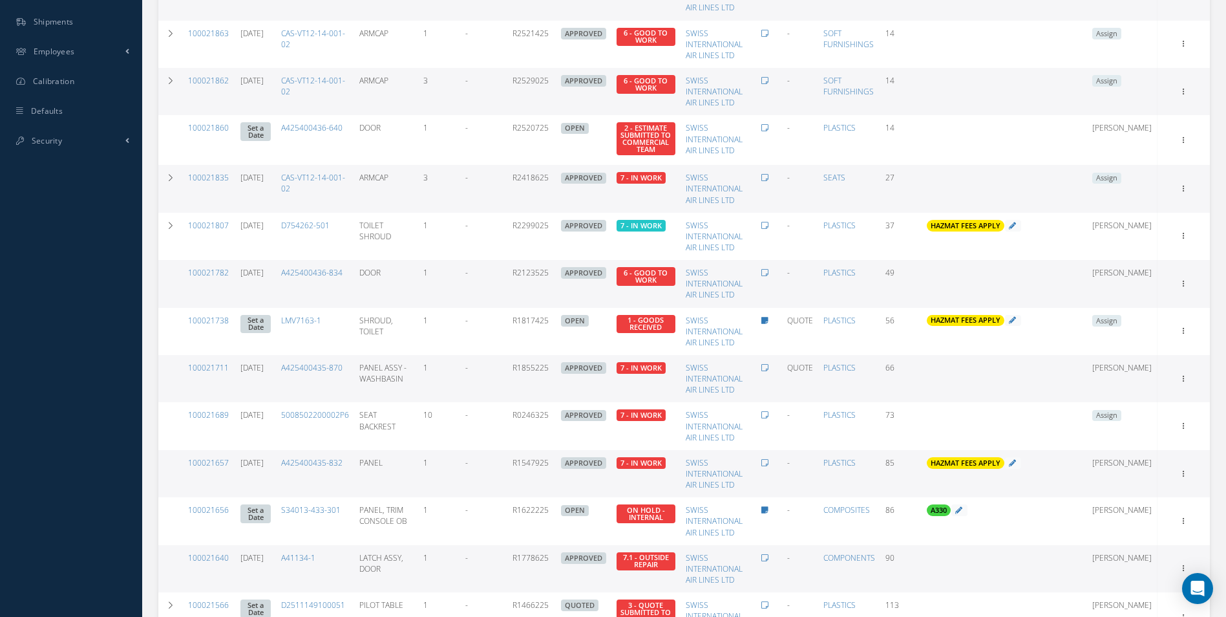
scroll to position [585, 0]
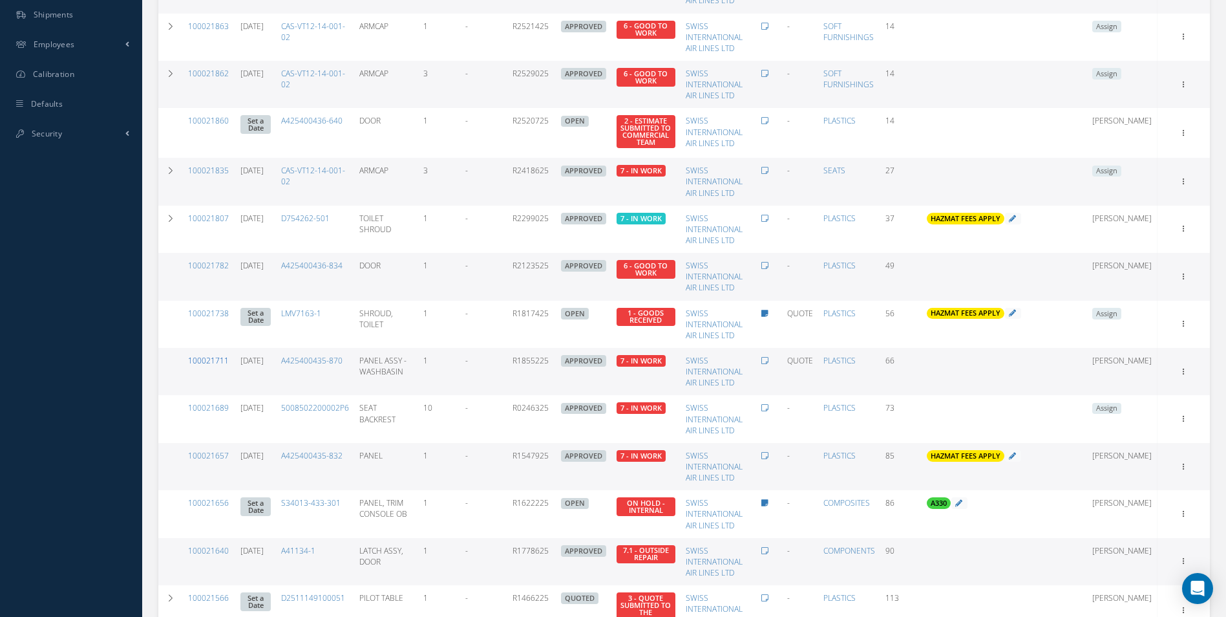
click at [215, 366] on link "100021711" at bounding box center [208, 360] width 41 height 11
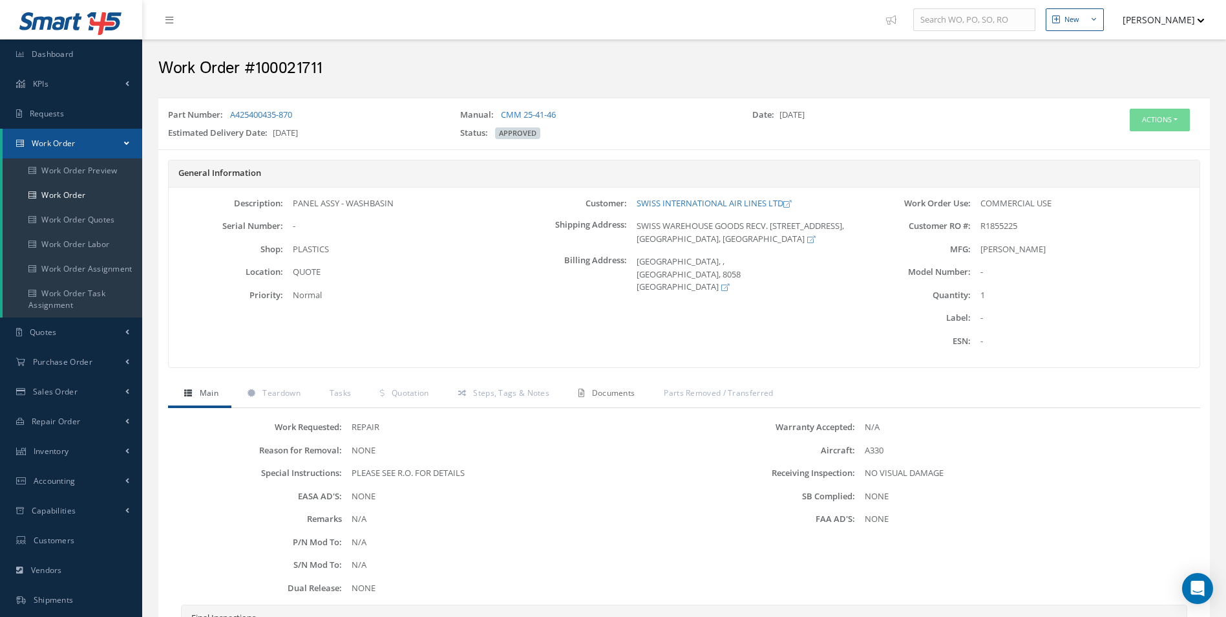
click at [612, 389] on span "Documents" at bounding box center [613, 392] width 43 height 11
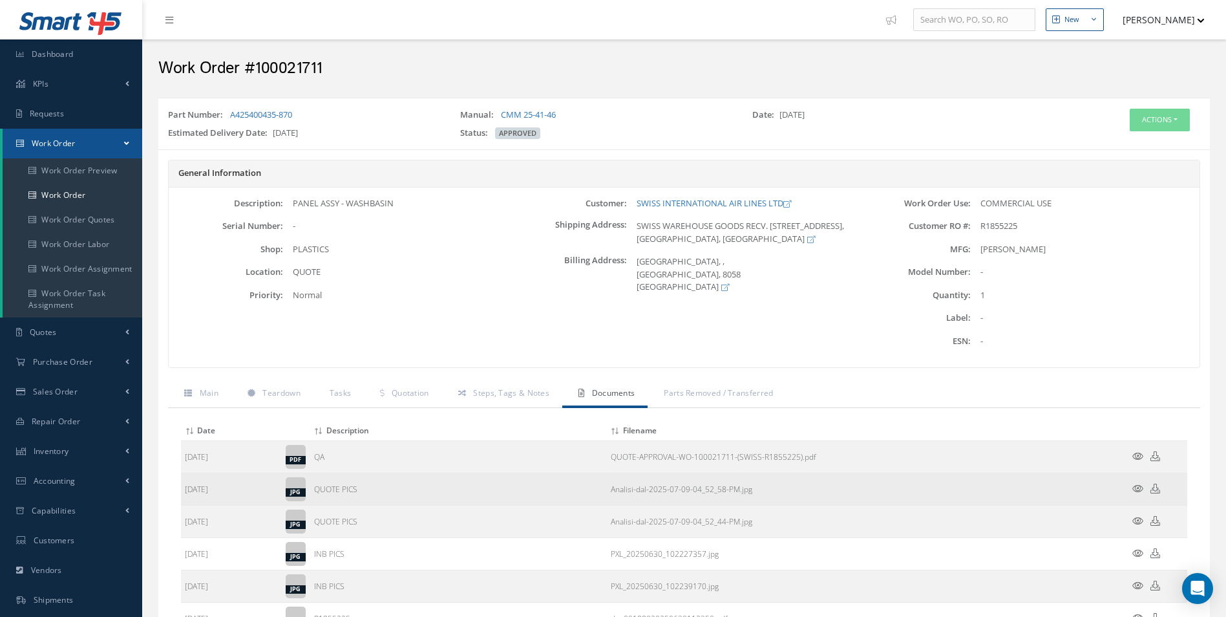
click at [1136, 486] on icon at bounding box center [1137, 488] width 11 height 10
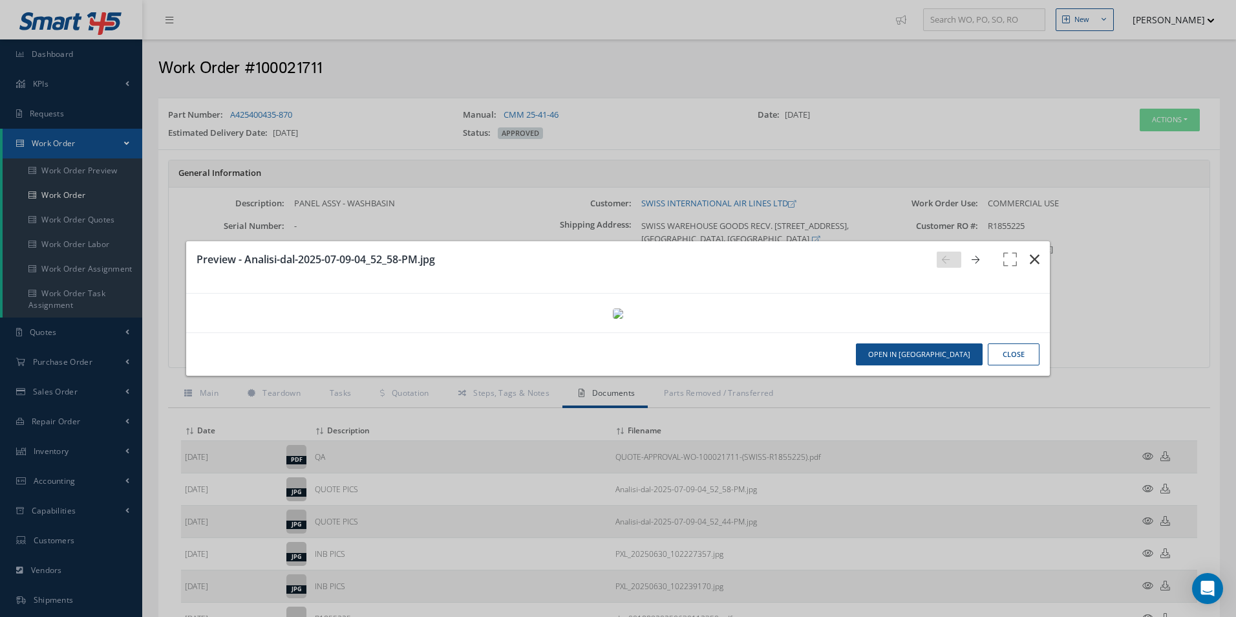
click at [1035, 241] on button "button" at bounding box center [1034, 259] width 30 height 36
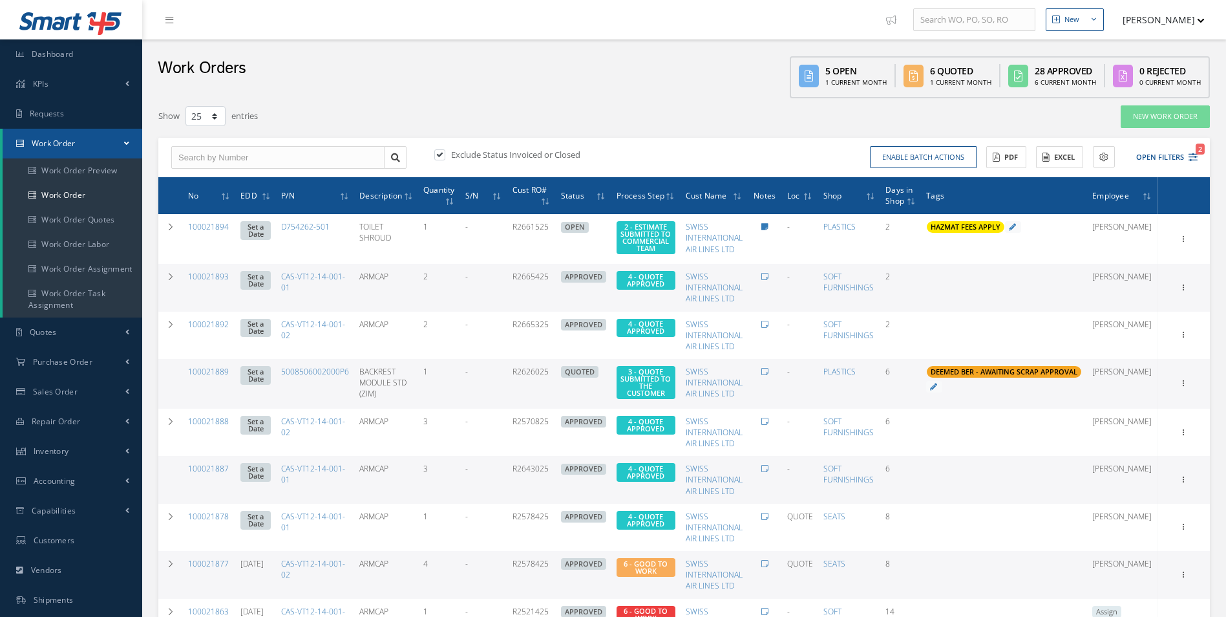
select select "25"
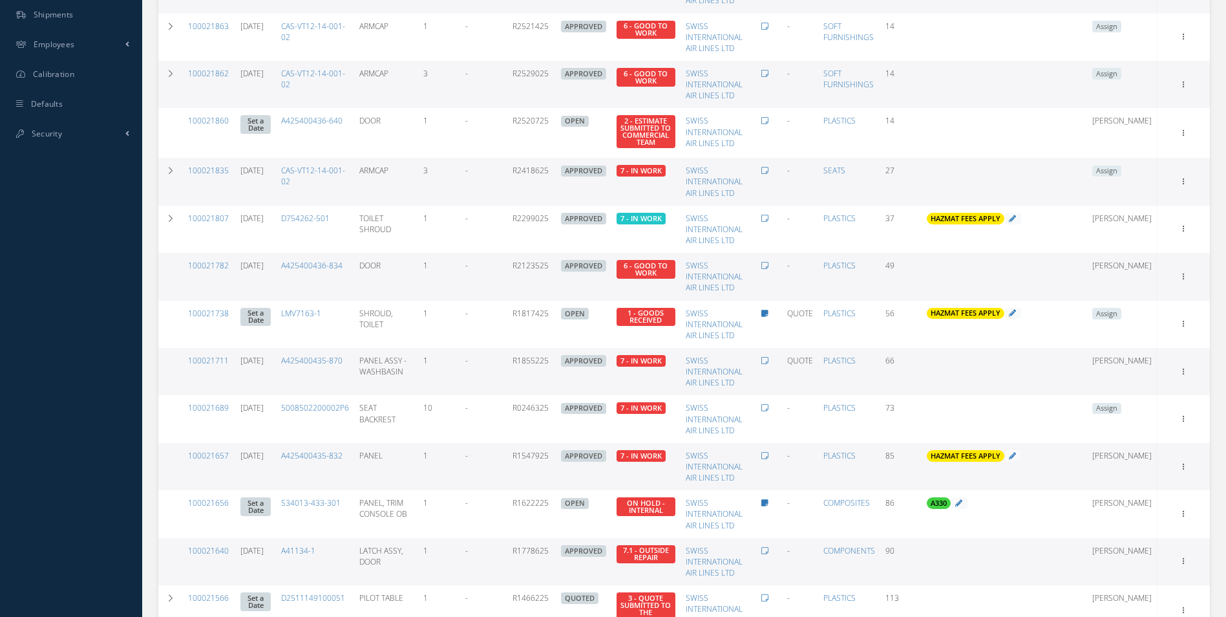
scroll to position [585, 0]
